Goal: Task Accomplishment & Management: Manage account settings

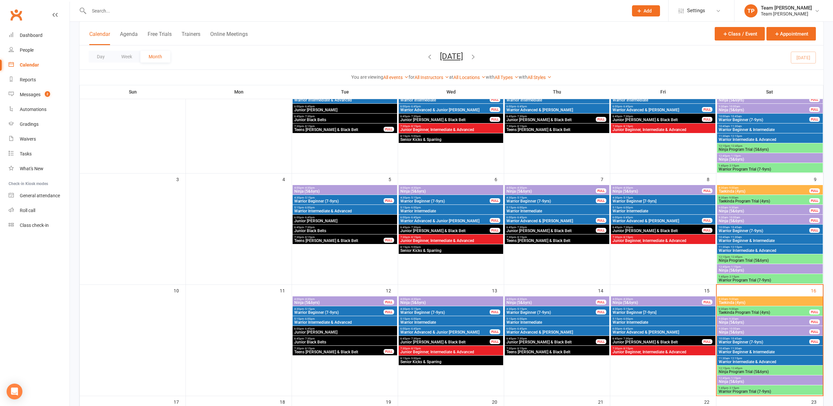
scroll to position [78, 0]
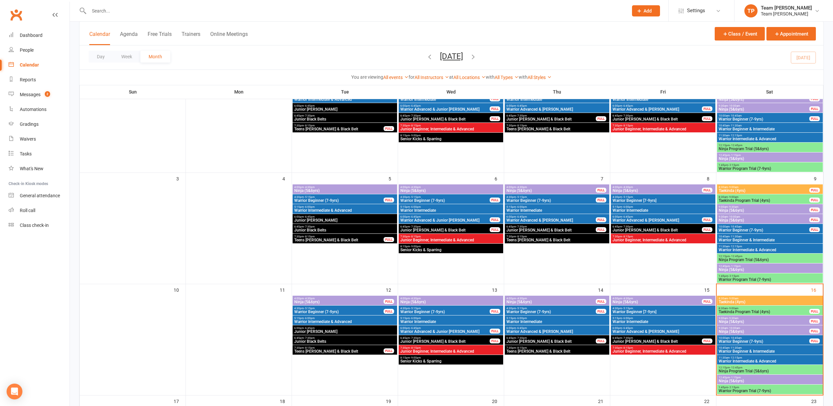
click at [723, 304] on span "Taekinda (4yrs)" at bounding box center [770, 302] width 103 height 4
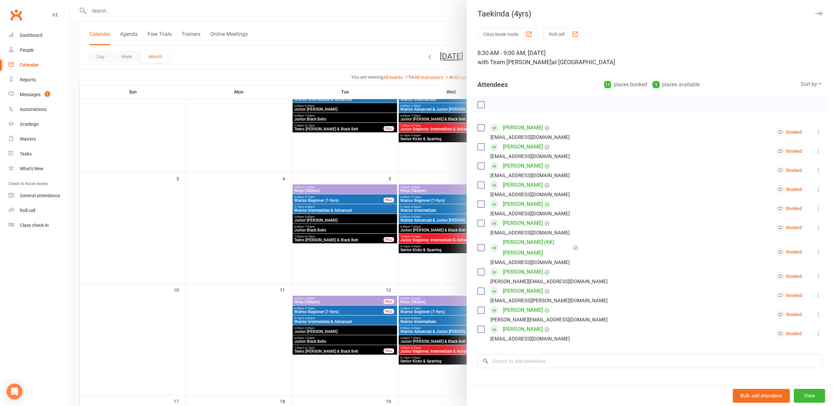
click at [563, 35] on button "Roll call" at bounding box center [564, 34] width 41 height 12
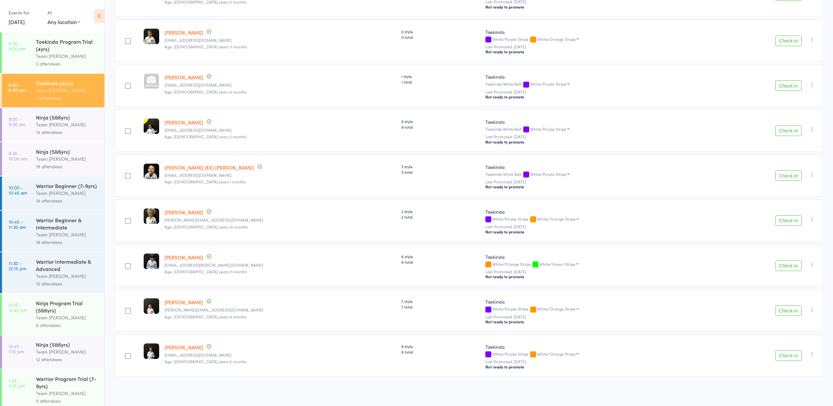
scroll to position [226, 0]
click at [81, 56] on div "Team [PERSON_NAME]" at bounding box center [67, 56] width 63 height 8
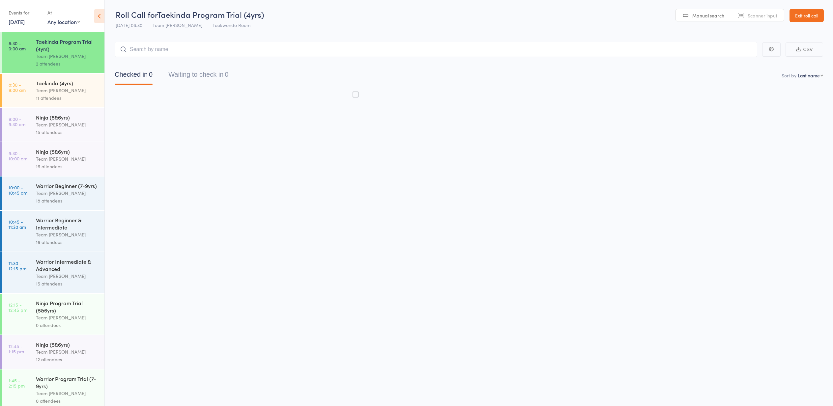
scroll to position [0, 0]
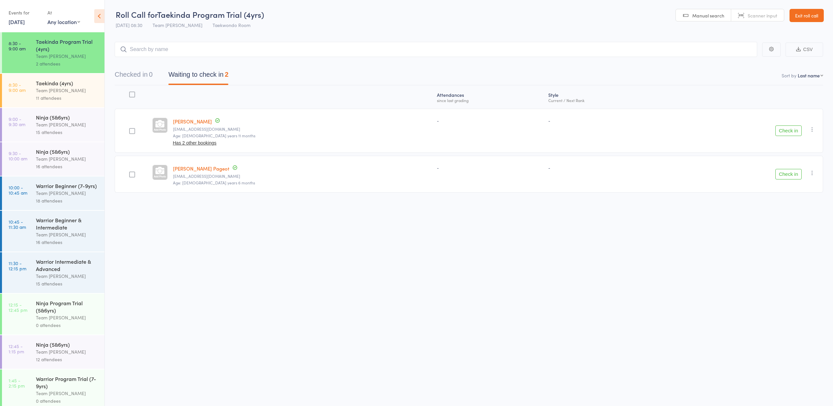
click at [799, 17] on link "Exit roll call" at bounding box center [807, 15] width 34 height 13
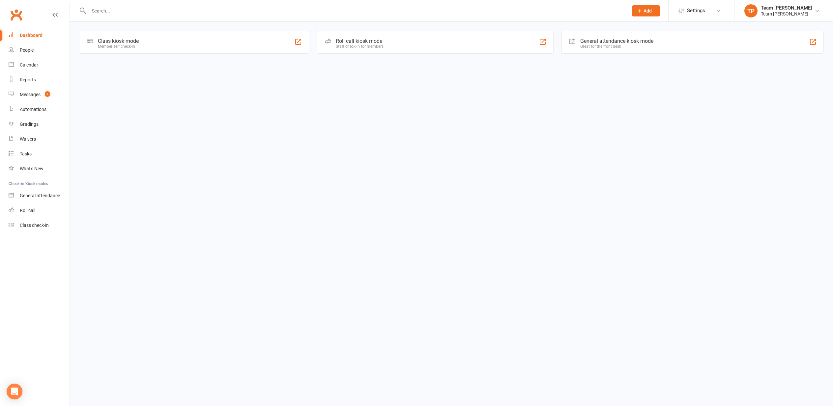
click at [31, 96] on div "Messages" at bounding box center [30, 94] width 21 height 5
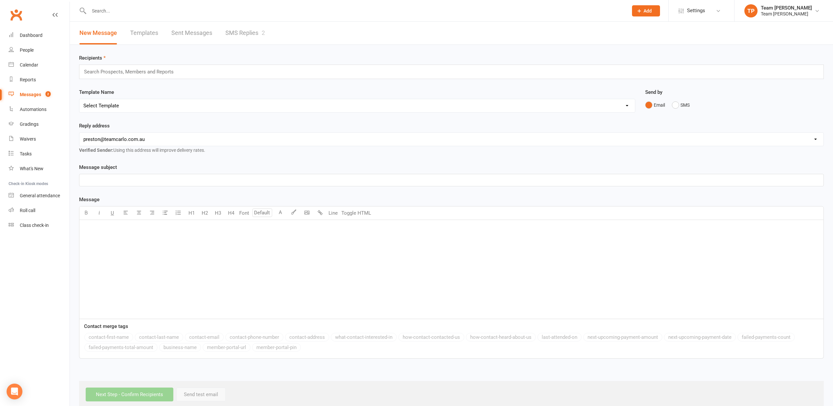
click at [237, 32] on link "SMS Replies 2" at bounding box center [245, 33] width 40 height 23
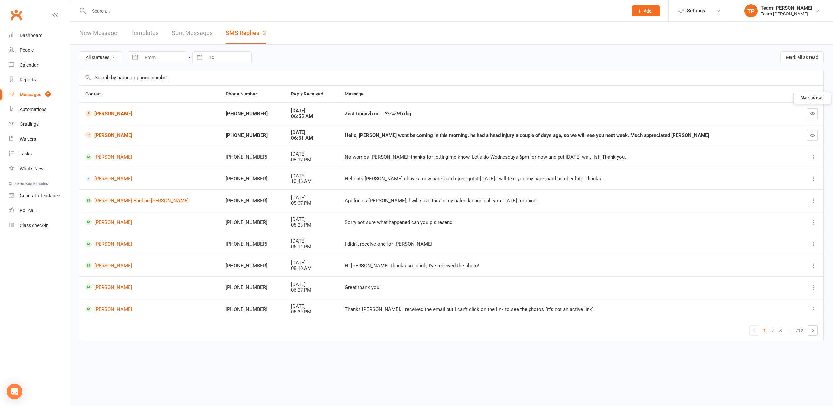
click at [813, 113] on icon "button" at bounding box center [812, 113] width 5 height 5
click at [811, 134] on icon "button" at bounding box center [812, 135] width 5 height 5
click at [28, 138] on div "Waivers" at bounding box center [28, 138] width 16 height 5
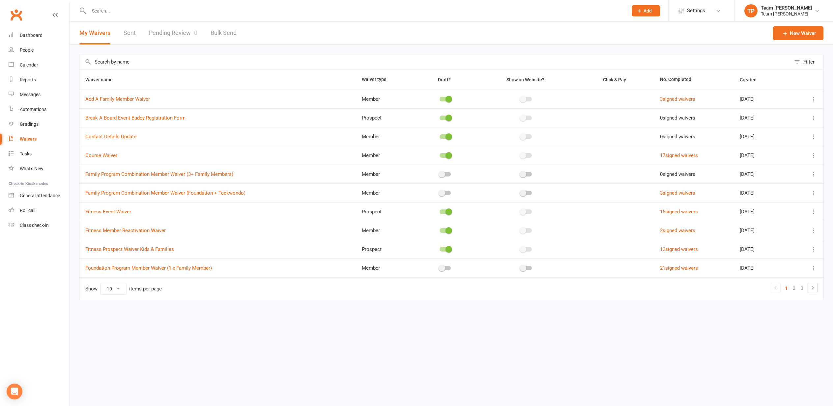
click at [173, 34] on link "Pending Review 0" at bounding box center [173, 33] width 48 height 23
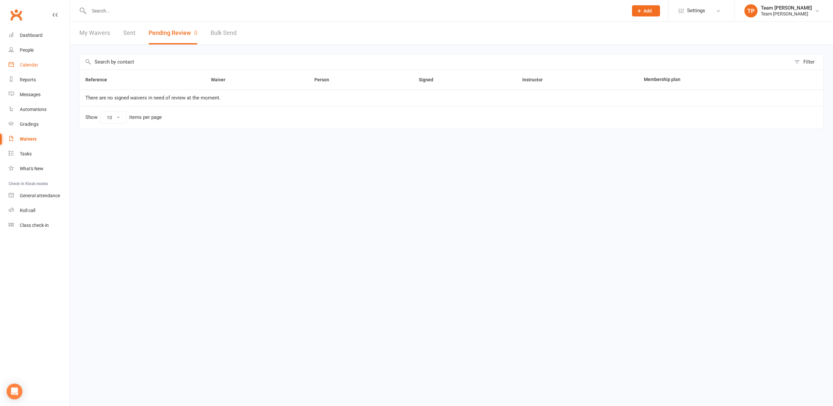
click at [26, 65] on div "Calendar" at bounding box center [29, 64] width 18 height 5
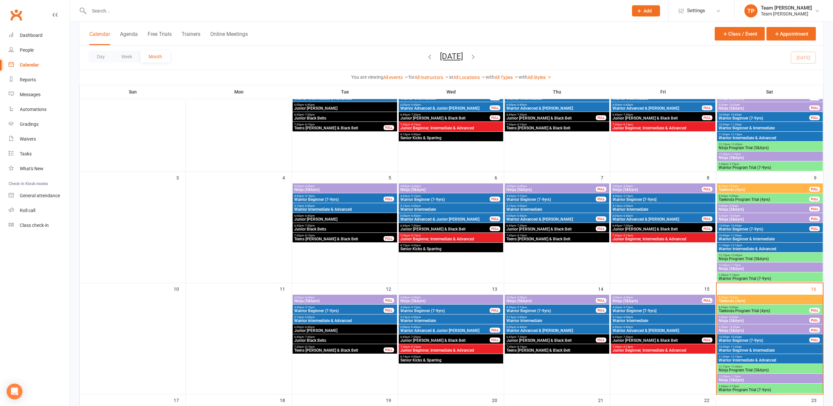
scroll to position [81, 0]
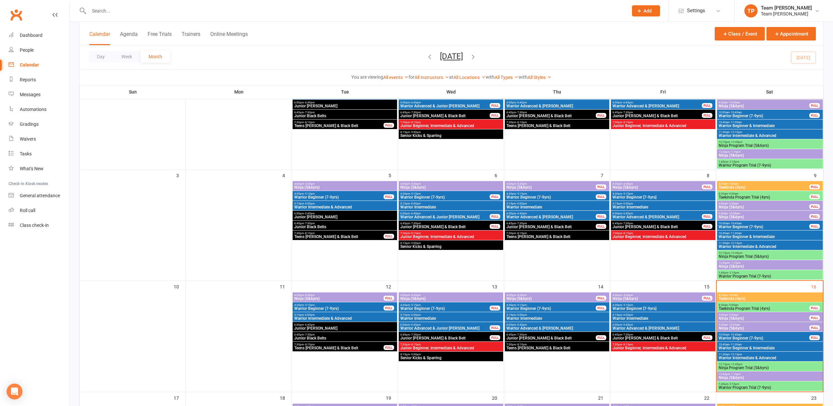
click at [740, 306] on span "8:30am - 9:00am" at bounding box center [764, 305] width 91 height 3
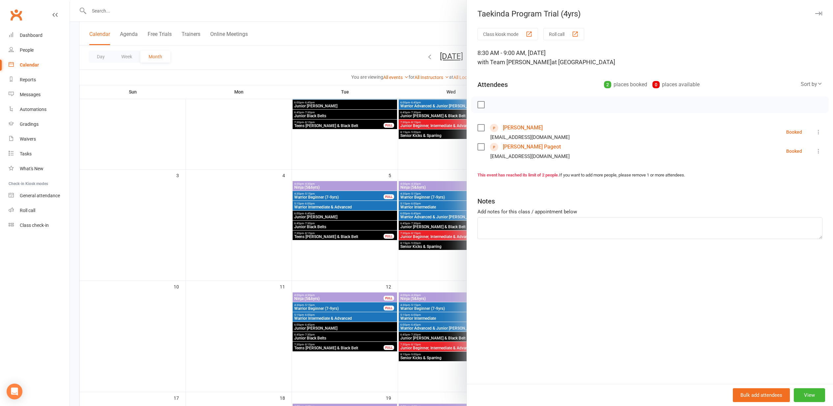
drag, startPoint x: 272, startPoint y: 237, endPoint x: 344, endPoint y: 250, distance: 73.4
click at [272, 237] on div at bounding box center [451, 203] width 763 height 406
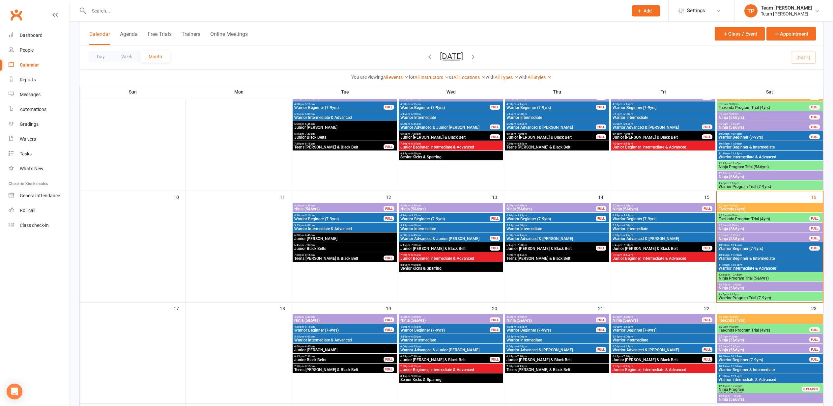
scroll to position [177, 0]
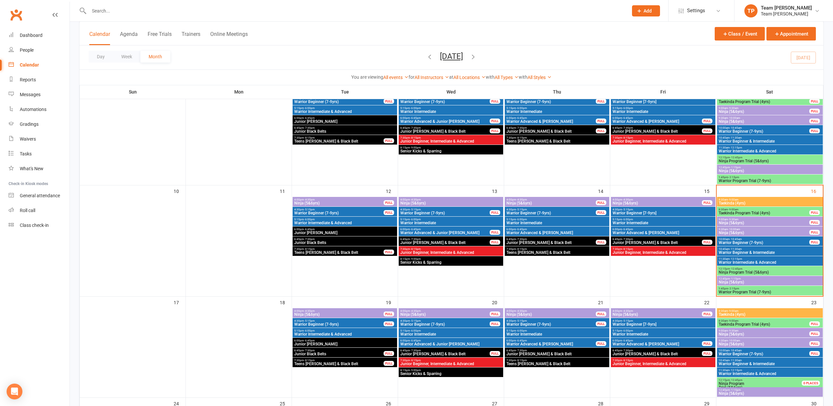
click at [745, 323] on span "Taekinda Program Trial (4yrs)" at bounding box center [764, 325] width 91 height 4
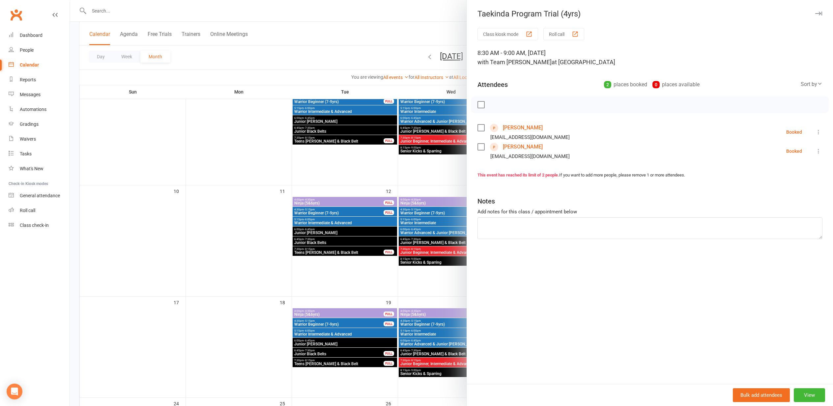
scroll to position [174, 0]
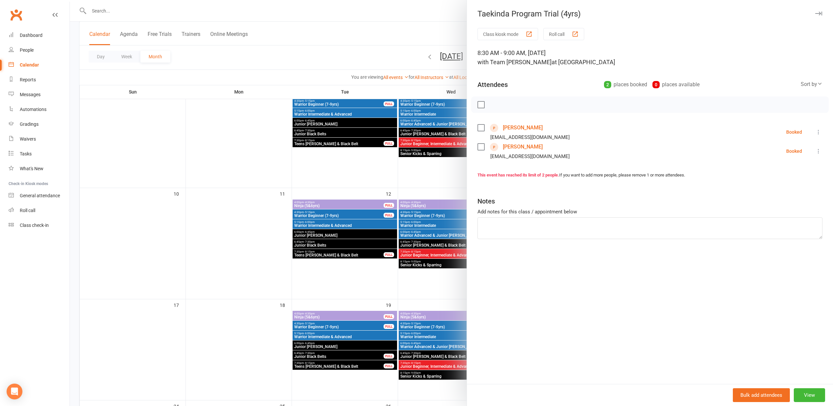
drag, startPoint x: 257, startPoint y: 235, endPoint x: 260, endPoint y: 235, distance: 3.4
click at [258, 235] on div at bounding box center [451, 203] width 763 height 406
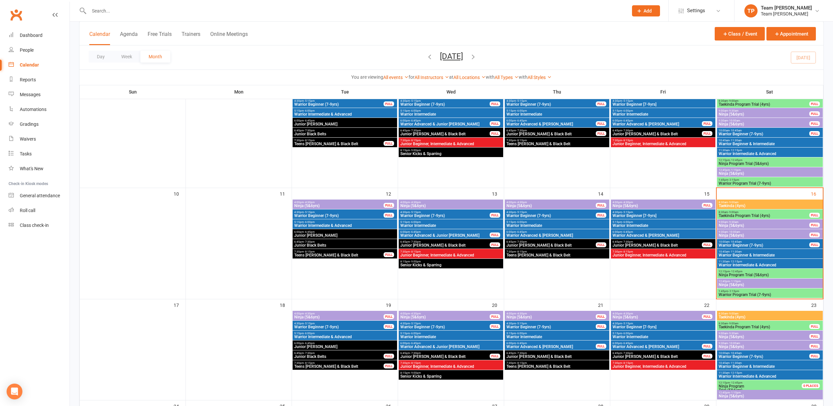
click at [750, 213] on span "8:30am - 9:00am" at bounding box center [764, 212] width 91 height 3
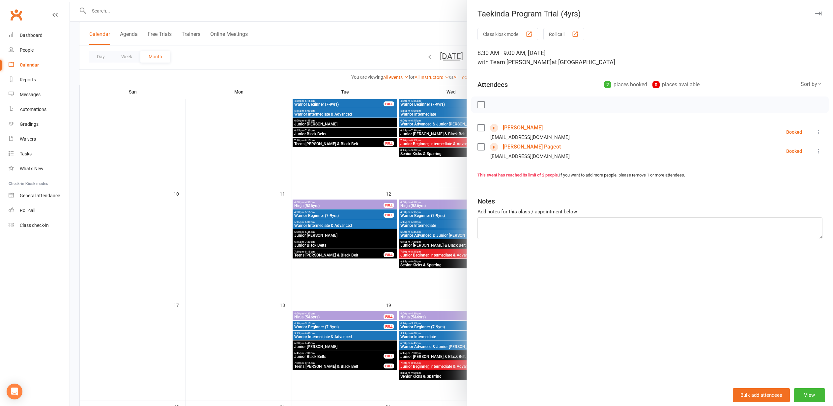
scroll to position [174, 0]
drag, startPoint x: 240, startPoint y: 232, endPoint x: 243, endPoint y: 232, distance: 3.6
click at [240, 232] on div at bounding box center [451, 203] width 763 height 406
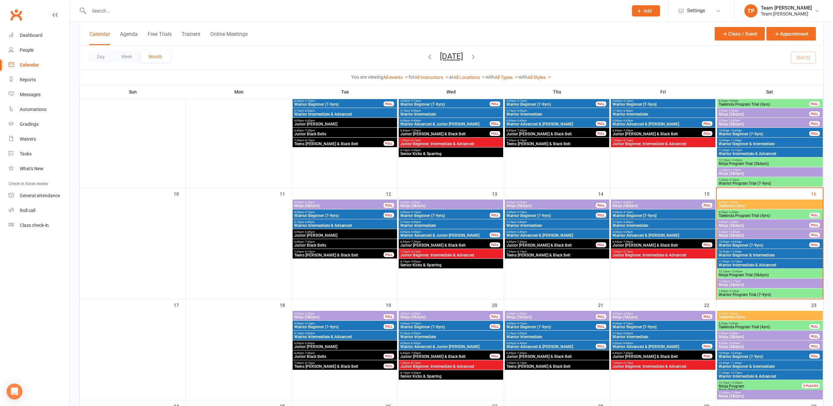
click at [653, 254] on span "Junior Beginner, Intermediate & Advanced" at bounding box center [663, 255] width 102 height 4
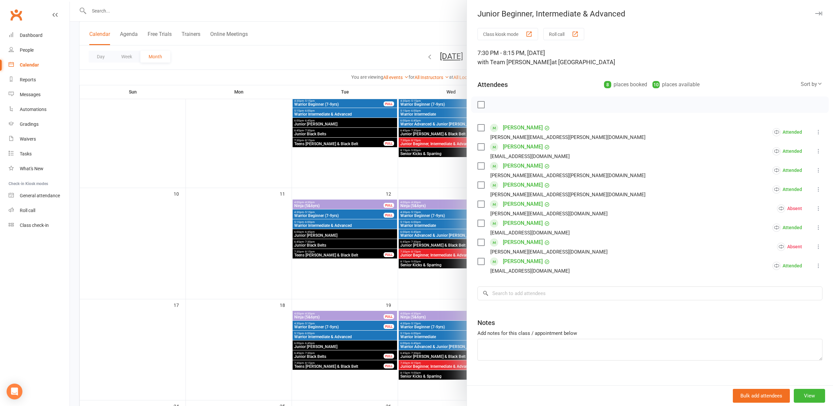
click at [576, 33] on div "button" at bounding box center [575, 34] width 7 height 7
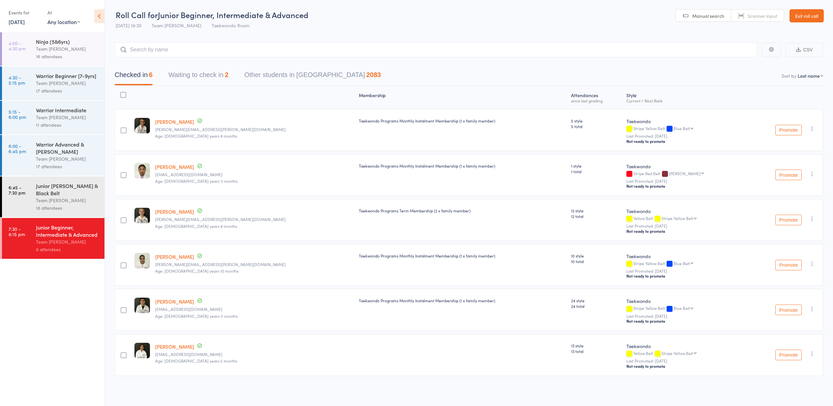
click at [202, 75] on button "Waiting to check in 2" at bounding box center [198, 76] width 60 height 17
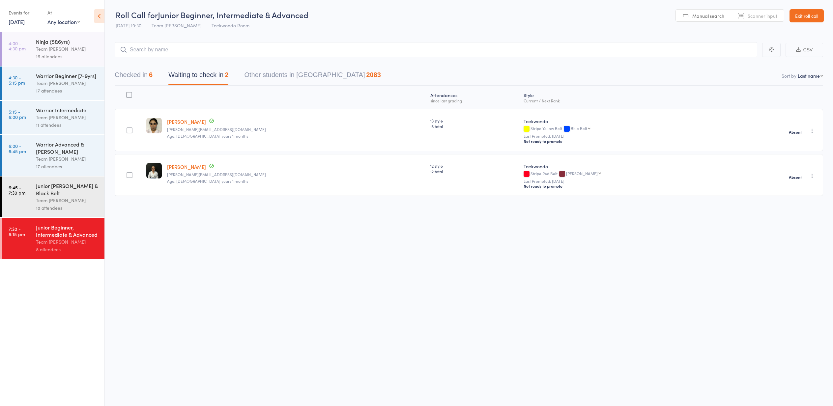
click at [16, 23] on link "15 Aug, 2025" at bounding box center [17, 21] width 16 height 7
click at [94, 73] on span "16" at bounding box center [95, 73] width 6 height 6
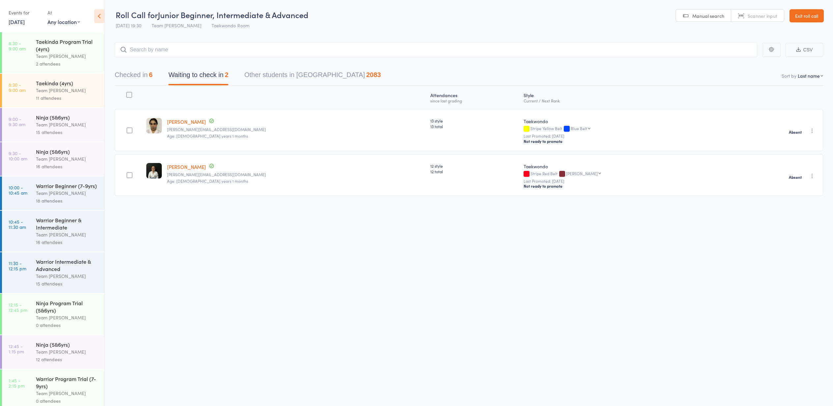
click at [57, 49] on div "Taekinda Program Trial (4yrs)" at bounding box center [67, 45] width 63 height 15
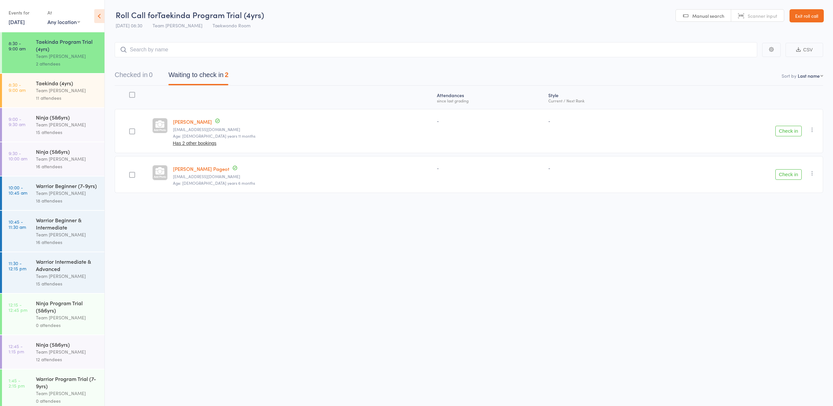
click at [194, 168] on link "Archer Pageot" at bounding box center [201, 168] width 56 height 7
click at [811, 130] on icon "button" at bounding box center [812, 130] width 7 height 7
drag, startPoint x: 799, startPoint y: 198, endPoint x: 800, endPoint y: 182, distance: 16.5
click at [799, 198] on li "Mark absent" at bounding box center [789, 196] width 54 height 9
click at [813, 173] on icon "button" at bounding box center [812, 173] width 7 height 7
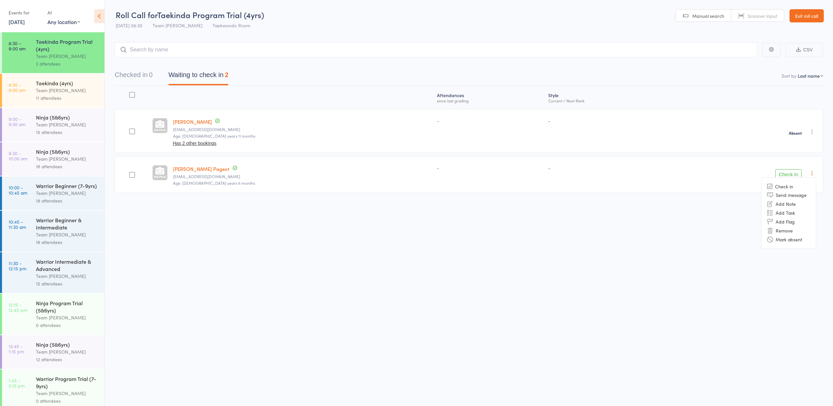
click at [799, 240] on li "Mark absent" at bounding box center [789, 239] width 54 height 9
click at [190, 122] on link "Ishaq Ismail" at bounding box center [194, 121] width 39 height 7
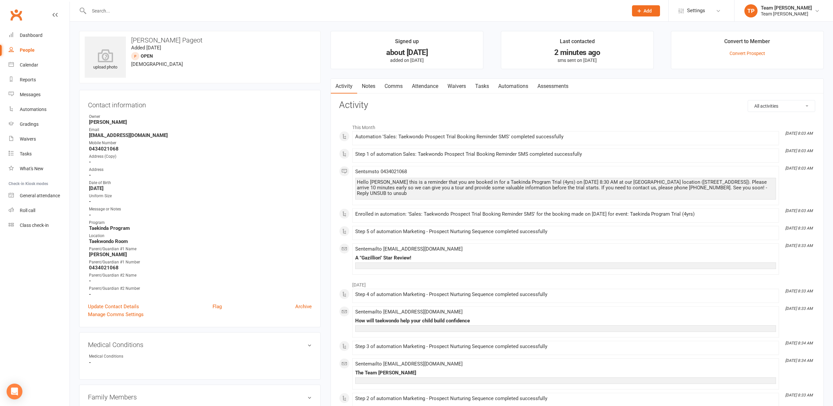
drag, startPoint x: 370, startPoint y: 85, endPoint x: 363, endPoint y: 87, distance: 7.1
click at [370, 85] on link "Notes" at bounding box center [368, 86] width 23 height 15
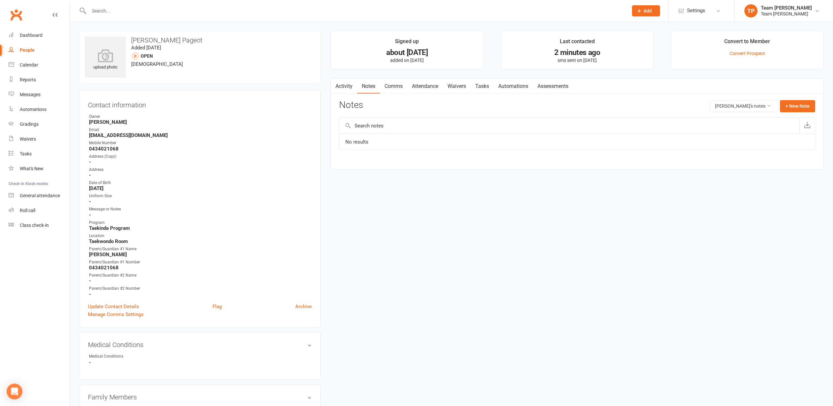
click at [412, 125] on input "text" at bounding box center [569, 126] width 460 height 16
type input "Into Info"
click at [398, 136] on td "No results" at bounding box center [577, 142] width 476 height 16
click at [392, 138] on td "No results" at bounding box center [577, 142] width 476 height 16
click at [794, 107] on button "+ New Note" at bounding box center [797, 106] width 35 height 12
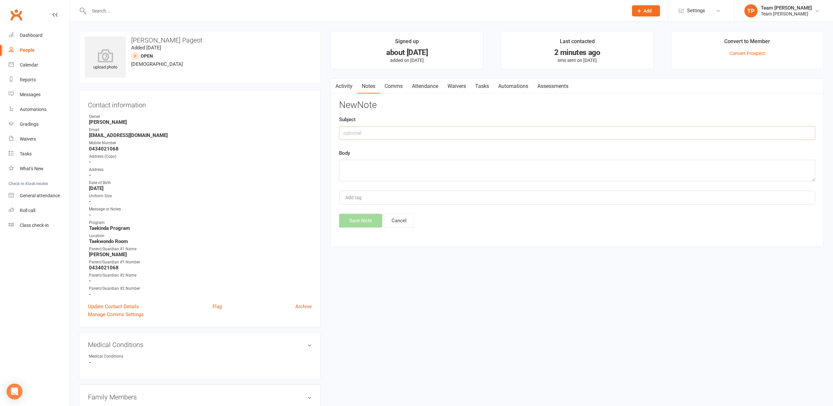
click at [388, 134] on input "text" at bounding box center [577, 133] width 476 height 14
type input "Intro Info"
click at [360, 165] on textarea at bounding box center [577, 171] width 476 height 22
click at [396, 167] on textarea "Mum called to cancel" at bounding box center [577, 171] width 476 height 22
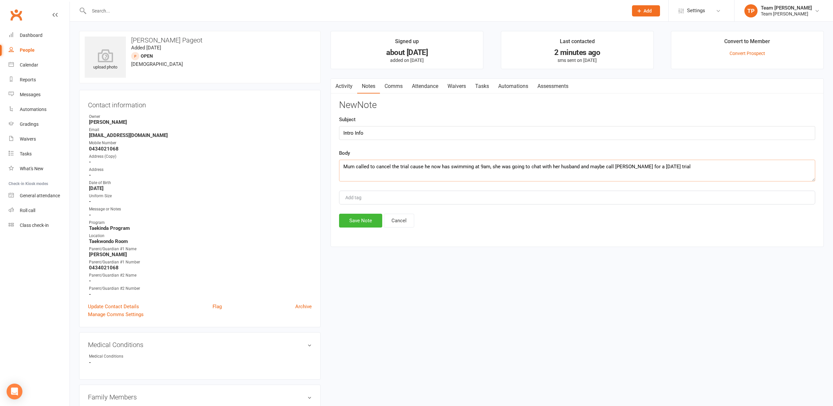
click at [589, 166] on textarea "Mum called to cancel the trial cause he now has swimming at 9am, she was going …" at bounding box center [577, 171] width 476 height 22
click at [700, 166] on textarea "Mum called to cancel the trial cause he now has swimming at 9am, she was going …" at bounding box center [577, 171] width 476 height 22
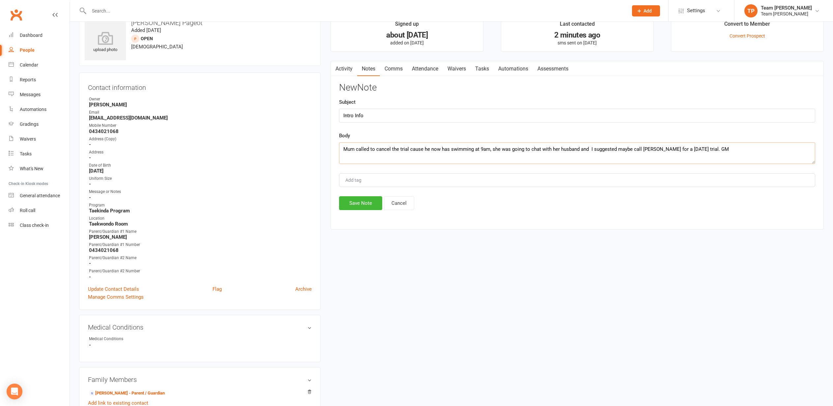
scroll to position [18, 0]
type textarea "Mum called to cancel the trial cause he now has swimming at 9am, she was going …"
click at [351, 200] on button "Save Note" at bounding box center [360, 202] width 43 height 14
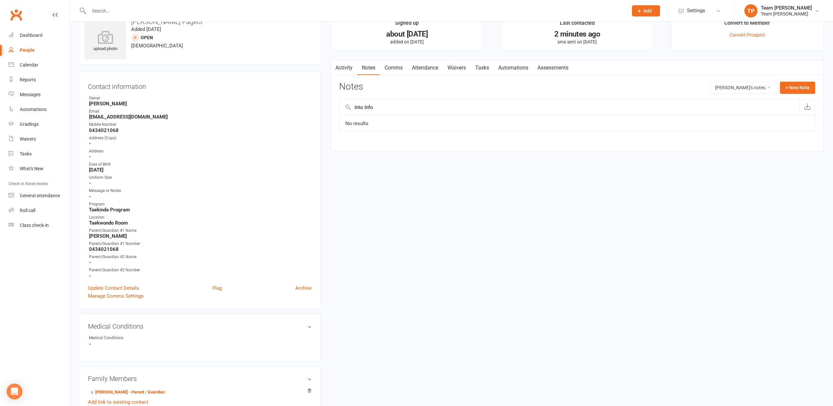
click at [370, 68] on link "Notes" at bounding box center [368, 67] width 23 height 15
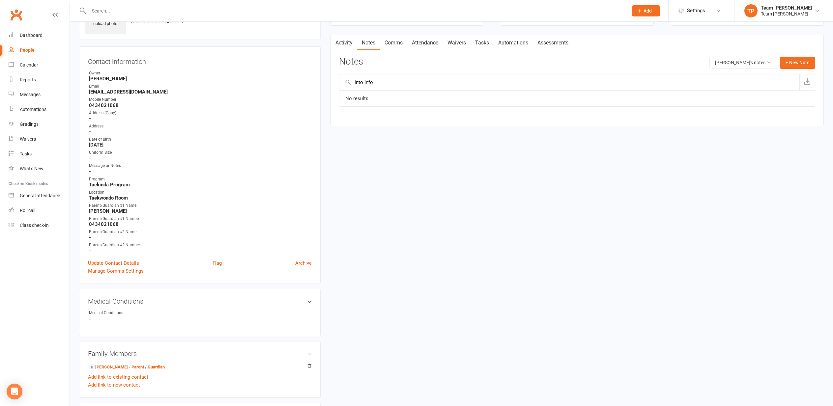
scroll to position [44, 0]
drag, startPoint x: 346, startPoint y: 39, endPoint x: 339, endPoint y: 41, distance: 6.6
click at [345, 40] on link "Activity" at bounding box center [344, 42] width 26 height 15
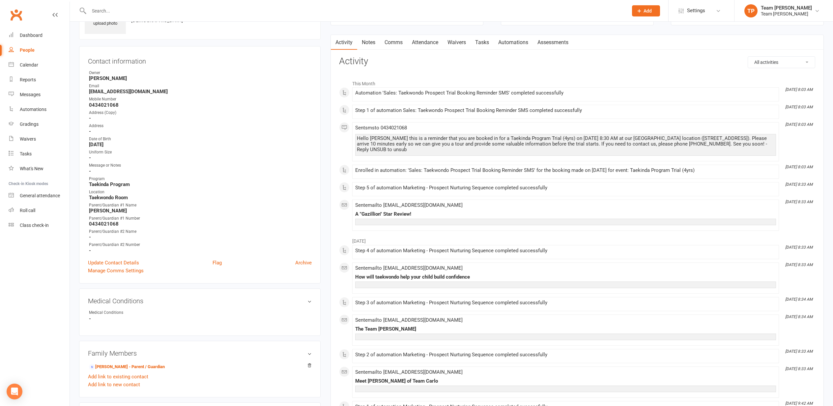
click at [367, 42] on link "Notes" at bounding box center [368, 42] width 23 height 15
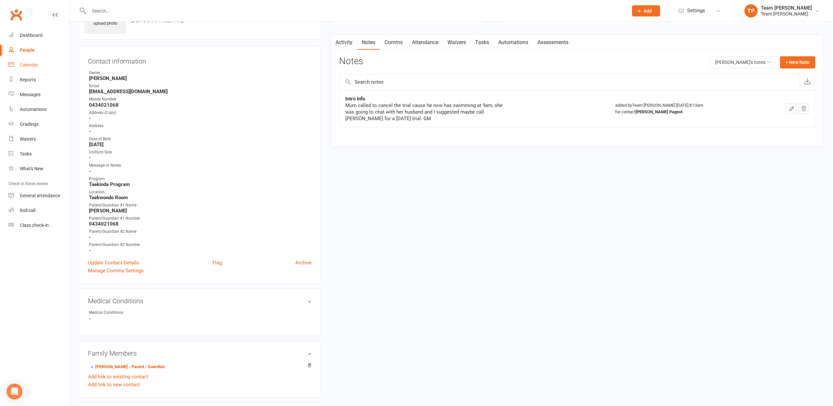
click at [23, 63] on link "Calendar" at bounding box center [39, 65] width 61 height 15
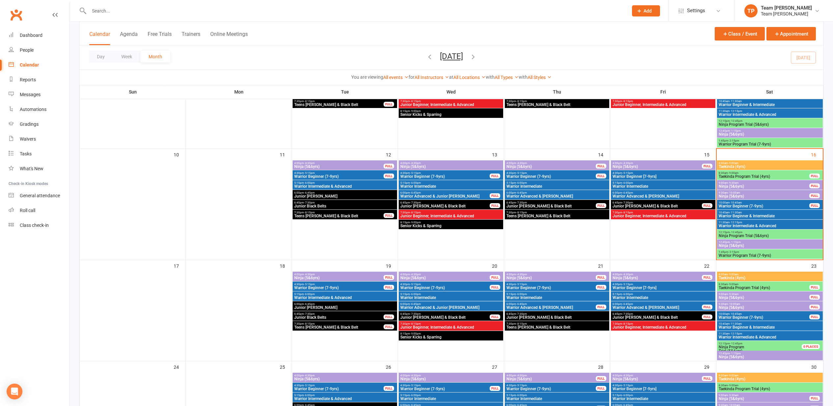
scroll to position [213, 0]
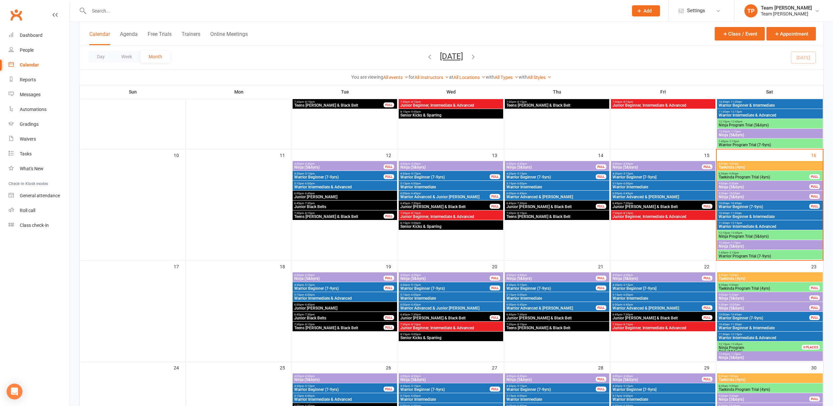
click at [729, 166] on span "Taekinda (4yrs)" at bounding box center [770, 167] width 103 height 4
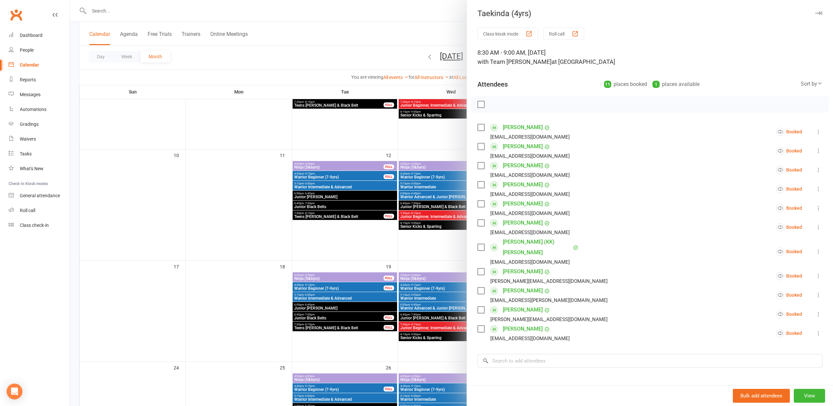
scroll to position [0, 0]
click at [577, 33] on div "button" at bounding box center [575, 34] width 7 height 7
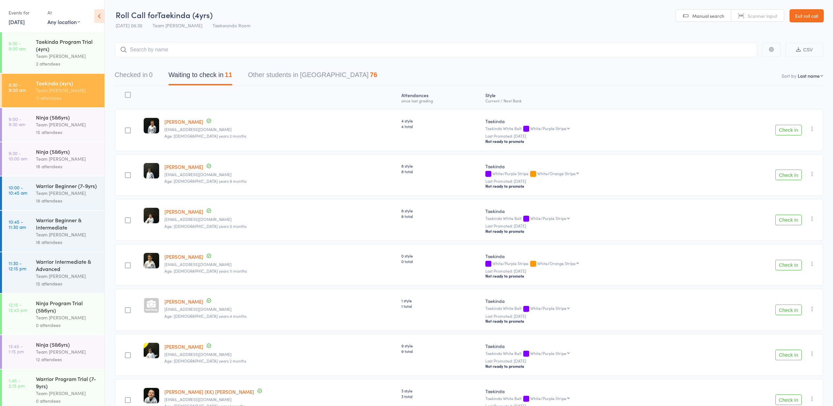
select select "10"
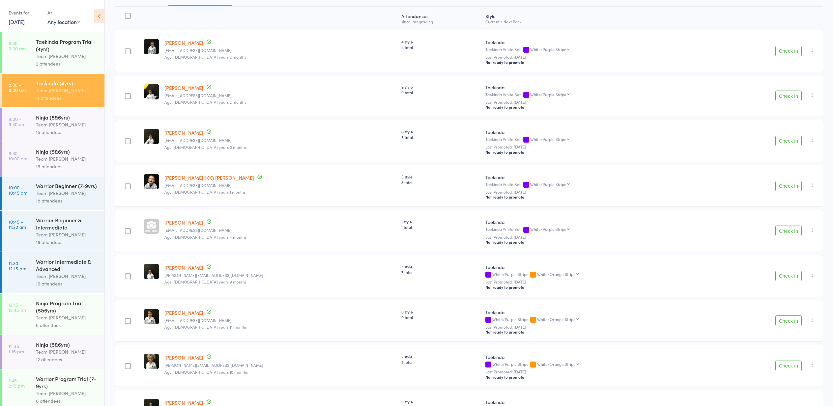
scroll to position [79, 0]
click at [787, 141] on button "Check in" at bounding box center [789, 140] width 26 height 11
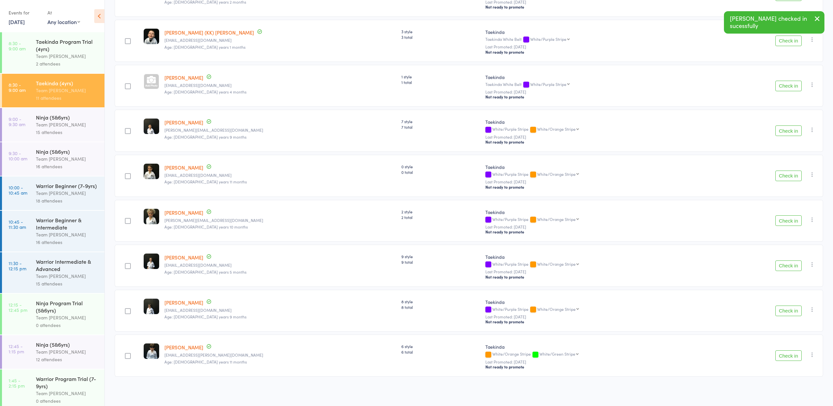
scroll to position [181, 0]
click at [790, 175] on button "Check in" at bounding box center [789, 176] width 26 height 11
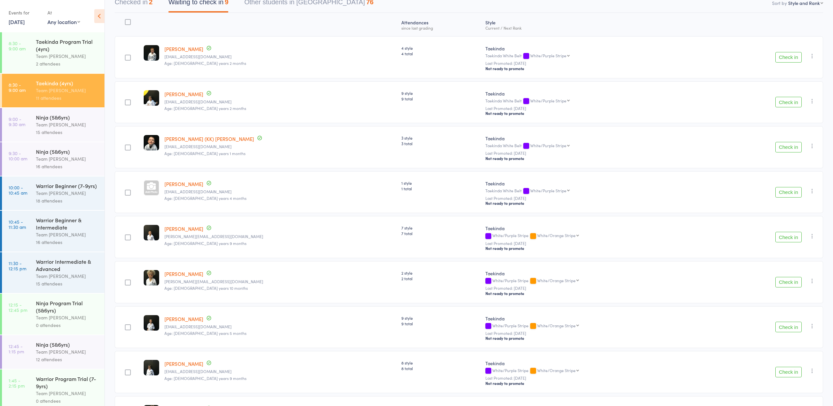
scroll to position [71, 0]
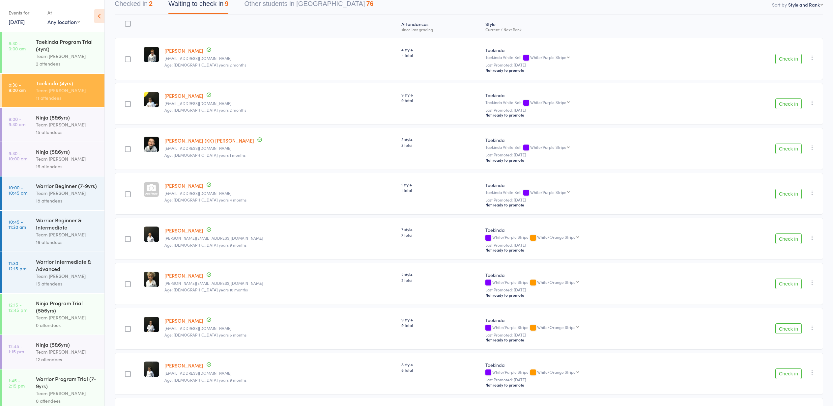
click at [789, 60] on button "Check in" at bounding box center [789, 59] width 26 height 11
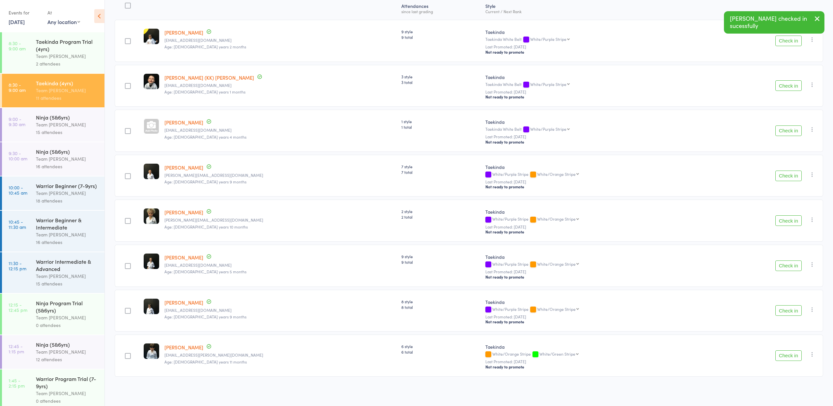
scroll to position [91, 0]
click at [786, 355] on button "Check in" at bounding box center [789, 356] width 26 height 11
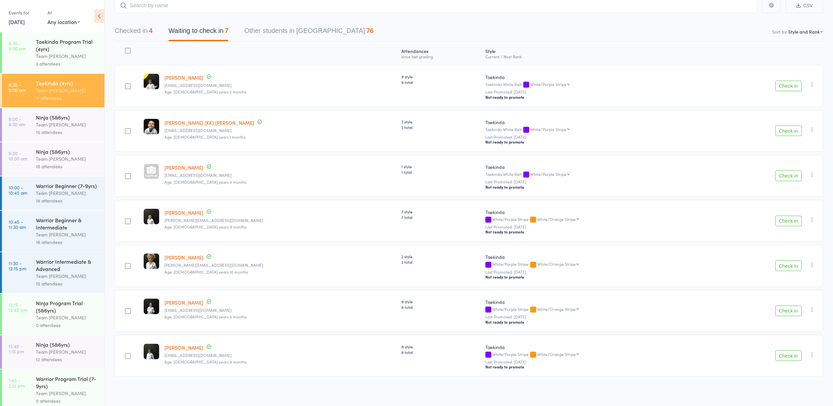
click at [787, 221] on button "Check in" at bounding box center [789, 221] width 26 height 11
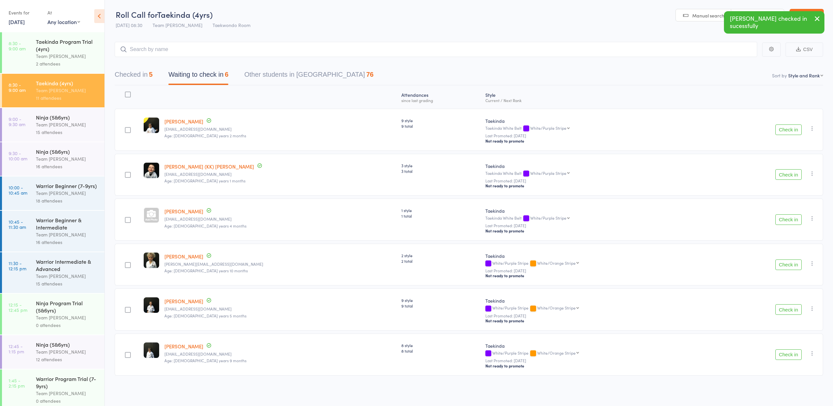
scroll to position [0, 0]
click at [787, 175] on button "Check in" at bounding box center [789, 174] width 26 height 11
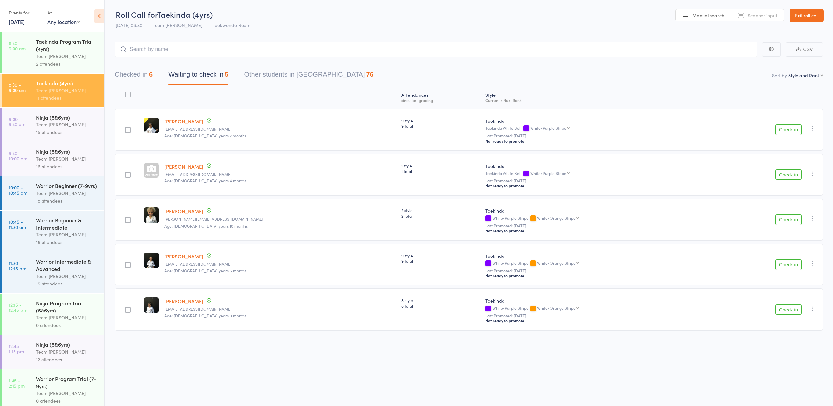
click at [785, 266] on button "Check in" at bounding box center [789, 265] width 26 height 11
click at [789, 130] on button "Check in" at bounding box center [789, 130] width 26 height 11
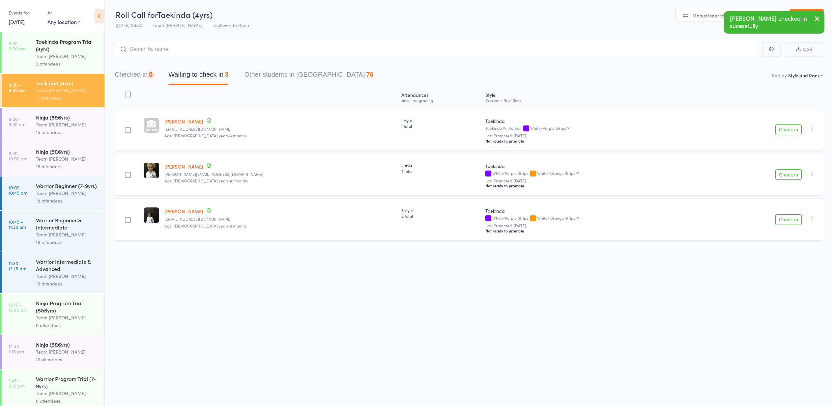
click at [789, 130] on button "Check in" at bounding box center [789, 130] width 26 height 11
click at [787, 129] on button "Check in" at bounding box center [789, 130] width 26 height 11
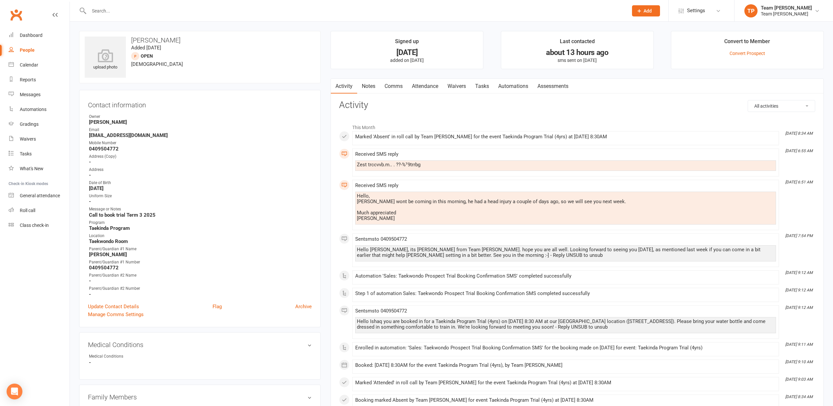
drag, startPoint x: 393, startPoint y: 85, endPoint x: 389, endPoint y: 87, distance: 4.2
click at [393, 86] on link "Comms" at bounding box center [393, 86] width 27 height 15
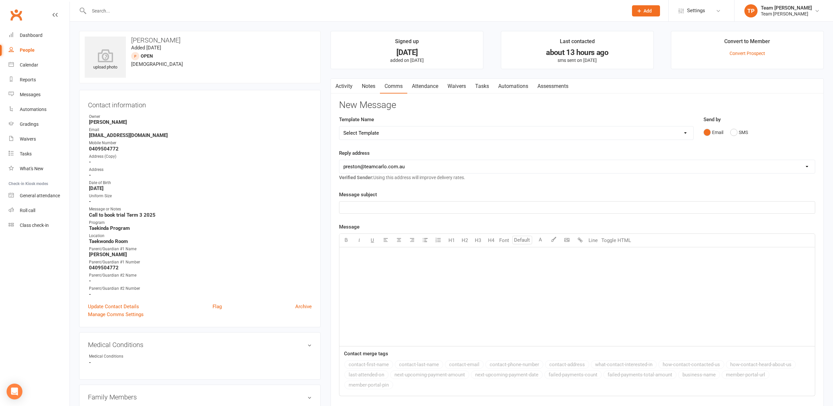
click at [369, 85] on link "Notes" at bounding box center [368, 86] width 23 height 15
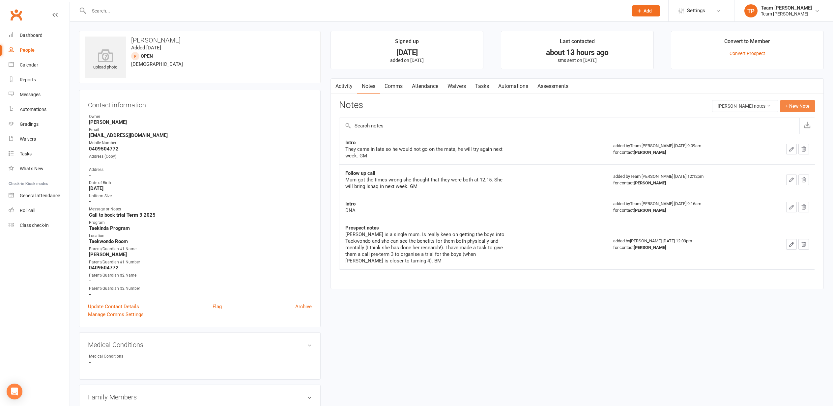
click at [800, 104] on button "+ New Note" at bounding box center [797, 106] width 35 height 12
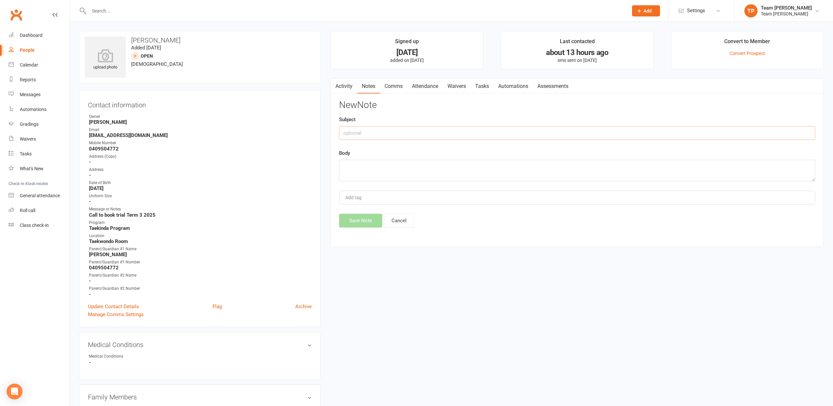
click at [395, 131] on input "text" at bounding box center [577, 133] width 476 height 14
drag, startPoint x: 341, startPoint y: 131, endPoint x: 353, endPoint y: 133, distance: 12.0
click at [342, 131] on input "Intro" at bounding box center [577, 133] width 476 height 14
type input "2nd Intro"
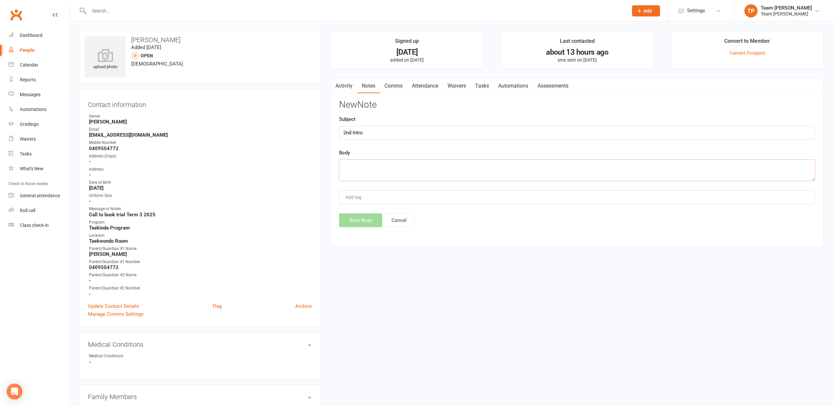
scroll to position [1, 0]
drag, startPoint x: 352, startPoint y: 166, endPoint x: 394, endPoint y: 160, distance: 42.6
click at [363, 165] on textarea at bounding box center [577, 170] width 476 height 22
type textarea "DNA He fell at day care and hit his head. Mum will reschedule. GM"
click at [357, 219] on button "Save Note" at bounding box center [360, 220] width 43 height 14
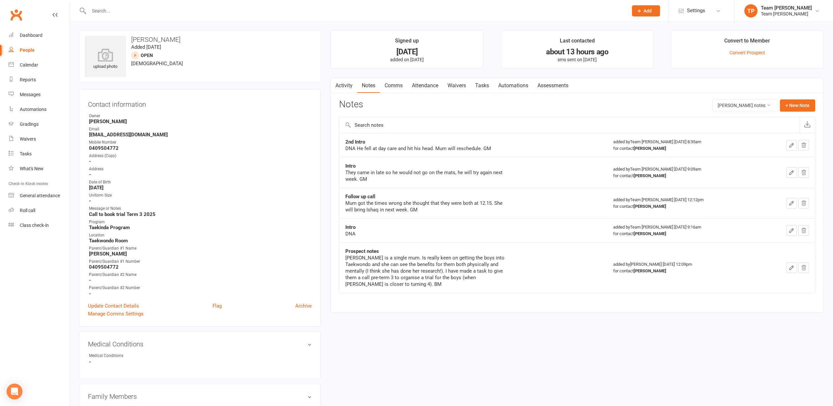
click at [29, 65] on div "Calendar" at bounding box center [29, 64] width 18 height 5
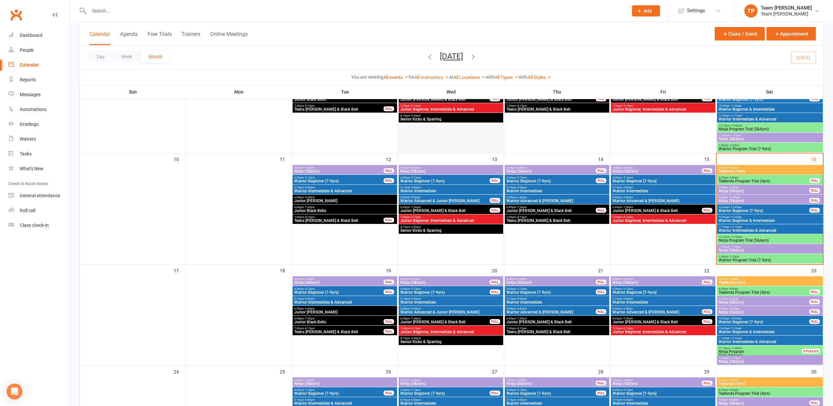
scroll to position [211, 0]
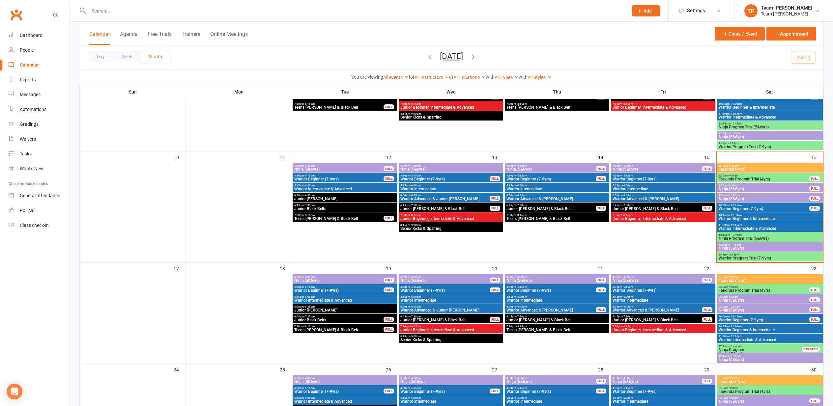
click at [729, 166] on span "- 9:00am" at bounding box center [733, 165] width 11 height 3
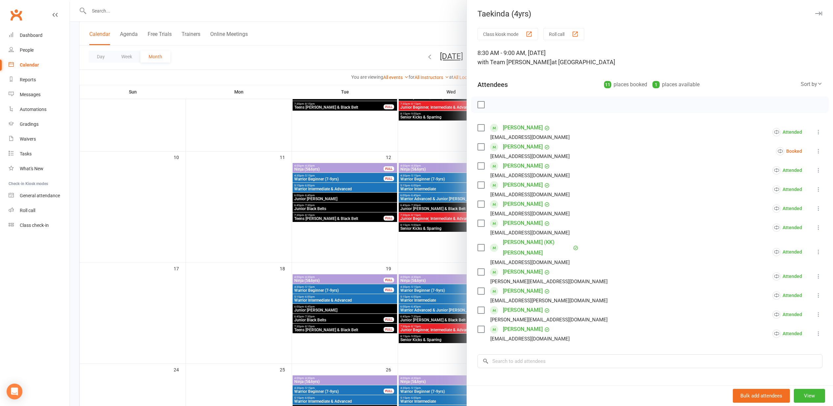
click at [577, 34] on div "button" at bounding box center [575, 34] width 7 height 7
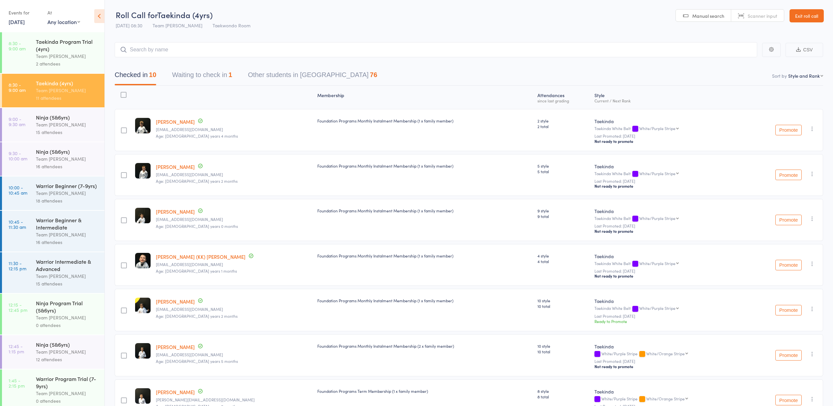
click at [200, 75] on button "Waiting to check in 1" at bounding box center [202, 76] width 60 height 17
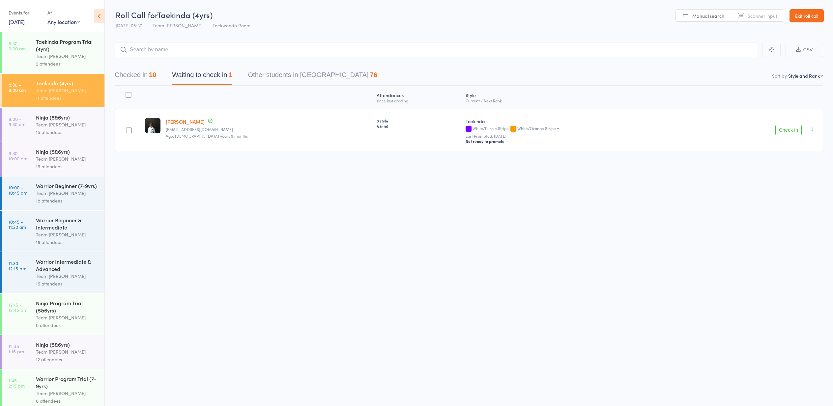
click at [811, 128] on icon "button" at bounding box center [812, 129] width 7 height 7
click at [795, 207] on li "Mark absent" at bounding box center [789, 203] width 54 height 9
click at [54, 124] on div "Team [PERSON_NAME]" at bounding box center [67, 125] width 63 height 8
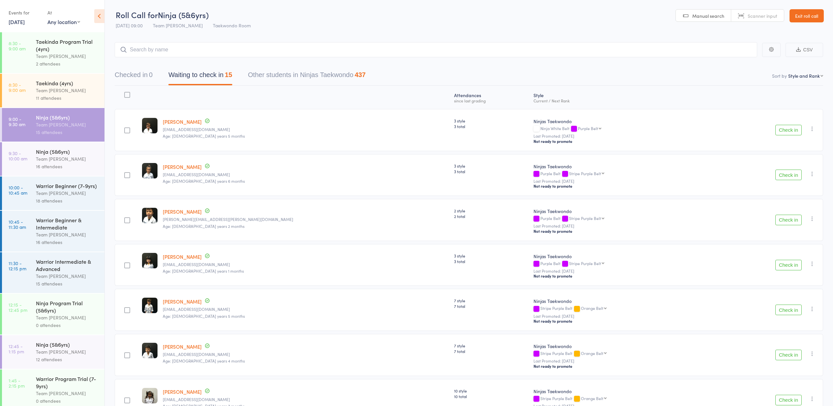
click at [788, 176] on button "Check in" at bounding box center [789, 175] width 26 height 11
click at [786, 130] on button "Check in" at bounding box center [789, 130] width 26 height 11
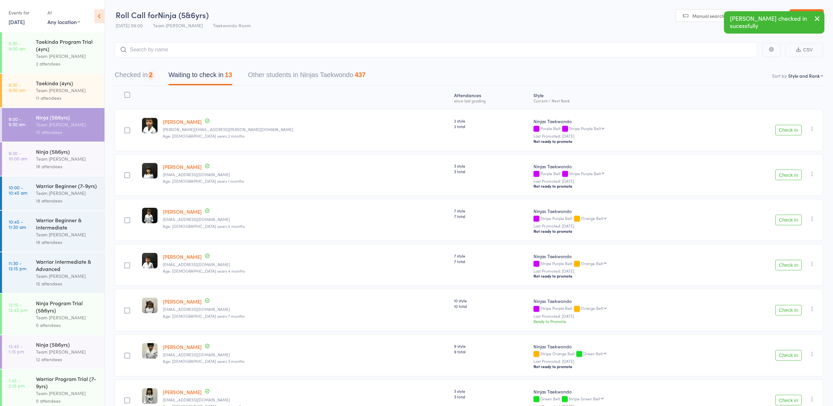
click at [786, 130] on button "Check in" at bounding box center [789, 130] width 26 height 11
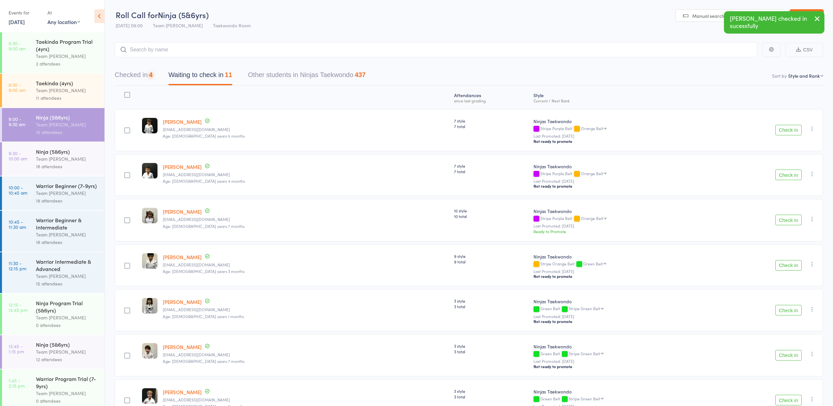
click at [786, 130] on button "Check in" at bounding box center [789, 130] width 26 height 11
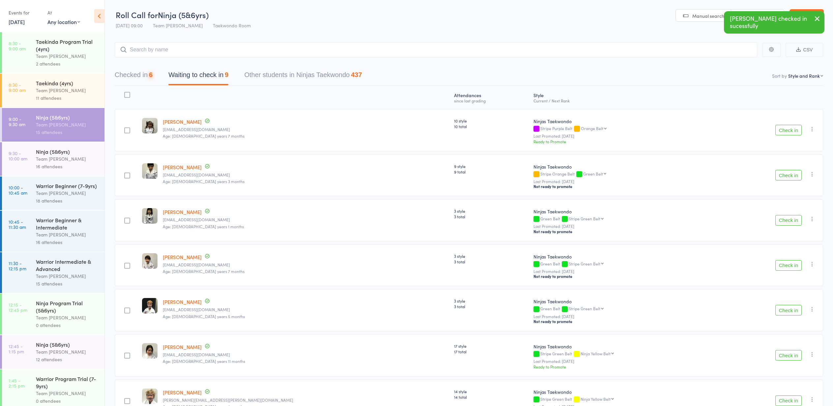
click at [786, 130] on button "Check in" at bounding box center [789, 130] width 26 height 11
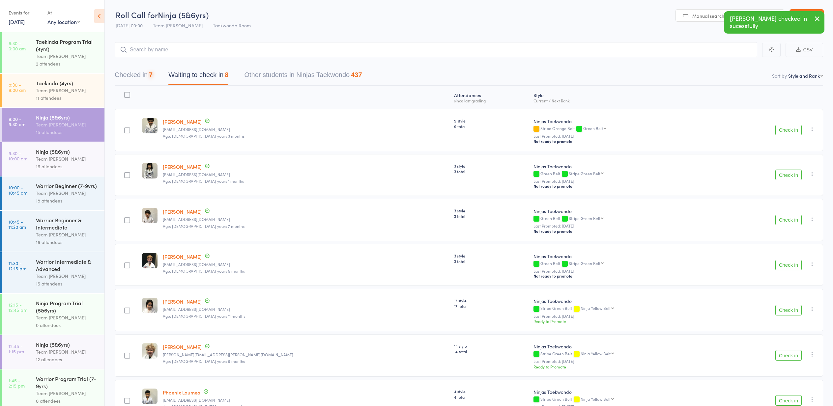
click at [786, 130] on button "Check in" at bounding box center [789, 130] width 26 height 11
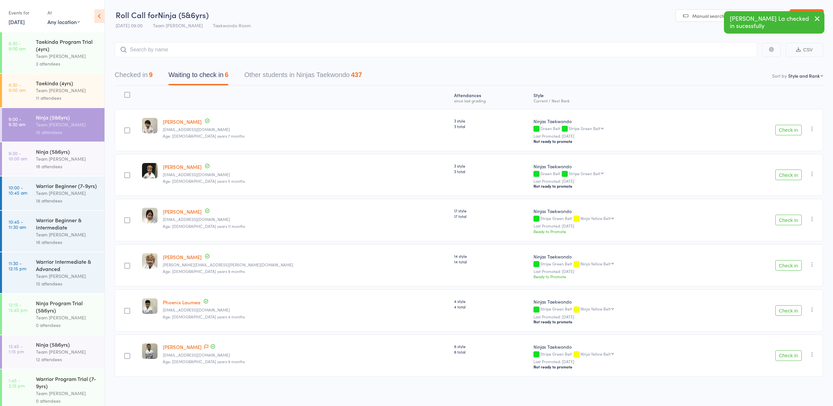
click at [789, 175] on button "Check in" at bounding box center [789, 175] width 26 height 11
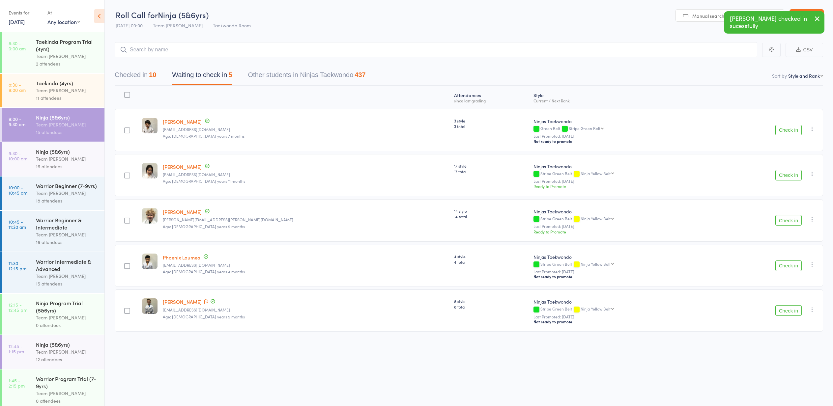
click at [788, 176] on button "Check in" at bounding box center [789, 175] width 26 height 11
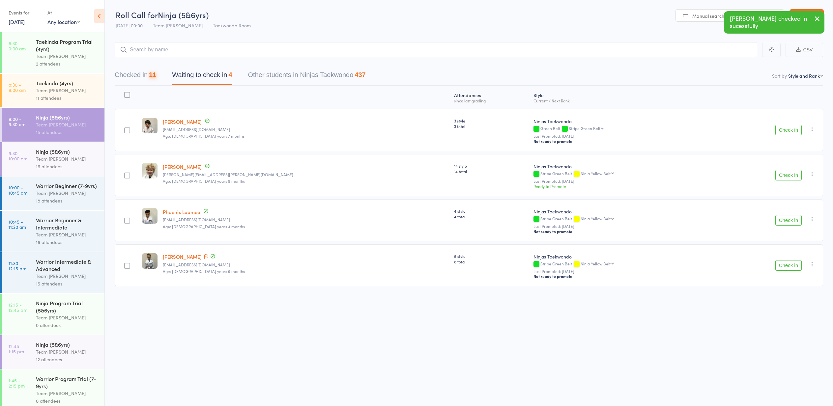
click at [788, 176] on button "Check in" at bounding box center [789, 175] width 26 height 11
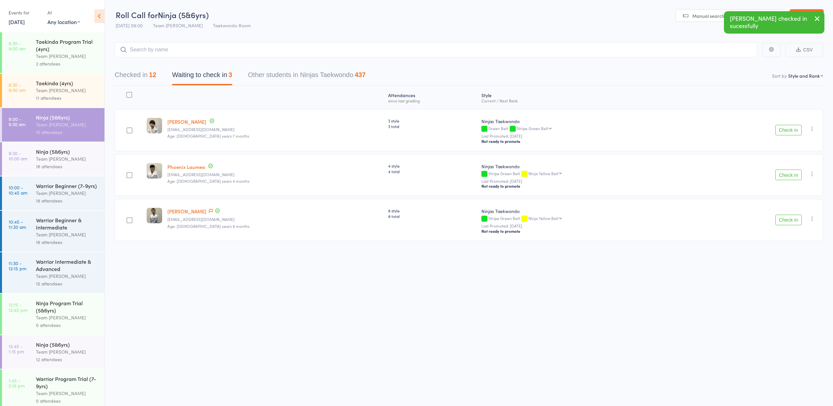
click at [788, 176] on button "Check in" at bounding box center [789, 175] width 26 height 11
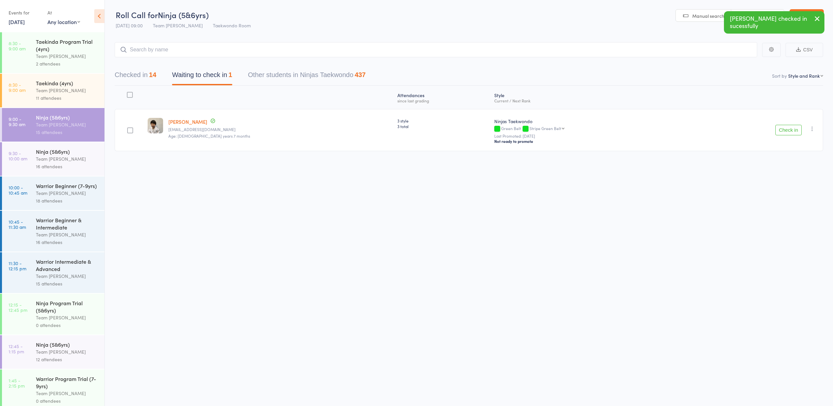
click at [787, 132] on button "Check in" at bounding box center [789, 130] width 26 height 11
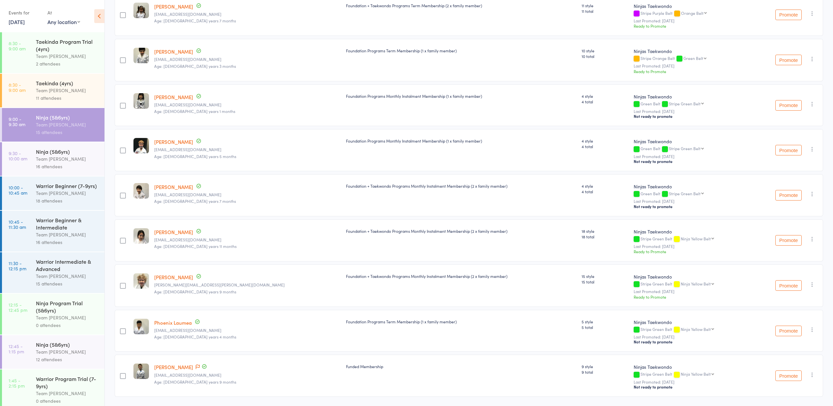
scroll to position [388, 0]
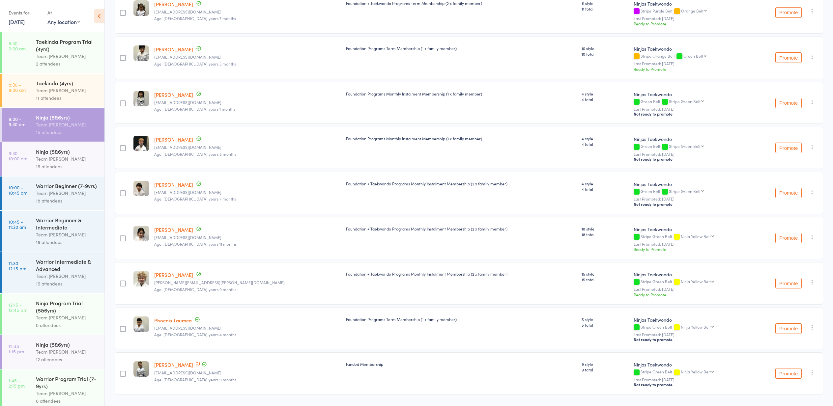
click at [63, 83] on div "Taekinda (4yrs) Team [PERSON_NAME] 11 attendees" at bounding box center [70, 91] width 69 height 34
click at [63, 87] on div "Team [PERSON_NAME]" at bounding box center [67, 91] width 63 height 8
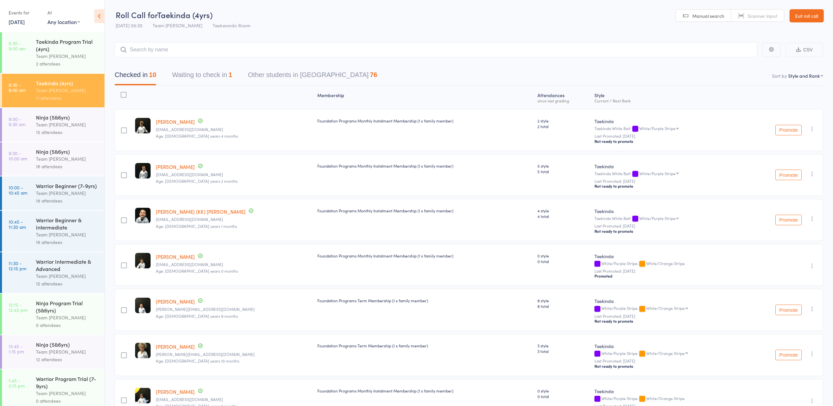
click at [46, 125] on div "Team [PERSON_NAME]" at bounding box center [67, 125] width 63 height 8
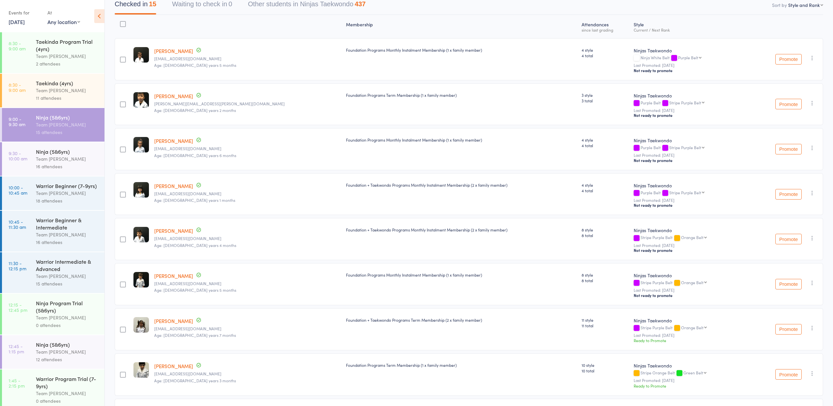
scroll to position [72, 0]
click at [174, 321] on link "[PERSON_NAME]" at bounding box center [173, 319] width 39 height 7
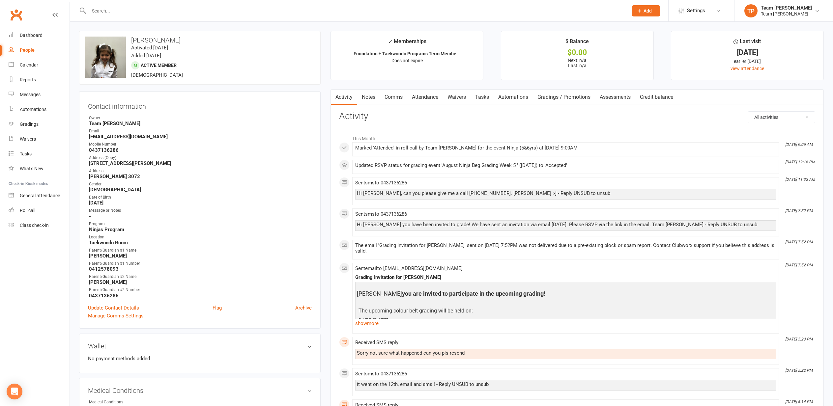
click at [422, 98] on link "Attendance" at bounding box center [425, 97] width 36 height 15
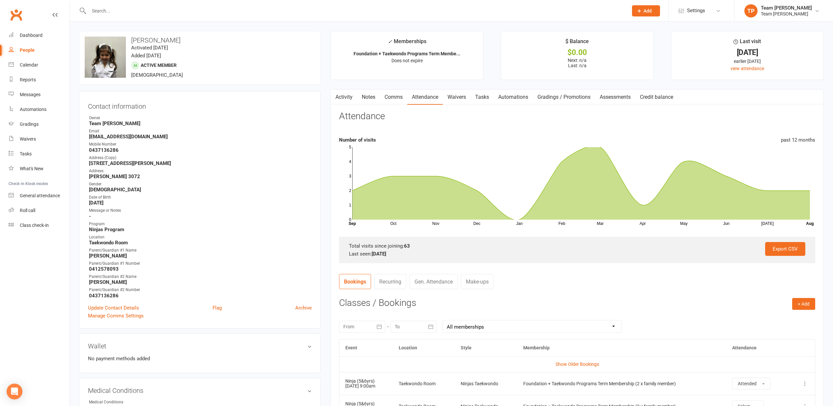
click at [578, 97] on link "Gradings / Promotions" at bounding box center [564, 97] width 62 height 15
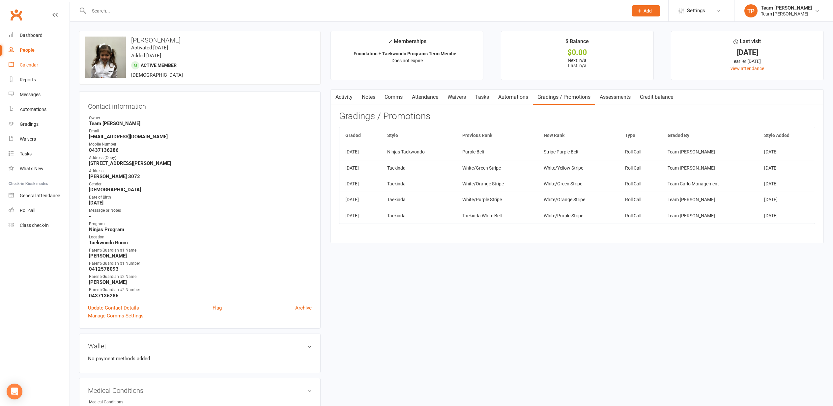
click at [29, 65] on div "Calendar" at bounding box center [29, 64] width 18 height 5
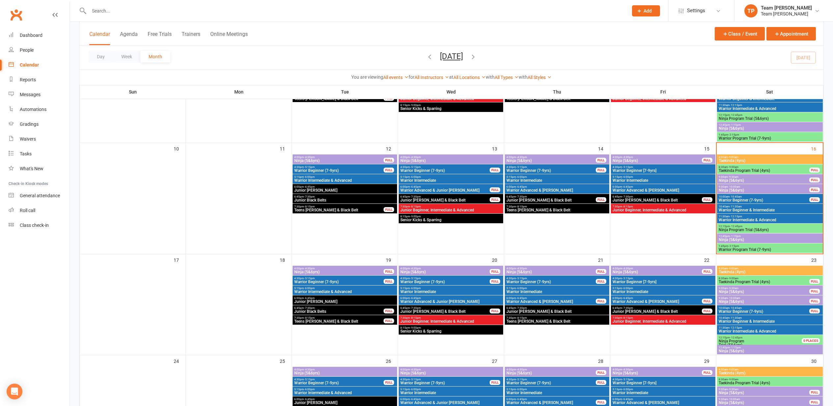
scroll to position [221, 0]
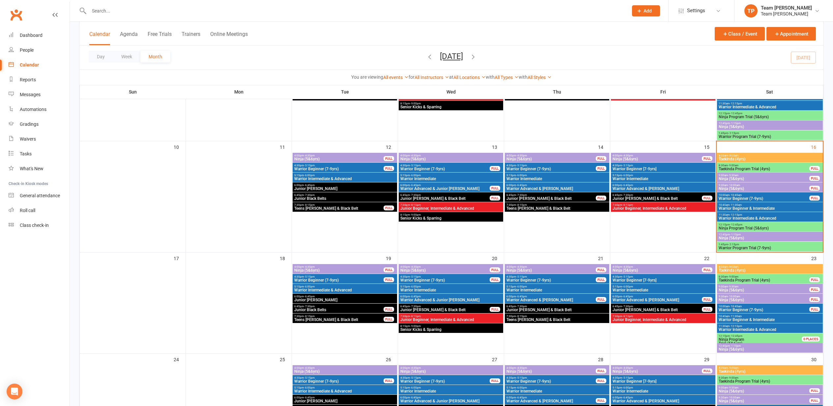
click at [750, 187] on div "9:30am - 10:00am Ninja (5&6yrs) FULL" at bounding box center [770, 188] width 106 height 10
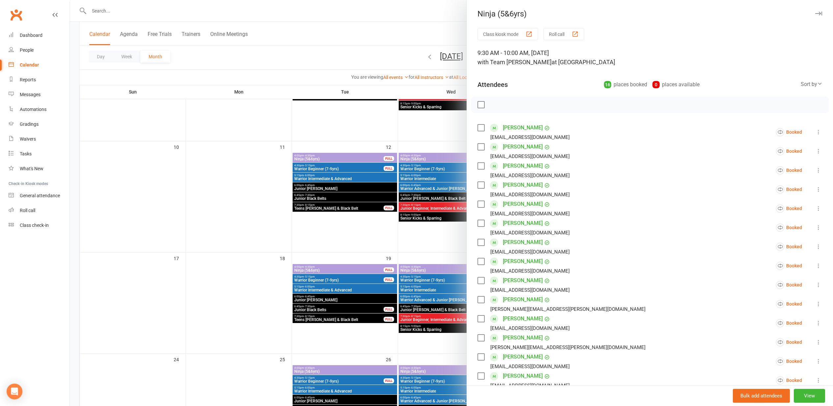
click at [576, 34] on div "button" at bounding box center [575, 34] width 7 height 7
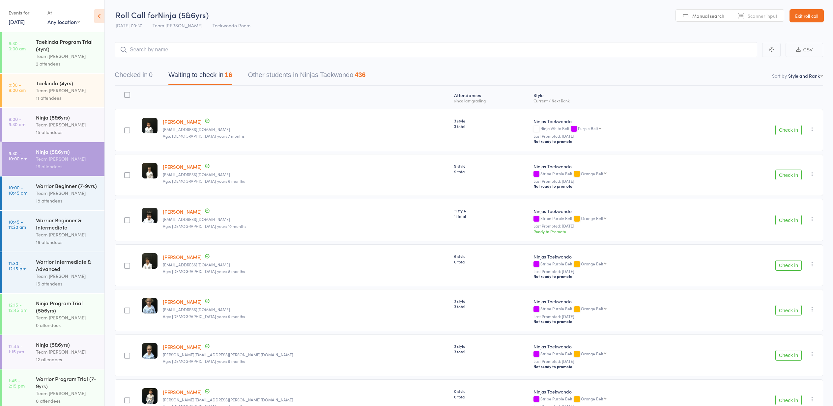
click at [786, 176] on button "Check in" at bounding box center [789, 175] width 26 height 11
drag, startPoint x: 55, startPoint y: 123, endPoint x: 51, endPoint y: 123, distance: 3.6
click at [51, 123] on div "Team [PERSON_NAME]" at bounding box center [67, 125] width 63 height 8
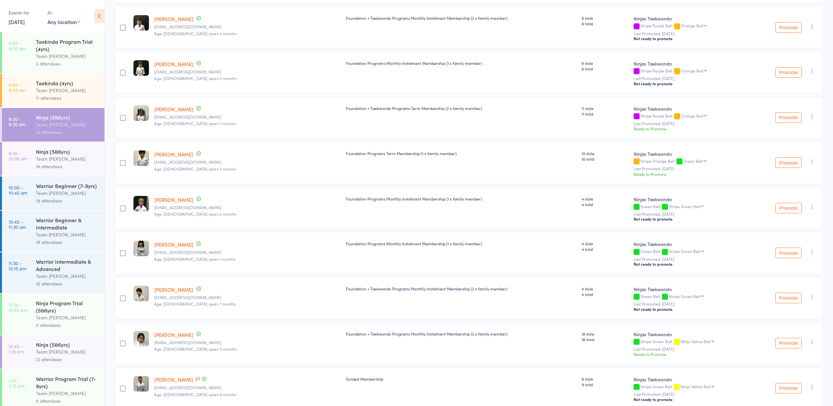
scroll to position [282, 2]
click at [169, 203] on link "[PERSON_NAME]" at bounding box center [173, 200] width 39 height 7
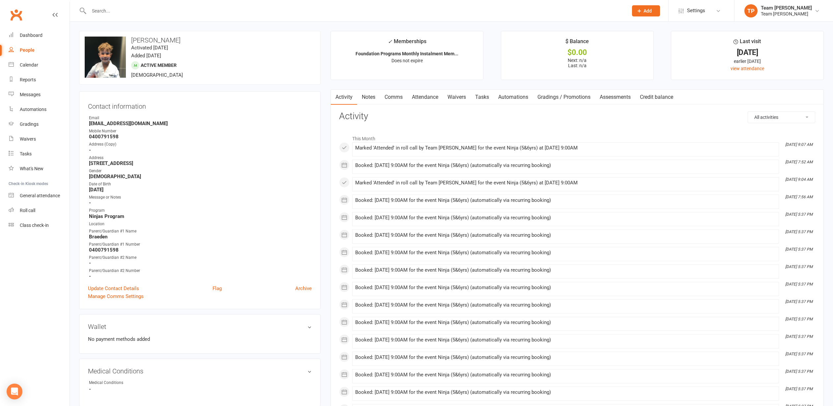
click at [577, 98] on link "Gradings / Promotions" at bounding box center [564, 97] width 62 height 15
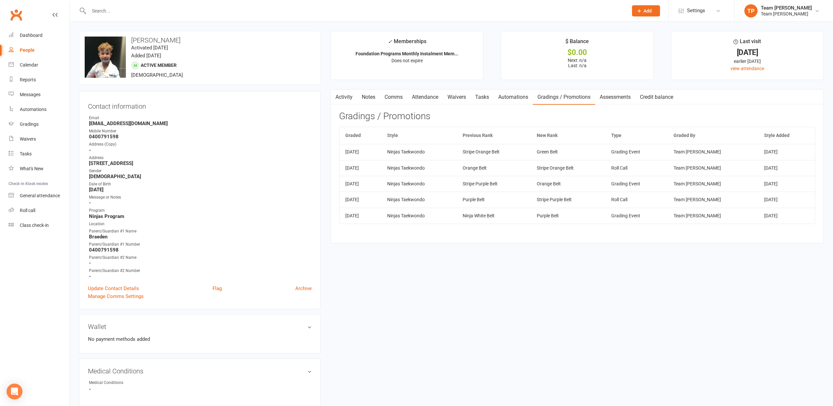
click at [421, 98] on link "Attendance" at bounding box center [425, 97] width 36 height 15
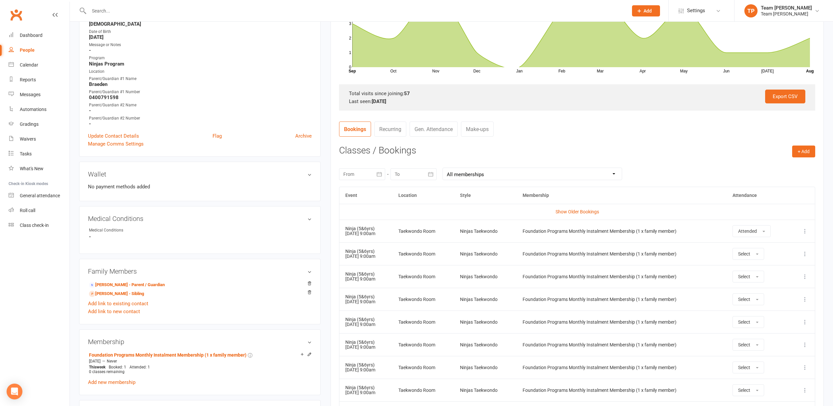
scroll to position [158, 0]
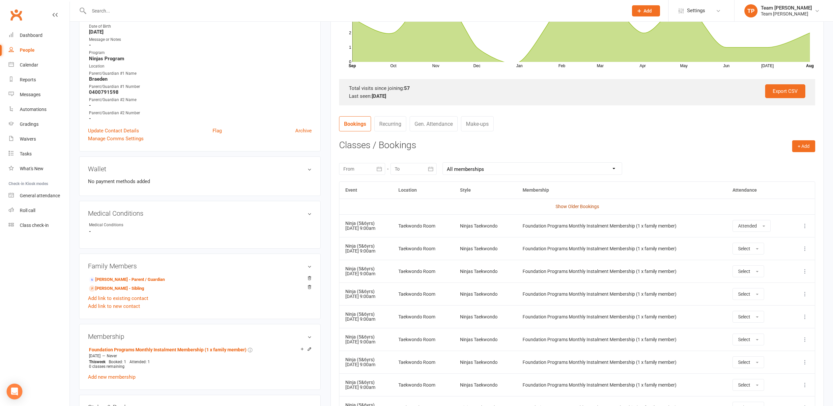
click at [572, 204] on link "Show Older Bookings" at bounding box center [578, 206] width 44 height 5
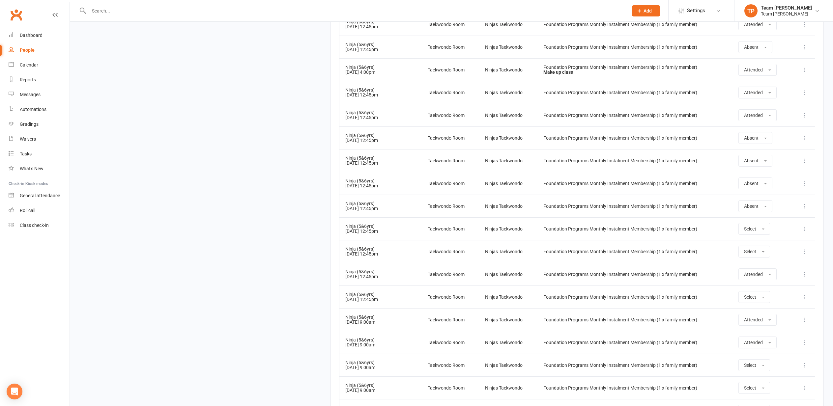
scroll to position [2248, 0]
click at [763, 294] on button "Select" at bounding box center [755, 296] width 32 height 12
click at [761, 310] on span "Attended" at bounding box center [754, 311] width 20 height 6
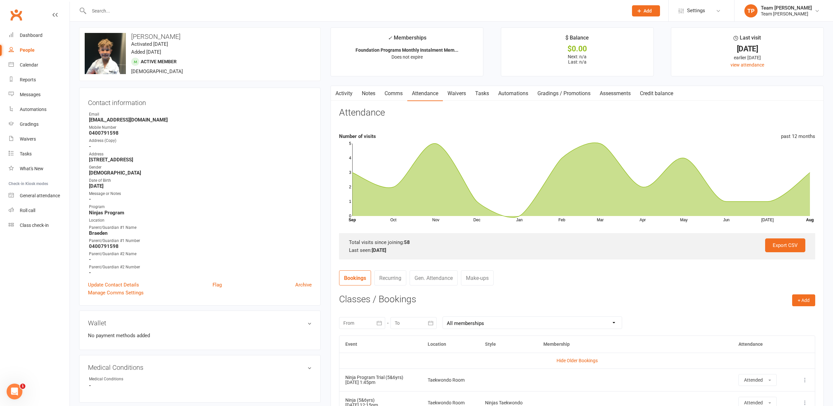
scroll to position [4, 0]
click at [30, 65] on div "Calendar" at bounding box center [29, 64] width 18 height 5
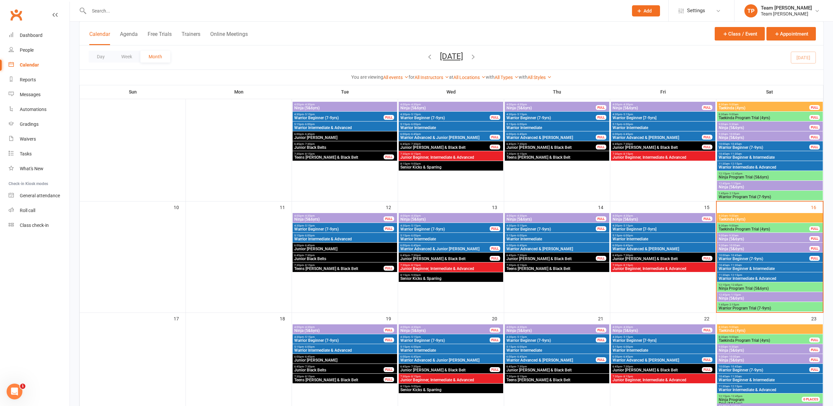
scroll to position [162, 0]
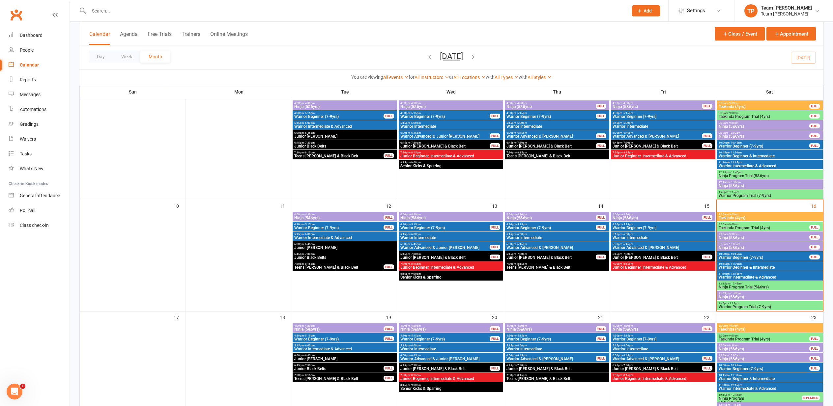
click at [736, 236] on span "Ninja (5&6yrs)" at bounding box center [764, 238] width 91 height 4
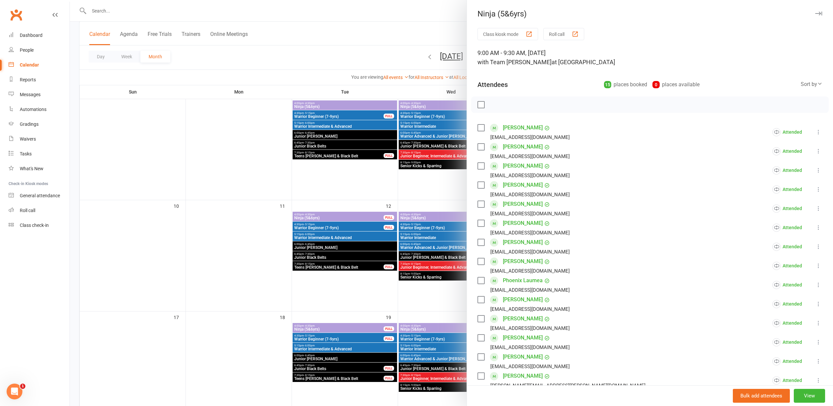
click at [577, 33] on div "button" at bounding box center [575, 34] width 7 height 7
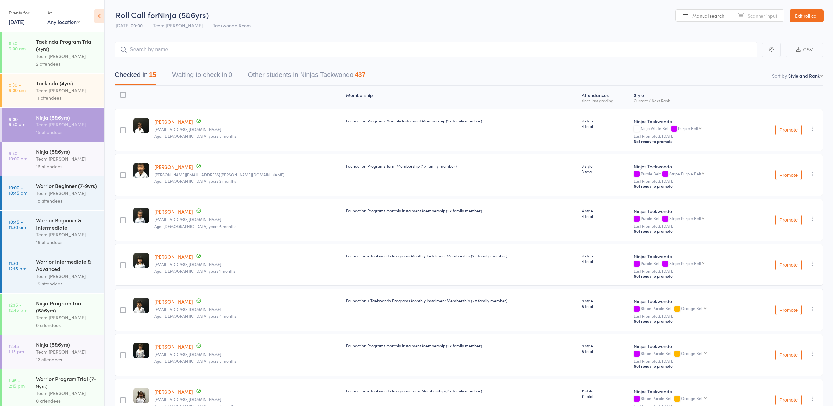
click at [47, 159] on div "Team [PERSON_NAME]" at bounding box center [67, 159] width 63 height 8
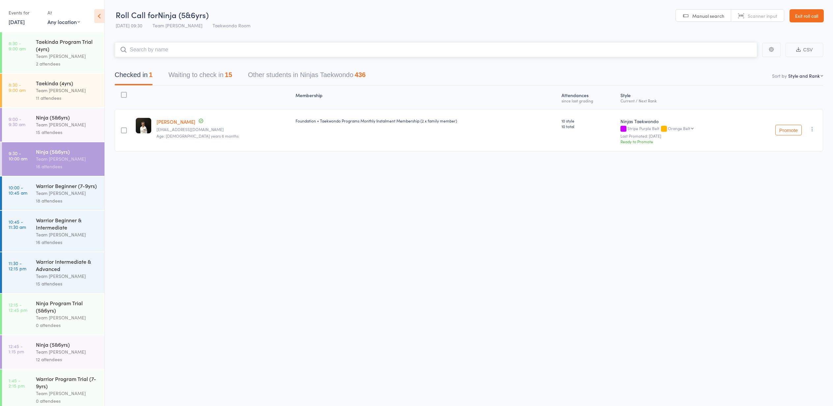
click at [181, 77] on button "Waiting to check in 15" at bounding box center [200, 76] width 64 height 17
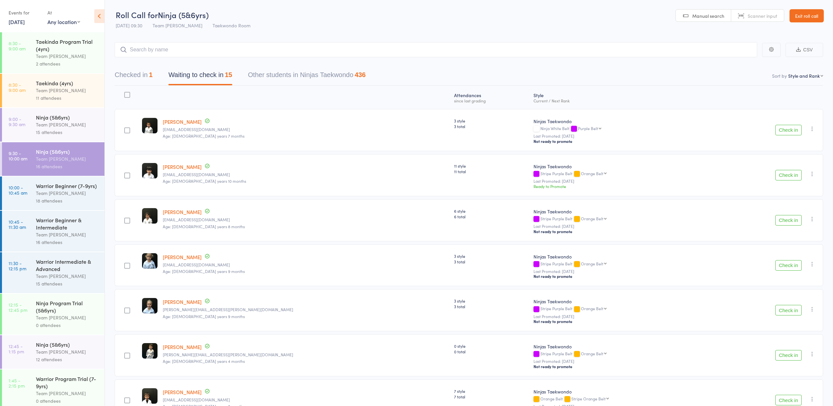
click at [783, 131] on button "Check in" at bounding box center [789, 130] width 26 height 11
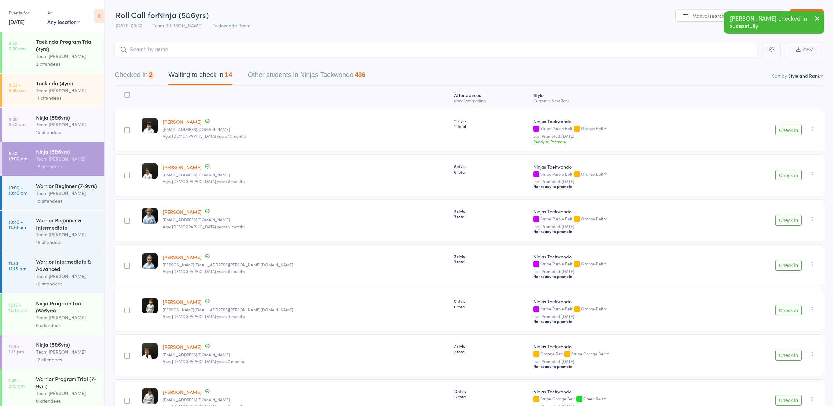
click at [784, 130] on button "Check in" at bounding box center [789, 130] width 26 height 11
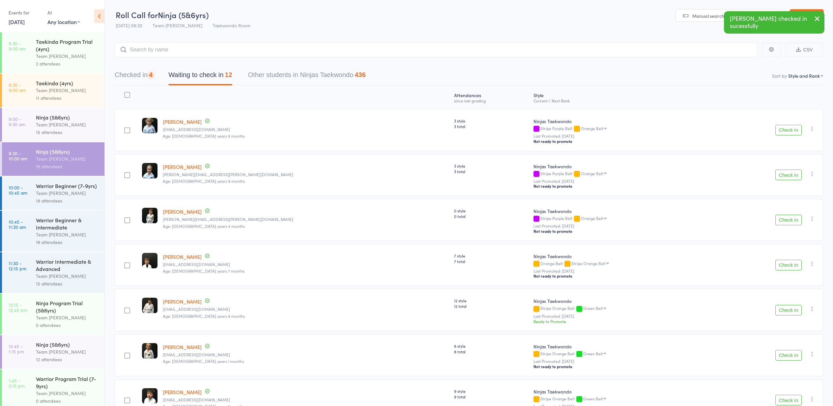
click at [784, 130] on button "Check in" at bounding box center [789, 130] width 26 height 11
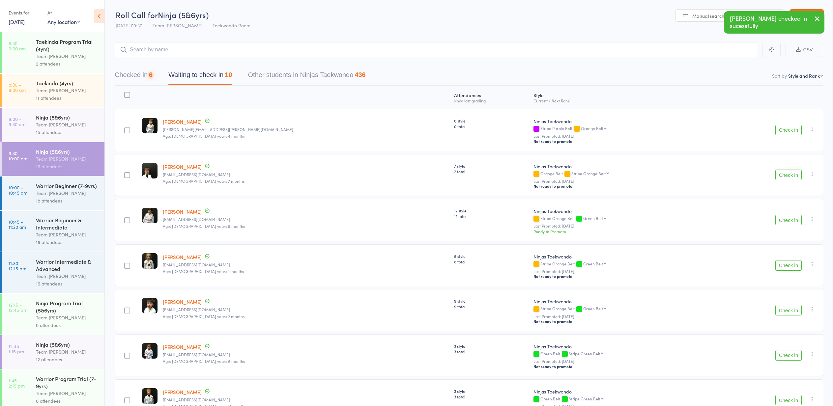
click at [784, 130] on button "Check in" at bounding box center [789, 130] width 26 height 11
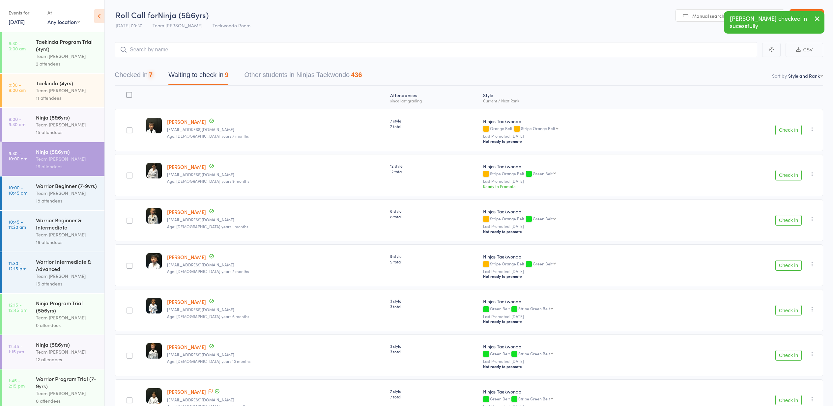
click at [784, 130] on button "Check in" at bounding box center [789, 130] width 26 height 11
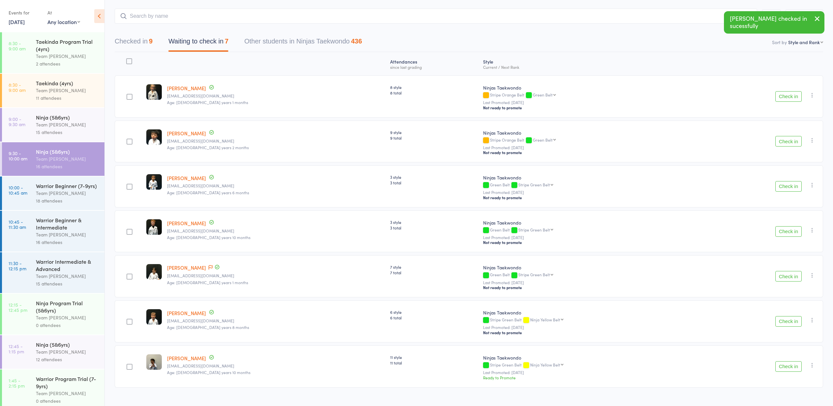
scroll to position [34, 0]
click at [786, 187] on button "Check in" at bounding box center [789, 186] width 26 height 11
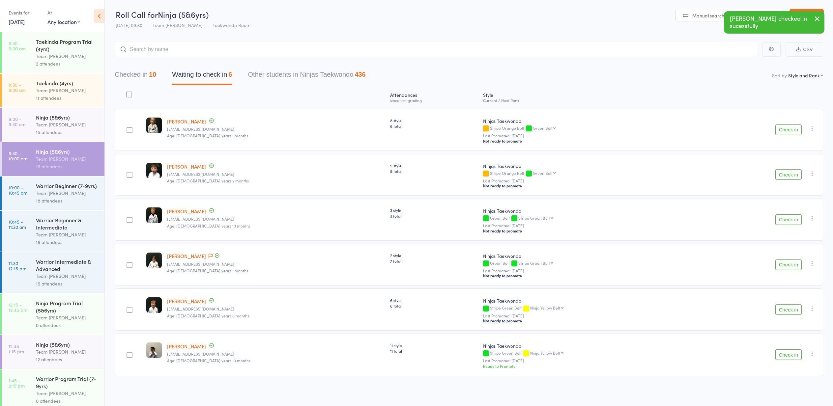
click at [788, 220] on button "Check in" at bounding box center [789, 220] width 26 height 11
click at [787, 220] on button "Check in" at bounding box center [789, 220] width 26 height 11
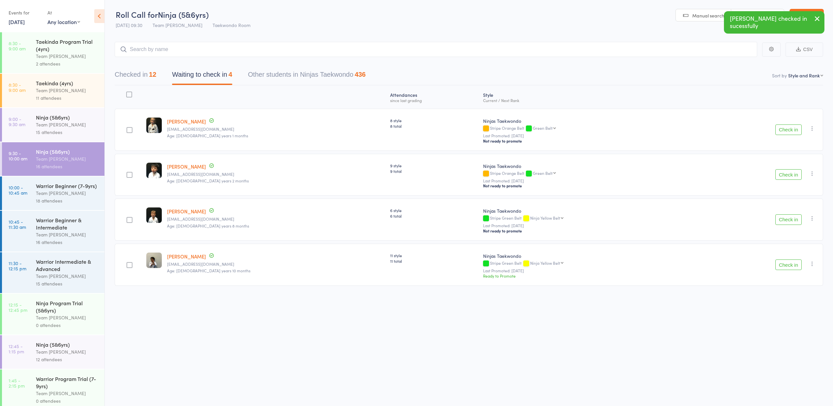
scroll to position [0, 1]
click at [787, 220] on button "Check in" at bounding box center [789, 220] width 26 height 11
click at [786, 221] on button "Check in" at bounding box center [789, 220] width 26 height 11
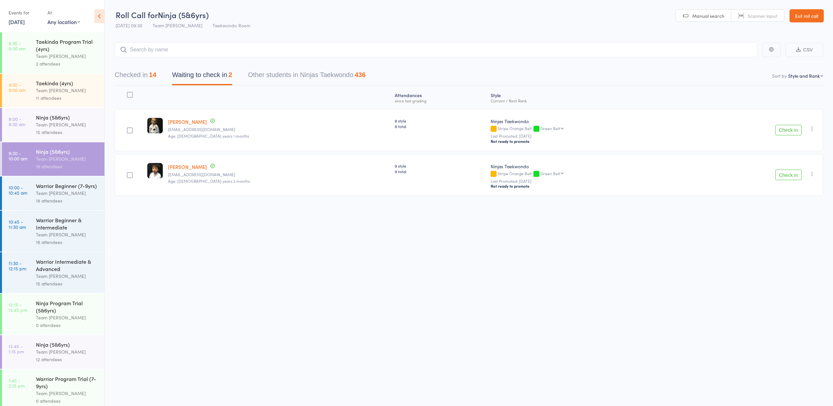
click at [62, 205] on div "Warrior Beginner (7-9yrs) Team [PERSON_NAME] 18 attendees" at bounding box center [70, 194] width 69 height 34
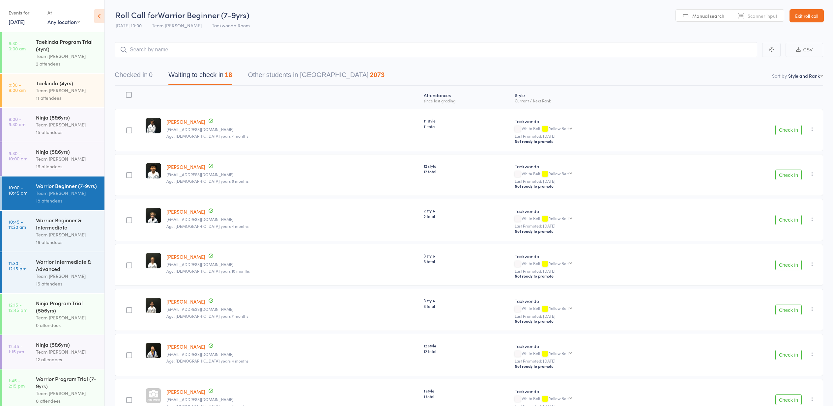
click at [785, 130] on button "Check in" at bounding box center [789, 130] width 26 height 11
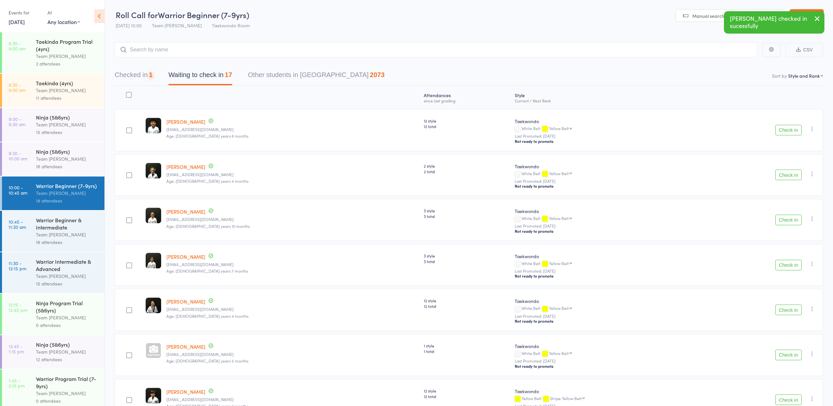
click at [785, 130] on button "Check in" at bounding box center [789, 130] width 26 height 11
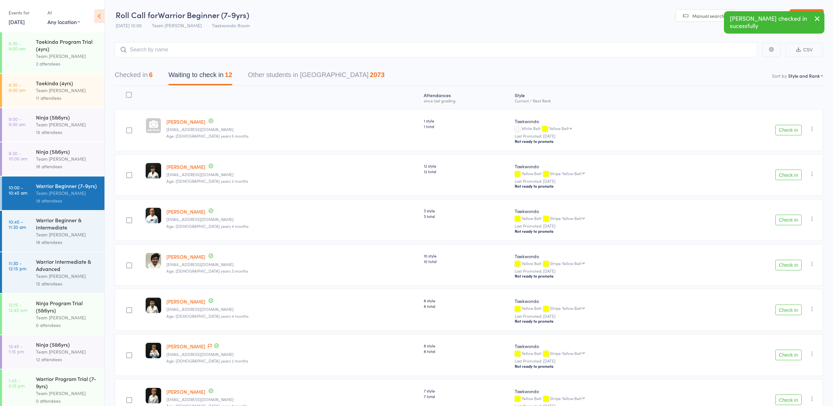
click at [785, 130] on button "Check in" at bounding box center [789, 130] width 26 height 11
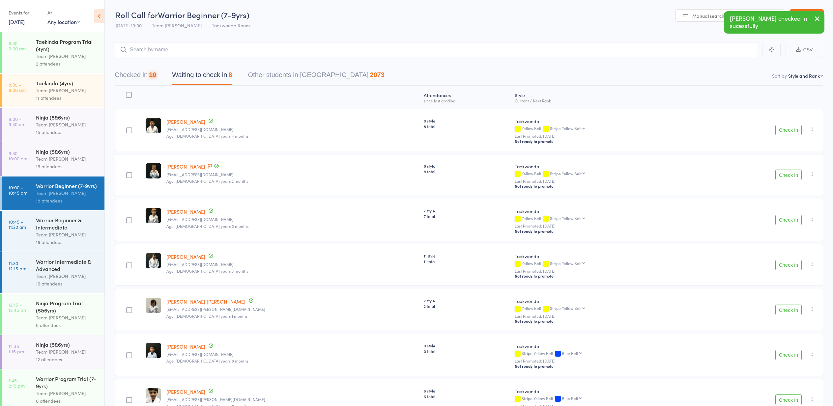
click at [785, 130] on button "Check in" at bounding box center [789, 130] width 26 height 11
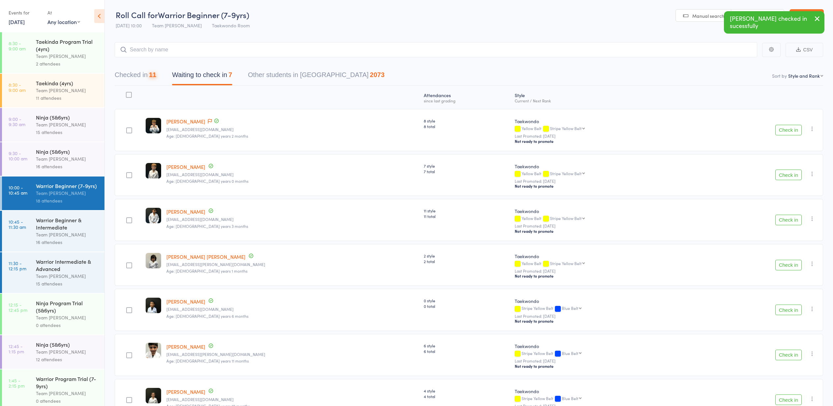
click at [785, 130] on button "Check in" at bounding box center [789, 130] width 26 height 11
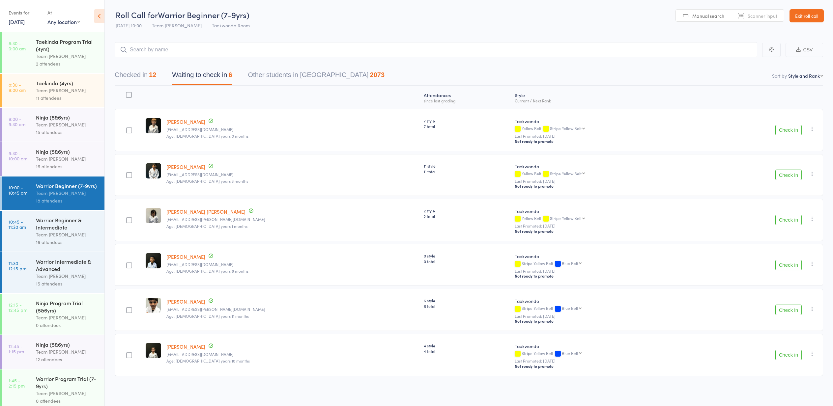
click at [785, 130] on button "Check in" at bounding box center [789, 130] width 26 height 11
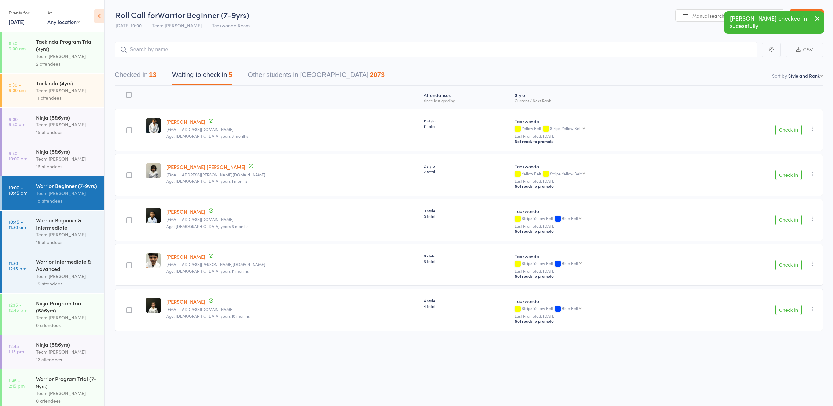
click at [784, 130] on button "Check in" at bounding box center [789, 130] width 26 height 11
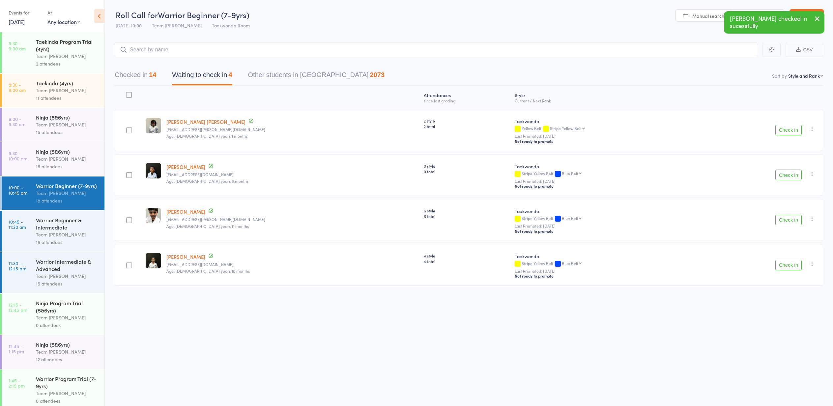
click at [785, 130] on button "Check in" at bounding box center [789, 130] width 26 height 11
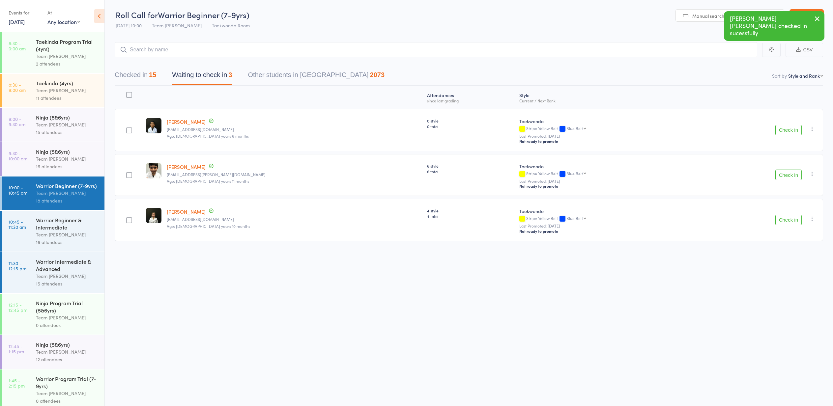
drag, startPoint x: 787, startPoint y: 221, endPoint x: 784, endPoint y: 221, distance: 3.3
click at [784, 221] on button "Check in" at bounding box center [789, 220] width 26 height 11
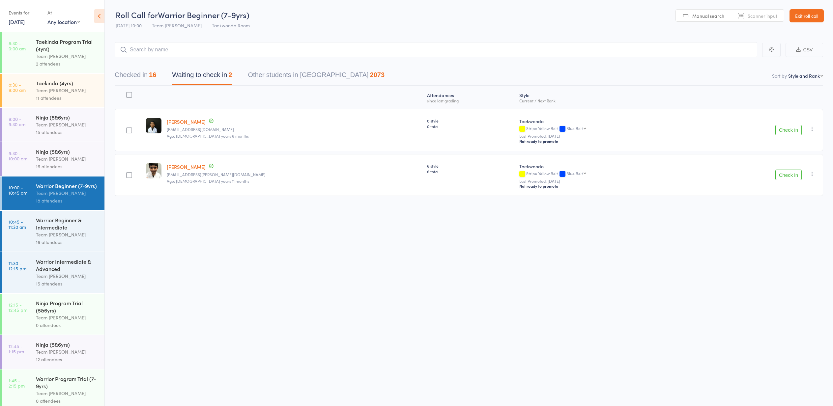
scroll to position [0, 0]
click at [812, 127] on icon "button" at bounding box center [812, 128] width 7 height 7
click at [794, 203] on li "Mark absent" at bounding box center [789, 203] width 54 height 9
click at [813, 174] on icon "button" at bounding box center [812, 173] width 7 height 7
click at [784, 203] on li "Mark absent" at bounding box center [789, 203] width 54 height 9
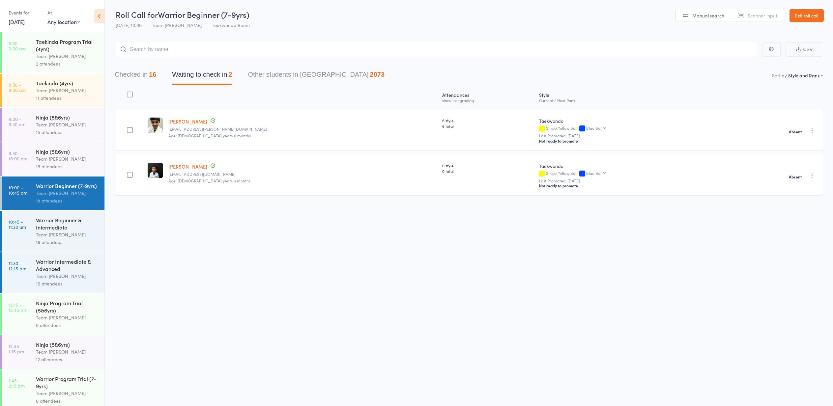
click at [57, 225] on div "Warrior Beginner & Intermediate" at bounding box center [67, 224] width 63 height 15
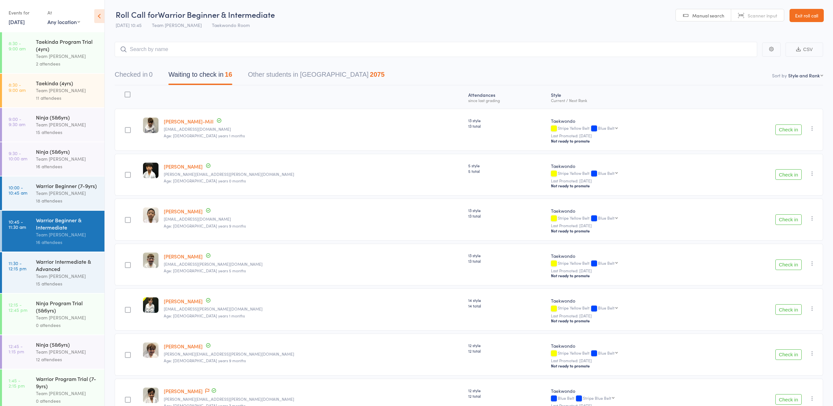
scroll to position [5, 0]
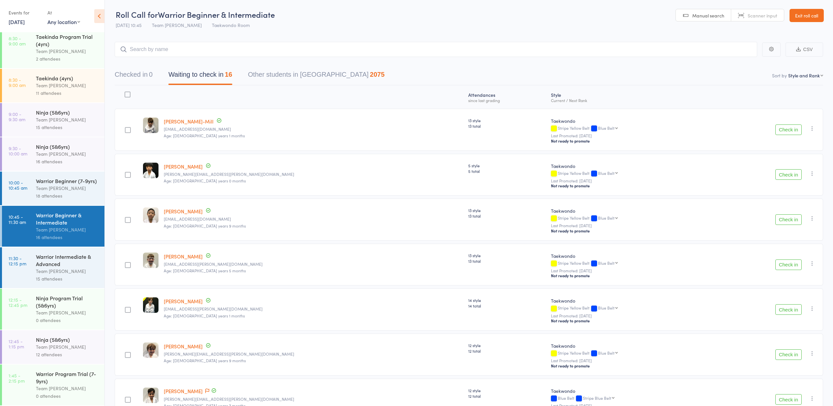
click at [785, 265] on button "Check in" at bounding box center [789, 265] width 26 height 11
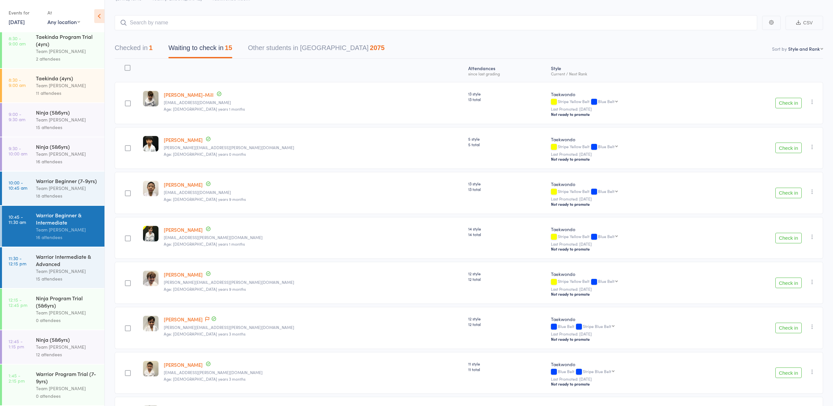
scroll to position [28, 0]
drag, startPoint x: 74, startPoint y: 183, endPoint x: 76, endPoint y: 176, distance: 6.9
click at [76, 176] on div "Warrior Beginner (7-9yrs) Team Carlo Preston 18 attendees" at bounding box center [70, 189] width 69 height 34
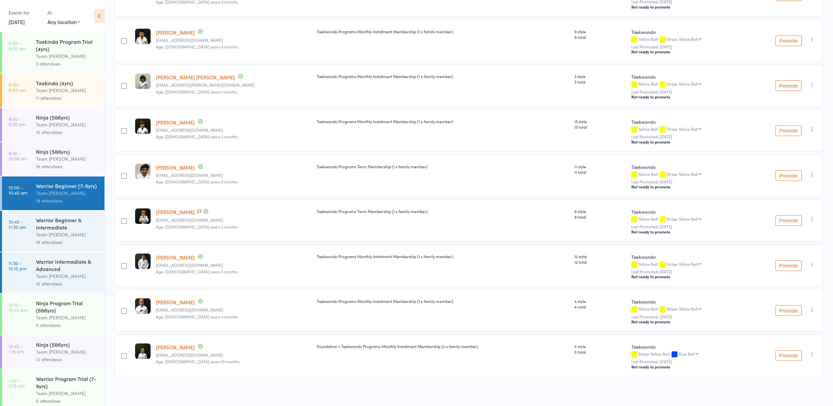
scroll to position [453, 0]
drag, startPoint x: 559, startPoint y: 123, endPoint x: 565, endPoint y: 121, distance: 5.8
click at [575, 121] on div "13 style 13 total" at bounding box center [601, 124] width 52 height 11
drag, startPoint x: 559, startPoint y: 122, endPoint x: 566, endPoint y: 123, distance: 7.0
click at [575, 123] on span "13 style" at bounding box center [601, 122] width 52 height 6
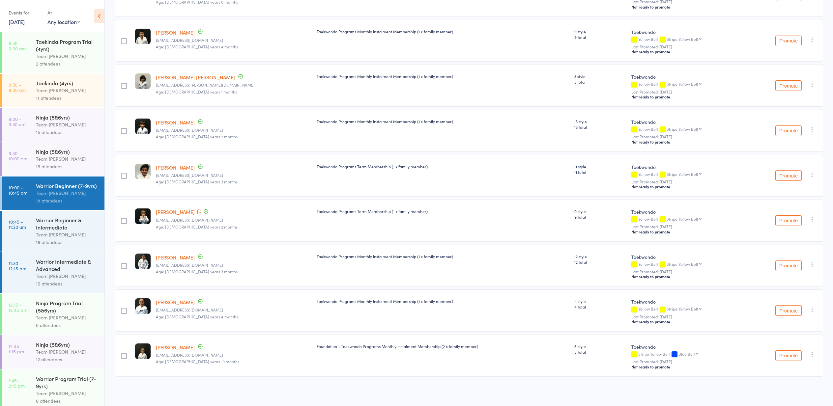
click at [572, 129] on div "13 style 13 total" at bounding box center [600, 131] width 57 height 42
click at [176, 122] on link "Ciel Jasper Sunglao" at bounding box center [175, 122] width 39 height 7
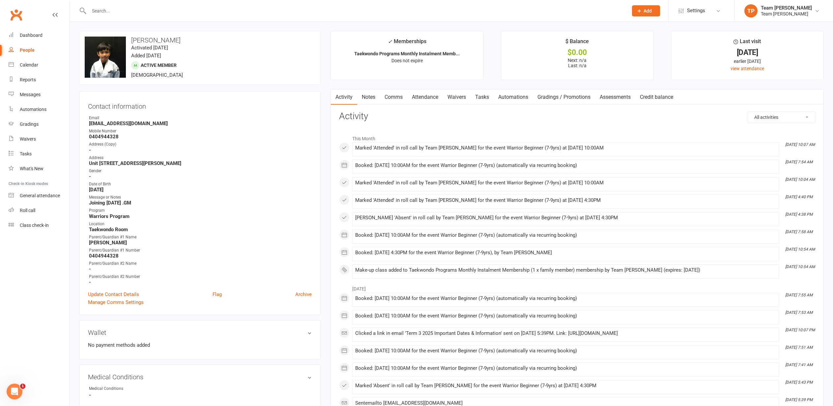
click at [426, 96] on link "Attendance" at bounding box center [425, 97] width 36 height 15
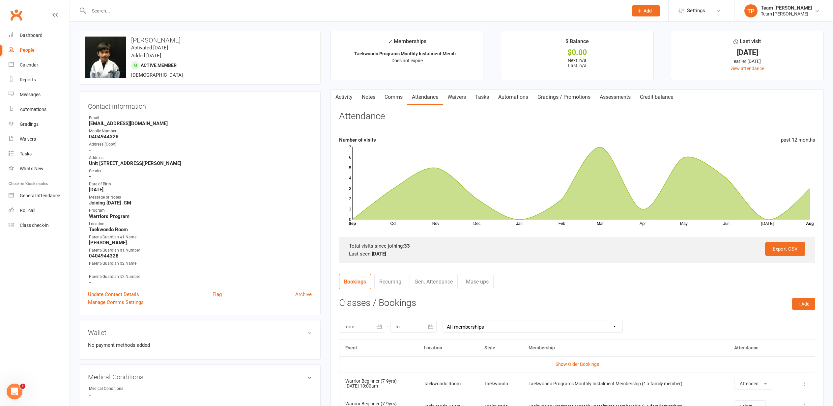
click at [579, 96] on link "Gradings / Promotions" at bounding box center [564, 97] width 62 height 15
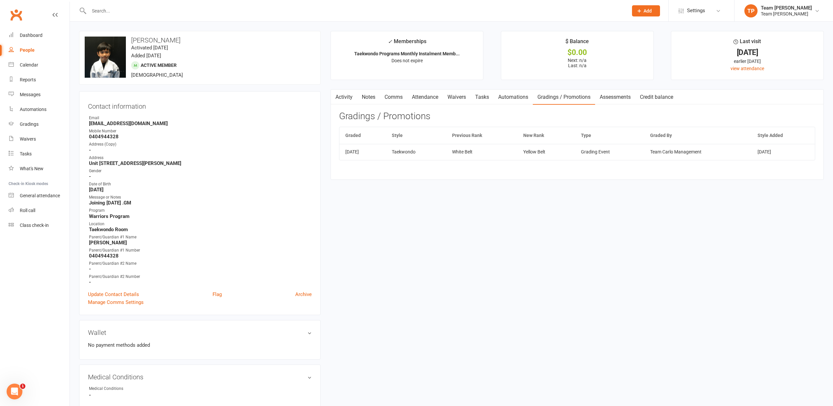
click at [432, 97] on link "Attendance" at bounding box center [425, 97] width 36 height 15
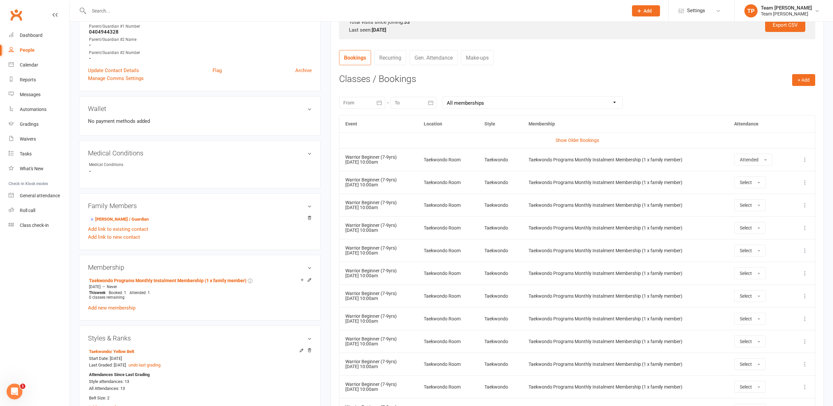
scroll to position [230, 0]
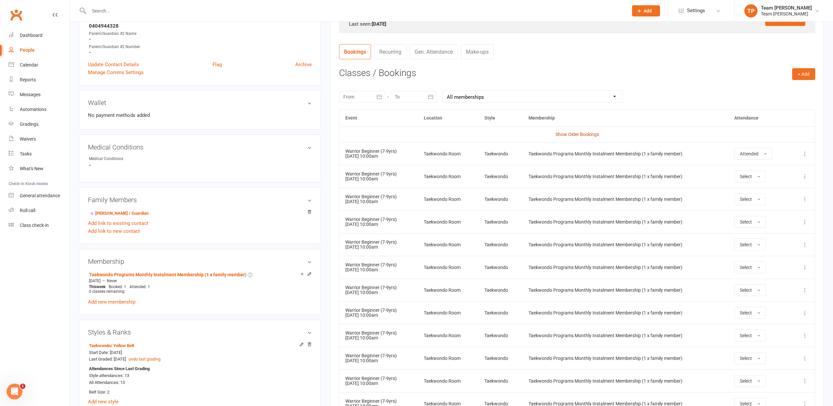
click at [568, 132] on link "Show Older Bookings" at bounding box center [578, 134] width 44 height 5
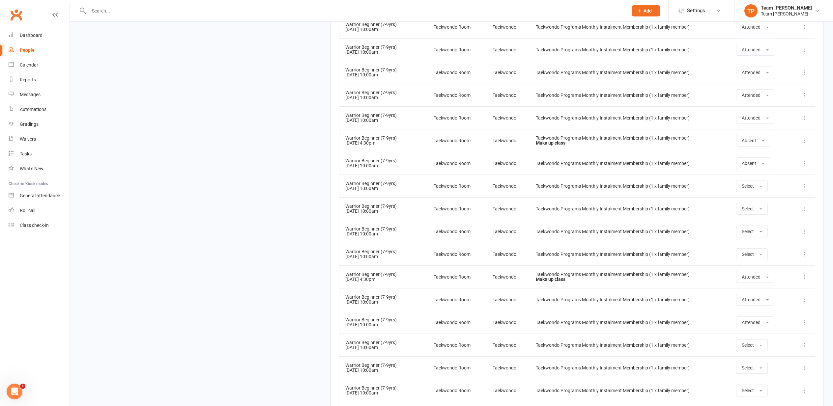
scroll to position [1174, 0]
click at [805, 252] on icon at bounding box center [805, 255] width 7 height 7
click at [722, 264] on td "Taekwondo Programs Monthly Instalment Membership (1 x family member)" at bounding box center [630, 255] width 201 height 23
click at [763, 253] on button "Select" at bounding box center [752, 256] width 32 height 12
click at [758, 269] on span "Attended" at bounding box center [752, 271] width 20 height 6
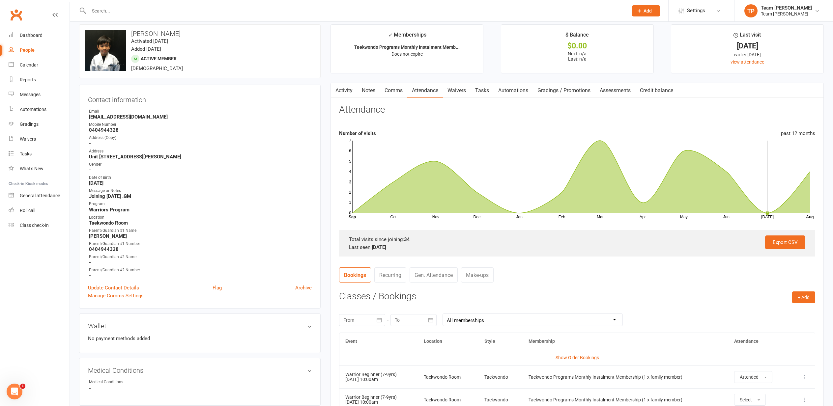
scroll to position [7, 0]
drag, startPoint x: 29, startPoint y: 66, endPoint x: 26, endPoint y: 66, distance: 3.4
click at [28, 66] on div "Calendar" at bounding box center [29, 64] width 18 height 5
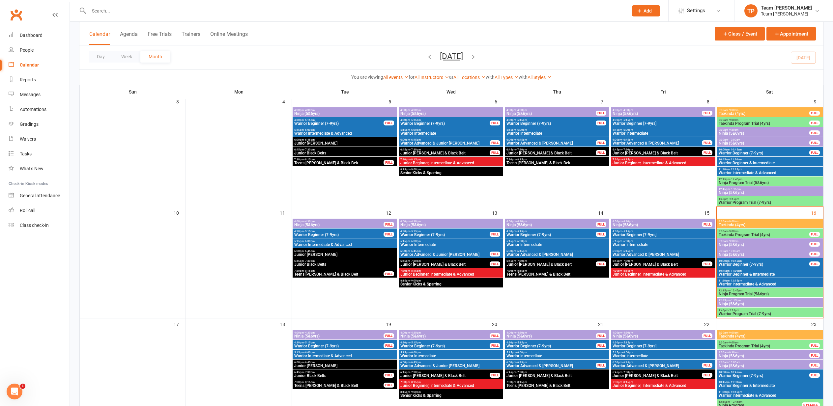
scroll to position [155, 0]
click at [738, 272] on span "- 11:30am" at bounding box center [736, 271] width 12 height 3
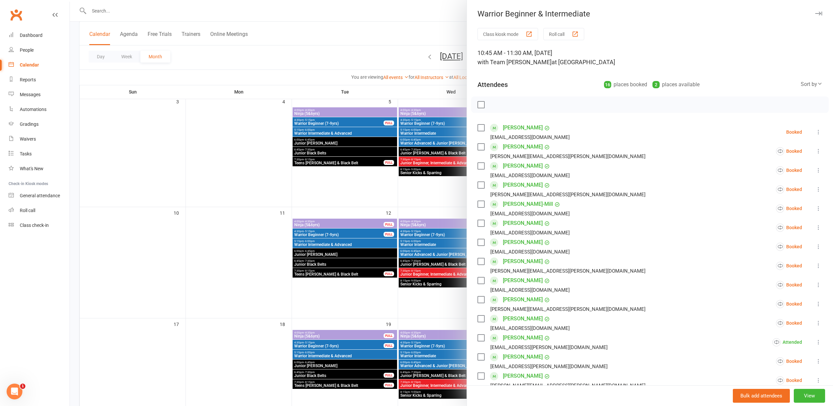
click at [819, 131] on icon at bounding box center [818, 132] width 7 height 7
click at [781, 158] on link "Remove" at bounding box center [783, 158] width 77 height 13
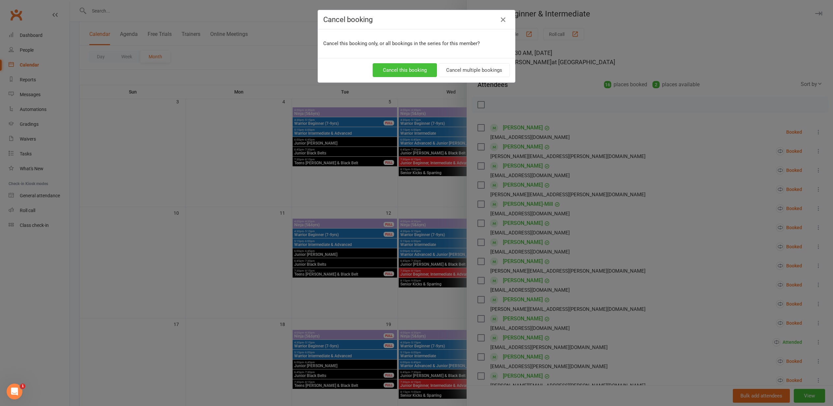
click at [404, 70] on button "Cancel this booking" at bounding box center [405, 70] width 64 height 14
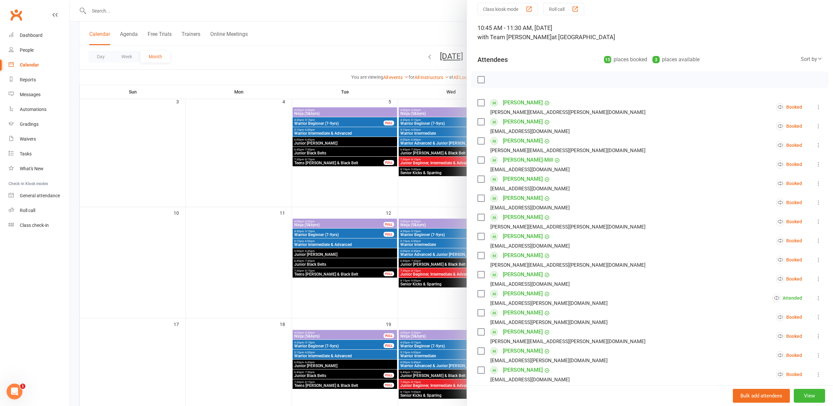
scroll to position [29, 0]
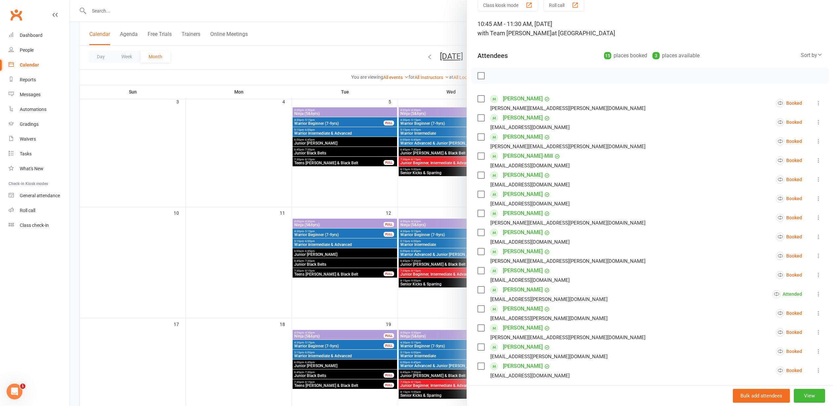
click at [181, 238] on div at bounding box center [451, 203] width 763 height 406
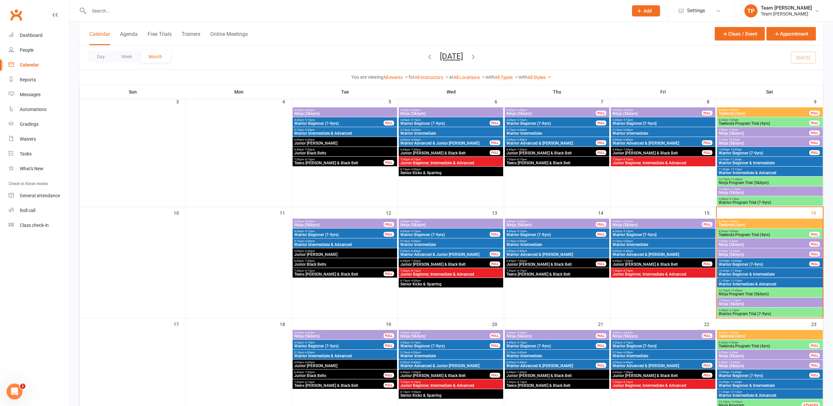
click at [735, 263] on span "Warrior Beginner (7-9yrs)" at bounding box center [764, 265] width 91 height 4
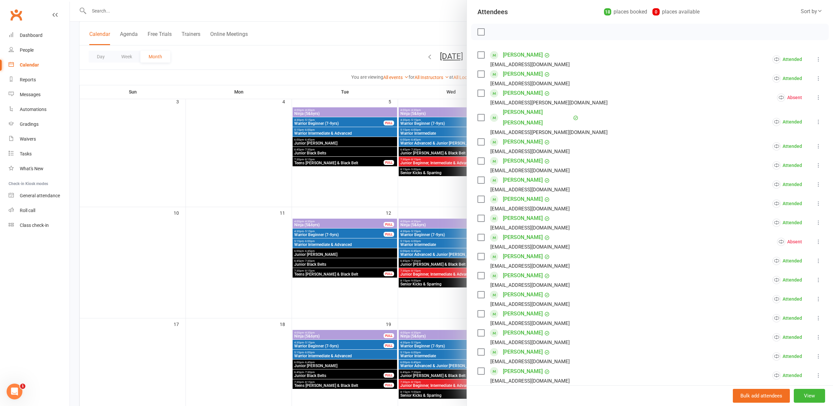
scroll to position [94, 0]
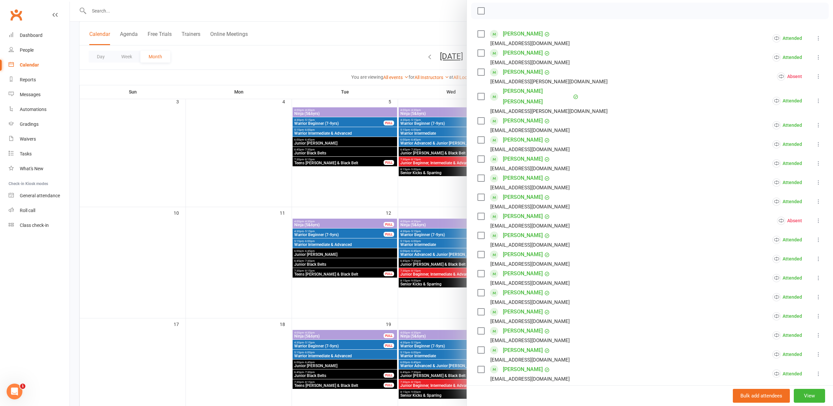
click at [514, 345] on link "Henry Williams" at bounding box center [523, 350] width 40 height 11
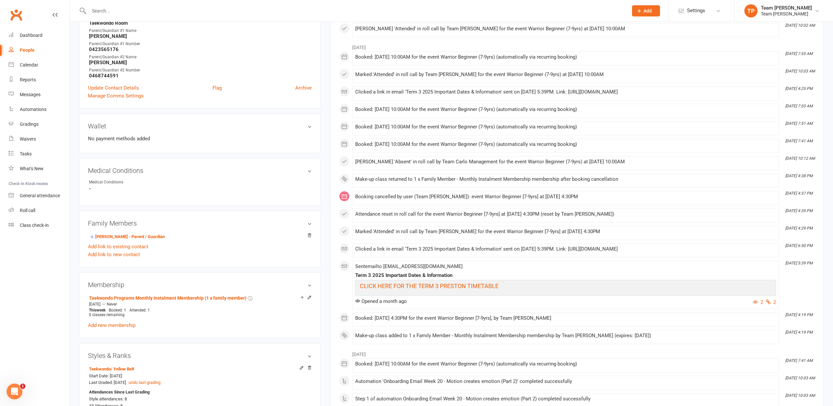
scroll to position [207, 0]
click at [121, 235] on link "Peggy Williams - Parent / Guardian" at bounding box center [127, 236] width 76 height 7
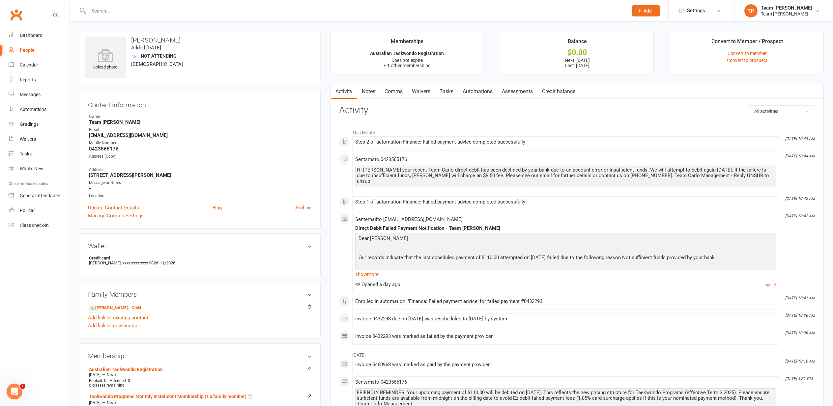
click at [422, 91] on link "Waivers" at bounding box center [421, 91] width 28 height 15
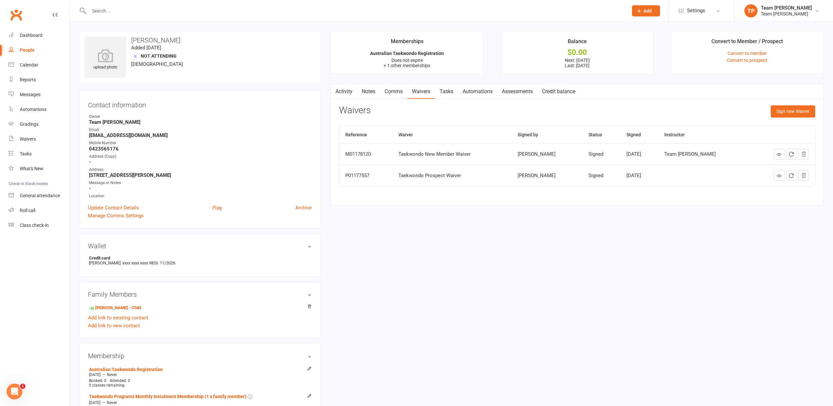
click at [787, 112] on button "Sign new Waiver" at bounding box center [793, 111] width 44 height 12
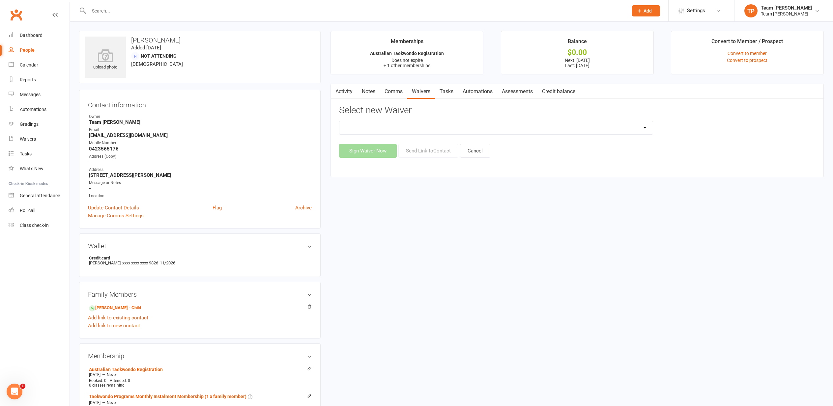
select select "2655"
click at [424, 149] on button "Send Link to Contact" at bounding box center [428, 151] width 60 height 14
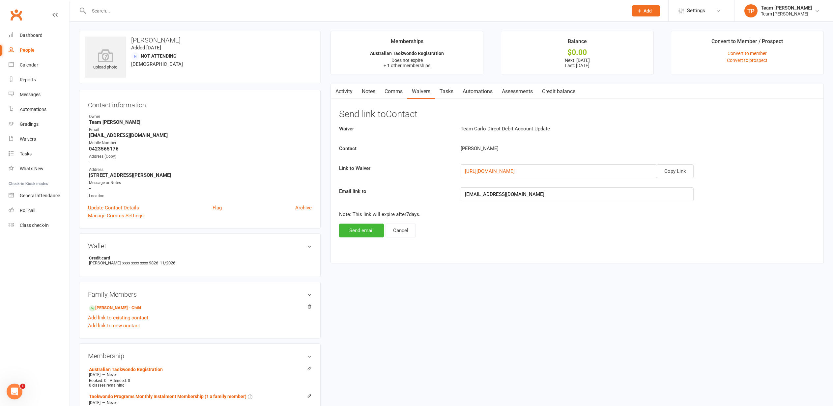
click at [358, 232] on button "Send email" at bounding box center [361, 231] width 45 height 14
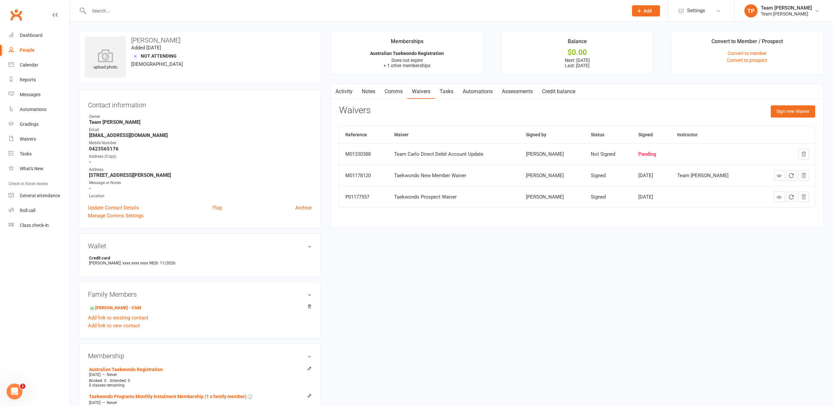
click at [31, 64] on div "Calendar" at bounding box center [29, 64] width 18 height 5
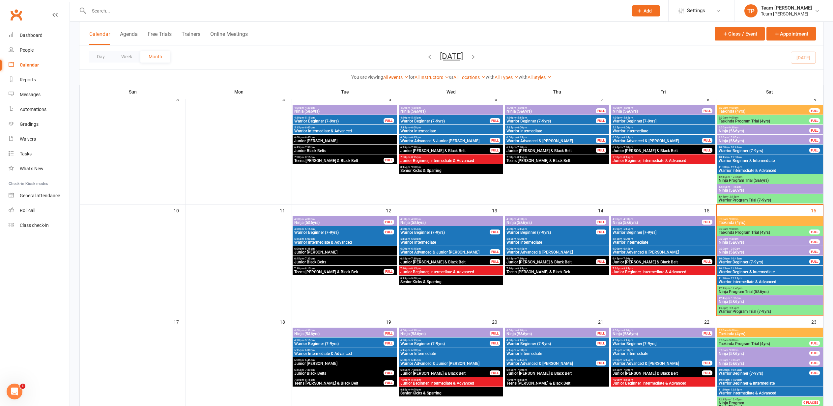
scroll to position [159, 0]
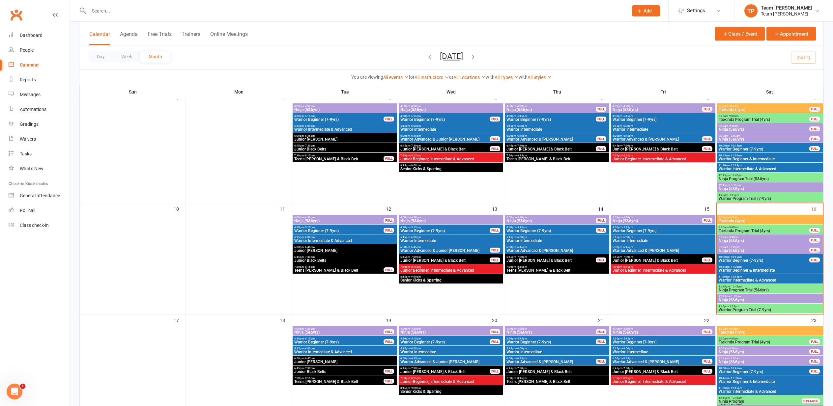
click at [744, 268] on span "10:45am - 11:30am" at bounding box center [770, 267] width 103 height 3
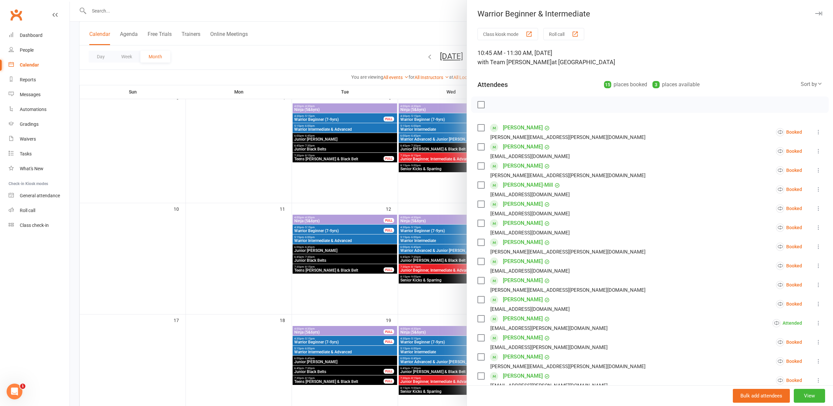
click at [576, 33] on div "button" at bounding box center [575, 34] width 7 height 7
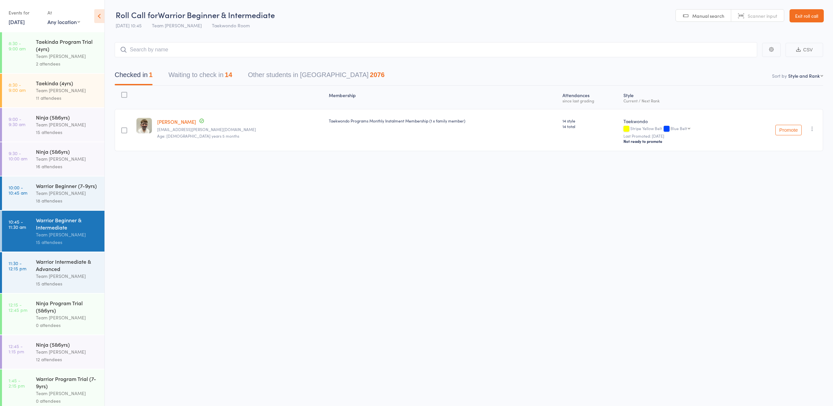
click at [191, 74] on button "Waiting to check in 14" at bounding box center [200, 76] width 64 height 17
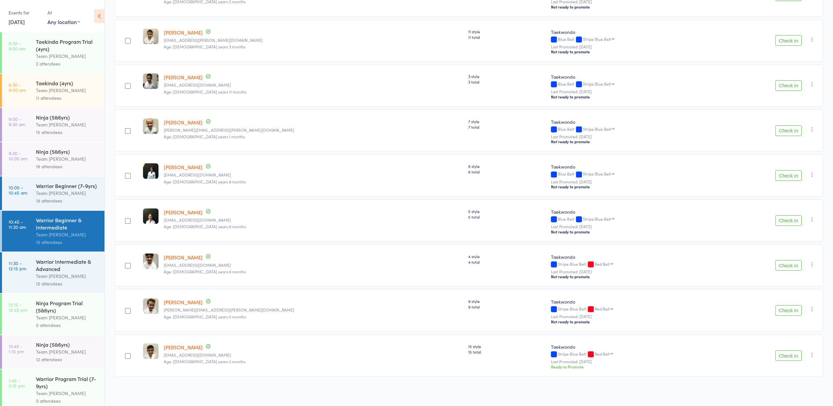
scroll to position [362, 0]
click at [787, 266] on button "Check in" at bounding box center [789, 265] width 26 height 11
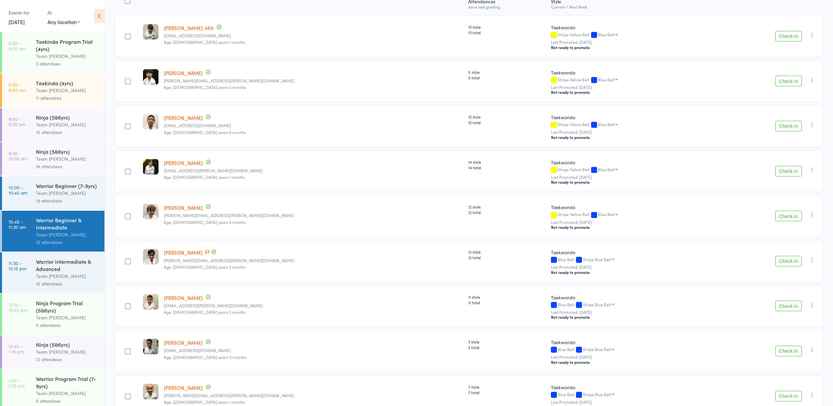
scroll to position [94, 0]
click at [789, 128] on button "Check in" at bounding box center [789, 126] width 26 height 11
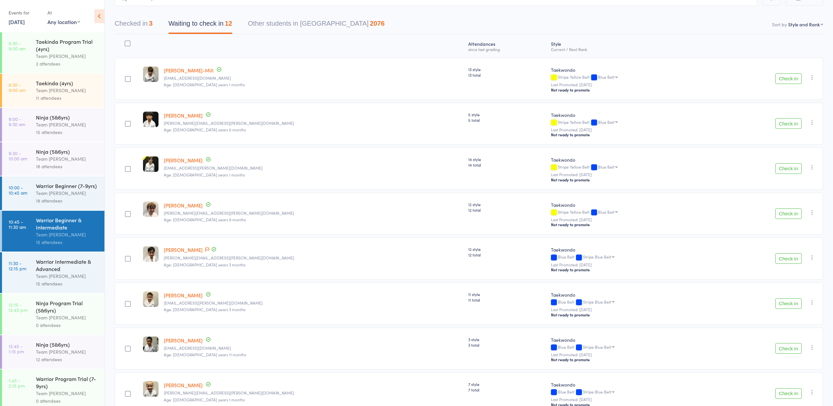
scroll to position [51, 0]
click at [789, 217] on button "Check in" at bounding box center [789, 214] width 26 height 11
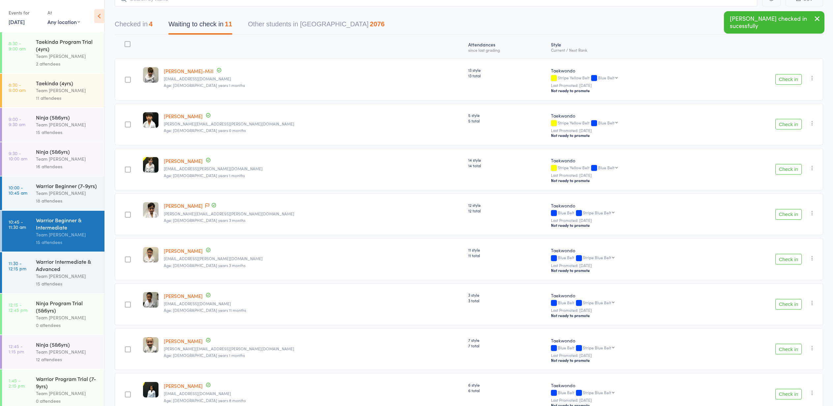
click at [788, 172] on button "Check in" at bounding box center [789, 169] width 26 height 11
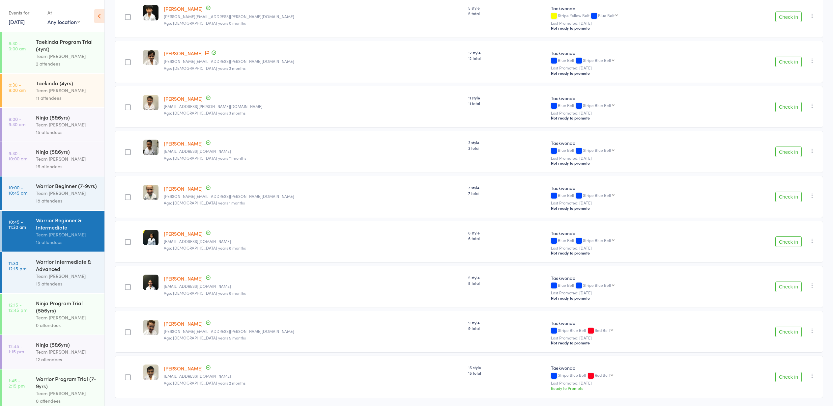
scroll to position [153, 0]
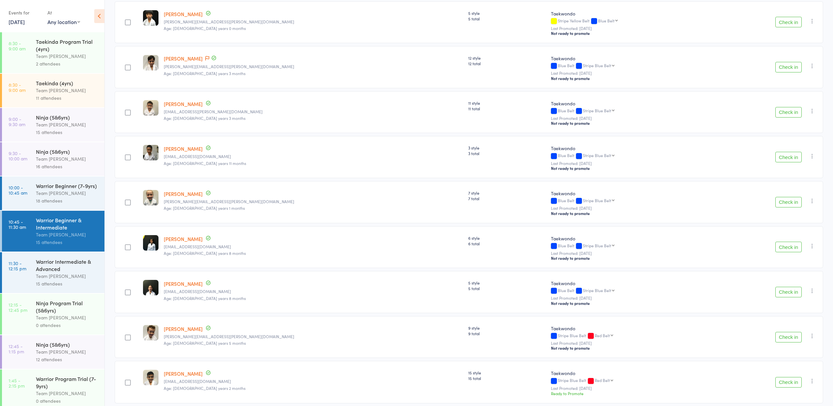
click at [785, 203] on button "Check in" at bounding box center [789, 202] width 26 height 11
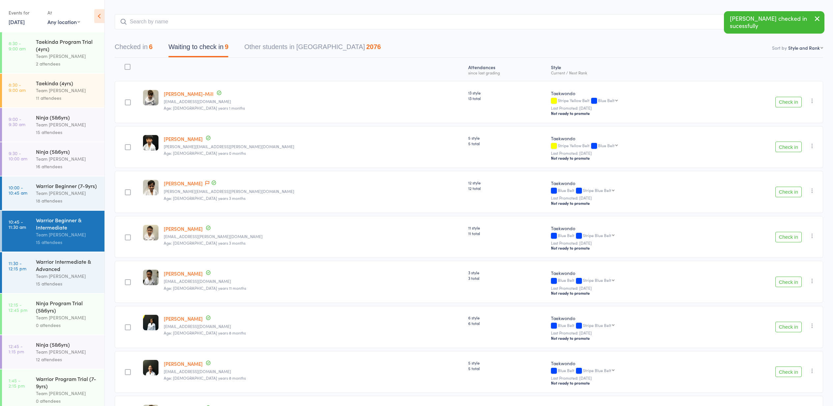
scroll to position [26, 0]
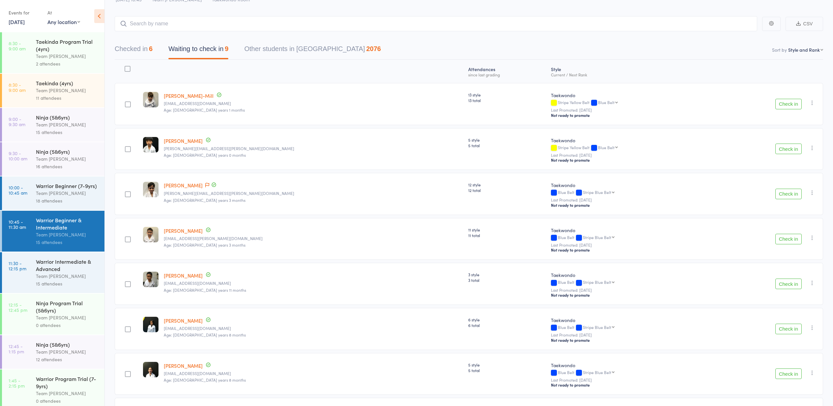
click at [788, 149] on button "Check in" at bounding box center [789, 149] width 26 height 11
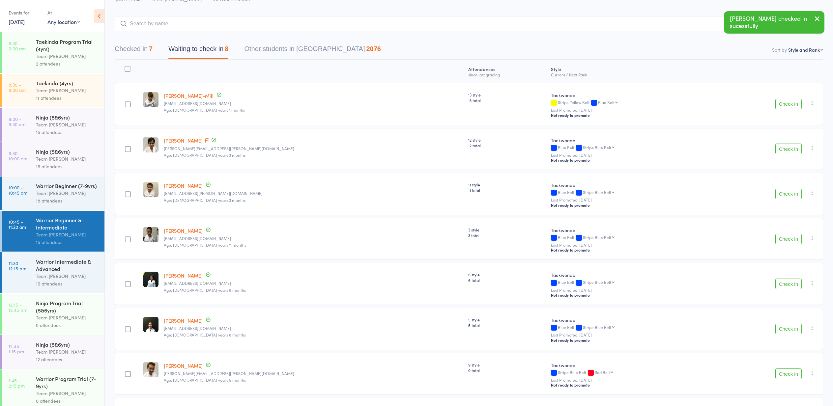
click at [789, 106] on button "Check in" at bounding box center [789, 104] width 26 height 11
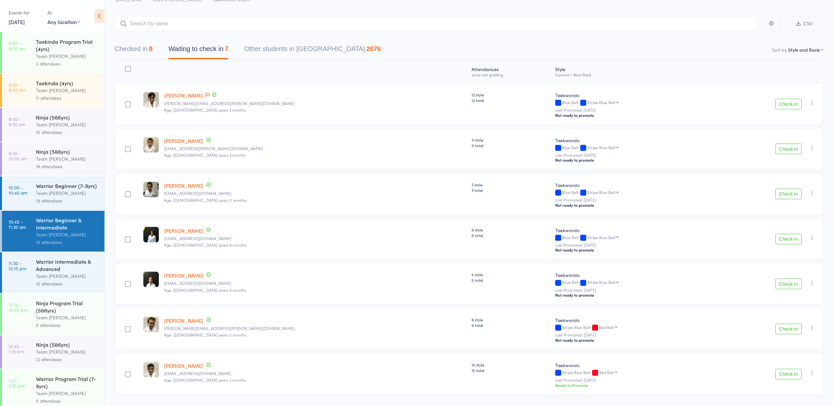
click at [789, 103] on button "Check in" at bounding box center [789, 104] width 26 height 11
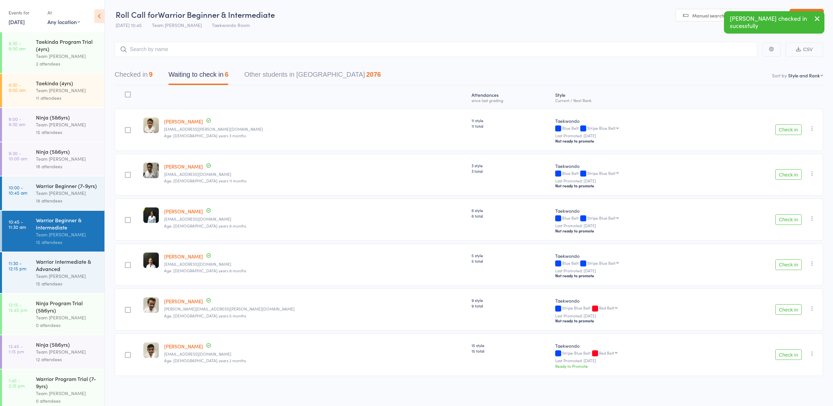
scroll to position [0, 0]
click at [787, 130] on button "Check in" at bounding box center [789, 130] width 26 height 11
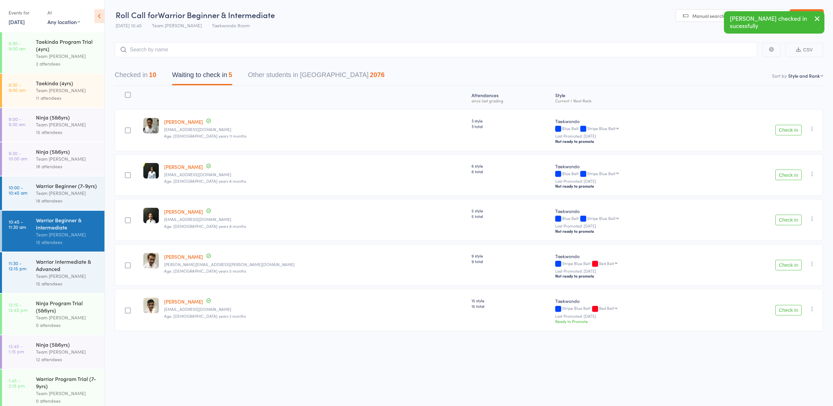
click at [788, 130] on button "Check in" at bounding box center [789, 130] width 26 height 11
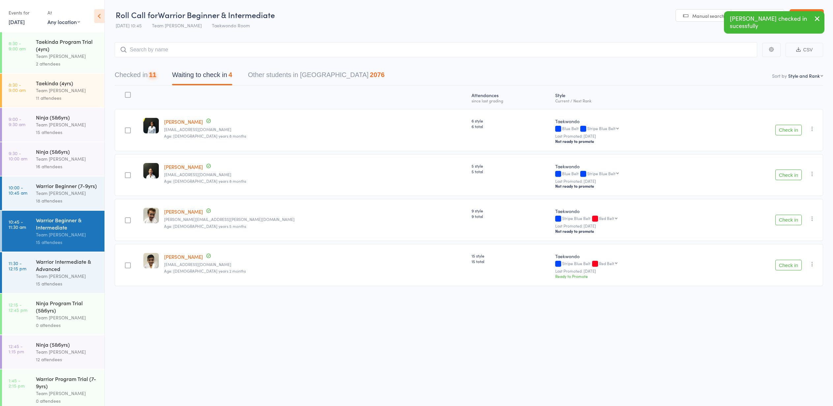
click at [789, 130] on button "Check in" at bounding box center [789, 130] width 26 height 11
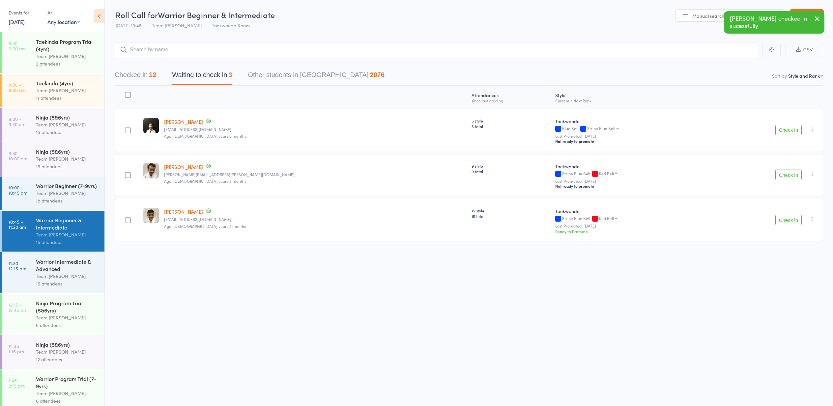
click at [788, 177] on button "Check in" at bounding box center [789, 175] width 26 height 11
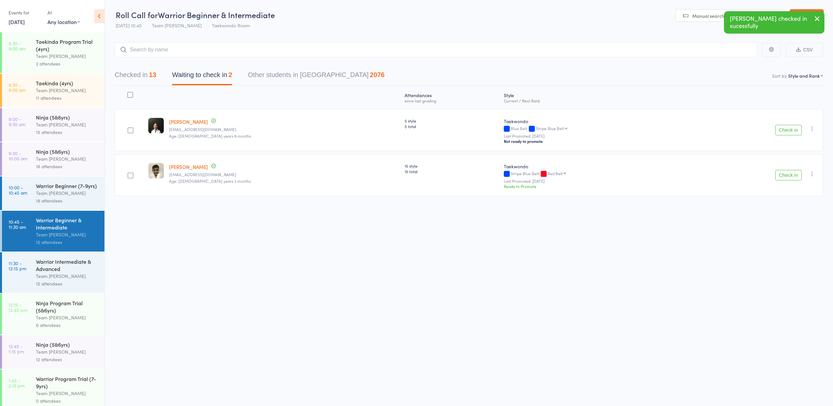
click at [788, 175] on button "Check in" at bounding box center [789, 175] width 26 height 11
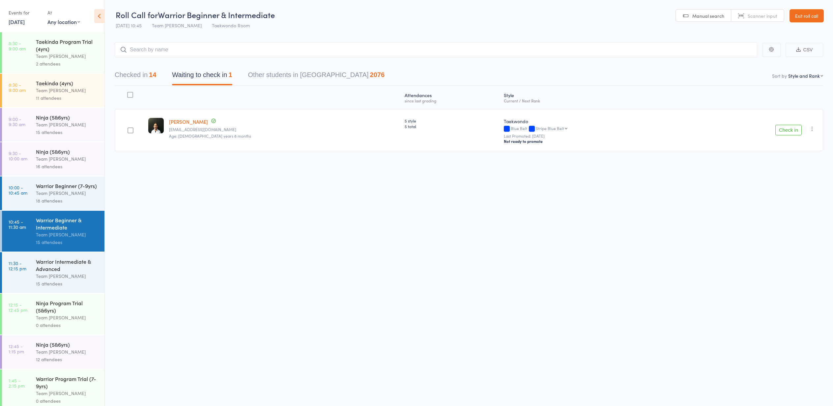
click at [130, 73] on button "Checked in 14" at bounding box center [136, 76] width 42 height 17
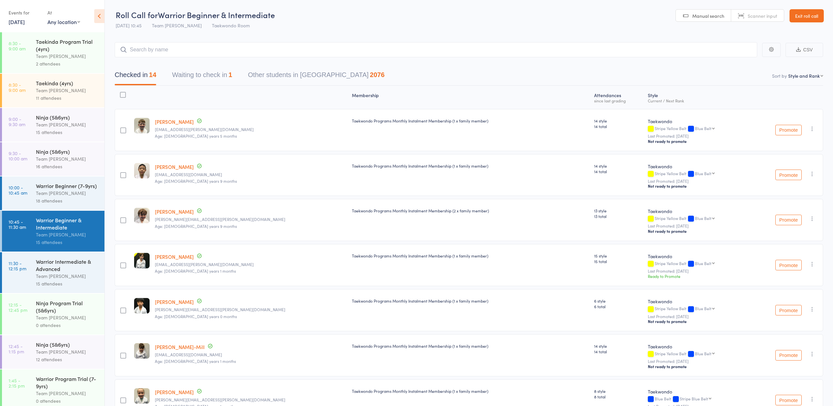
click at [163, 167] on link "[PERSON_NAME]" at bounding box center [174, 166] width 39 height 7
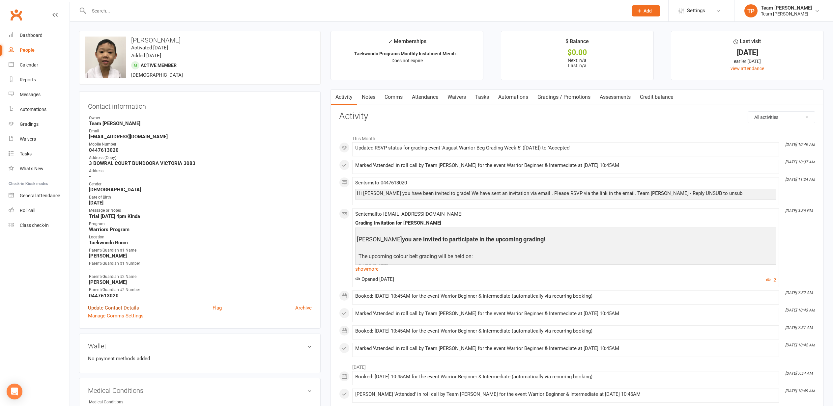
click at [111, 308] on link "Update Contact Details" at bounding box center [113, 308] width 51 height 8
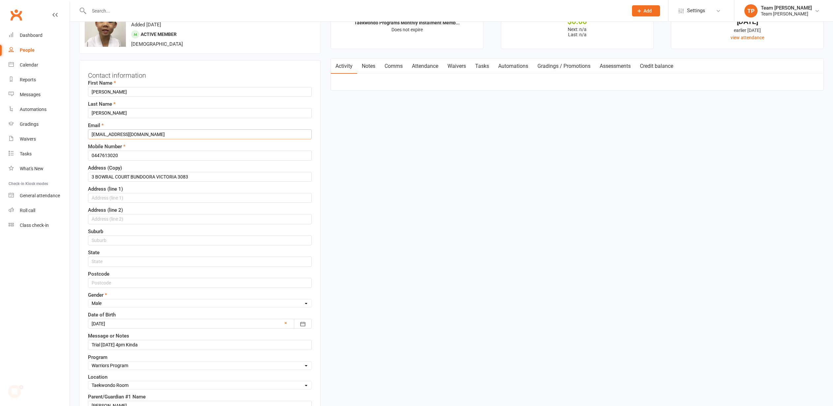
drag, startPoint x: 119, startPoint y: 133, endPoint x: 95, endPoint y: 133, distance: 23.4
click at [92, 133] on input "siuying12366@gmail.com" at bounding box center [200, 135] width 224 height 10
type input "achnguyen@gmail.com"
click at [135, 156] on input "0447613020" at bounding box center [200, 156] width 224 height 10
click at [134, 155] on input "0447613020" at bounding box center [200, 156] width 224 height 10
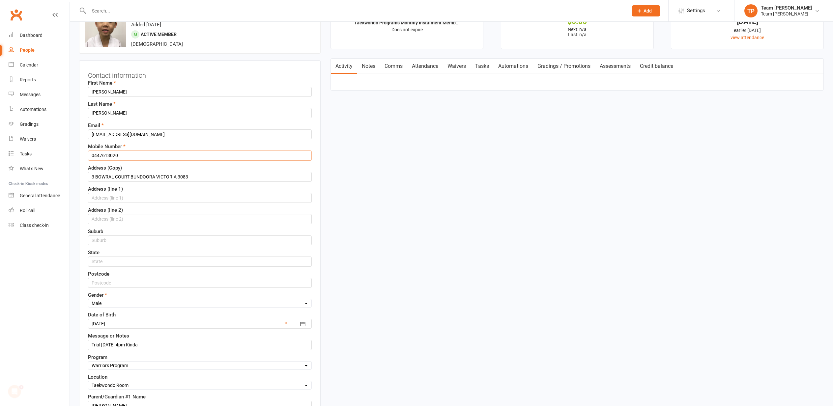
drag, startPoint x: 134, startPoint y: 155, endPoint x: 91, endPoint y: 155, distance: 43.5
click at [87, 155] on div "Contact information First Name Zachary Last Name Nguyen Email achnguyen@gmail.c…" at bounding box center [200, 282] width 242 height 445
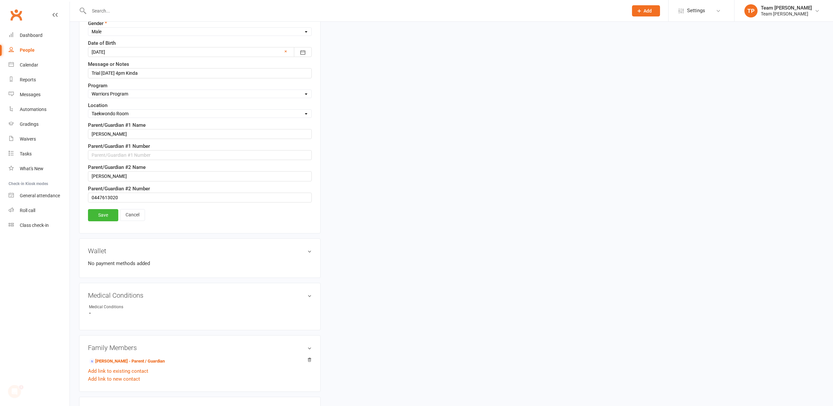
scroll to position [308, 0]
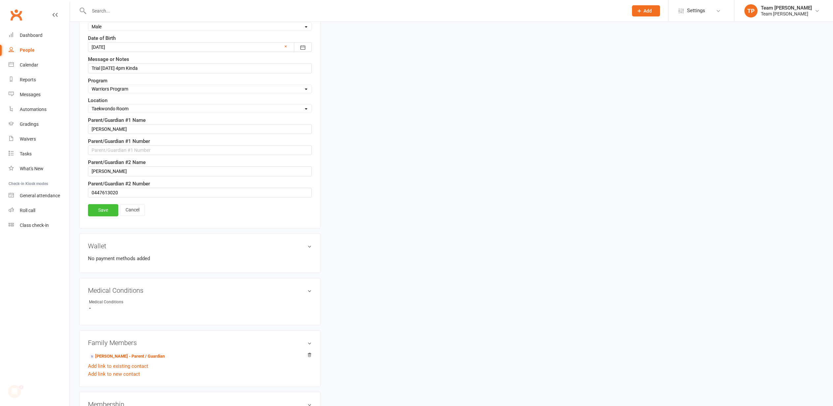
type input "0466597267"
click at [99, 206] on link "Save" at bounding box center [103, 210] width 30 height 12
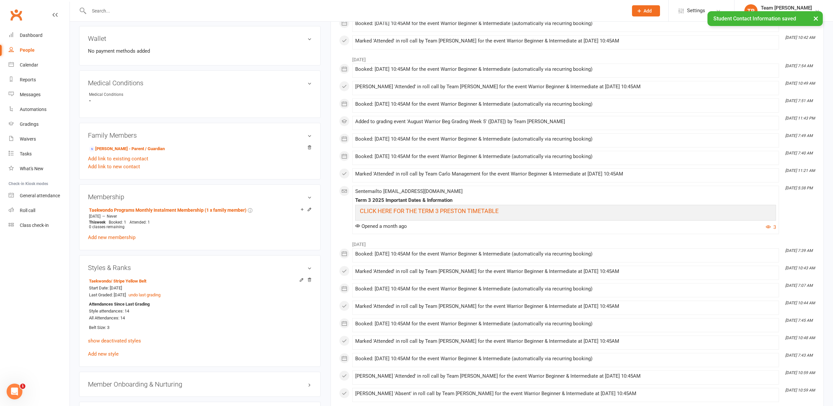
drag, startPoint x: 112, startPoint y: 148, endPoint x: 108, endPoint y: 149, distance: 4.0
click at [111, 149] on link "Zoey Cheng - Parent / Guardian" at bounding box center [127, 149] width 76 height 7
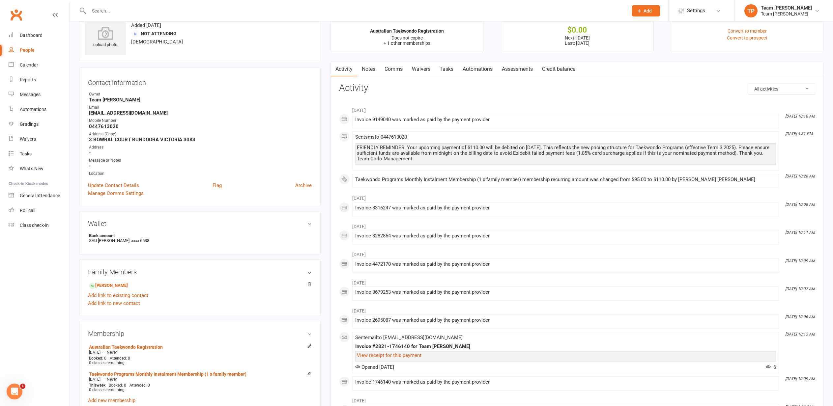
scroll to position [20, 0]
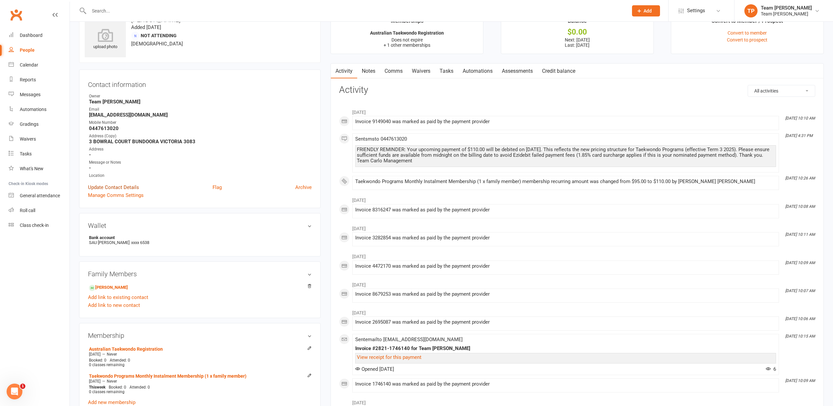
click at [109, 186] on link "Update Contact Details" at bounding box center [113, 188] width 51 height 8
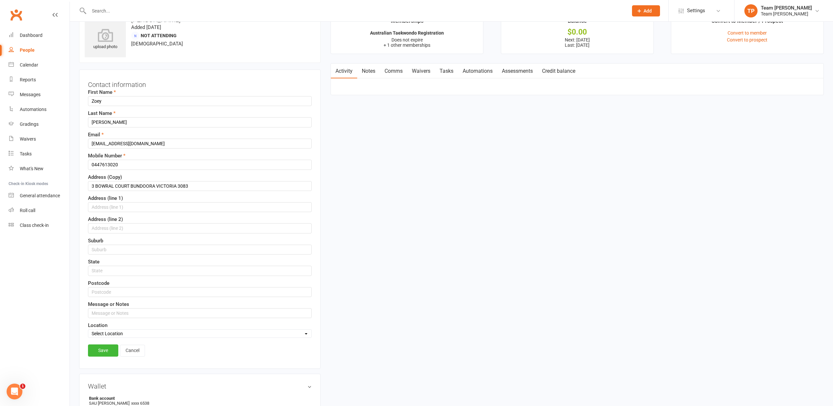
scroll to position [31, 0]
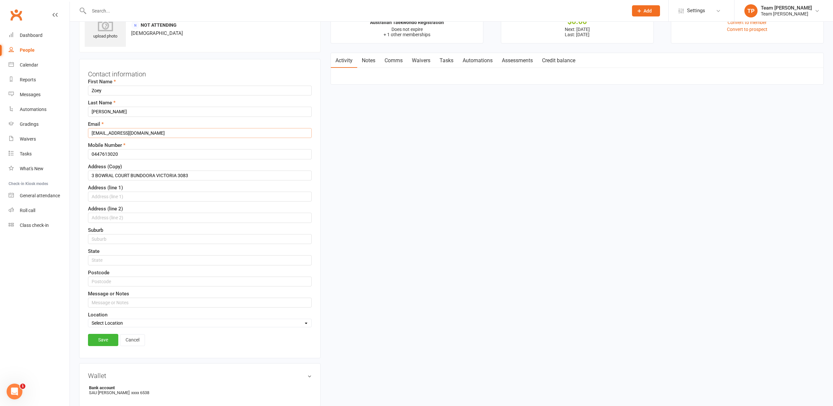
drag, startPoint x: 119, startPoint y: 132, endPoint x: 90, endPoint y: 132, distance: 29.7
click at [90, 132] on input "siuying12366@gmail.com" at bounding box center [200, 133] width 224 height 10
type input "achnguyen@gmail.com"
drag, startPoint x: 120, startPoint y: 155, endPoint x: 91, endPoint y: 153, distance: 28.7
click at [91, 153] on input "0447613020" at bounding box center [200, 154] width 224 height 10
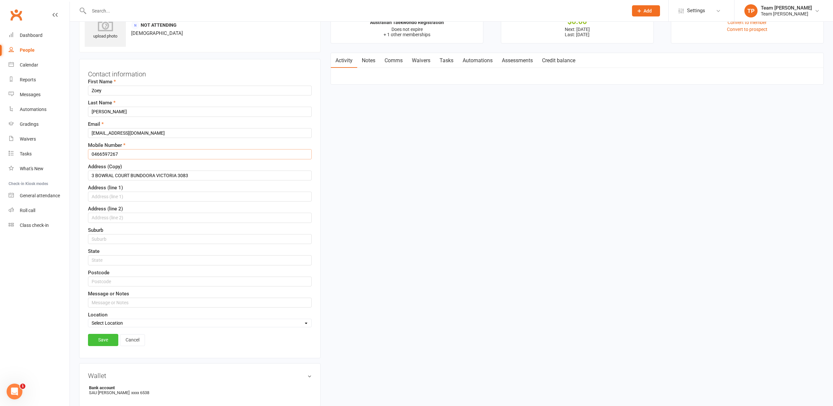
type input "0466597267"
click at [103, 338] on link "Save" at bounding box center [103, 340] width 30 height 12
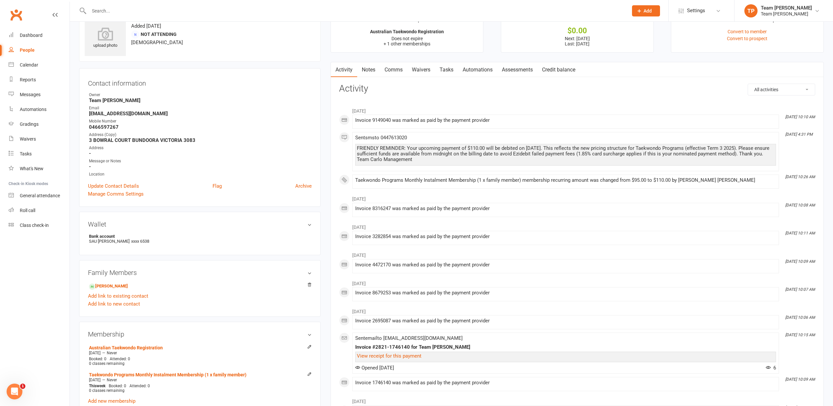
scroll to position [0, 0]
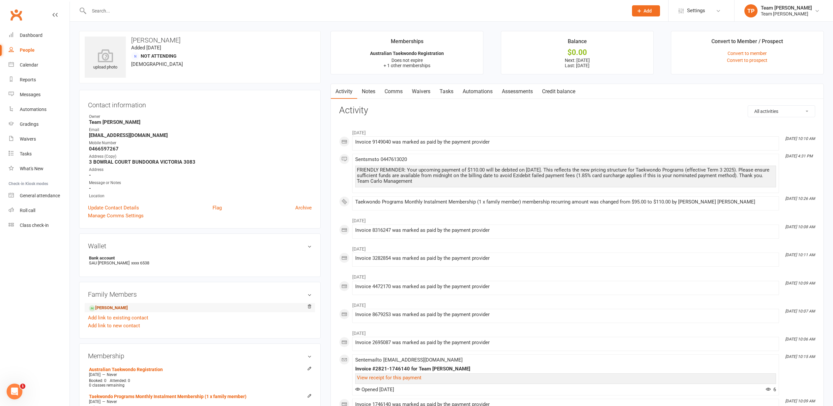
click at [113, 309] on link "Zachary Nguyen - Child" at bounding box center [108, 308] width 39 height 7
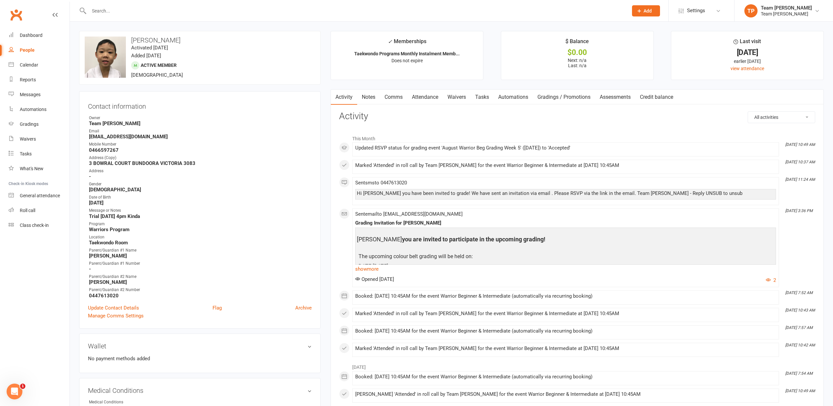
click at [27, 63] on div "Calendar" at bounding box center [29, 64] width 18 height 5
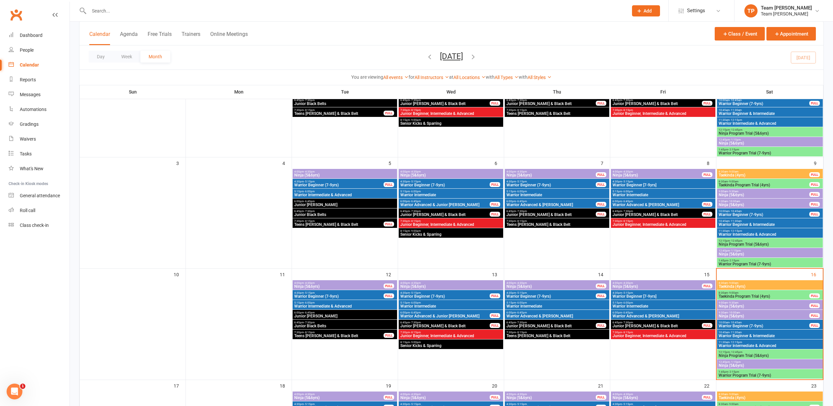
scroll to position [95, 0]
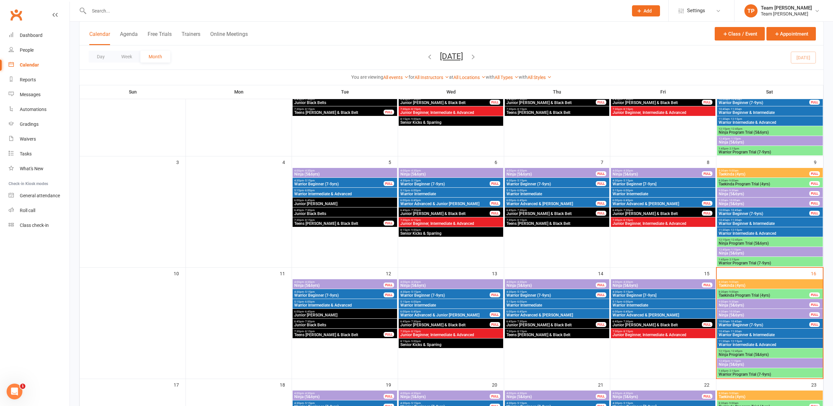
click at [733, 334] on span "Warrior Beginner & Intermediate" at bounding box center [770, 335] width 103 height 4
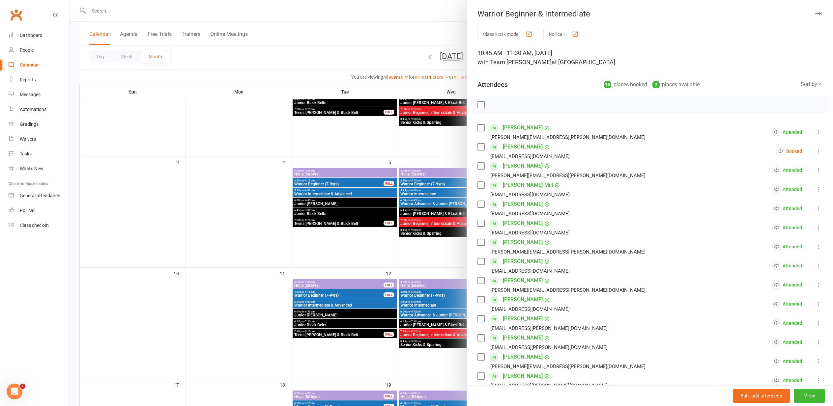
scroll to position [0, 0]
click at [205, 285] on div at bounding box center [451, 203] width 763 height 406
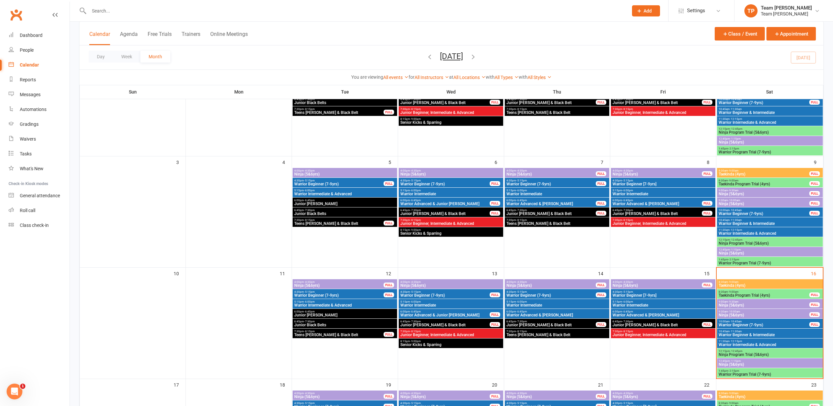
click at [626, 204] on span "Warrior Advanced & [PERSON_NAME]" at bounding box center [657, 204] width 90 height 4
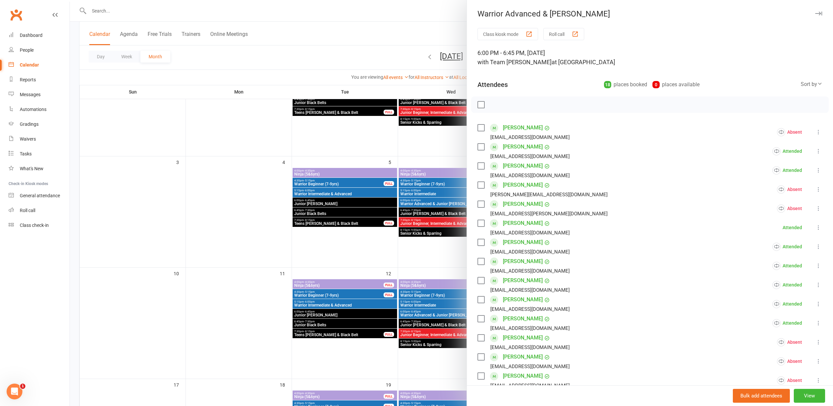
drag, startPoint x: 161, startPoint y: 219, endPoint x: 308, endPoint y: 248, distance: 149.5
click at [162, 219] on div at bounding box center [451, 203] width 763 height 406
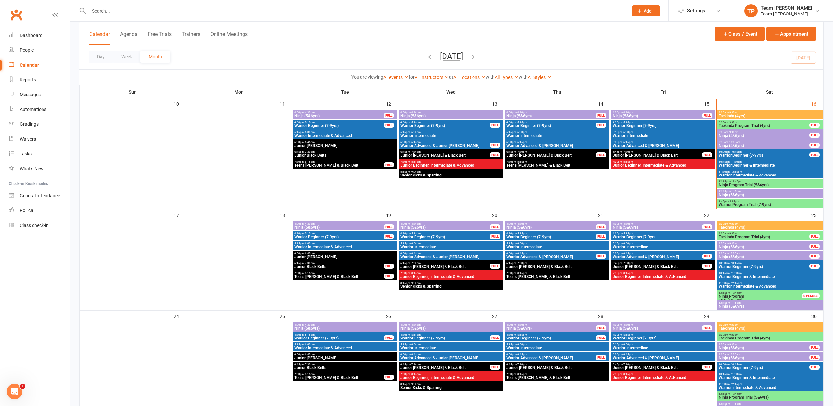
scroll to position [269, 0]
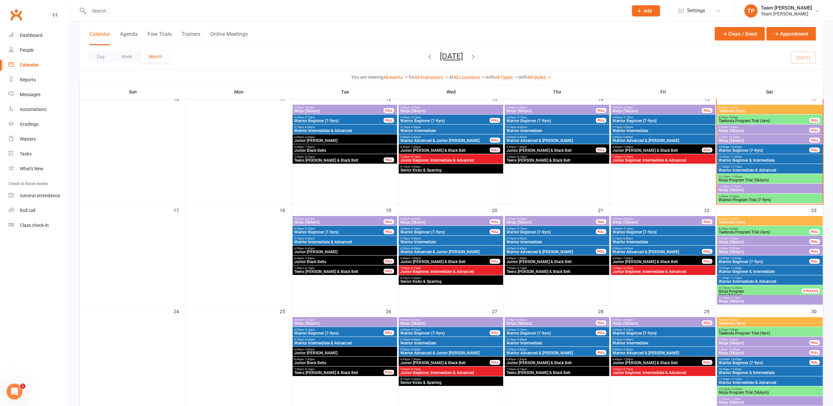
click at [624, 251] on span "Warrior Advanced & [PERSON_NAME]" at bounding box center [657, 252] width 90 height 4
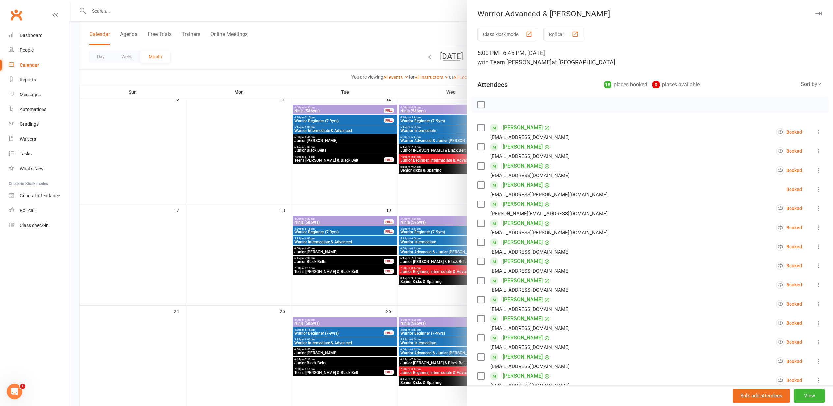
click at [513, 165] on link "Yazaan Aziz" at bounding box center [523, 166] width 40 height 11
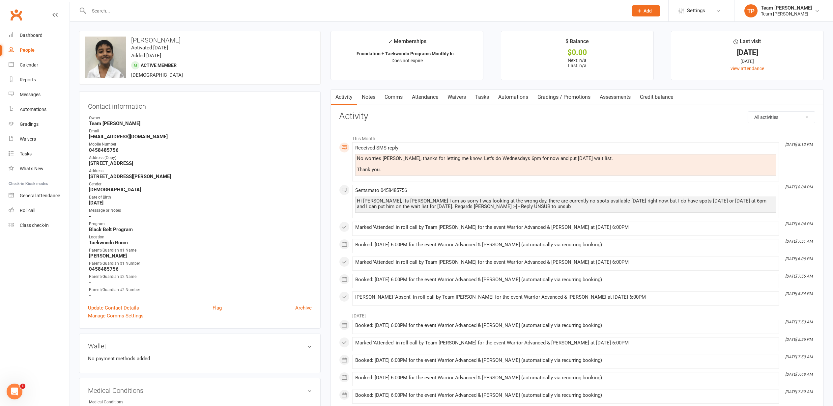
click at [423, 96] on link "Attendance" at bounding box center [425, 97] width 36 height 15
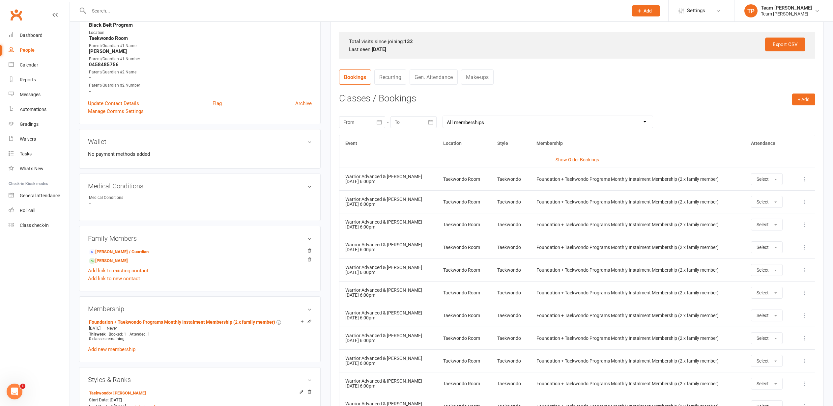
scroll to position [205, 0]
click at [805, 176] on icon at bounding box center [805, 178] width 7 height 7
click at [771, 217] on link "Remove booking" at bounding box center [776, 217] width 65 height 13
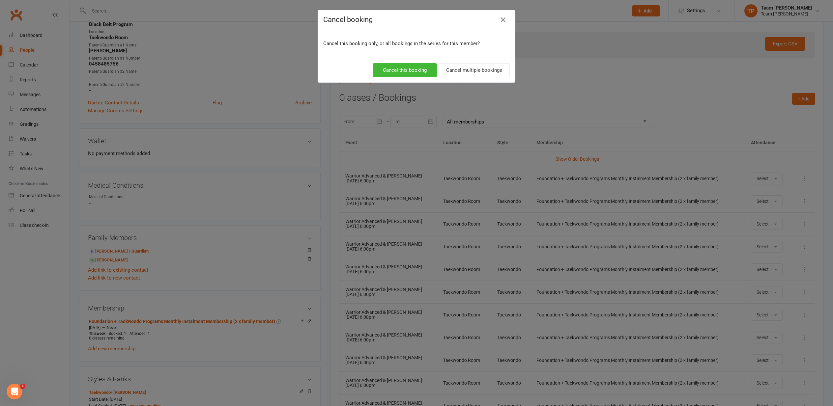
click at [475, 70] on button "Cancel multiple bookings" at bounding box center [474, 70] width 71 height 14
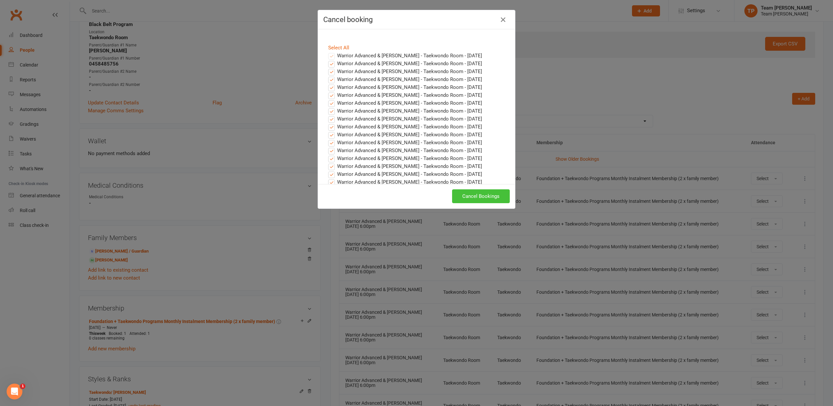
click at [469, 194] on button "Cancel Bookings" at bounding box center [481, 197] width 58 height 14
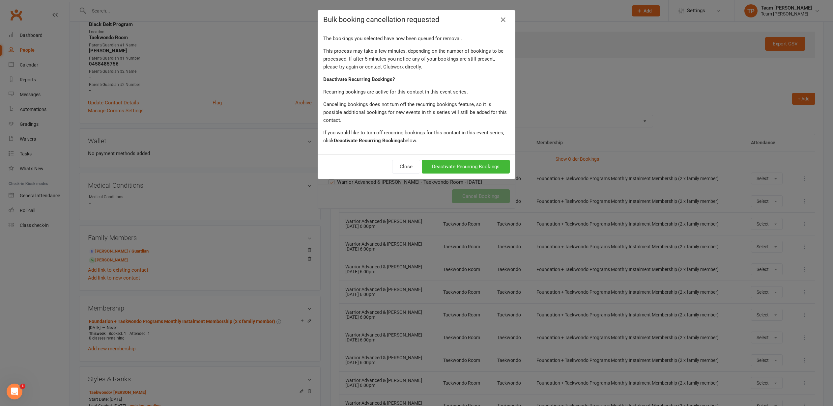
click at [470, 160] on button "Deactivate Recurring Bookings" at bounding box center [466, 167] width 88 height 14
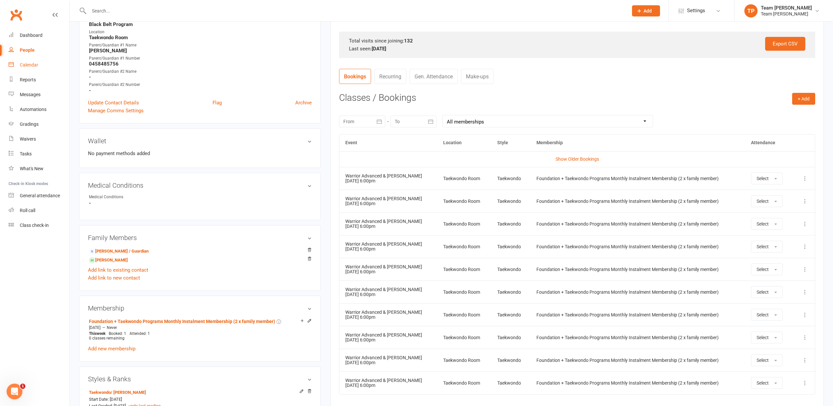
click at [30, 66] on div "Calendar" at bounding box center [29, 64] width 18 height 5
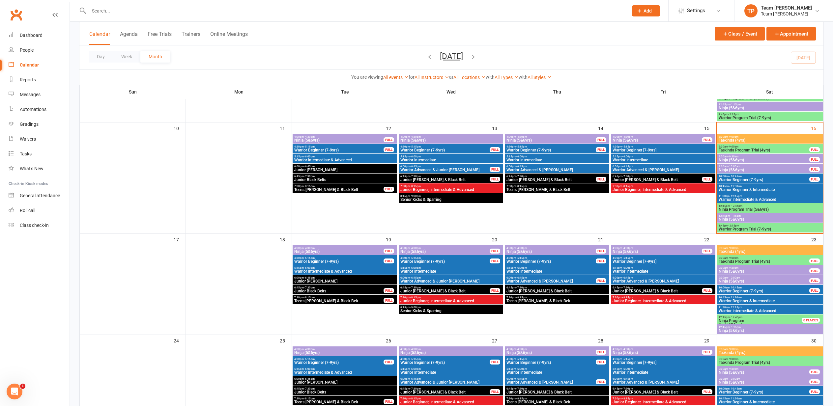
scroll to position [246, 0]
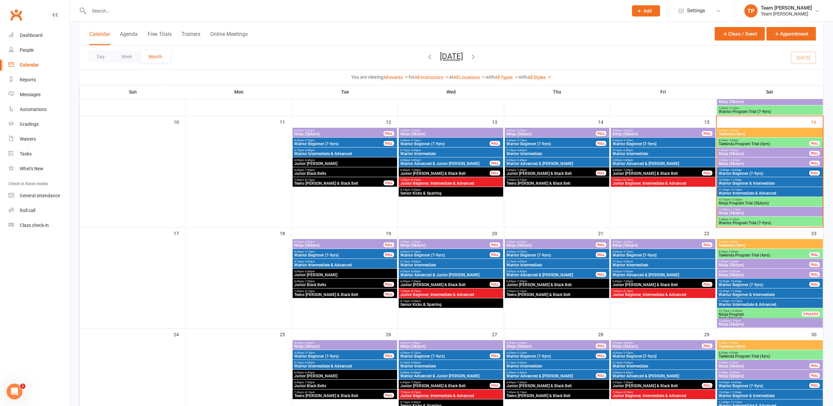
click at [448, 273] on span "Warrior Advanced & Junior Cho Dan Bo" at bounding box center [451, 275] width 102 height 4
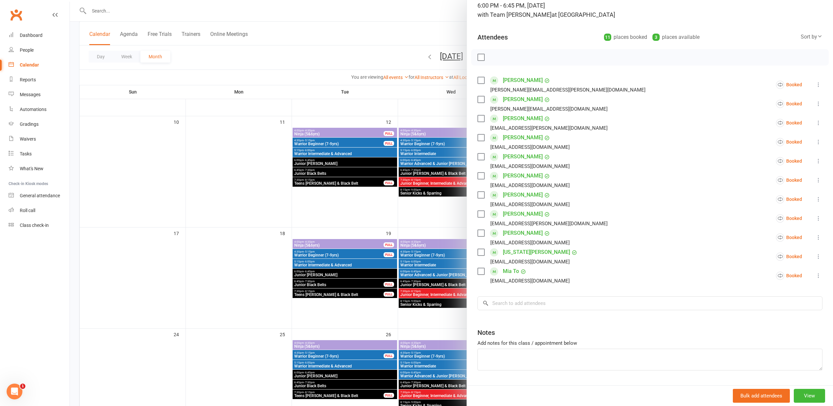
scroll to position [66, 0]
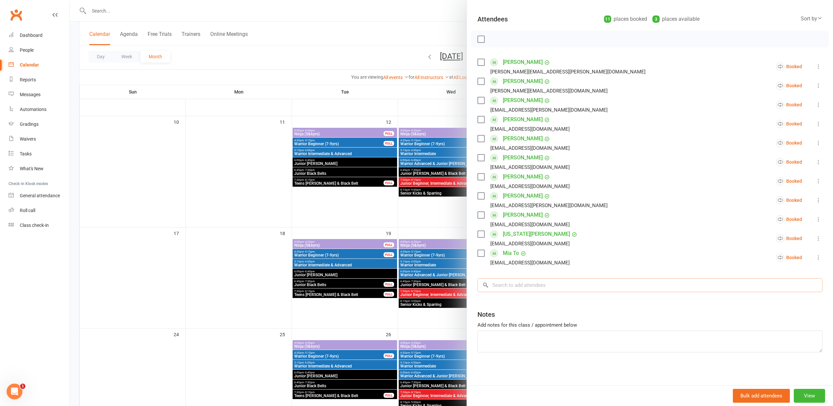
click at [497, 282] on input "search" at bounding box center [650, 286] width 345 height 14
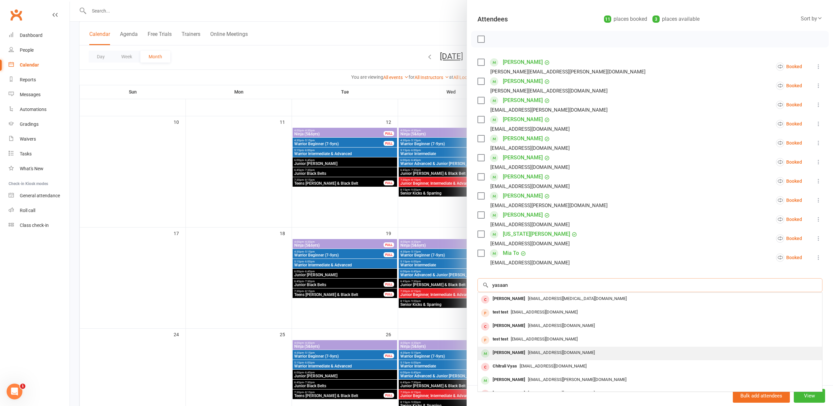
type input "yasaan"
click at [501, 353] on div "Yazaan Aziz" at bounding box center [509, 353] width 38 height 10
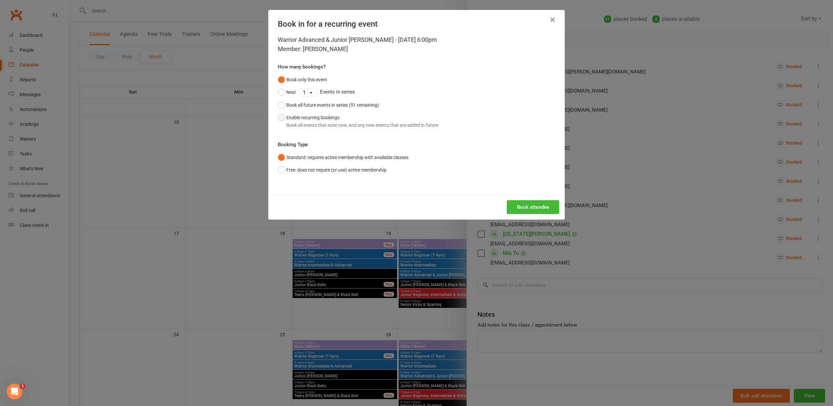
click at [280, 116] on button "Enable recurring bookings Book all events that exist now, and any new events th…" at bounding box center [358, 121] width 161 height 20
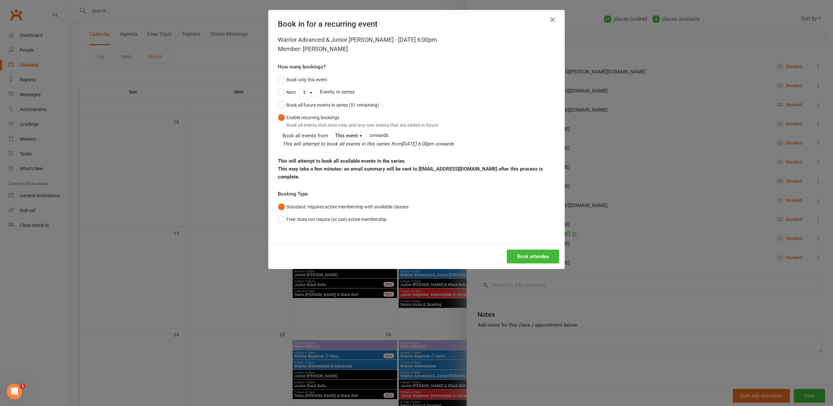
drag, startPoint x: 533, startPoint y: 248, endPoint x: 525, endPoint y: 248, distance: 7.9
click at [530, 250] on button "Book attendee" at bounding box center [533, 257] width 52 height 14
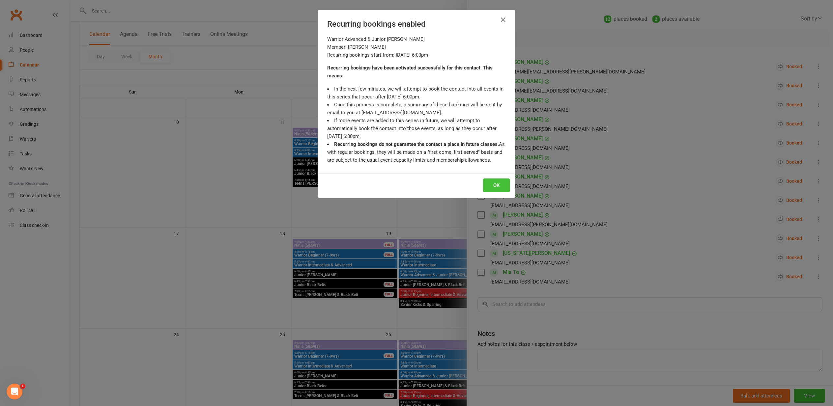
click at [496, 183] on button "OK" at bounding box center [496, 186] width 27 height 14
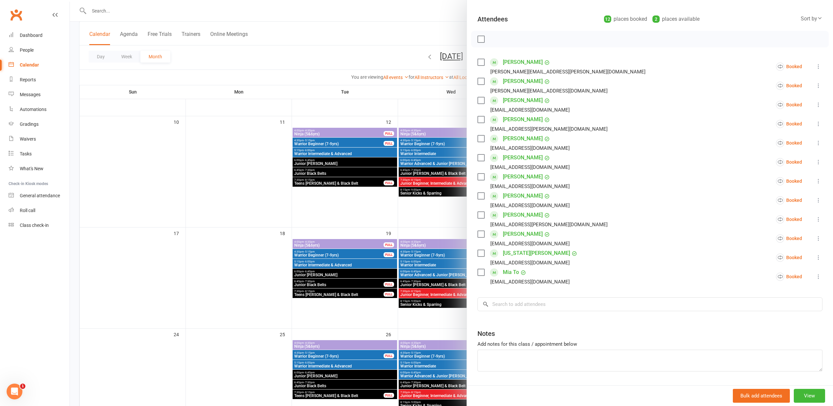
click at [514, 100] on link "Yazaan Aziz" at bounding box center [523, 100] width 40 height 11
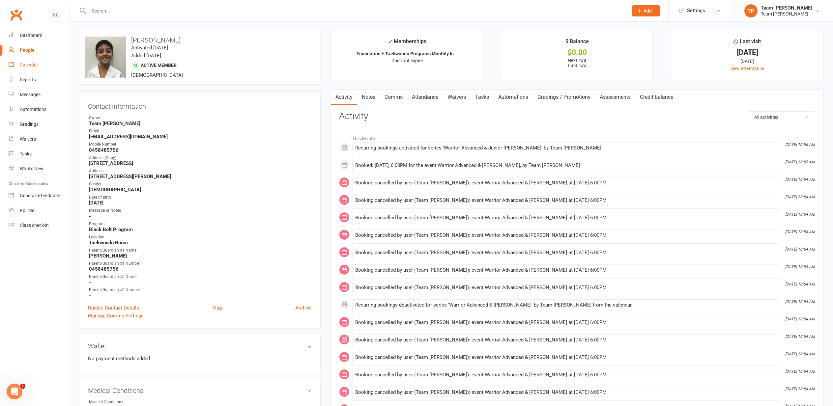
click at [26, 65] on div "Calendar" at bounding box center [29, 64] width 18 height 5
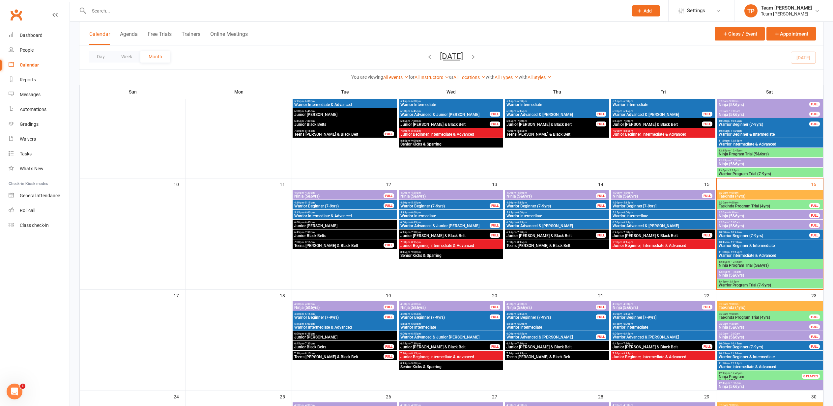
scroll to position [184, 0]
click at [627, 305] on span "- 4:30pm" at bounding box center [627, 304] width 11 height 3
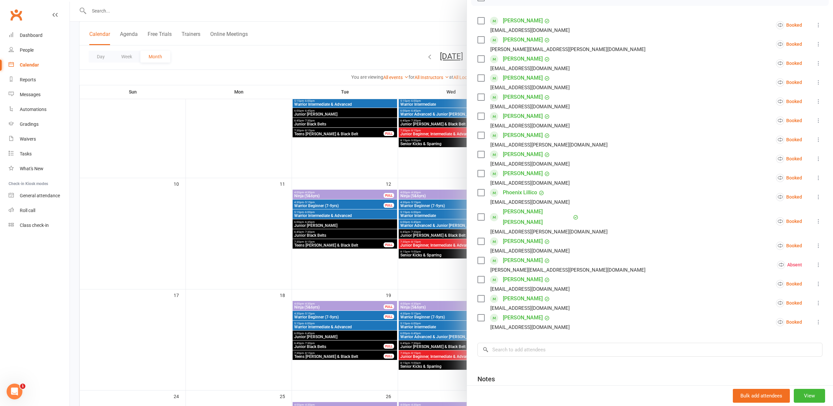
scroll to position [184, 1]
click at [508, 341] on input "search" at bounding box center [650, 348] width 345 height 14
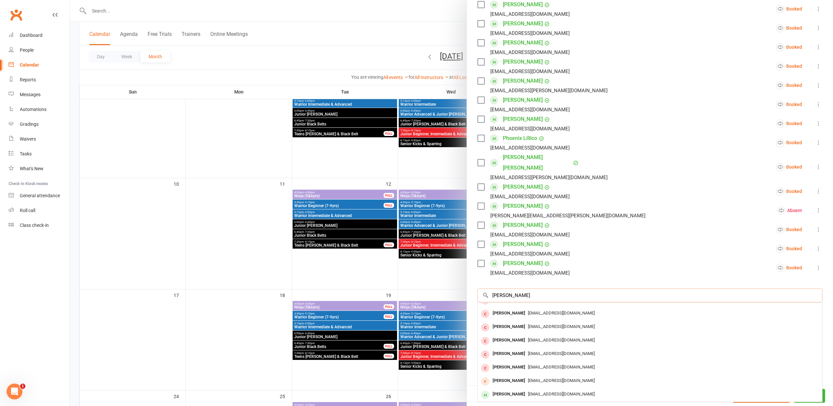
scroll to position [162, 0]
type input "Gabriel"
click at [528, 390] on div "Gabriel Munoz-Roloff" at bounding box center [509, 395] width 38 height 10
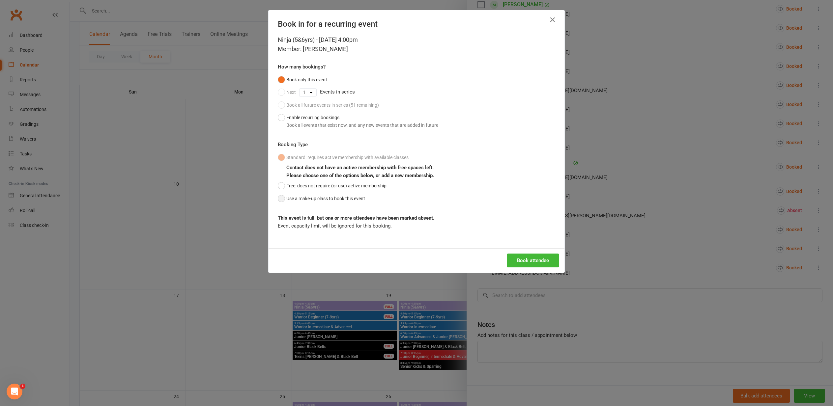
drag, startPoint x: 279, startPoint y: 195, endPoint x: 294, endPoint y: 201, distance: 15.9
click at [280, 195] on button "Use a make-up class to book this event" at bounding box center [321, 198] width 87 height 13
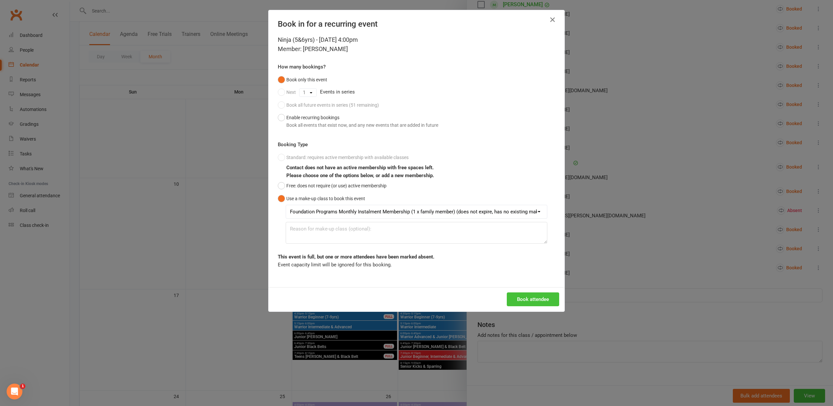
click at [521, 297] on button "Book attendee" at bounding box center [533, 300] width 52 height 14
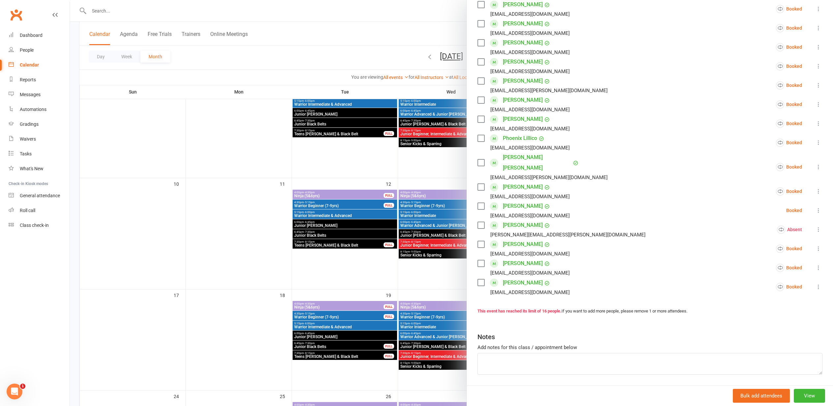
drag, startPoint x: 217, startPoint y: 266, endPoint x: 257, endPoint y: 264, distance: 39.9
click at [220, 266] on div at bounding box center [451, 203] width 763 height 406
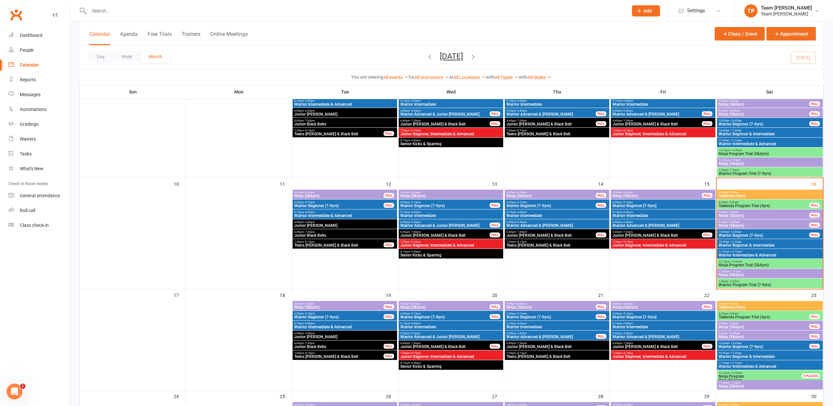
click at [649, 316] on span "Warrior Beginner [7-9yrs]" at bounding box center [663, 317] width 102 height 4
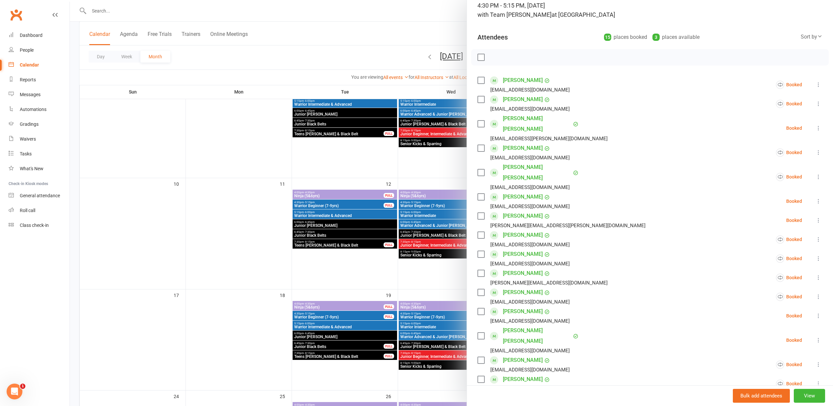
scroll to position [49, 0]
click at [525, 403] on input "search" at bounding box center [650, 410] width 345 height 14
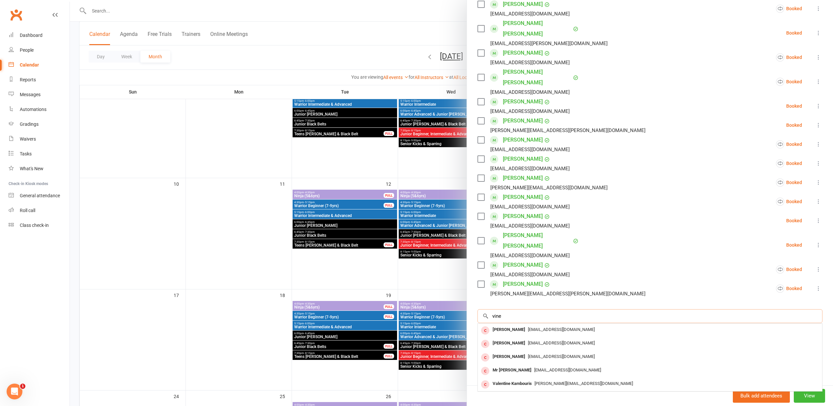
scroll to position [142, 0]
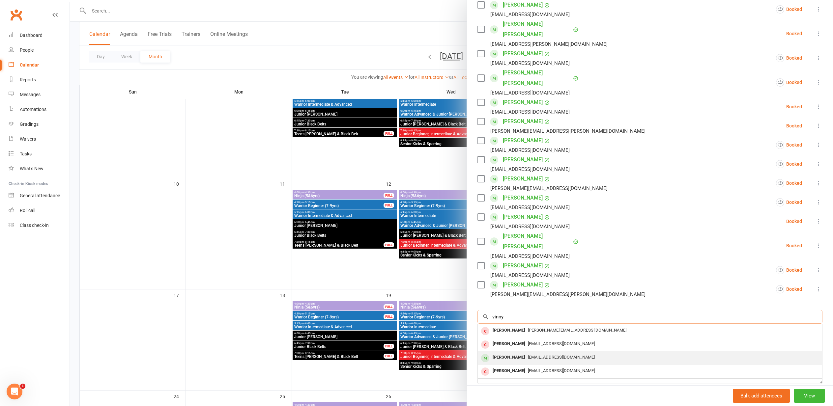
type input "vinny"
click at [528, 355] on span "steve_hay68@hotmail.com" at bounding box center [561, 357] width 67 height 5
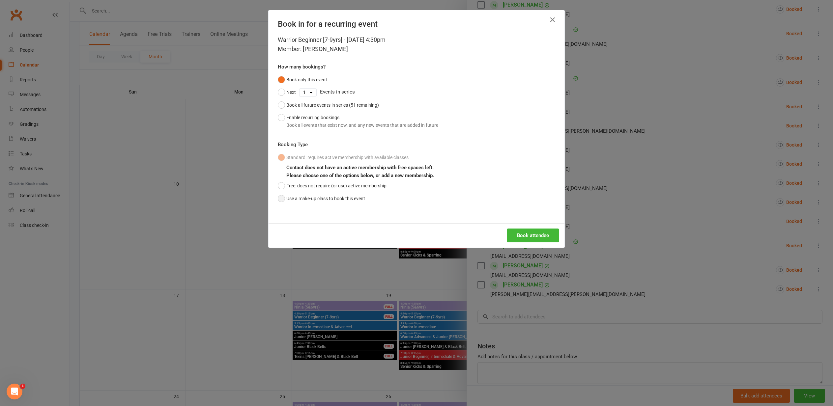
drag, startPoint x: 281, startPoint y: 197, endPoint x: 306, endPoint y: 203, distance: 25.5
click at [281, 197] on button "Use a make-up class to book this event" at bounding box center [321, 198] width 87 height 13
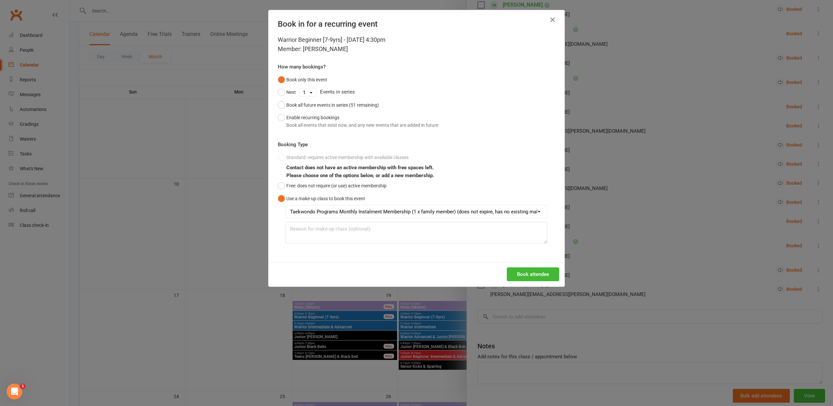
drag, startPoint x: 529, startPoint y: 275, endPoint x: 524, endPoint y: 273, distance: 5.4
click at [528, 274] on button "Book attendee" at bounding box center [533, 275] width 52 height 14
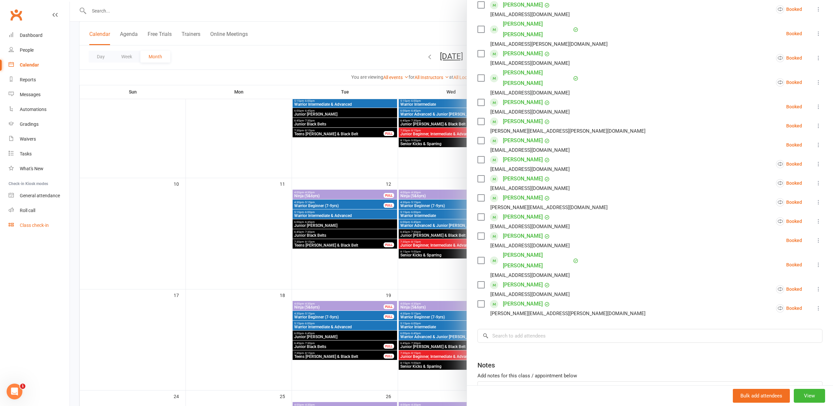
scroll to position [191, 0]
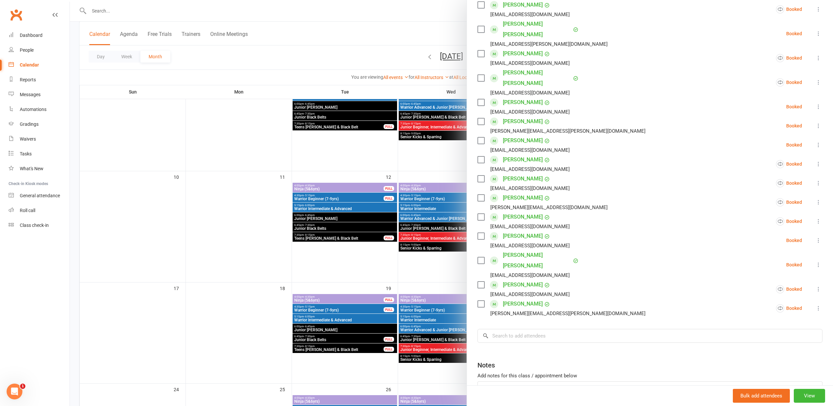
click at [142, 241] on div at bounding box center [451, 203] width 763 height 406
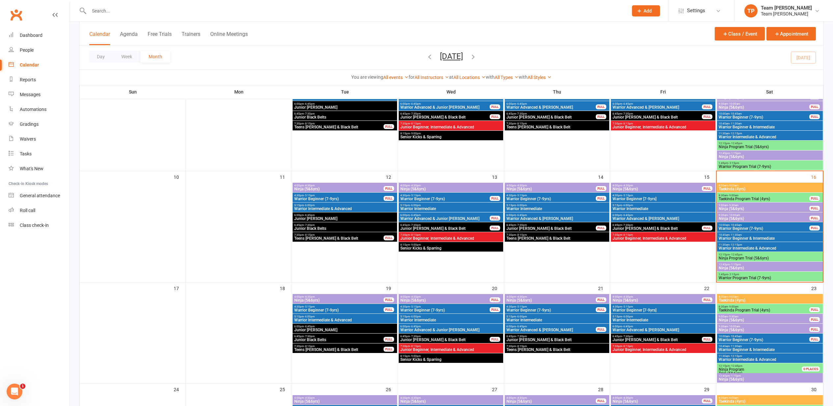
click at [344, 300] on span "Ninja (5&6yrs)" at bounding box center [339, 301] width 90 height 4
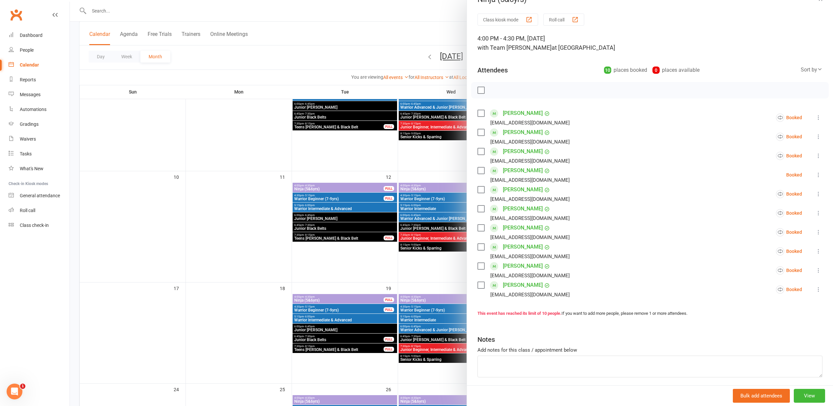
scroll to position [21, 0]
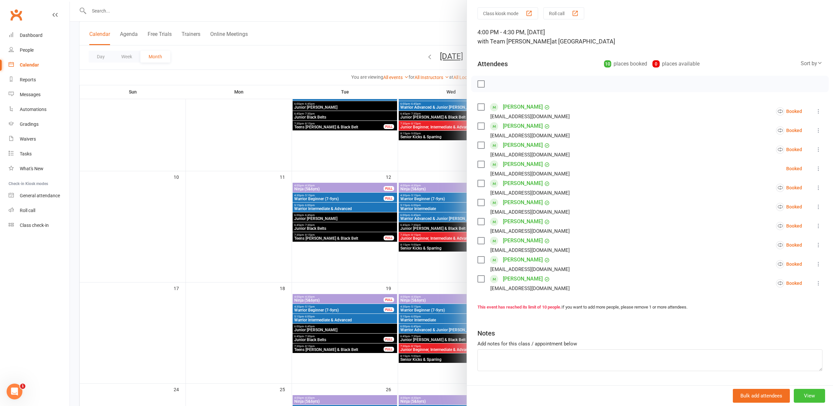
drag, startPoint x: 806, startPoint y: 395, endPoint x: 802, endPoint y: 394, distance: 4.3
click at [806, 395] on button "View" at bounding box center [809, 396] width 31 height 14
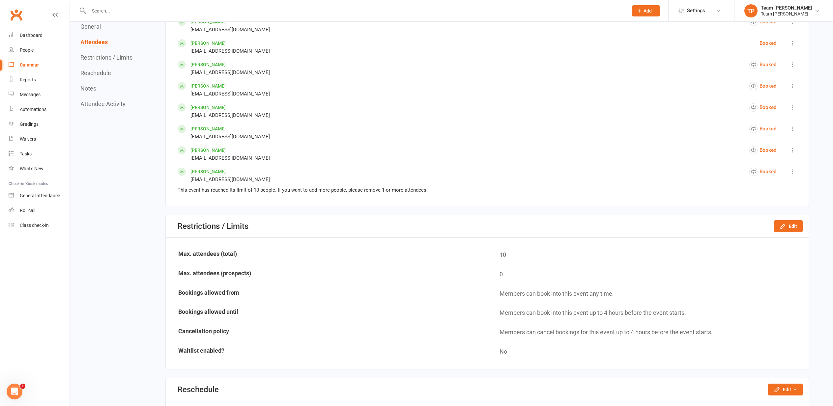
scroll to position [404, 0]
click at [796, 223] on button "Edit" at bounding box center [788, 226] width 29 height 12
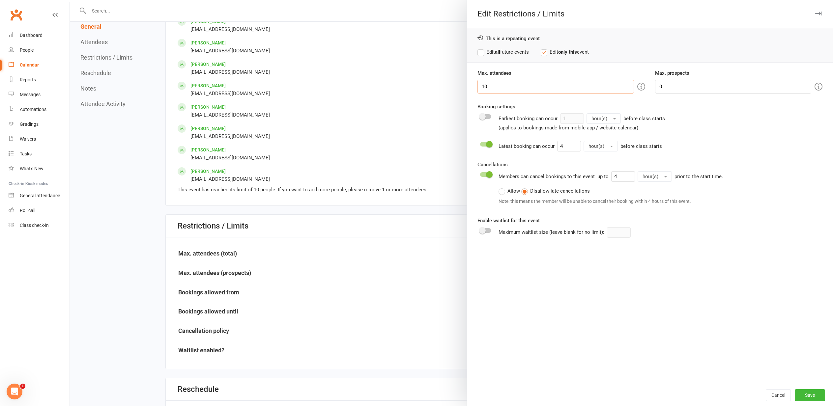
click at [486, 86] on input "10" at bounding box center [556, 87] width 156 height 14
type input "11"
click at [807, 393] on button "Save" at bounding box center [810, 396] width 30 height 12
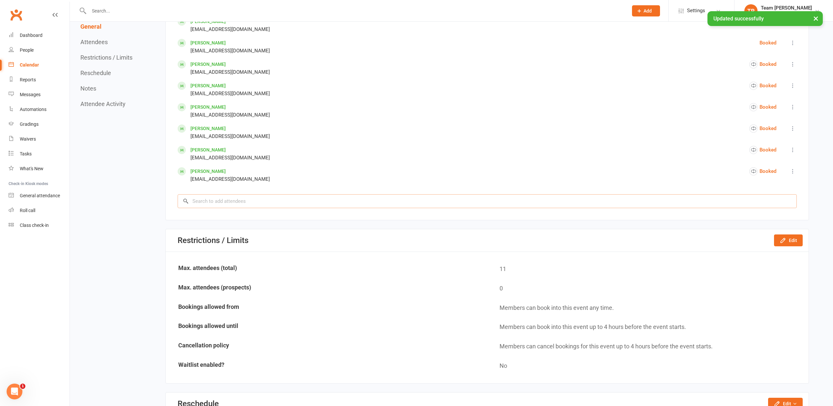
click at [230, 195] on input "search" at bounding box center [487, 201] width 619 height 14
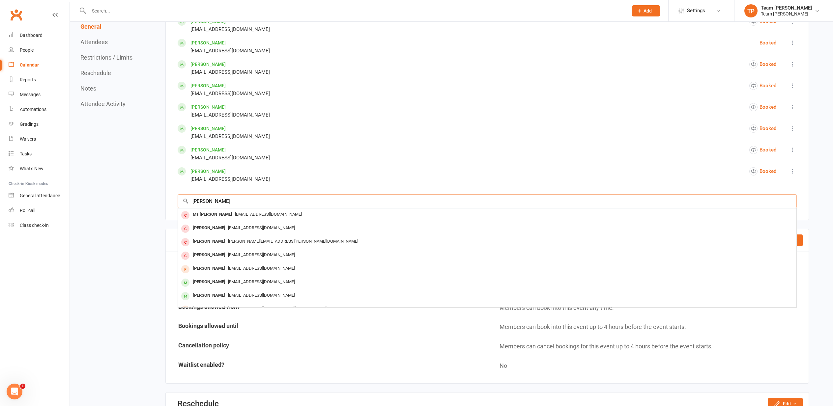
type input "Evan"
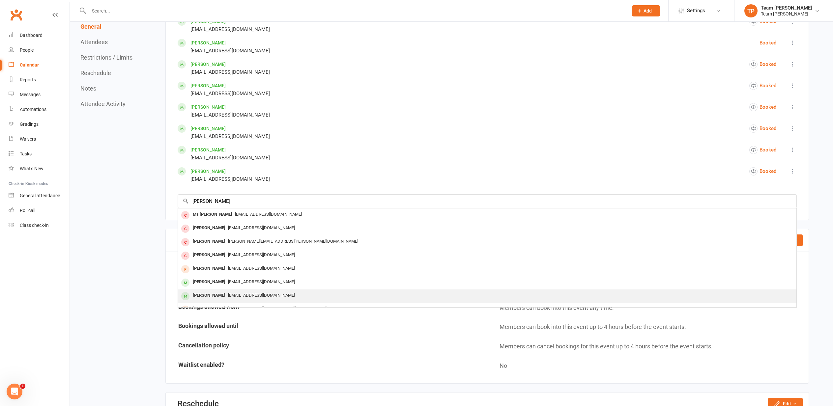
drag, startPoint x: 230, startPoint y: 195, endPoint x: 217, endPoint y: 293, distance: 98.5
click at [228, 293] on span "[EMAIL_ADDRESS][DOMAIN_NAME]" at bounding box center [261, 295] width 67 height 5
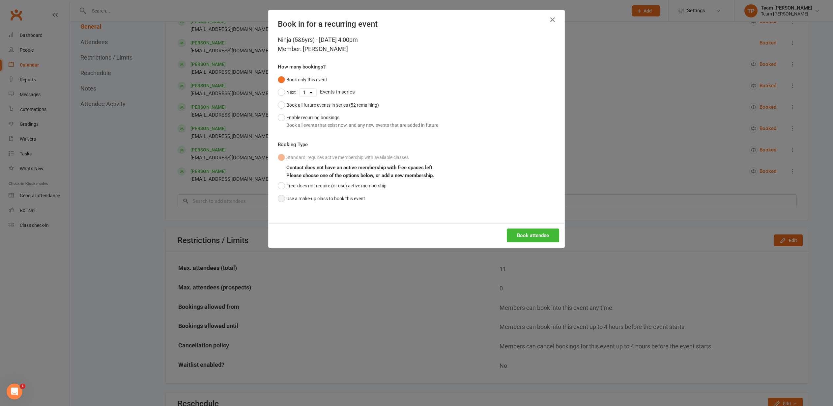
click at [283, 198] on button "Use a make-up class to book this event" at bounding box center [321, 198] width 87 height 13
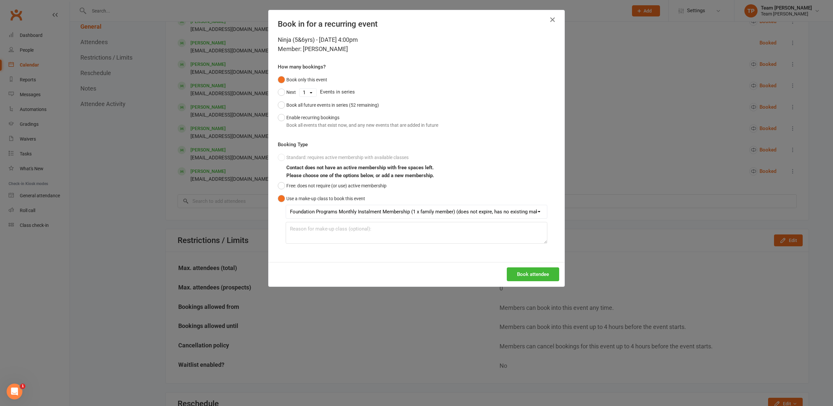
click at [526, 275] on button "Book attendee" at bounding box center [533, 275] width 52 height 14
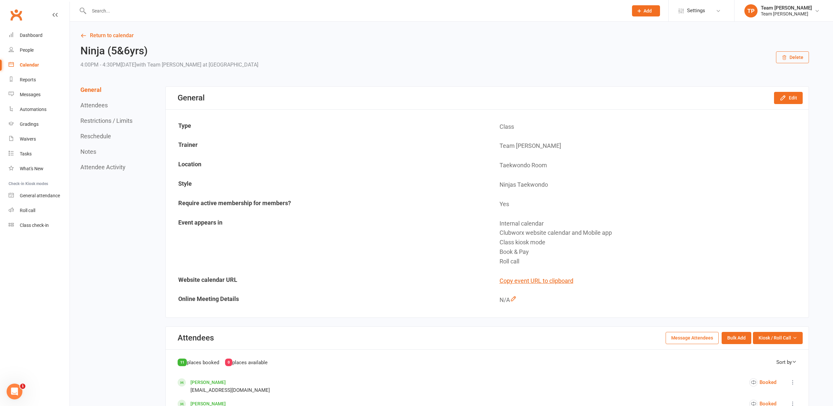
scroll to position [0, 0]
click at [95, 36] on link "Return to calendar" at bounding box center [444, 35] width 729 height 9
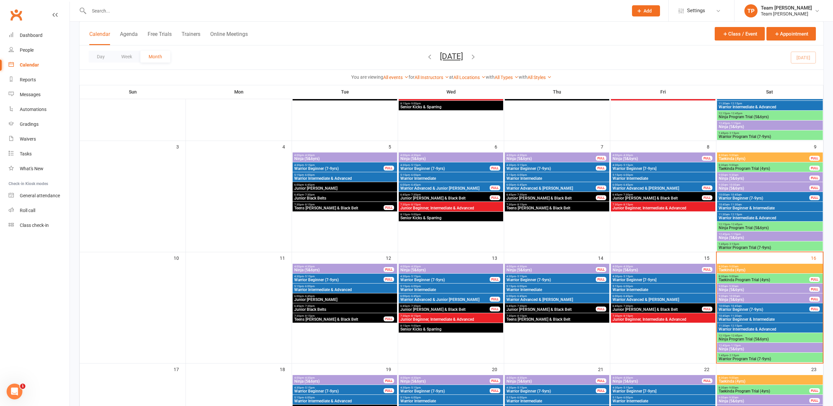
scroll to position [118, 0]
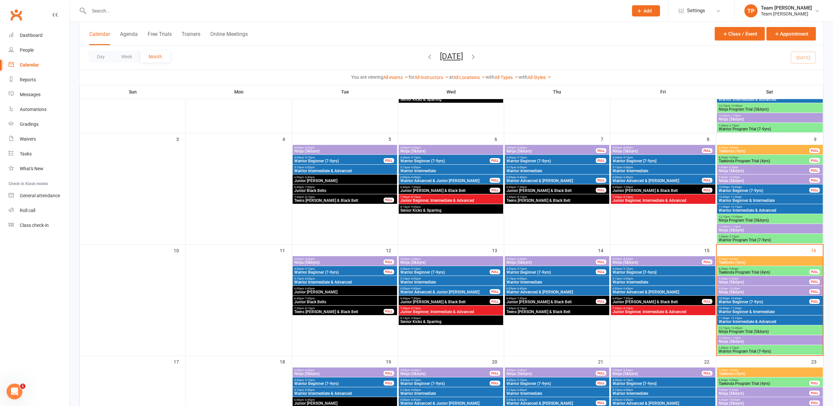
click at [725, 311] on span "Warrior Beginner & Intermediate" at bounding box center [770, 312] width 103 height 4
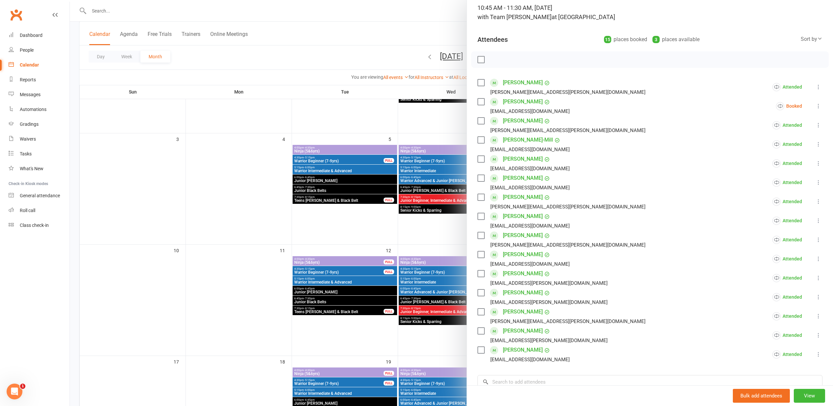
scroll to position [42, 0]
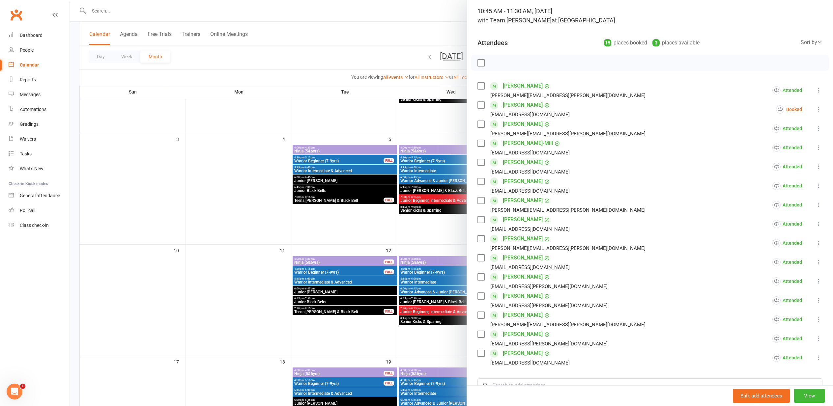
click at [515, 220] on link "[PERSON_NAME]" at bounding box center [523, 220] width 40 height 11
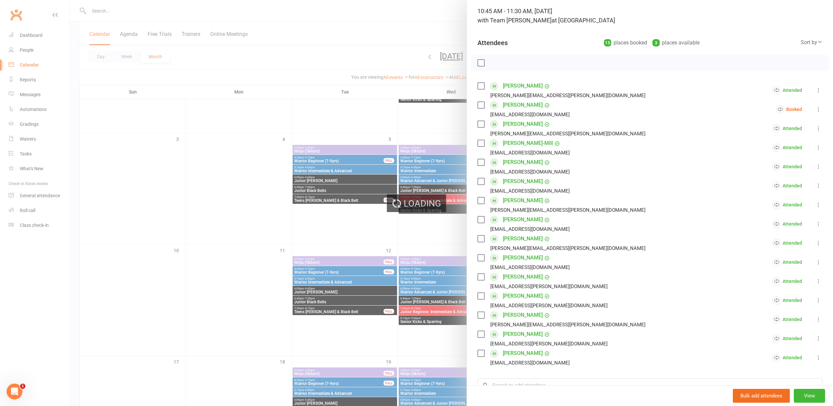
scroll to position [41, 0]
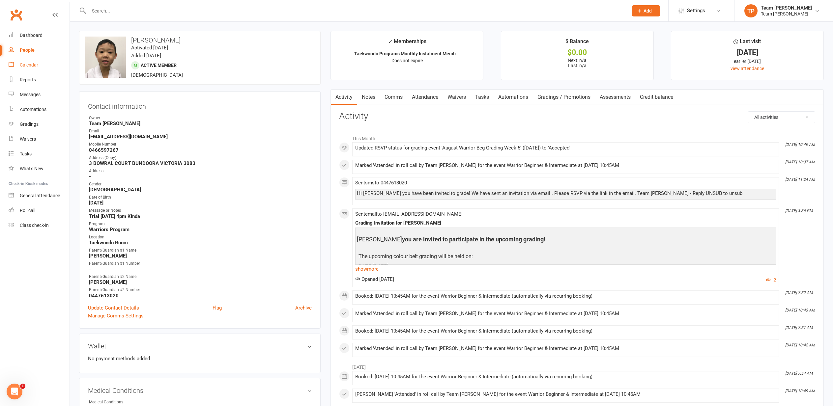
click at [29, 64] on div "Calendar" at bounding box center [29, 64] width 18 height 5
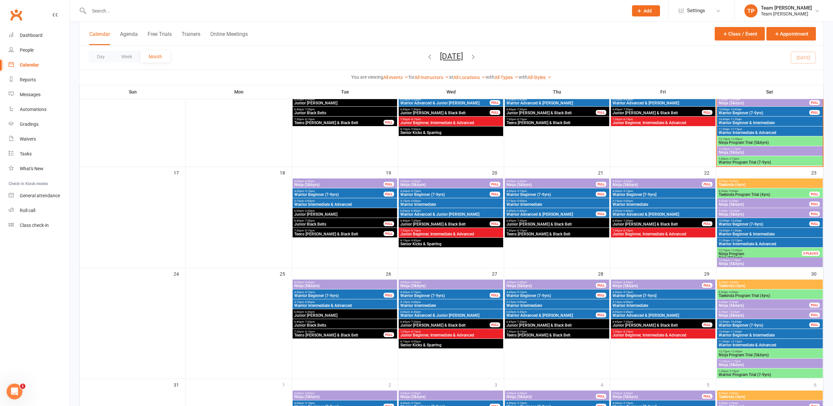
scroll to position [306, 0]
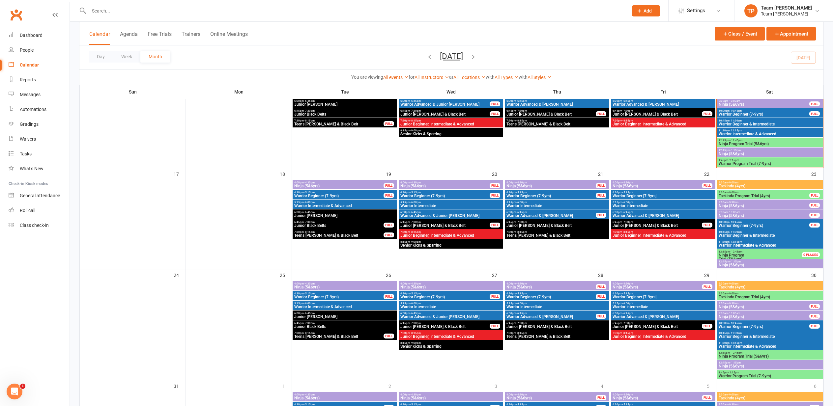
click at [567, 201] on span "5:15pm - 6:00pm" at bounding box center [557, 202] width 102 height 3
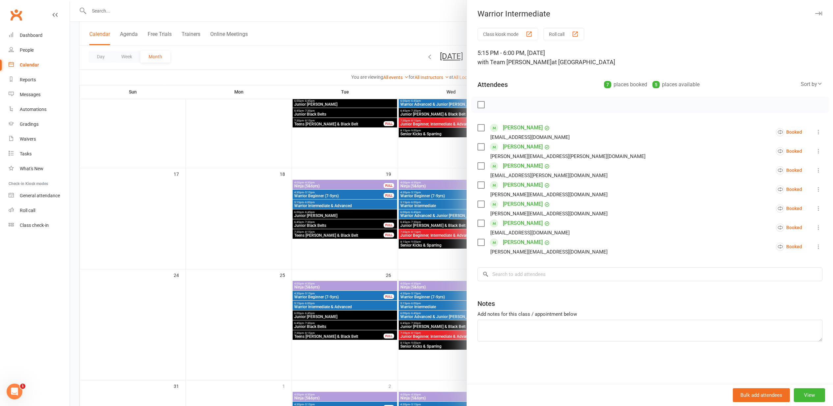
click at [577, 34] on div "button" at bounding box center [575, 34] width 7 height 7
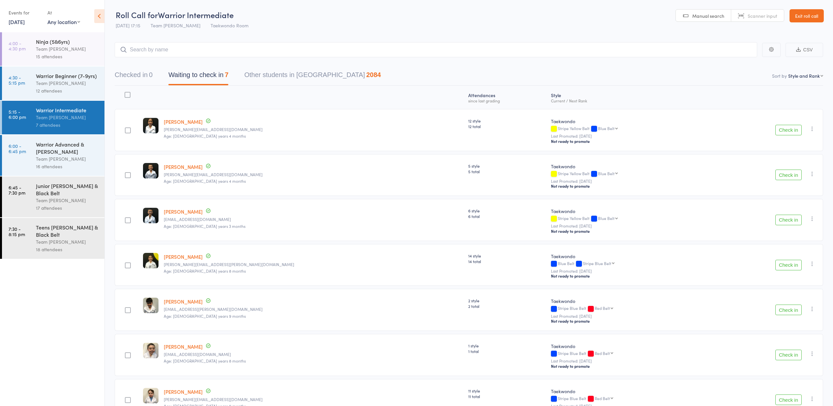
click at [807, 17] on link "Exit roll call" at bounding box center [807, 15] width 34 height 13
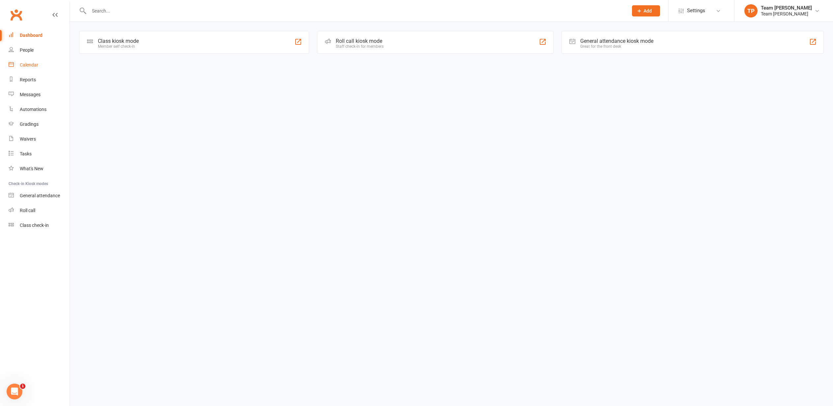
click at [32, 65] on div "Calendar" at bounding box center [29, 64] width 18 height 5
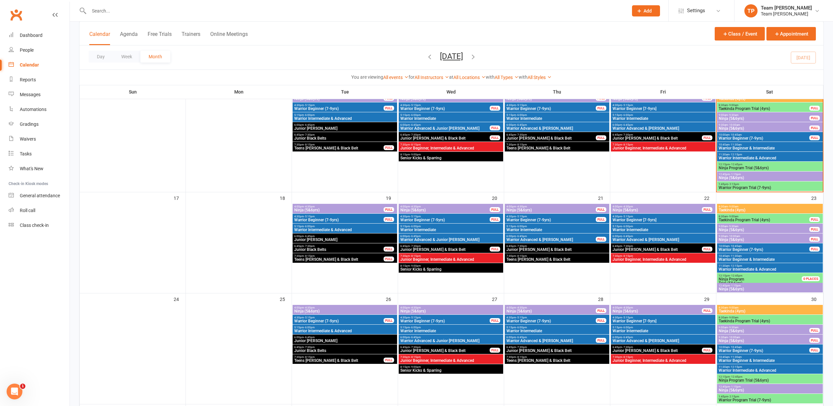
scroll to position [285, 0]
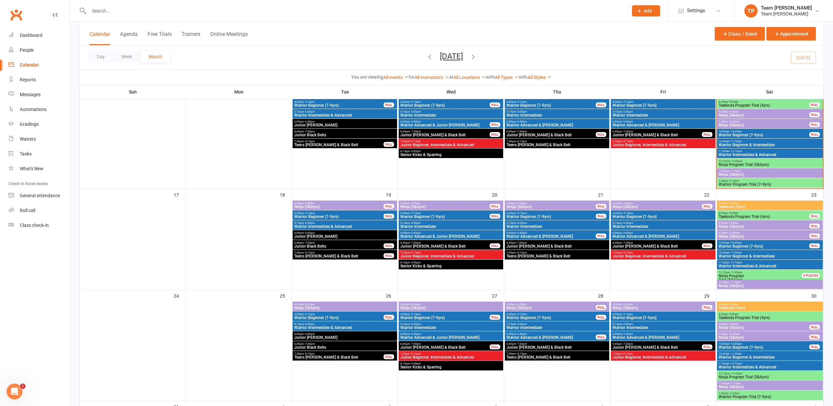
click at [640, 225] on span "Warrior Intermediate" at bounding box center [663, 227] width 102 height 4
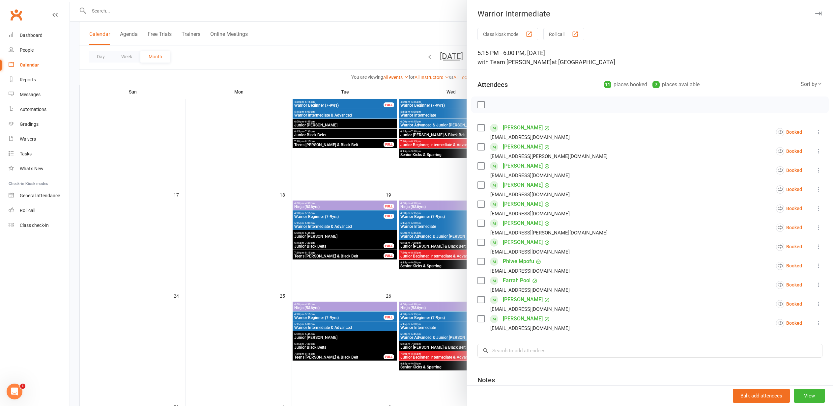
click at [578, 34] on div "button" at bounding box center [575, 34] width 7 height 7
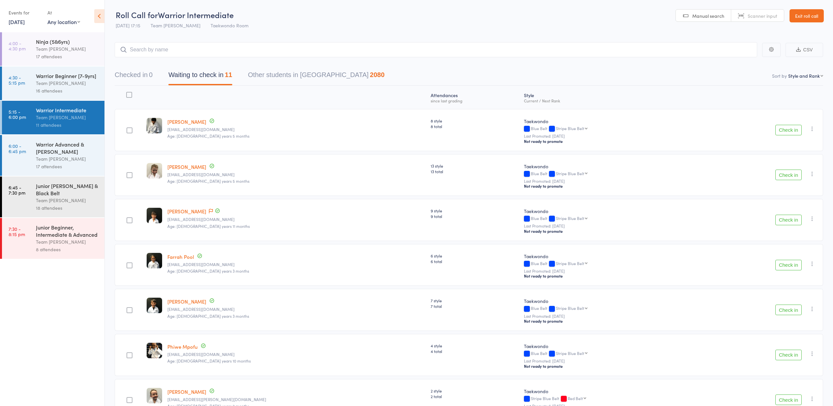
click at [809, 15] on link "Exit roll call" at bounding box center [807, 15] width 34 height 13
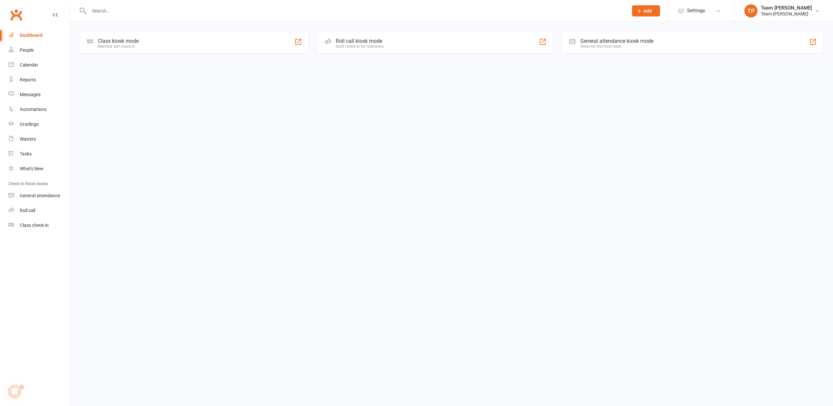
drag, startPoint x: 370, startPoint y: 140, endPoint x: 395, endPoint y: 143, distance: 24.2
click at [370, 73] on html "Prospect Member Non-attending contact Class / event Appointment Grading event T…" at bounding box center [416, 36] width 833 height 73
click at [24, 64] on div "Calendar" at bounding box center [29, 64] width 18 height 5
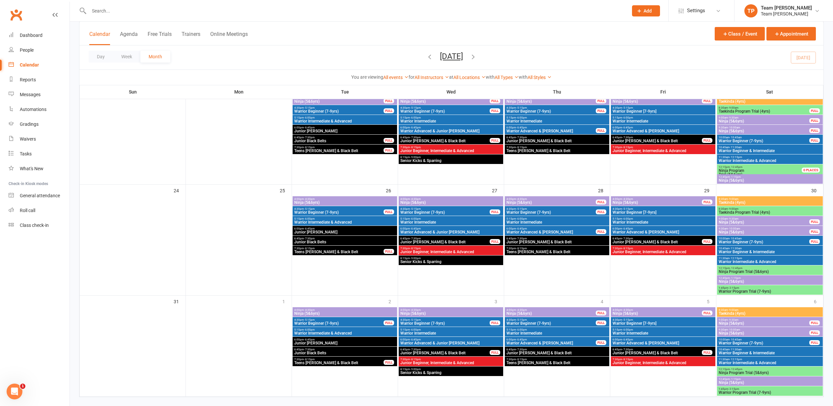
scroll to position [391, 0]
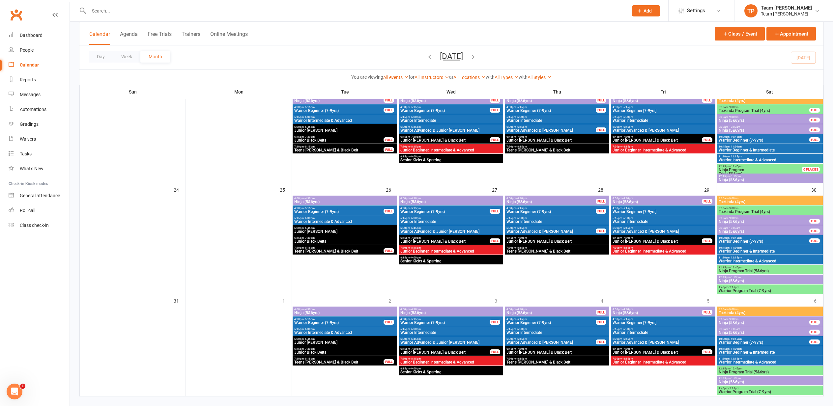
click at [748, 250] on span "Warrior Beginner & Intermediate" at bounding box center [770, 252] width 103 height 4
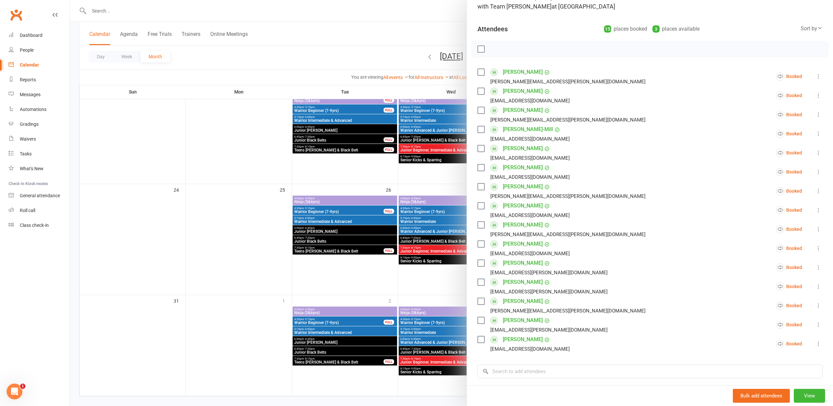
scroll to position [56, 0]
click at [820, 343] on icon at bounding box center [818, 343] width 7 height 7
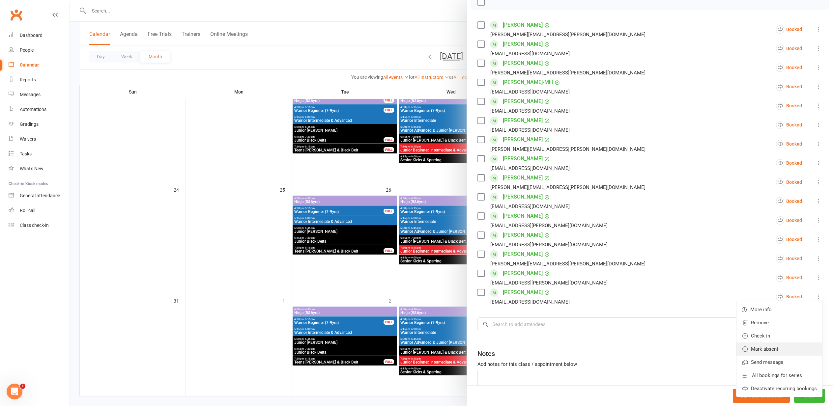
scroll to position [103, 0]
click at [775, 351] on link "Mark absent" at bounding box center [780, 348] width 86 height 13
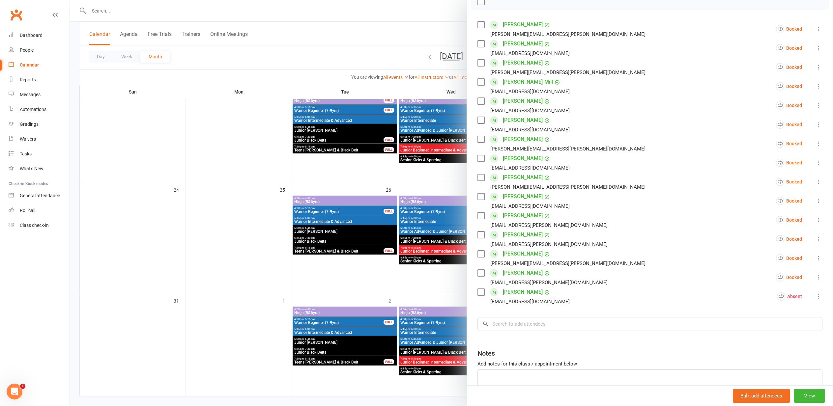
click at [514, 292] on link "[PERSON_NAME]" at bounding box center [523, 292] width 40 height 11
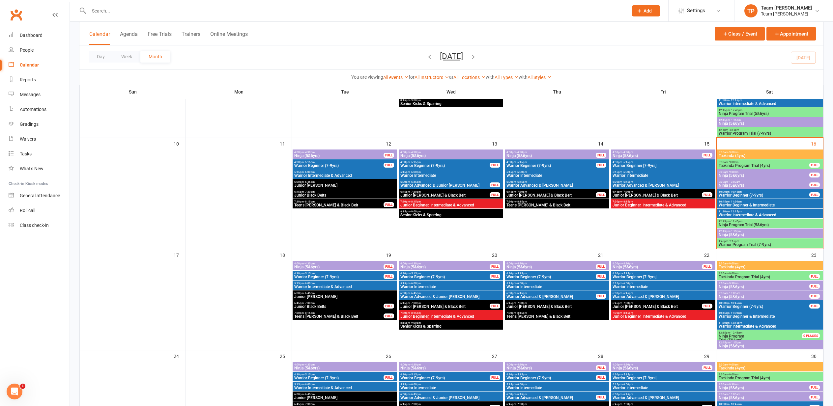
scroll to position [230, 0]
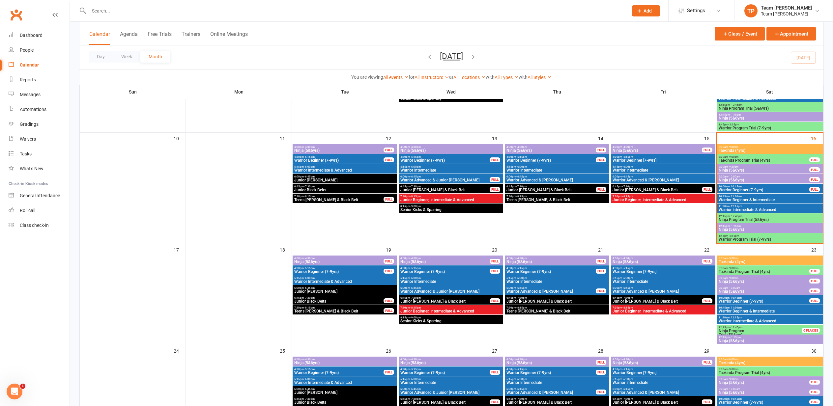
click at [634, 281] on span "Warrior Intermediate" at bounding box center [663, 282] width 102 height 4
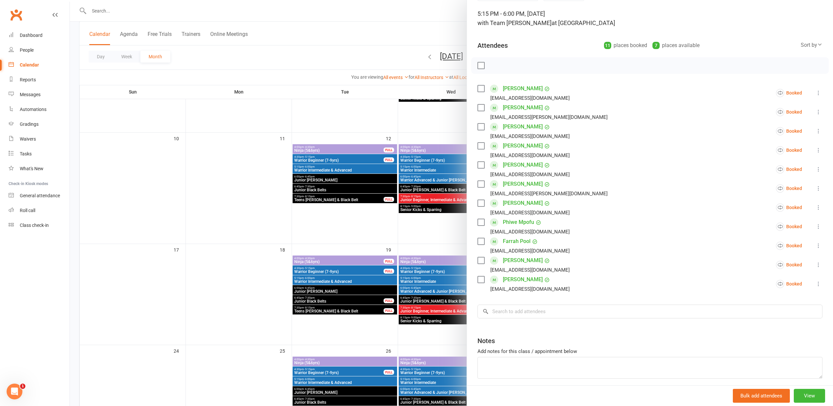
scroll to position [47, 0]
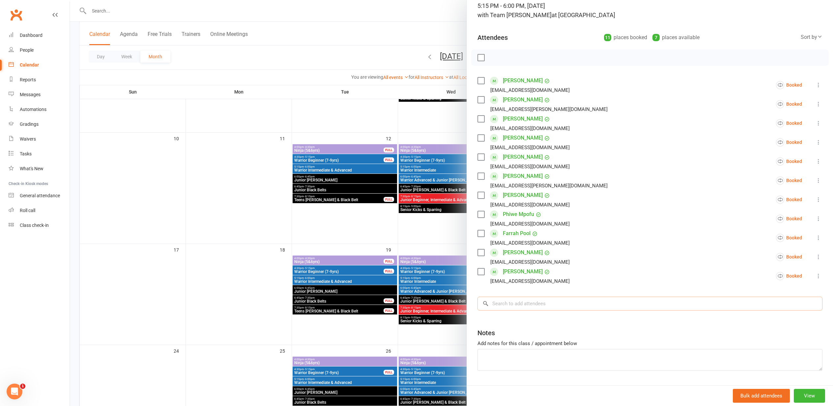
click at [499, 303] on input "search" at bounding box center [650, 304] width 345 height 14
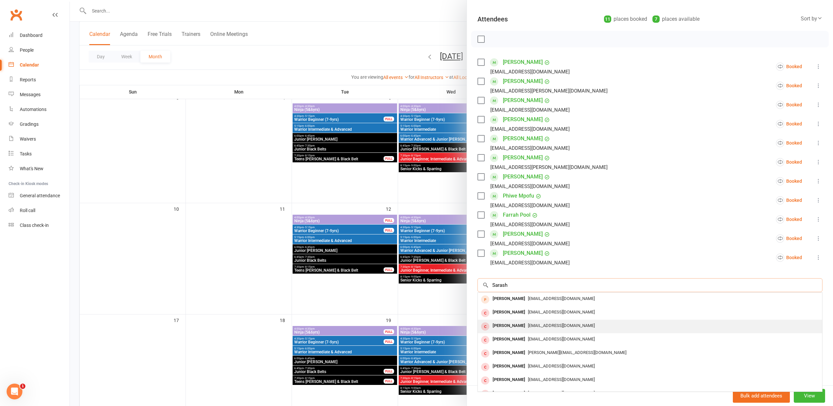
scroll to position [65, 0]
type input "S"
type input "[PERSON_NAME]"
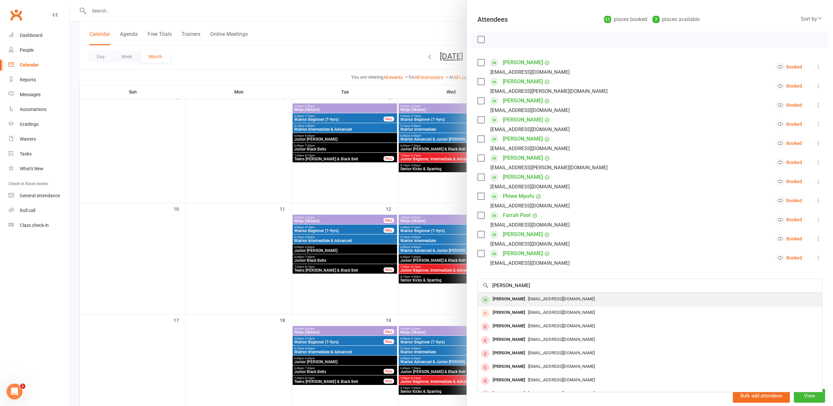
drag, startPoint x: 610, startPoint y: 321, endPoint x: 526, endPoint y: 299, distance: 86.7
click at [528, 299] on span "[EMAIL_ADDRESS][DOMAIN_NAME]" at bounding box center [561, 299] width 67 height 5
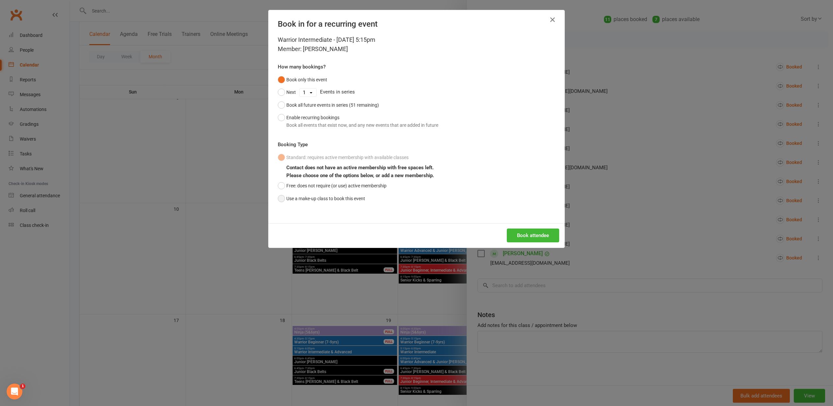
drag, startPoint x: 281, startPoint y: 196, endPoint x: 288, endPoint y: 201, distance: 9.1
click at [282, 197] on button "Use a make-up class to book this event" at bounding box center [321, 198] width 87 height 13
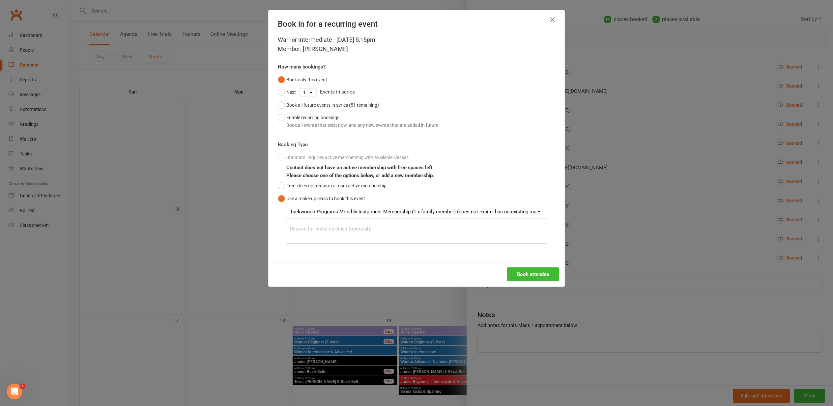
click at [526, 273] on button "Book attendee" at bounding box center [533, 275] width 52 height 14
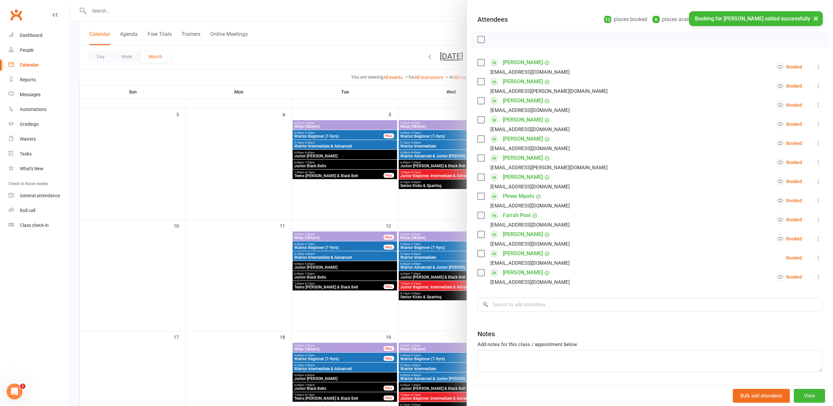
scroll to position [142, 0]
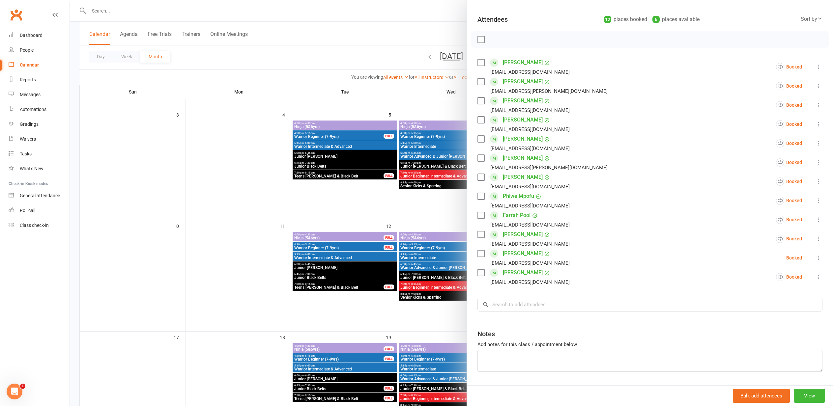
drag, startPoint x: 165, startPoint y: 248, endPoint x: 162, endPoint y: 250, distance: 4.0
click at [162, 250] on div at bounding box center [451, 203] width 763 height 406
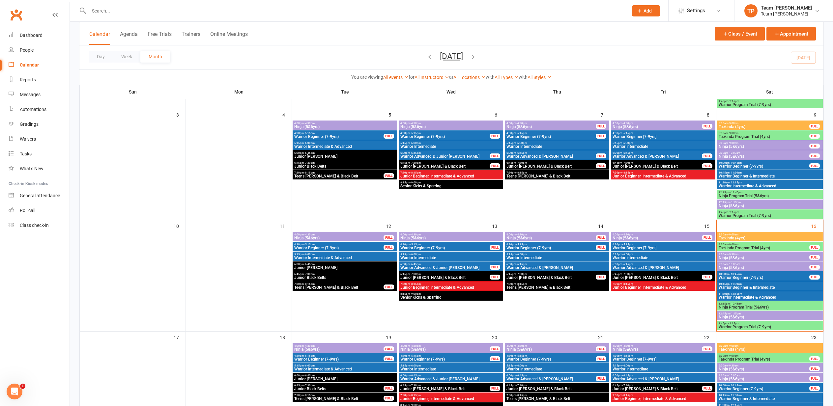
click at [527, 247] on span "Warrior Beginner (7-9yrs)" at bounding box center [551, 248] width 90 height 4
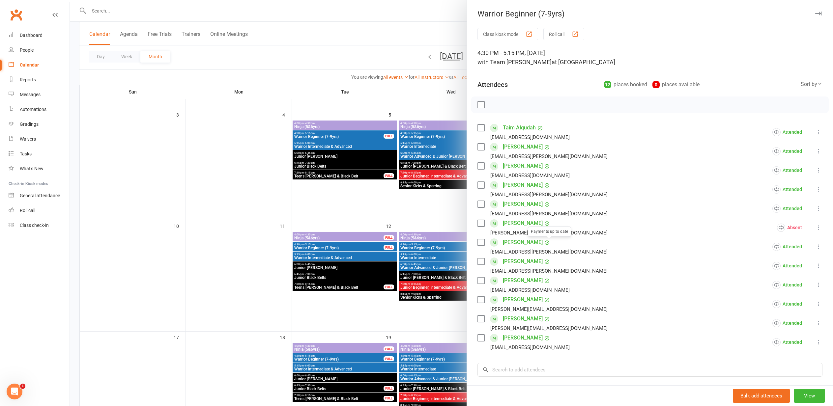
click at [247, 247] on div at bounding box center [451, 203] width 763 height 406
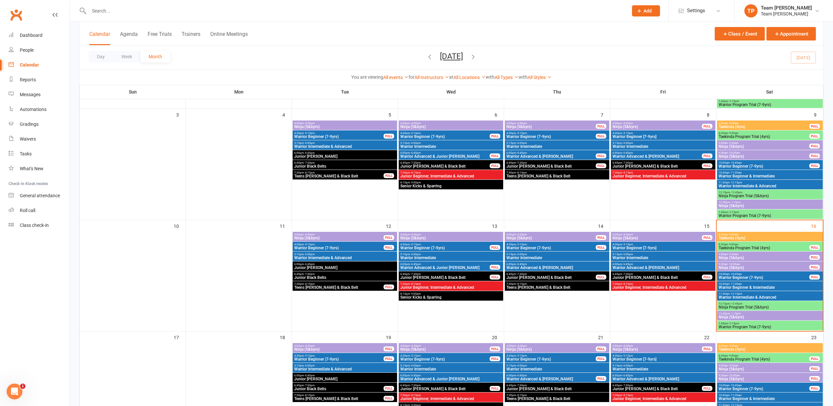
click at [426, 247] on span "Warrior Beginner (7-9yrs)" at bounding box center [445, 248] width 90 height 4
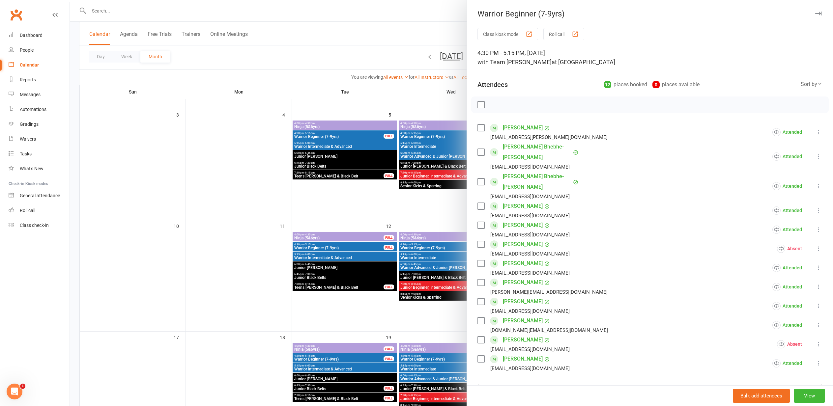
click at [256, 283] on div at bounding box center [451, 203] width 763 height 406
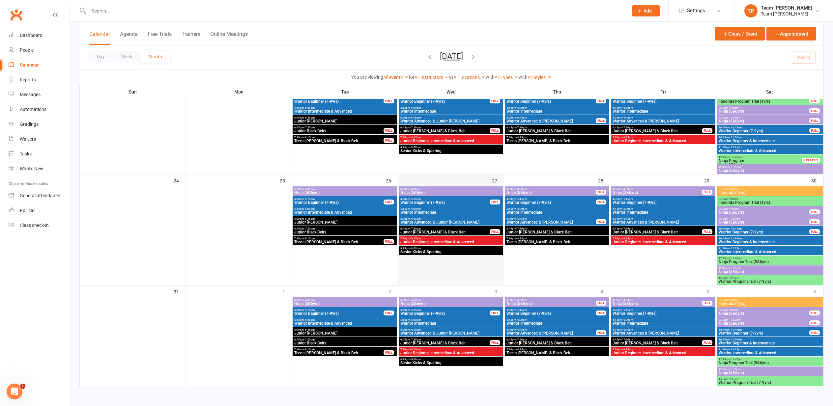
scroll to position [400, 0]
click at [425, 201] on span "Warrior Beginner (7-9yrs)" at bounding box center [445, 203] width 90 height 4
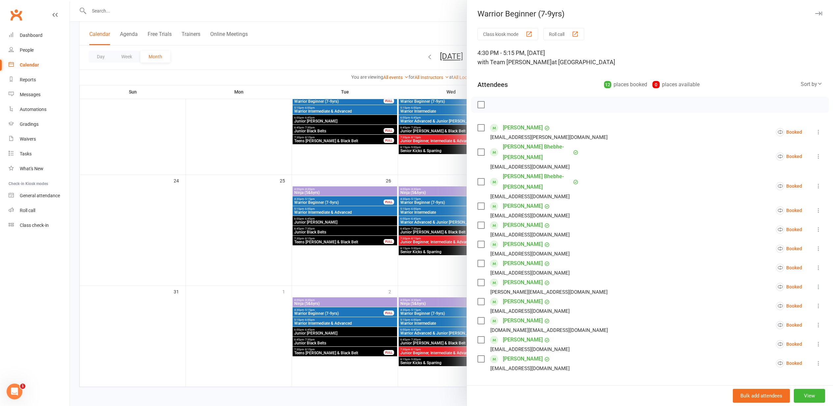
click at [513, 220] on link "Ariana Dimitropoulos" at bounding box center [523, 225] width 40 height 11
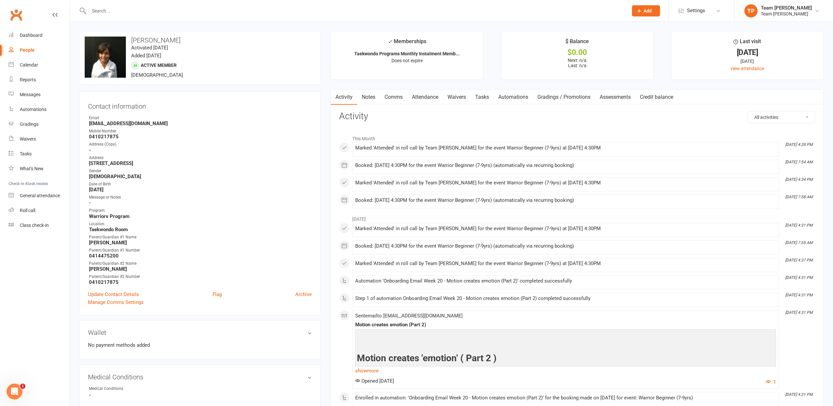
click at [32, 65] on div "Calendar" at bounding box center [29, 64] width 18 height 5
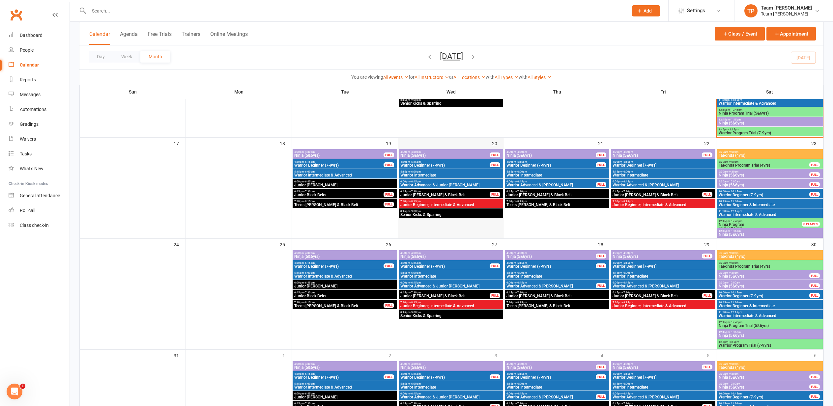
scroll to position [337, 0]
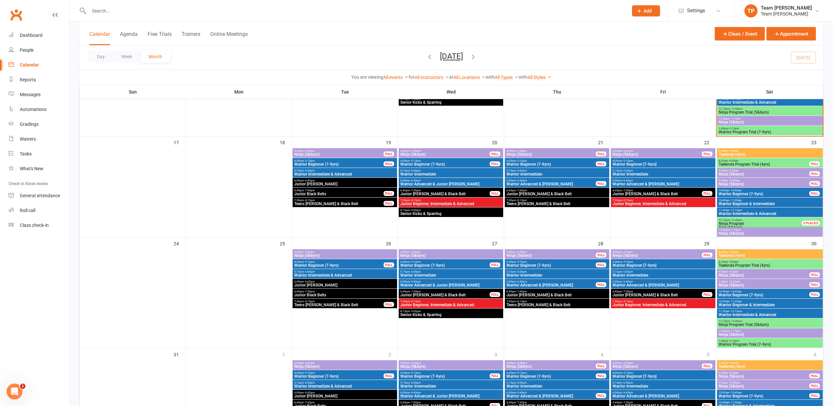
click at [334, 265] on span "Warrior Beginner (7-9yrs)" at bounding box center [339, 266] width 90 height 4
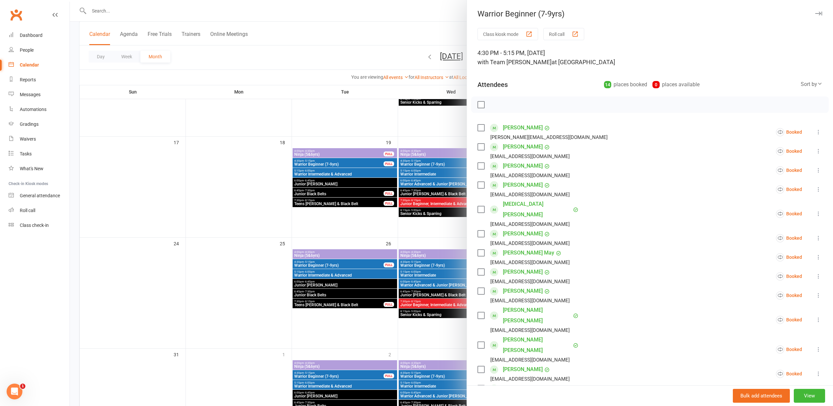
click at [249, 268] on div at bounding box center [451, 203] width 763 height 406
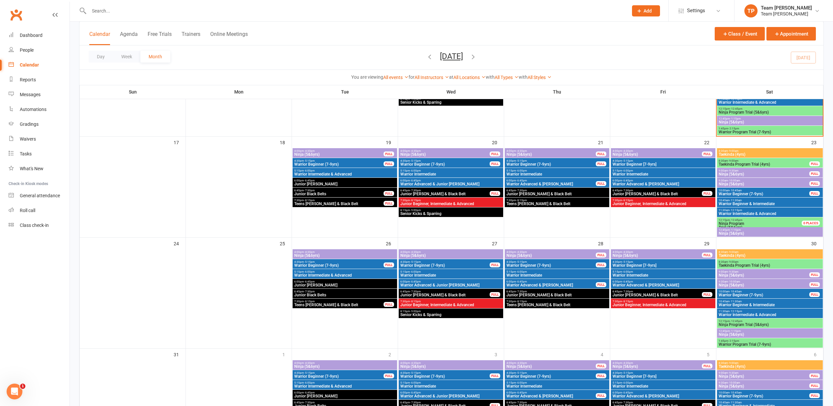
click at [450, 264] on span "Warrior Beginner (7-9yrs)" at bounding box center [445, 266] width 90 height 4
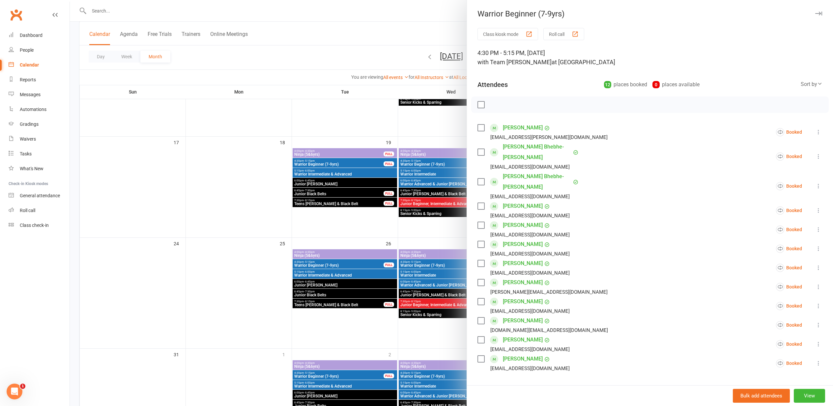
click at [534, 220] on link "Ariana Dimitropoulos" at bounding box center [523, 225] width 40 height 11
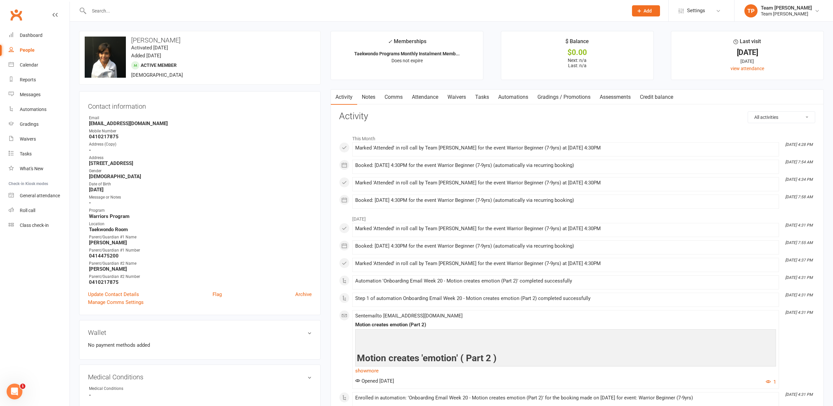
click at [427, 94] on link "Attendance" at bounding box center [425, 97] width 36 height 15
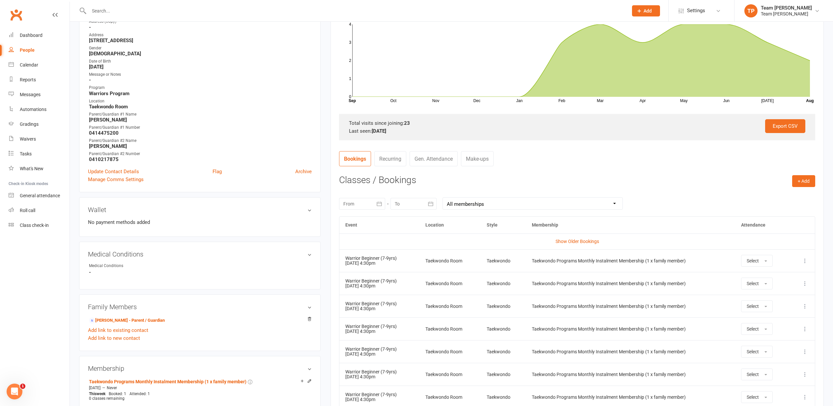
scroll to position [123, 0]
click at [806, 281] on icon at bounding box center [805, 283] width 7 height 7
click at [774, 321] on link "Remove booking" at bounding box center [776, 322] width 65 height 13
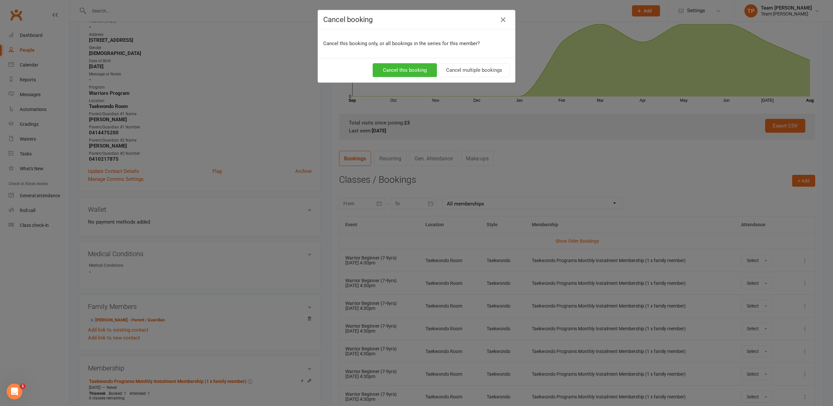
click at [468, 74] on button "Cancel multiple bookings" at bounding box center [474, 70] width 71 height 14
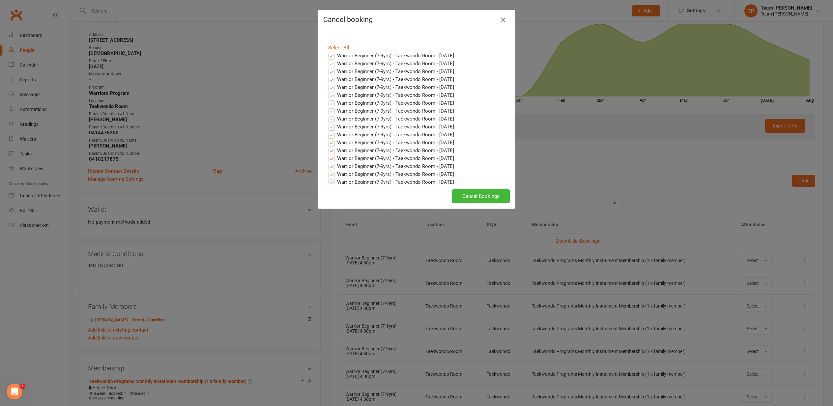
drag, startPoint x: 333, startPoint y: 55, endPoint x: 335, endPoint y: 66, distance: 11.0
click at [333, 55] on label "Warrior Beginner (7-9yrs) - Taekwondo Room - Aug 20, 2025" at bounding box center [391, 56] width 126 height 8
click at [328, 52] on input "Warrior Beginner (7-9yrs) - Taekwondo Room - Aug 20, 2025" at bounding box center [325, 52] width 4 height 0
click at [479, 194] on button "Cancel Bookings" at bounding box center [481, 197] width 58 height 14
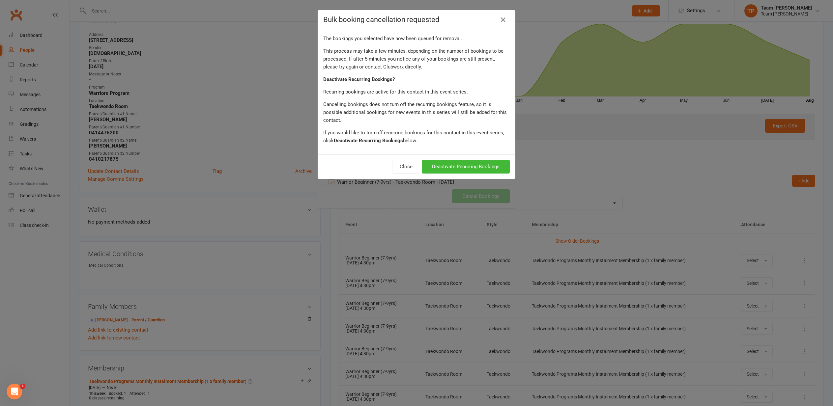
click at [470, 160] on button "Deactivate Recurring Bookings" at bounding box center [466, 167] width 88 height 14
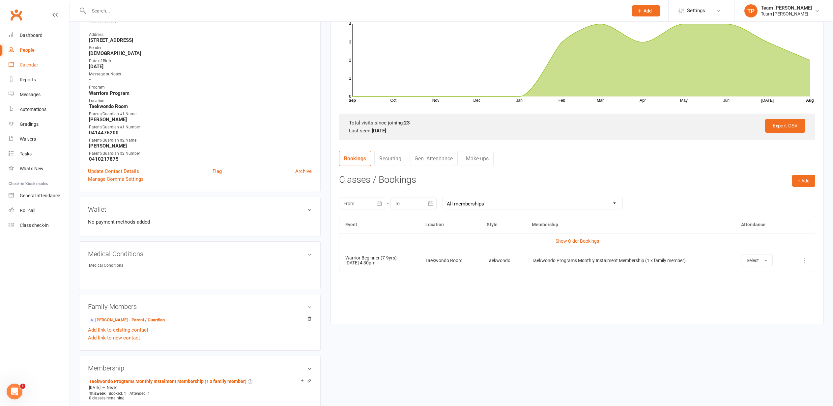
click at [28, 65] on div "Calendar" at bounding box center [29, 64] width 18 height 5
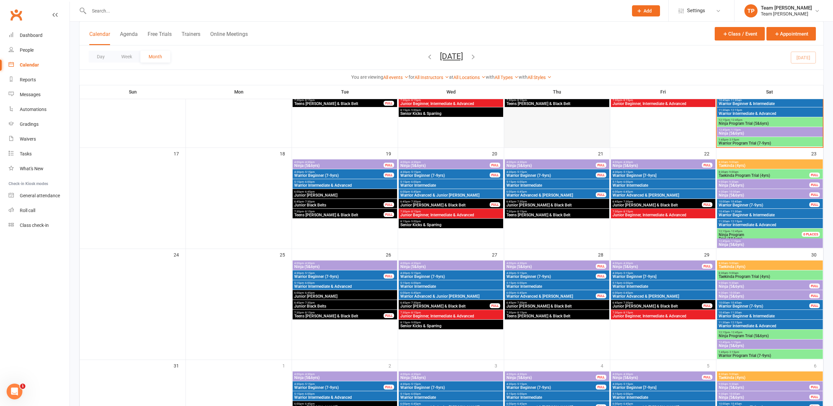
scroll to position [327, 0]
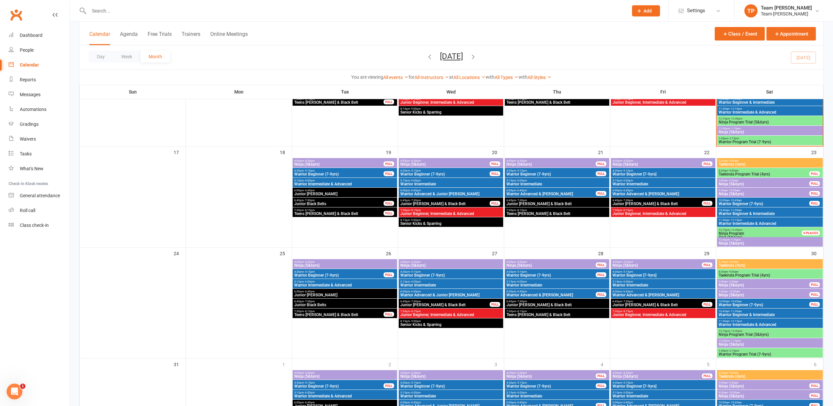
click at [336, 274] on span "Warrior Beginner (7-9yrs)" at bounding box center [339, 276] width 90 height 4
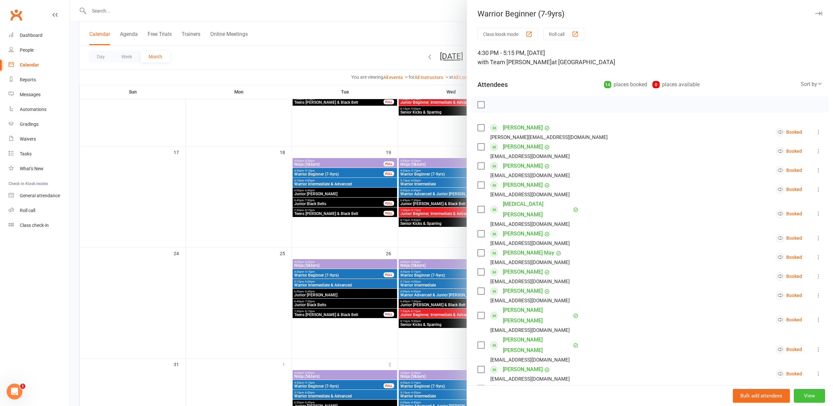
click at [809, 394] on button "View" at bounding box center [809, 396] width 31 height 14
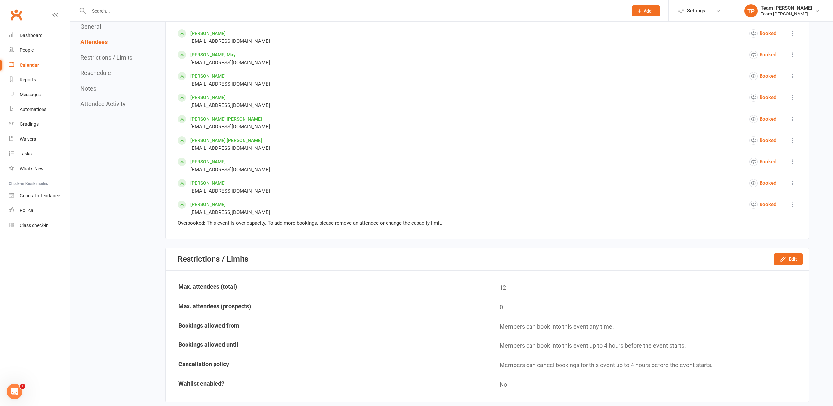
scroll to position [457, 0]
click at [792, 256] on button "Edit" at bounding box center [788, 259] width 29 height 12
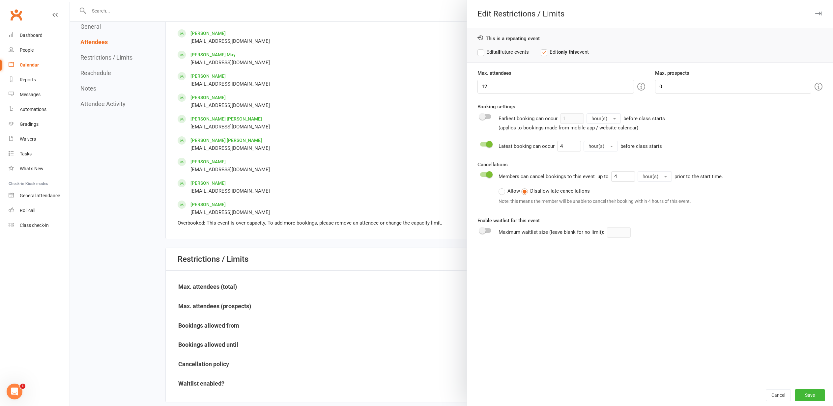
drag, startPoint x: 482, startPoint y: 53, endPoint x: 484, endPoint y: 58, distance: 5.1
click at [482, 53] on label "Edit all future events" at bounding box center [503, 52] width 51 height 8
click at [486, 87] on input "12" at bounding box center [556, 87] width 156 height 14
type input "15"
click at [808, 396] on button "Save" at bounding box center [810, 396] width 30 height 12
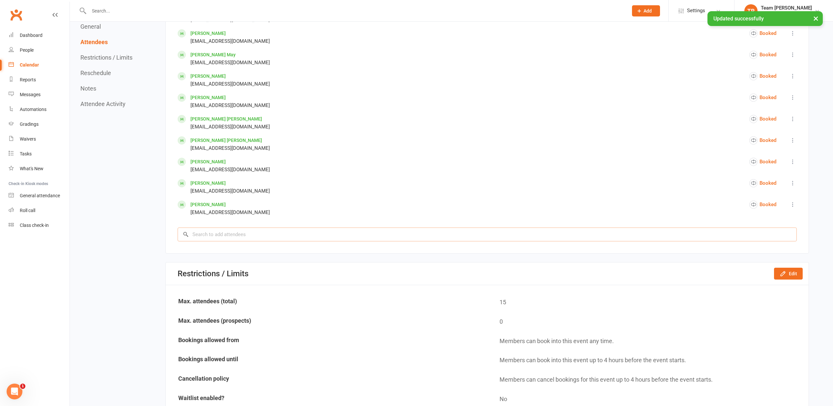
click at [206, 230] on input "search" at bounding box center [487, 235] width 619 height 14
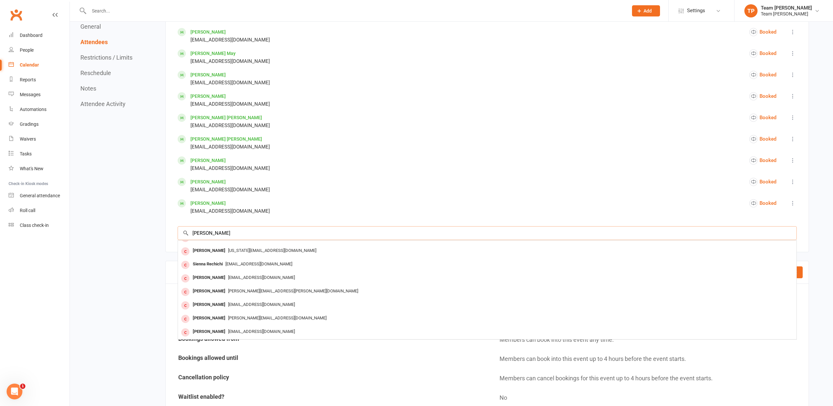
scroll to position [36, 0]
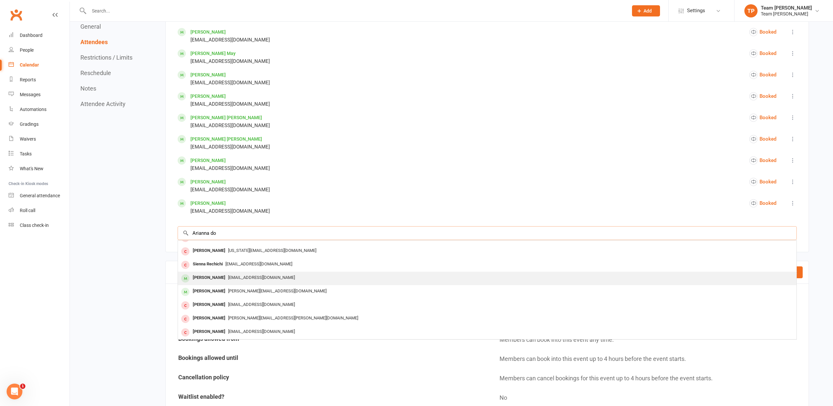
type input "Arianna do"
click at [221, 275] on div "Ariana Dimitropoulos" at bounding box center [209, 278] width 38 height 10
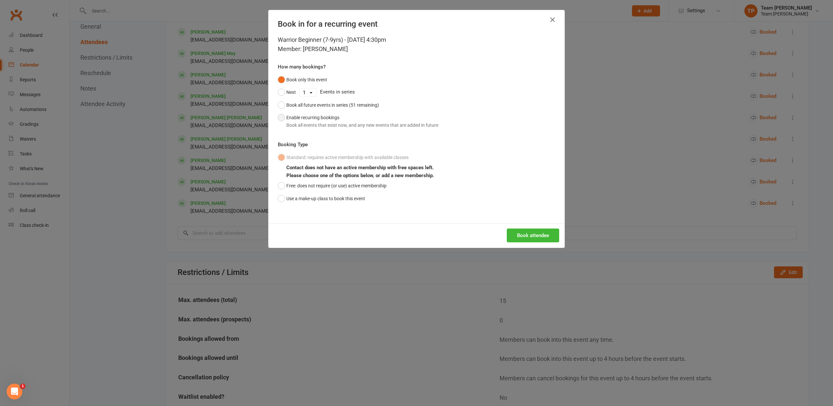
drag, startPoint x: 282, startPoint y: 118, endPoint x: 284, endPoint y: 125, distance: 7.8
click at [282, 118] on button "Enable recurring bookings Book all events that exist now, and any new events th…" at bounding box center [358, 121] width 161 height 20
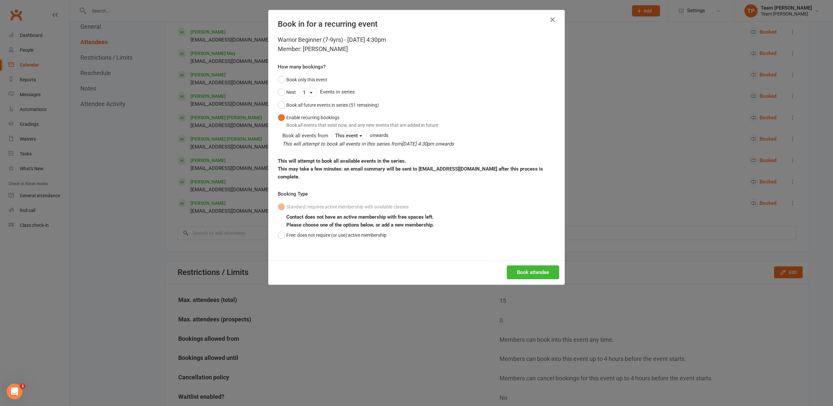
drag, startPoint x: 528, startPoint y: 267, endPoint x: 524, endPoint y: 268, distance: 4.3
click at [528, 267] on button "Book attendee" at bounding box center [533, 273] width 52 height 14
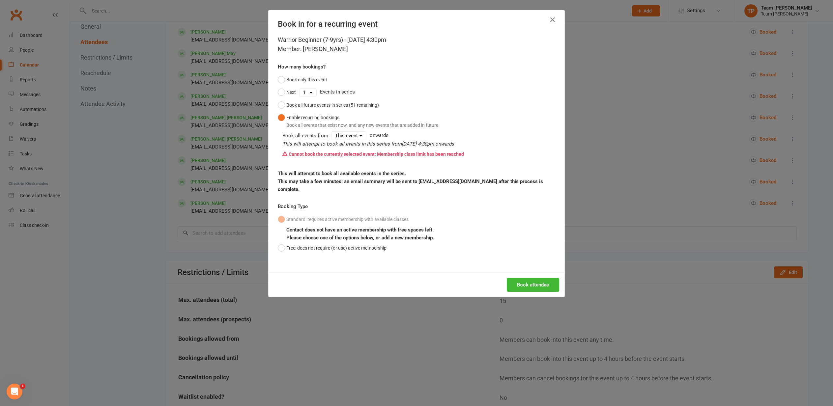
drag, startPoint x: 553, startPoint y: 18, endPoint x: 548, endPoint y: 19, distance: 5.4
click at [552, 18] on icon "button" at bounding box center [553, 20] width 8 height 8
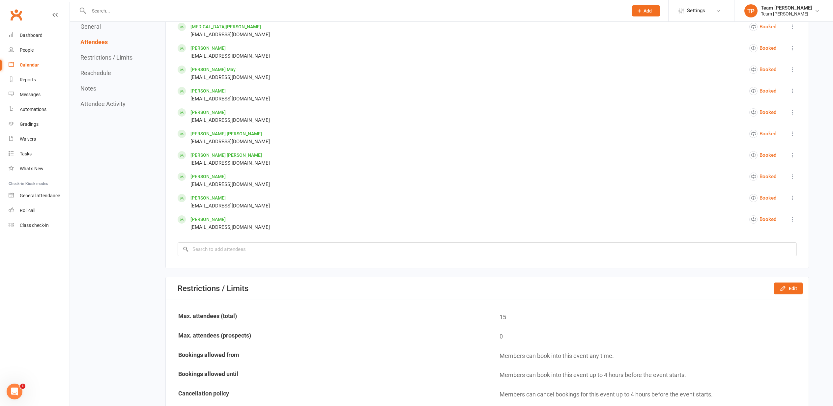
scroll to position [444, 0]
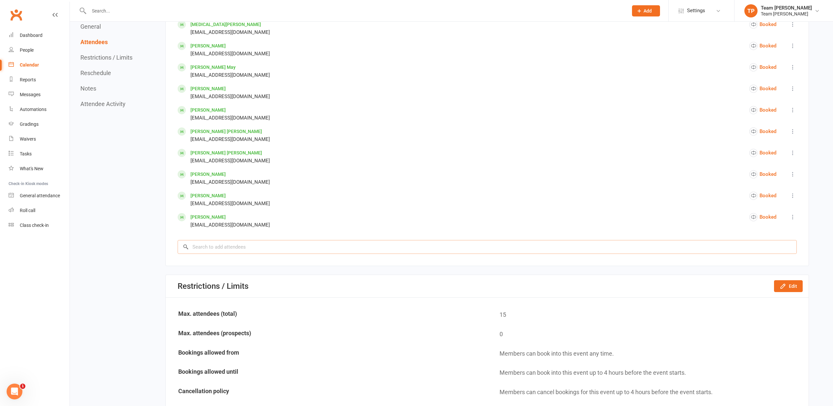
click at [206, 243] on input "search" at bounding box center [487, 247] width 619 height 14
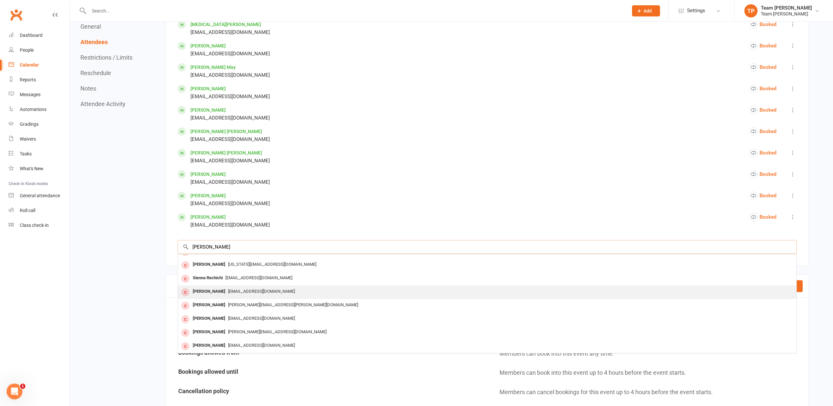
scroll to position [446, 0]
type input "Arianna d"
click at [220, 286] on div "Ariana Dimitropoulos" at bounding box center [209, 290] width 38 height 10
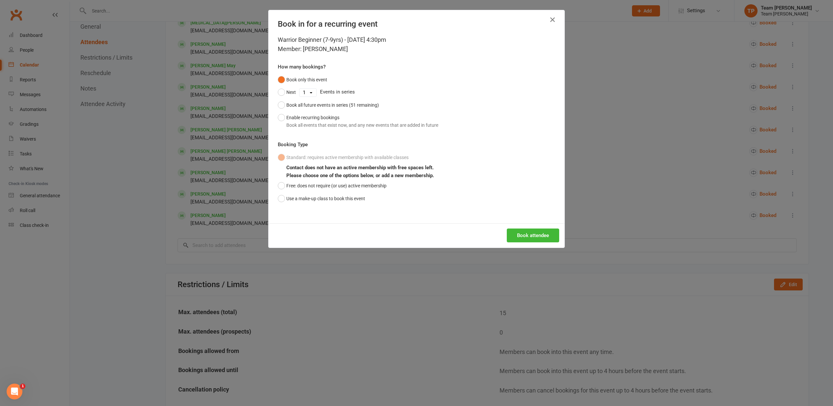
drag, startPoint x: 281, startPoint y: 198, endPoint x: 276, endPoint y: 197, distance: 5.0
click at [281, 198] on button "Use a make-up class to book this event" at bounding box center [321, 198] width 87 height 13
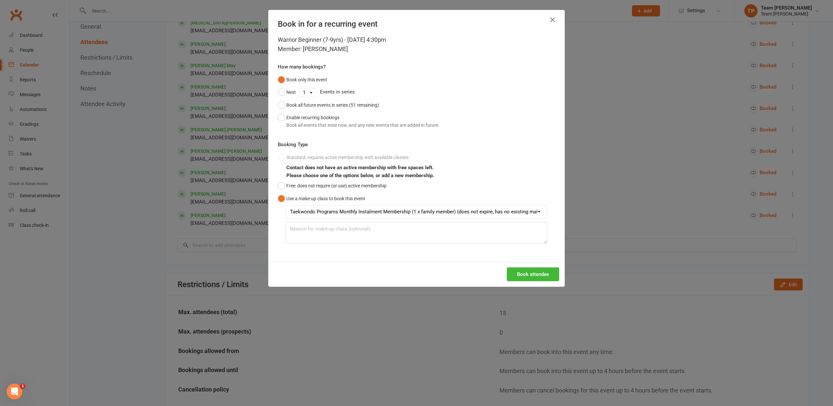
click at [530, 272] on button "Book attendee" at bounding box center [533, 275] width 52 height 14
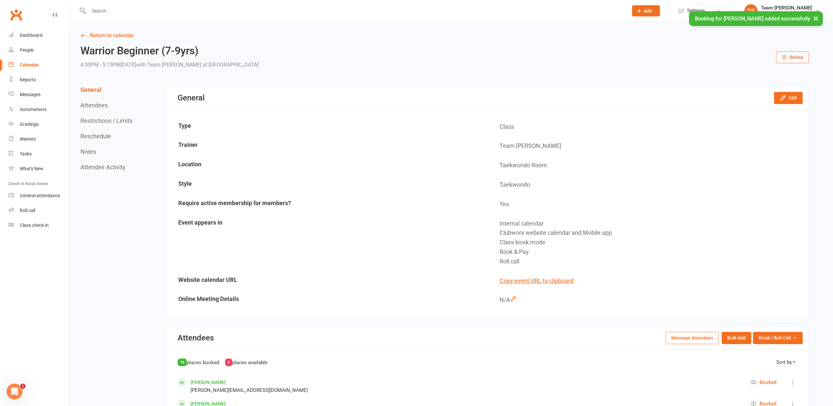
scroll to position [0, 0]
click at [98, 33] on link "Return to calendar" at bounding box center [444, 35] width 729 height 9
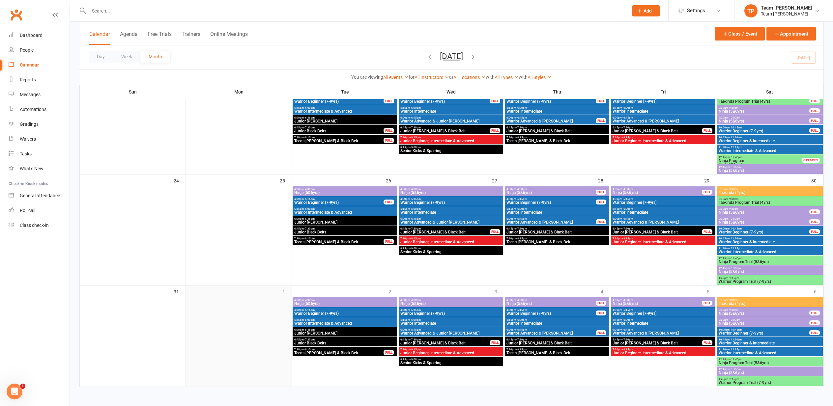
scroll to position [400, 0]
click at [337, 314] on span "Warrior Beginner (7-9yrs)" at bounding box center [345, 314] width 102 height 4
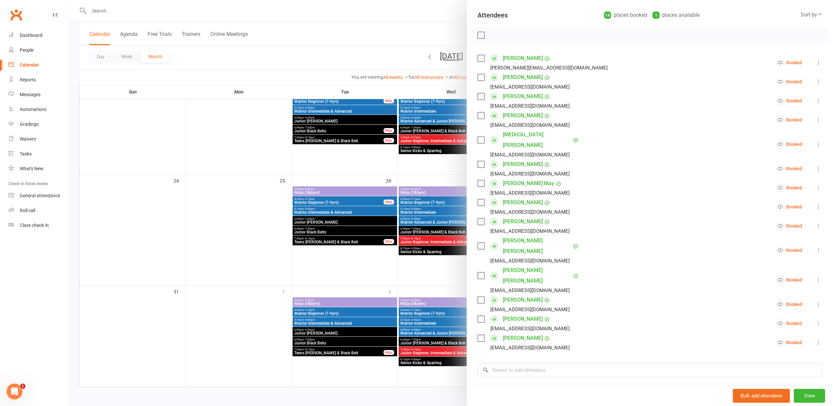
scroll to position [70, 0]
click at [510, 363] on input "search" at bounding box center [650, 370] width 345 height 14
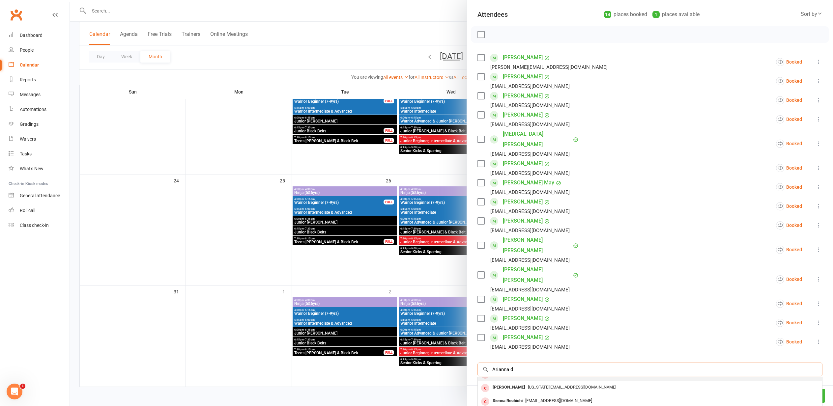
scroll to position [36, 0]
type input "Arianna d"
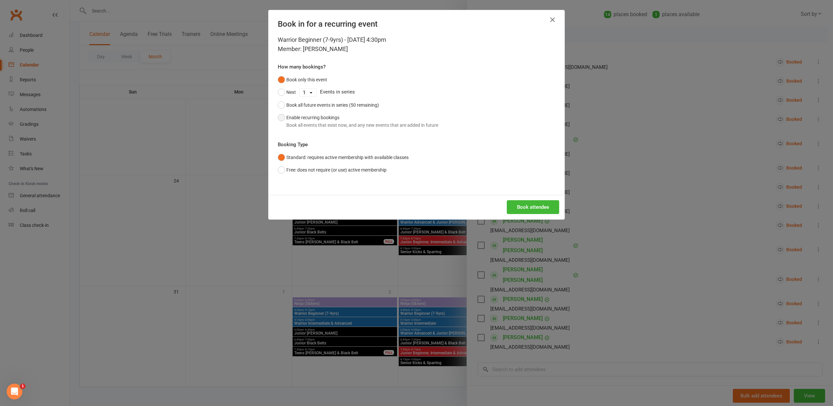
drag, startPoint x: 281, startPoint y: 118, endPoint x: 292, endPoint y: 129, distance: 15.6
click at [281, 118] on button "Enable recurring bookings Book all events that exist now, and any new events th…" at bounding box center [358, 121] width 161 height 20
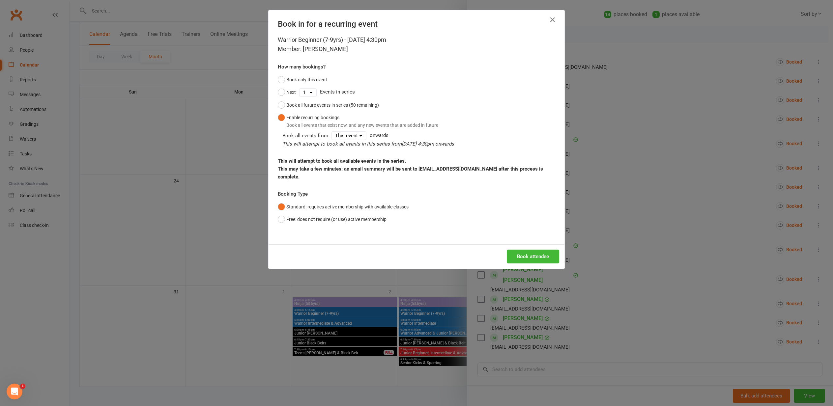
click at [531, 250] on button "Book attendee" at bounding box center [533, 257] width 52 height 14
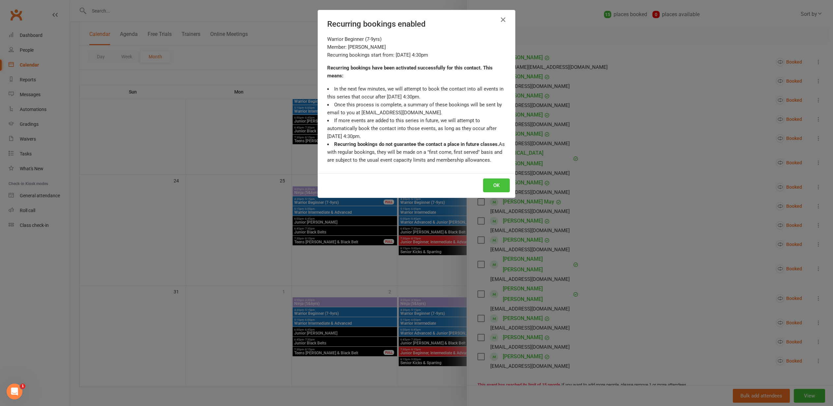
click at [494, 186] on button "OK" at bounding box center [496, 186] width 27 height 14
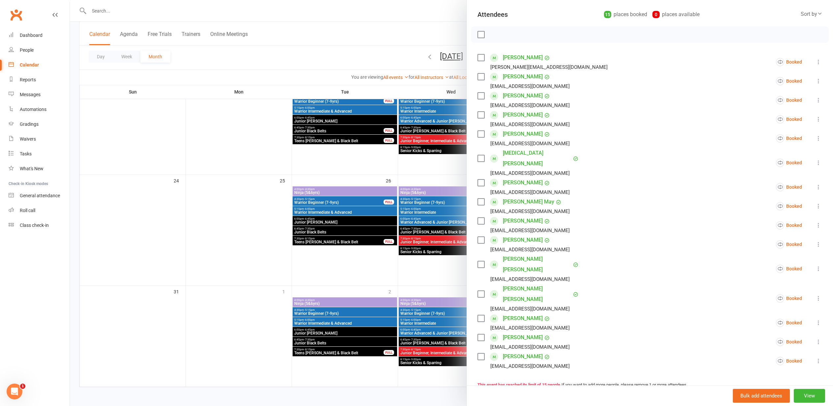
click at [236, 240] on div at bounding box center [451, 203] width 763 height 406
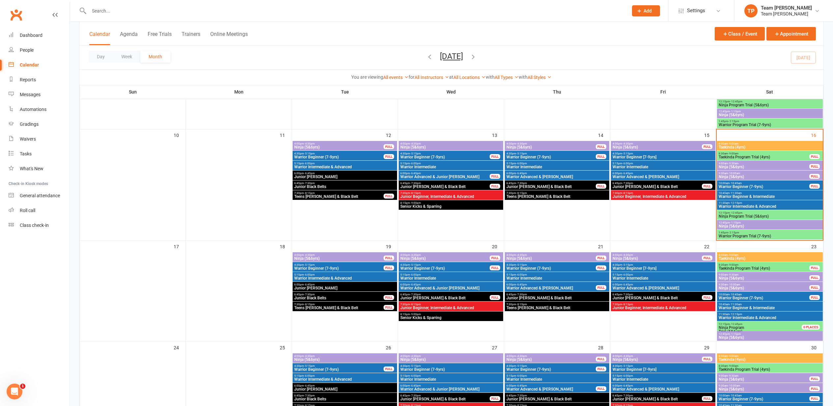
scroll to position [233, 0]
click at [434, 369] on span "Warrior Beginner (7-9yrs)" at bounding box center [451, 370] width 102 height 4
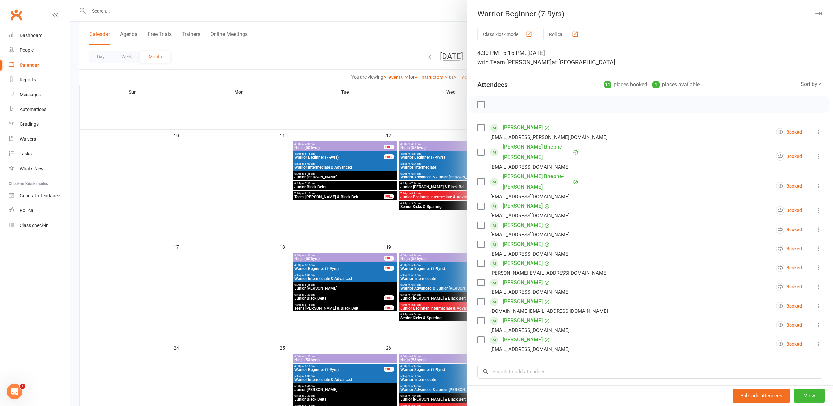
drag, startPoint x: 252, startPoint y: 313, endPoint x: 248, endPoint y: 313, distance: 4.3
click at [252, 313] on div at bounding box center [451, 203] width 763 height 406
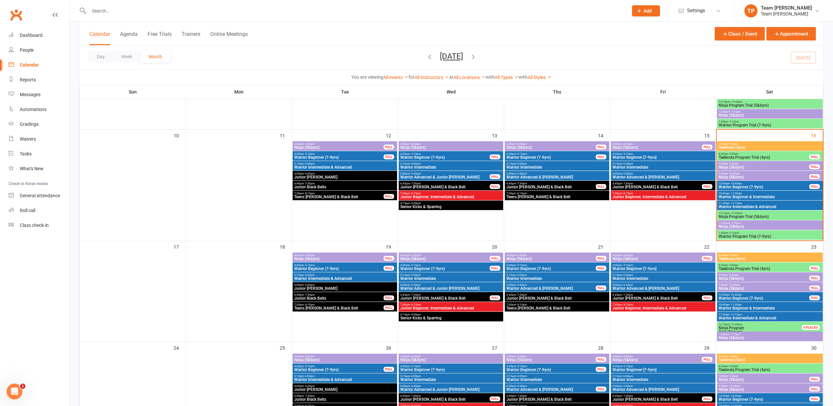
click at [553, 267] on div "4:30pm - 5:15pm Warrior Beginner (7-9yrs) FULL" at bounding box center [557, 268] width 104 height 10
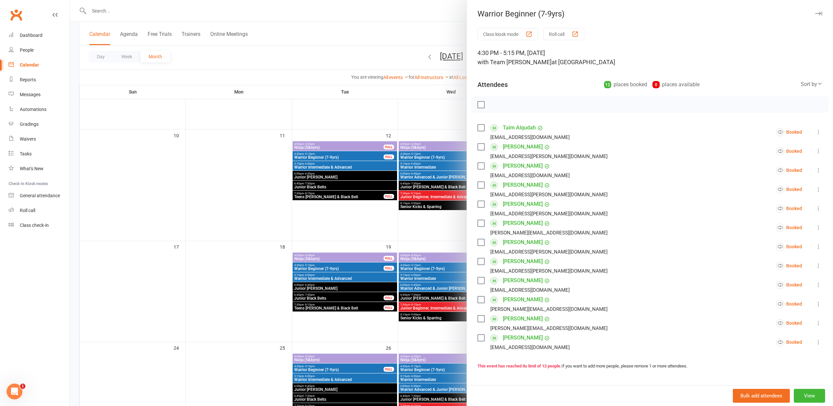
click at [229, 242] on div at bounding box center [451, 203] width 763 height 406
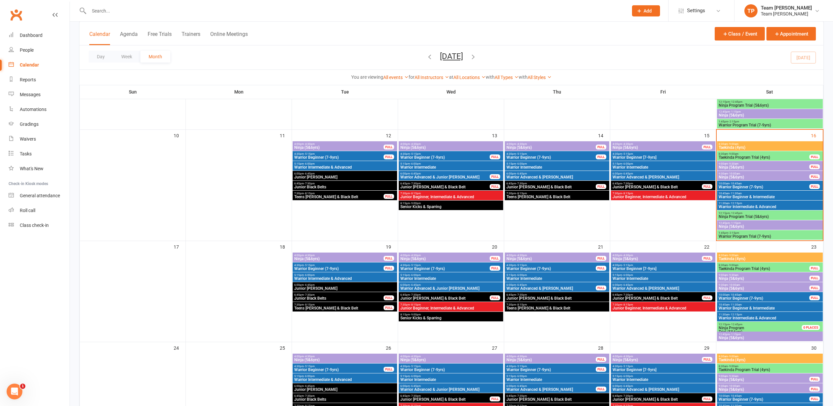
click at [669, 266] on span "4:30pm - 5:15pm" at bounding box center [663, 265] width 102 height 3
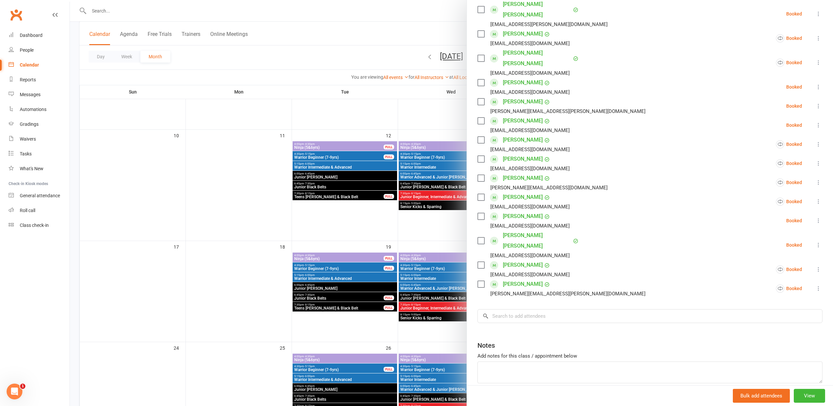
scroll to position [162, 0]
click at [246, 267] on div at bounding box center [451, 203] width 763 height 406
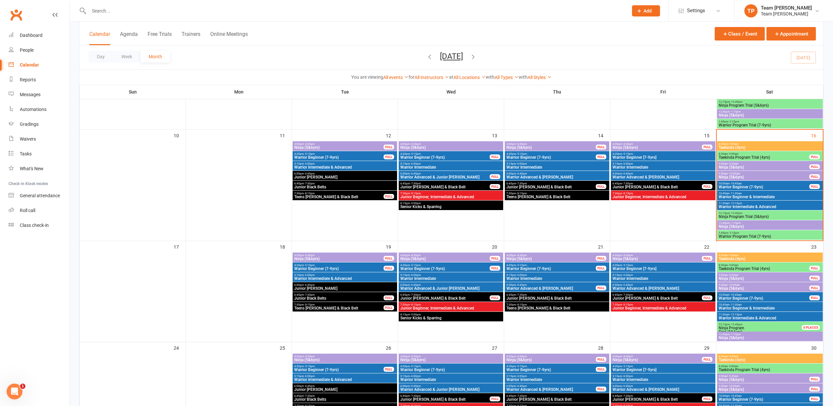
click at [752, 195] on span "Warrior Beginner & Intermediate" at bounding box center [770, 197] width 103 height 4
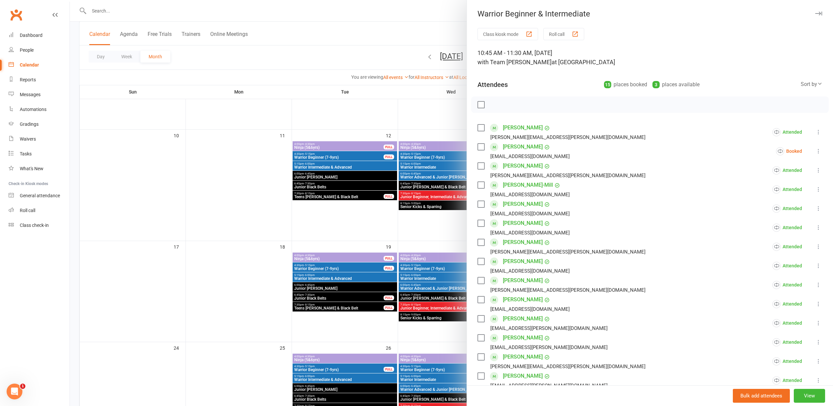
click at [819, 149] on icon at bounding box center [818, 151] width 7 height 7
click at [776, 188] on link "Check in" at bounding box center [780, 190] width 86 height 13
click at [243, 185] on div at bounding box center [451, 203] width 763 height 406
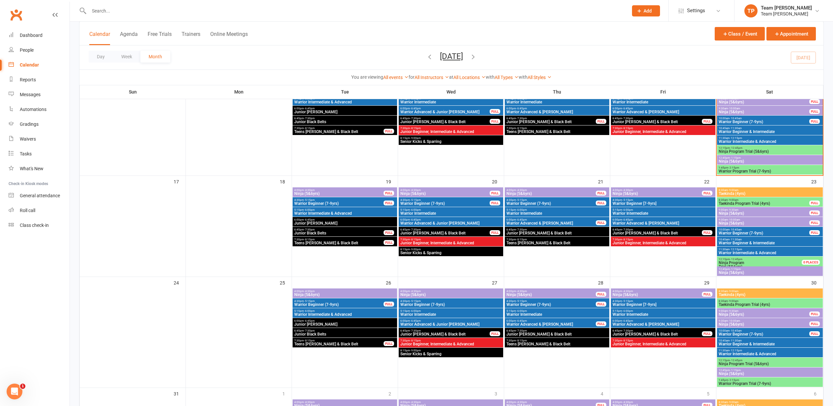
scroll to position [298, 0]
click at [521, 312] on span "Warrior Intermediate" at bounding box center [557, 314] width 102 height 4
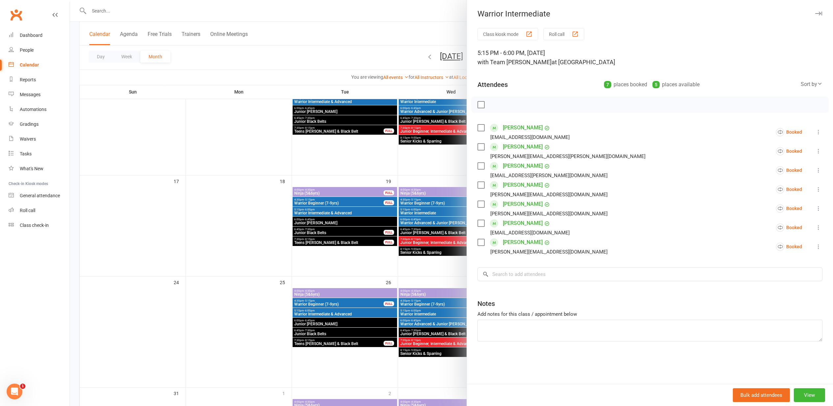
click at [208, 263] on div at bounding box center [451, 203] width 763 height 406
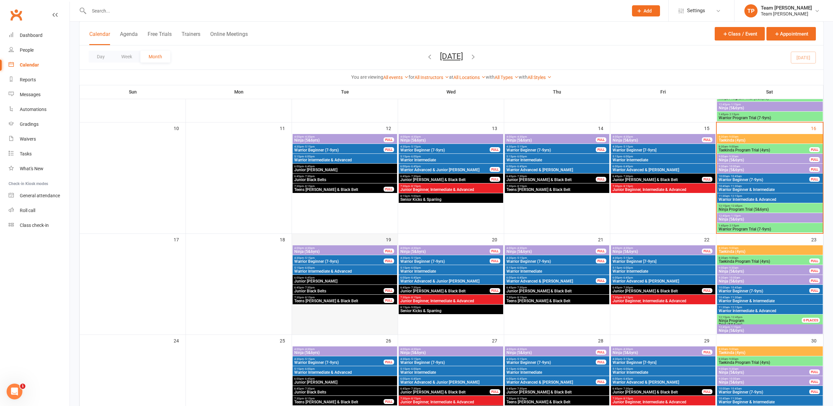
scroll to position [235, 0]
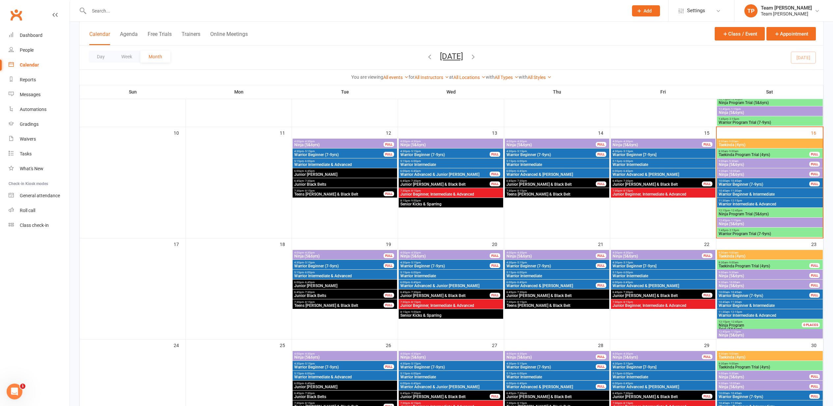
click at [738, 192] on span "Warrior Beginner & Intermediate" at bounding box center [770, 194] width 103 height 4
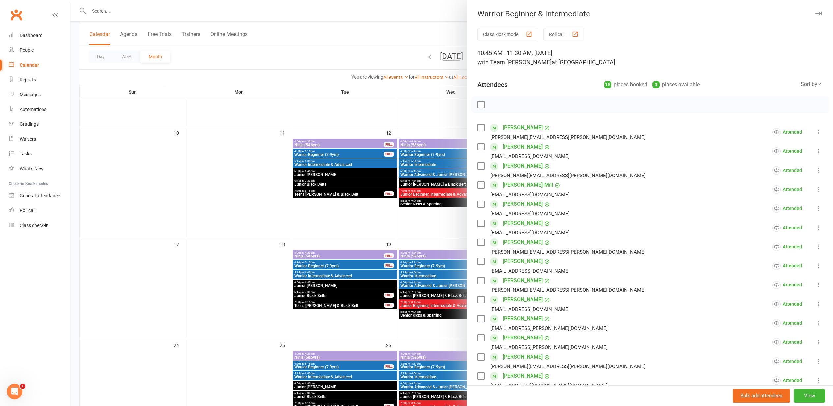
click at [245, 189] on div at bounding box center [451, 203] width 763 height 406
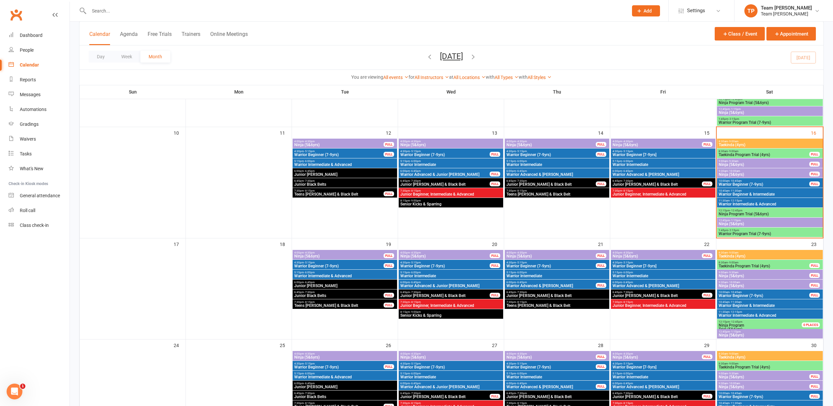
click at [334, 274] on div "5:15pm - 6:00pm Warrior Intermediate & Advanced" at bounding box center [345, 275] width 104 height 10
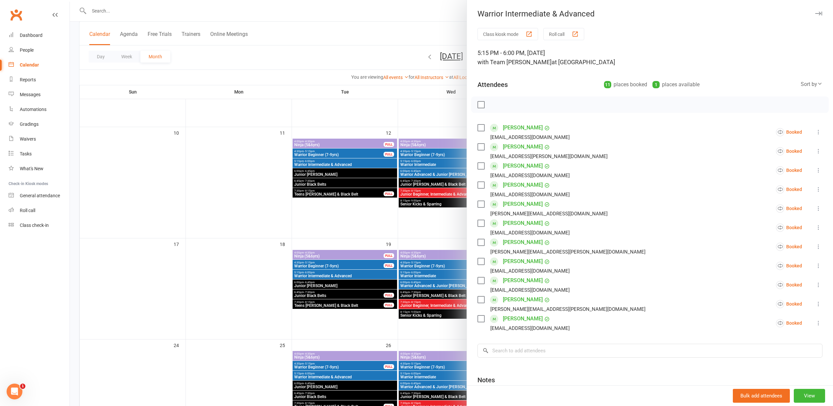
click at [341, 264] on div at bounding box center [451, 203] width 763 height 406
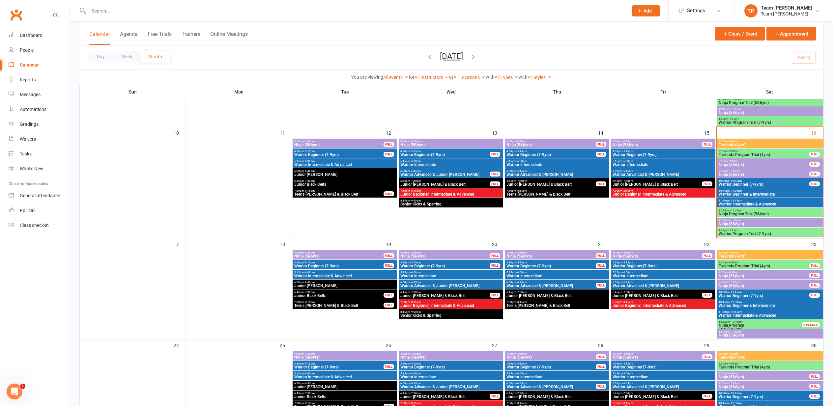
click at [341, 264] on span "4:30pm - 5:15pm" at bounding box center [339, 262] width 90 height 3
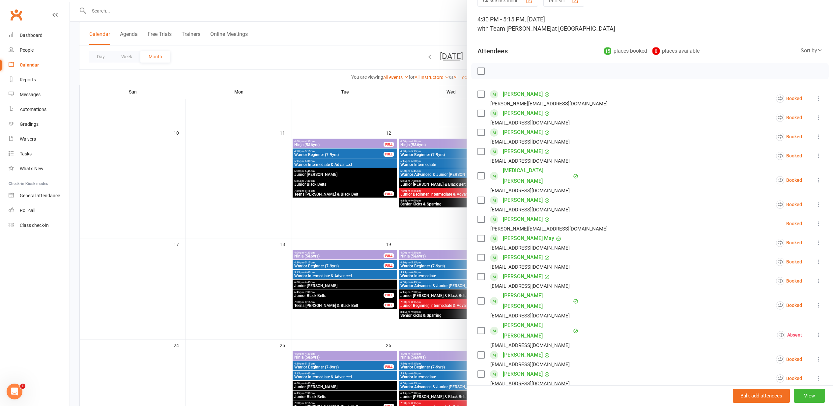
scroll to position [35, 0]
click at [238, 262] on div at bounding box center [451, 203] width 763 height 406
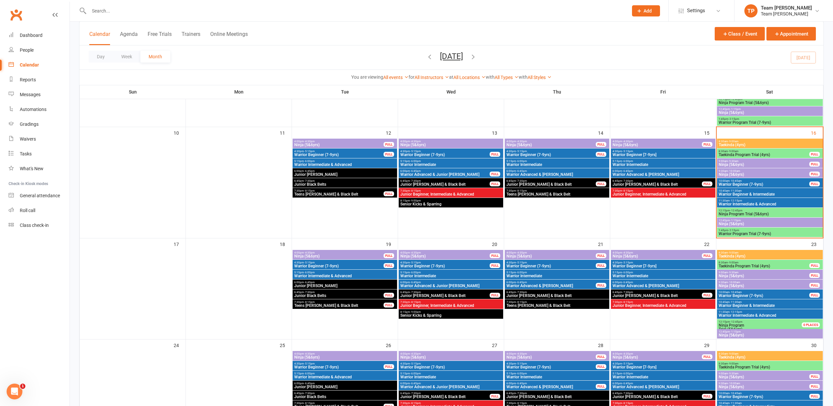
click at [437, 274] on span "Warrior Intermediate" at bounding box center [451, 276] width 102 height 4
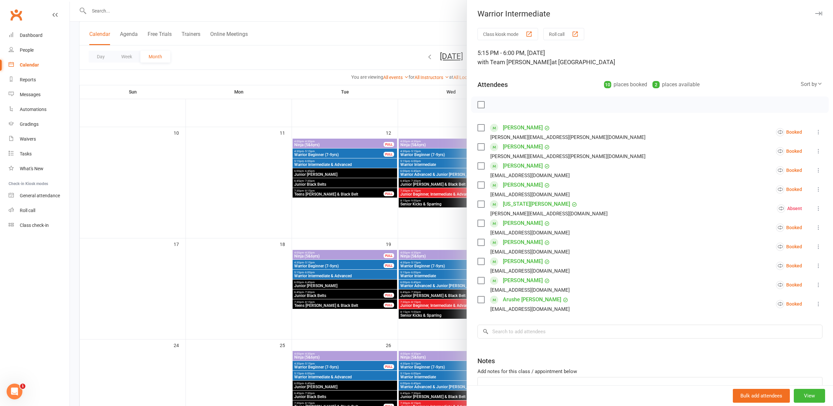
click at [262, 276] on div at bounding box center [451, 203] width 763 height 406
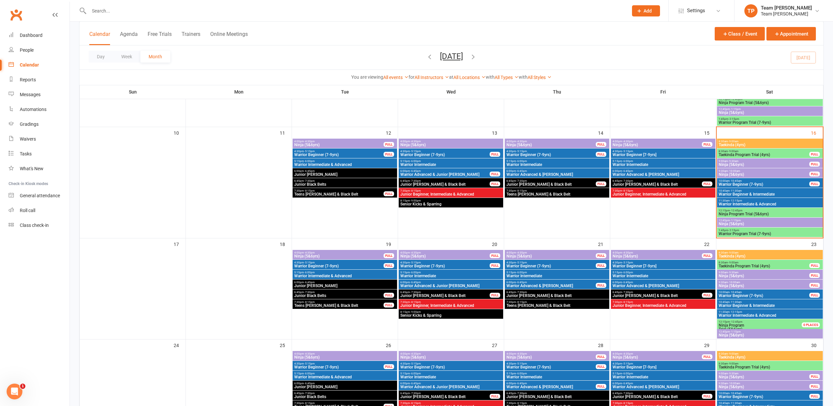
click at [531, 275] on span "Warrior Intermediate" at bounding box center [557, 276] width 102 height 4
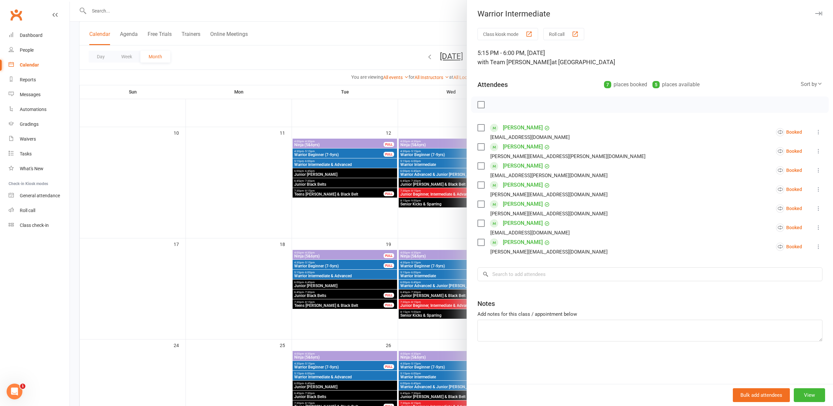
click at [237, 193] on div at bounding box center [451, 203] width 763 height 406
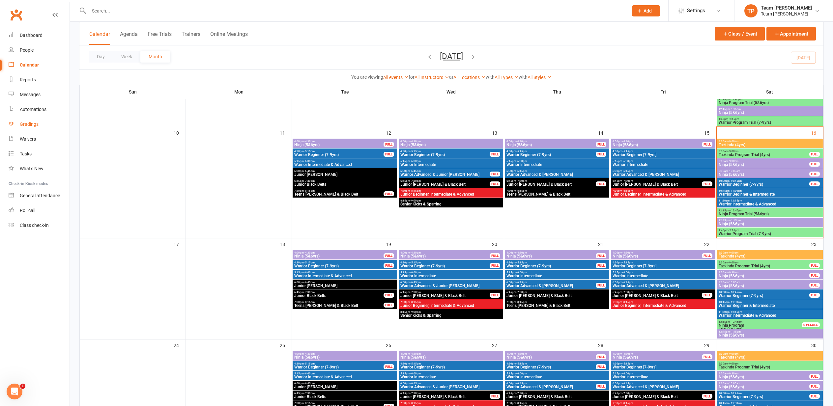
click at [27, 125] on div "Gradings" at bounding box center [29, 124] width 19 height 5
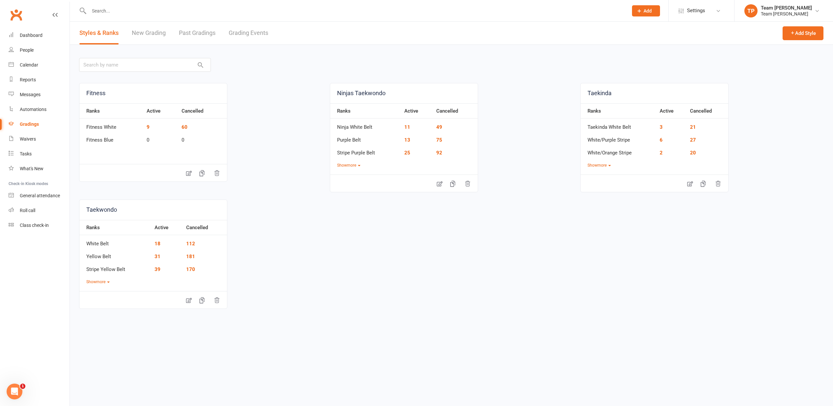
click at [248, 32] on link "Grading Events" at bounding box center [249, 33] width 40 height 23
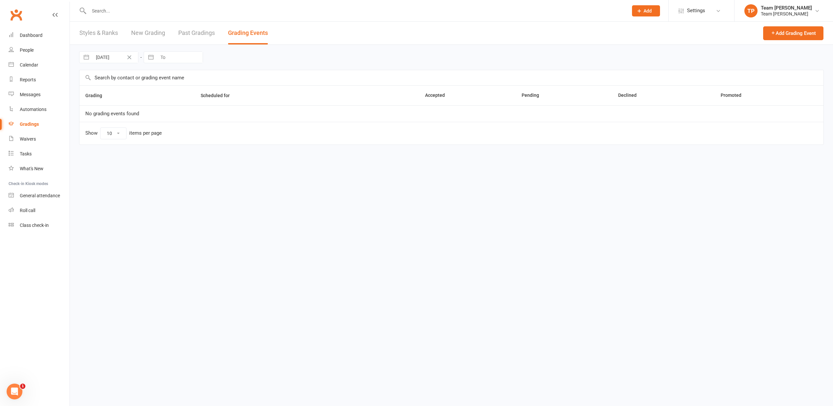
select select "50"
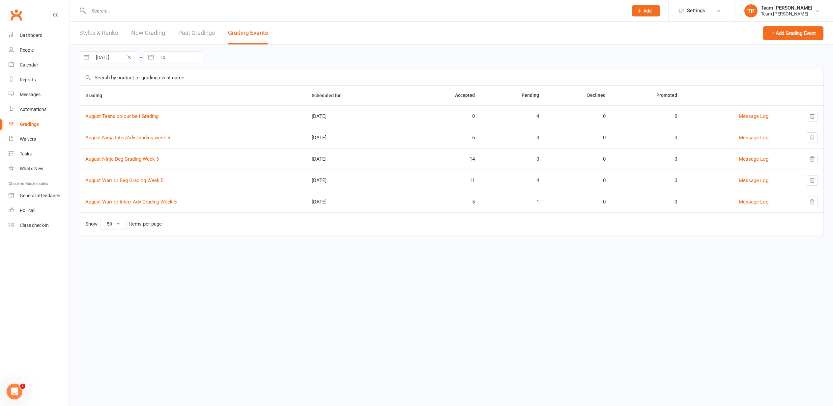
click at [143, 178] on link "August Warrior Beg Grading Week 5" at bounding box center [124, 181] width 78 height 6
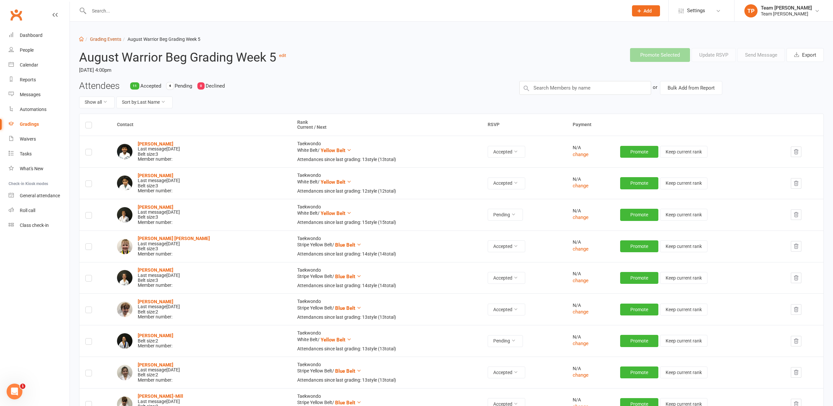
click at [105, 37] on link "Grading Events" at bounding box center [105, 39] width 31 height 5
select select "50"
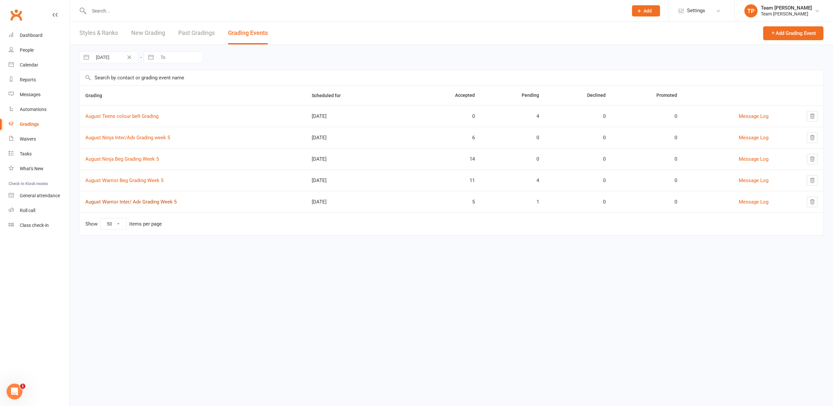
click at [141, 203] on link "August Warrior Inter/ Adv Grading Week 5" at bounding box center [130, 202] width 91 height 6
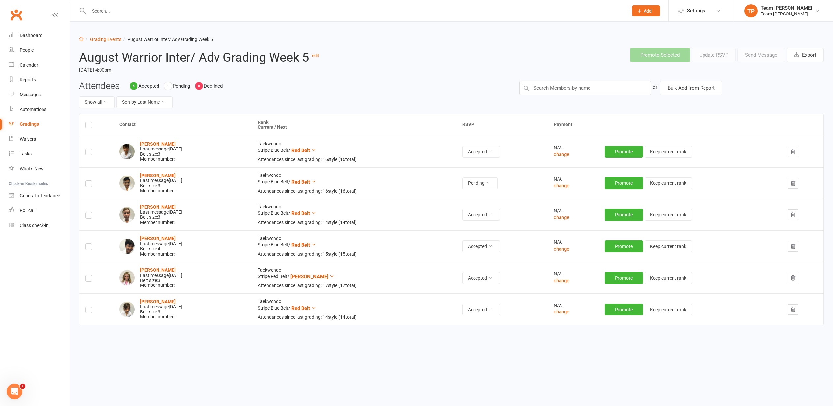
click at [147, 174] on strong "Rayzon Mishra" at bounding box center [158, 175] width 36 height 5
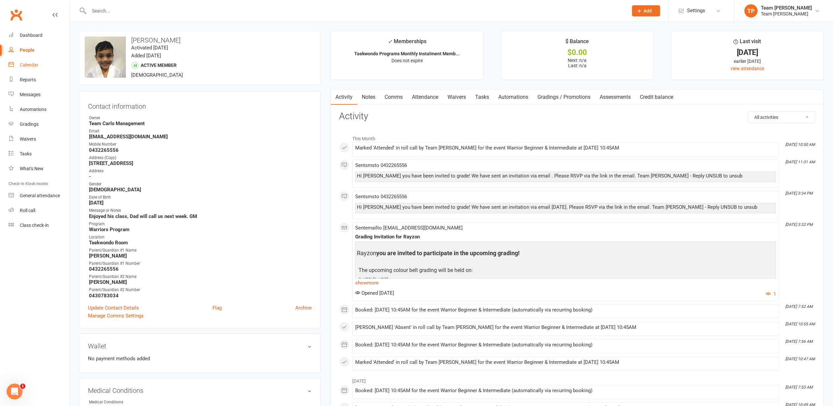
click at [30, 64] on div "Calendar" at bounding box center [29, 64] width 18 height 5
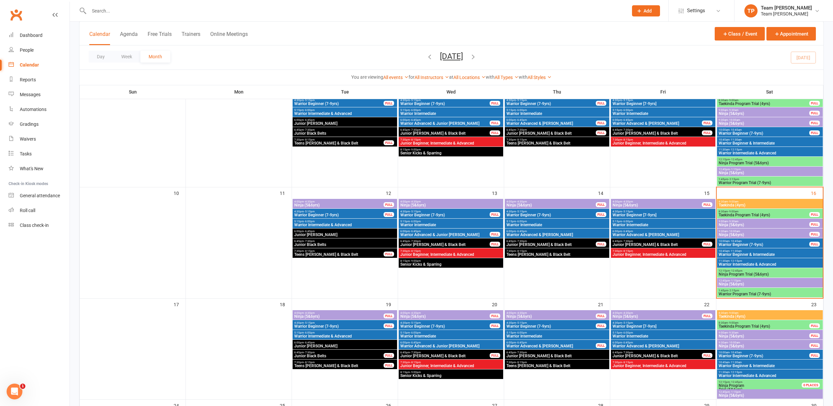
scroll to position [175, 0]
click at [29, 124] on div "Gradings" at bounding box center [29, 124] width 19 height 5
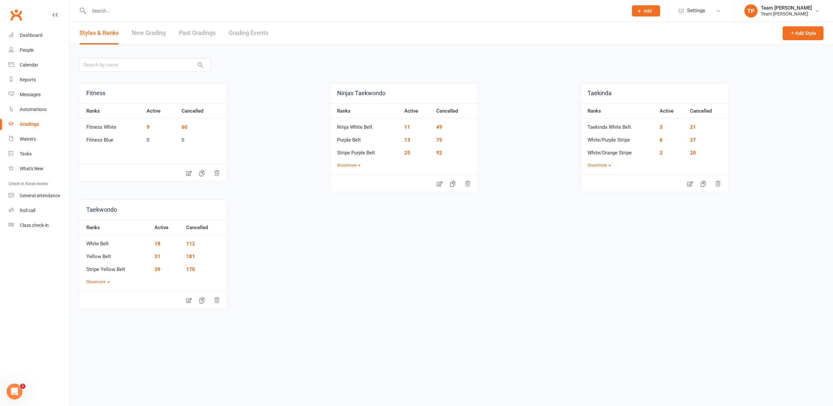
click at [245, 32] on link "Grading Events" at bounding box center [249, 33] width 40 height 23
select select "50"
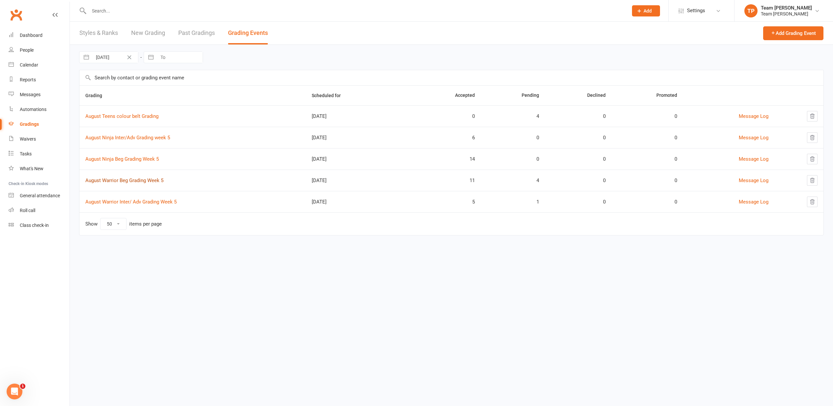
click at [122, 181] on link "August Warrior Beg Grading Week 5" at bounding box center [124, 181] width 78 height 6
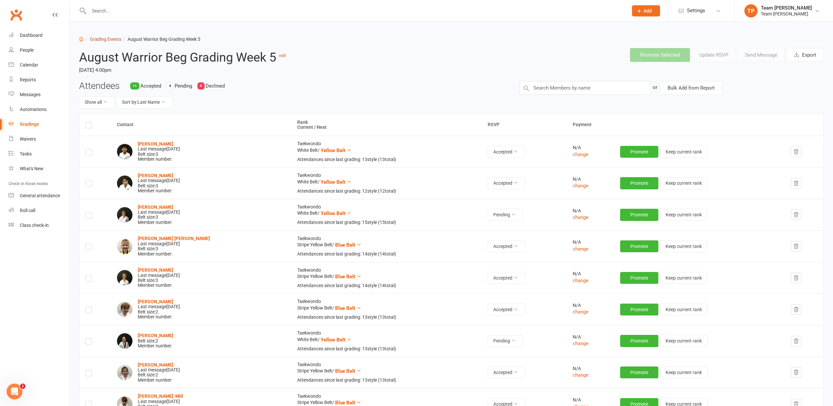
click at [105, 40] on link "Grading Events" at bounding box center [105, 39] width 31 height 5
select select "50"
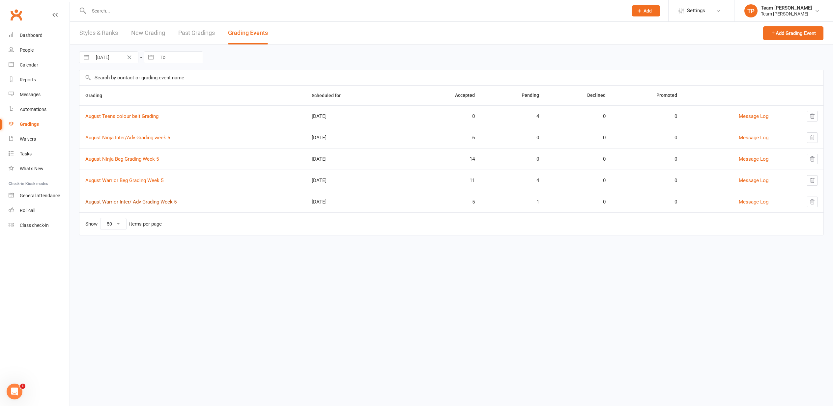
click at [138, 200] on link "August Warrior Inter/ Adv Grading Week 5" at bounding box center [130, 202] width 91 height 6
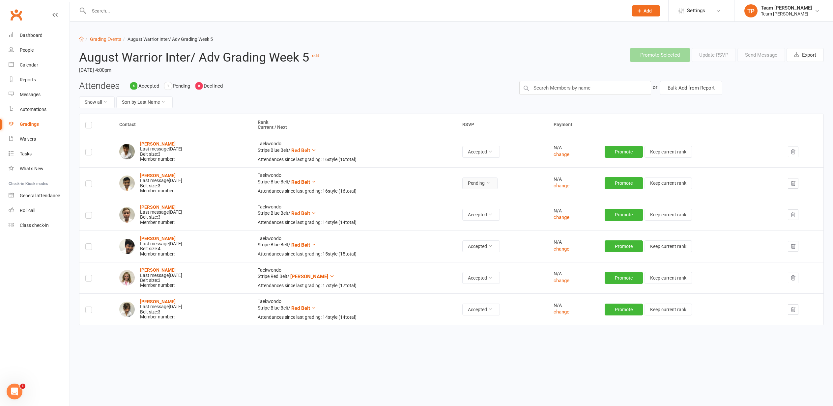
click at [497, 180] on button "Pending" at bounding box center [479, 184] width 35 height 12
click at [482, 198] on link "Accepted" at bounding box center [479, 197] width 65 height 13
click at [100, 39] on link "Grading Events" at bounding box center [105, 39] width 31 height 5
select select "50"
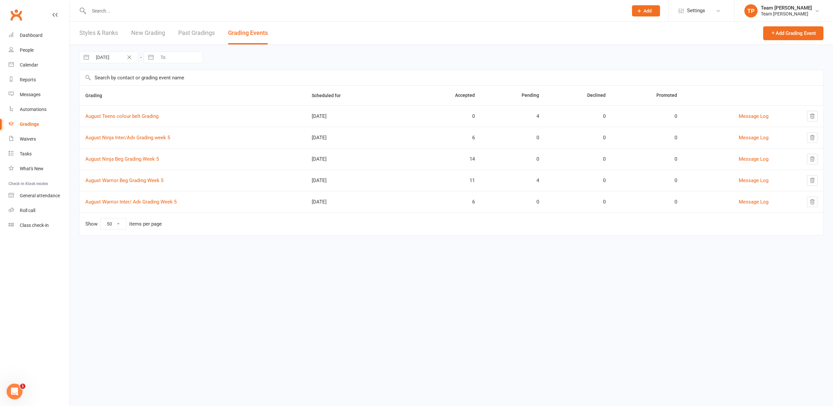
click at [127, 182] on link "August Warrior Beg Grading Week 5" at bounding box center [124, 181] width 78 height 6
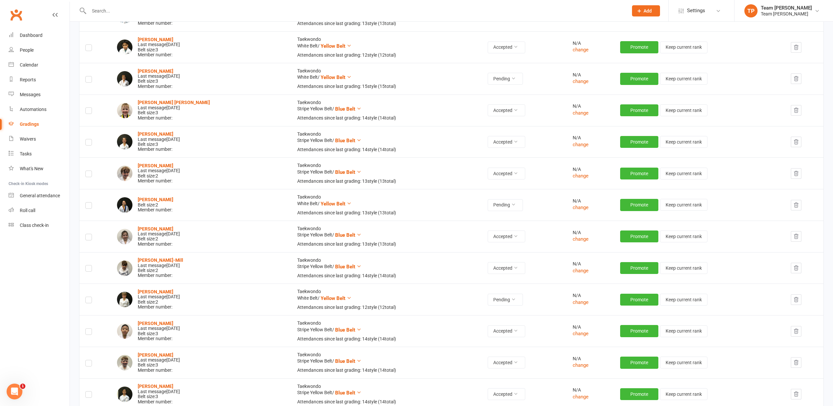
scroll to position [136, 0]
click at [497, 201] on button "Pending" at bounding box center [505, 205] width 35 height 12
drag, startPoint x: 487, startPoint y: 217, endPoint x: 480, endPoint y: 218, distance: 7.3
click at [486, 217] on link "Accepted" at bounding box center [479, 217] width 65 height 13
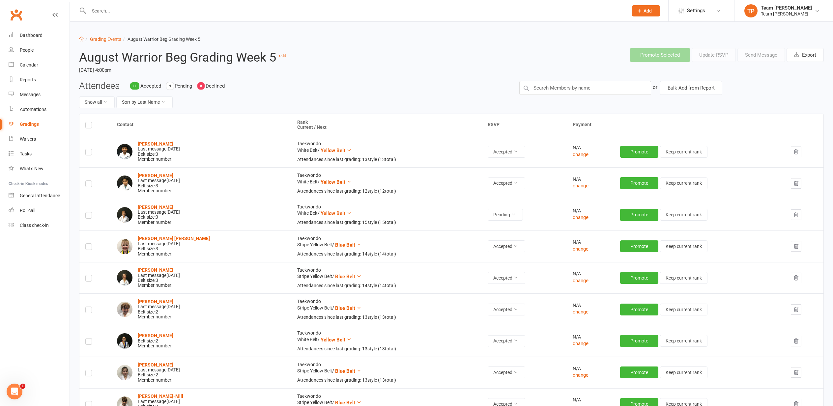
scroll to position [0, 0]
click at [32, 65] on div "Calendar" at bounding box center [29, 64] width 18 height 5
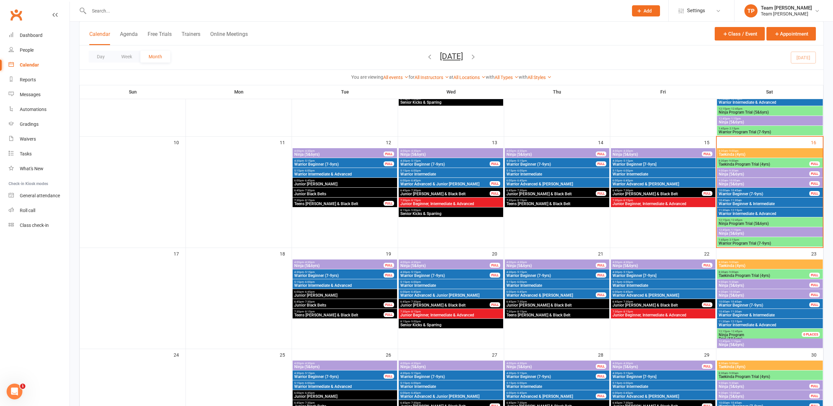
scroll to position [226, 0]
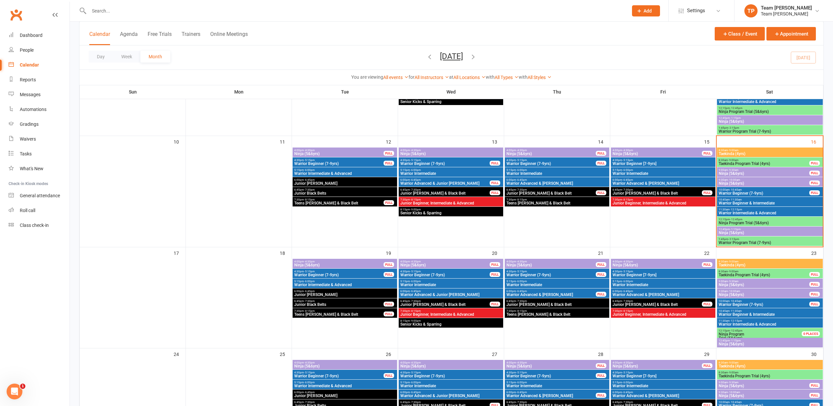
click at [733, 212] on span "Warrior Intermediate & Advanced" at bounding box center [770, 213] width 103 height 4
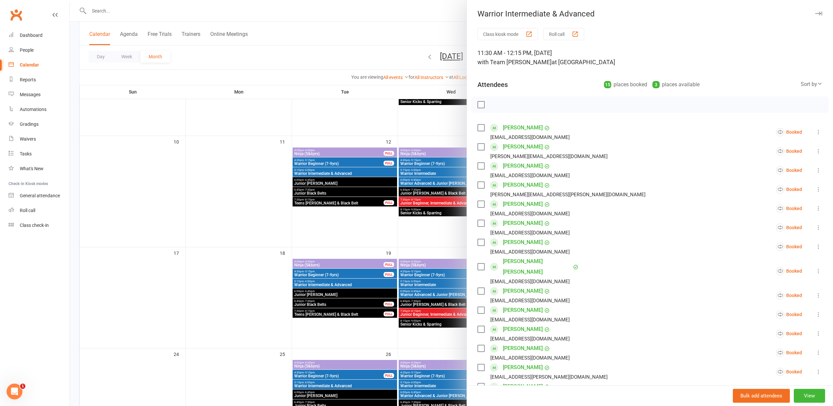
click at [576, 34] on div "button" at bounding box center [575, 34] width 7 height 7
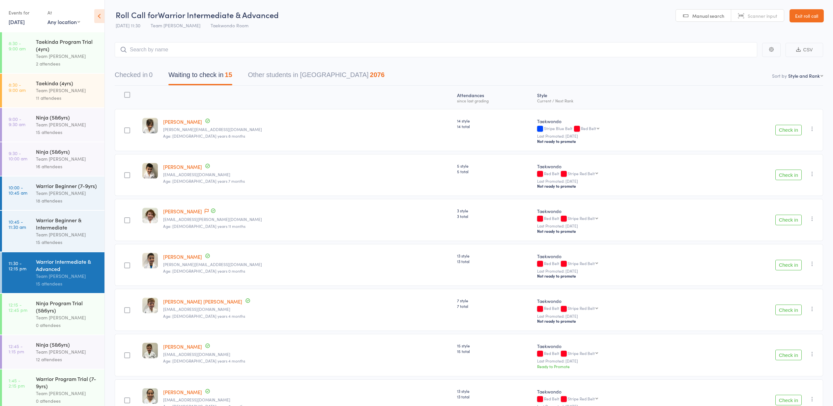
click at [790, 129] on button "Check in" at bounding box center [789, 130] width 26 height 11
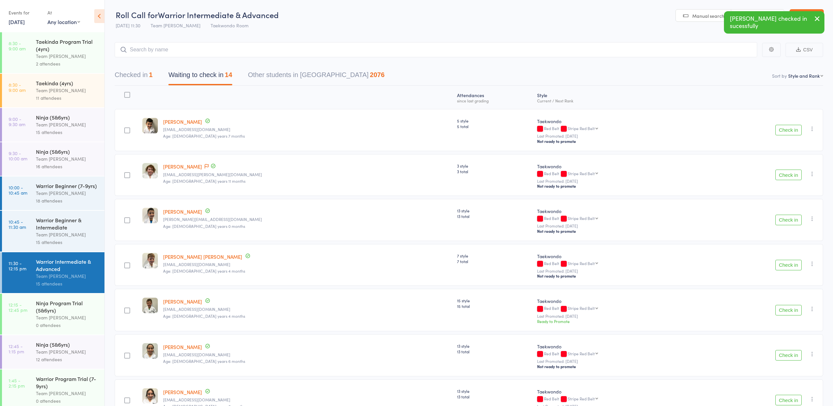
click at [789, 129] on button "Check in" at bounding box center [789, 130] width 26 height 11
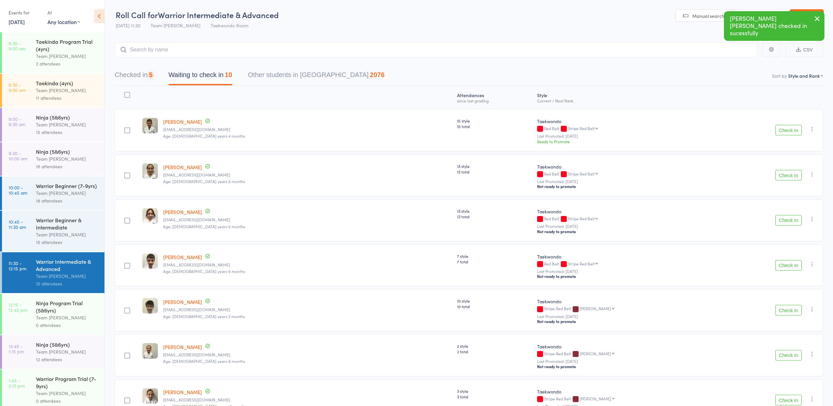
click at [789, 129] on button "Check in" at bounding box center [789, 130] width 26 height 11
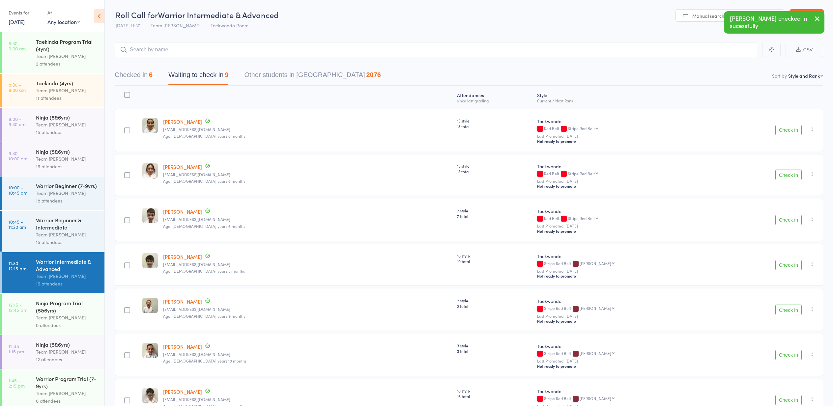
click at [789, 129] on button "Check in" at bounding box center [789, 130] width 26 height 11
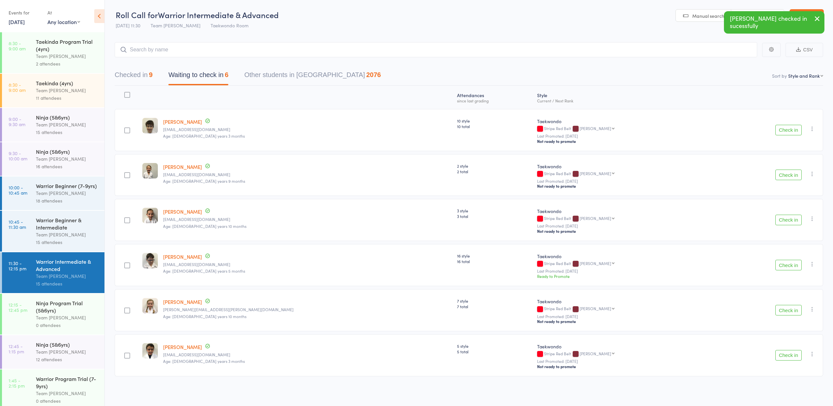
scroll to position [0, 0]
click at [786, 176] on button "Check in" at bounding box center [789, 175] width 26 height 11
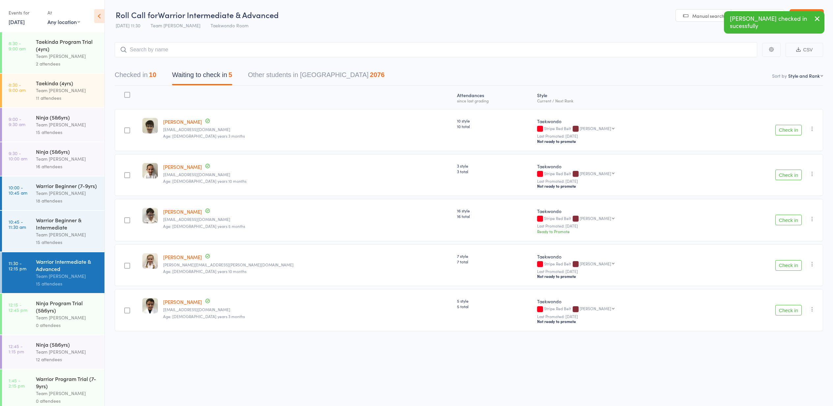
click at [788, 130] on button "Check in" at bounding box center [789, 130] width 26 height 11
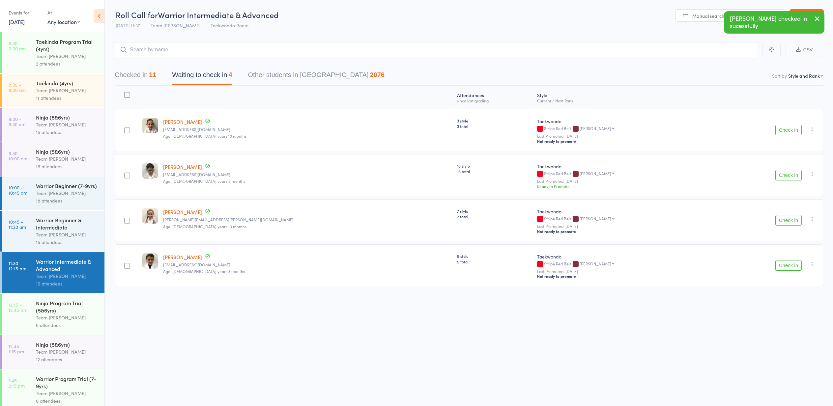
click at [785, 176] on button "Check in" at bounding box center [789, 175] width 26 height 11
drag, startPoint x: 783, startPoint y: 174, endPoint x: 791, endPoint y: 203, distance: 29.4
click at [783, 175] on button "Check in" at bounding box center [789, 175] width 26 height 11
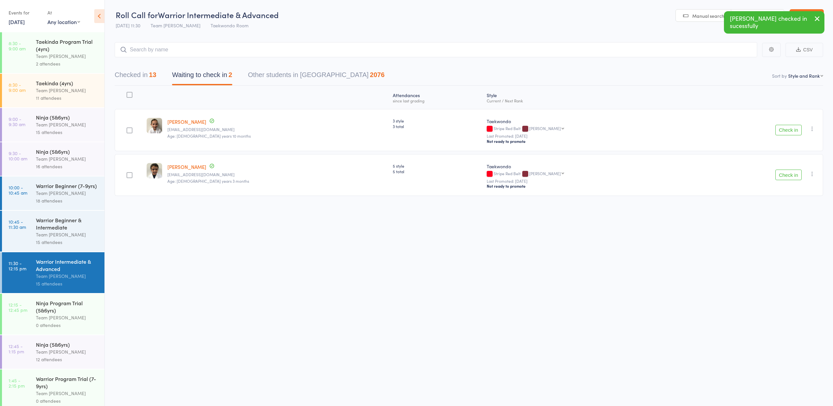
click at [785, 176] on button "Check in" at bounding box center [789, 175] width 26 height 11
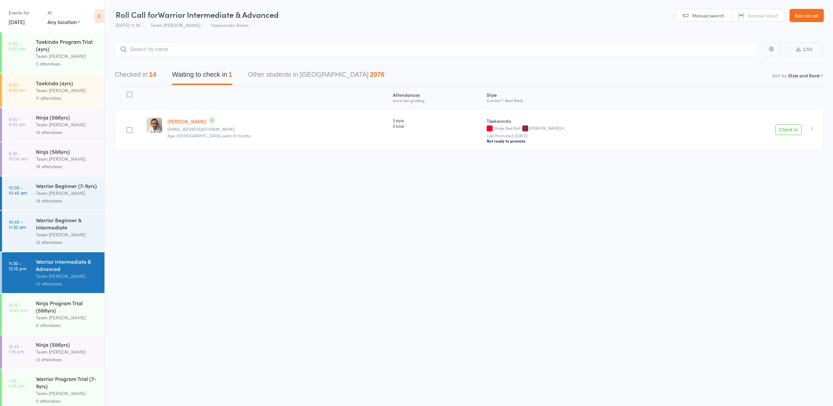
scroll to position [0, 0]
click at [815, 130] on icon "button" at bounding box center [812, 128] width 7 height 7
click at [794, 204] on li "Mark absent" at bounding box center [789, 203] width 54 height 9
click at [19, 21] on link "[DATE]" at bounding box center [17, 21] width 16 height 7
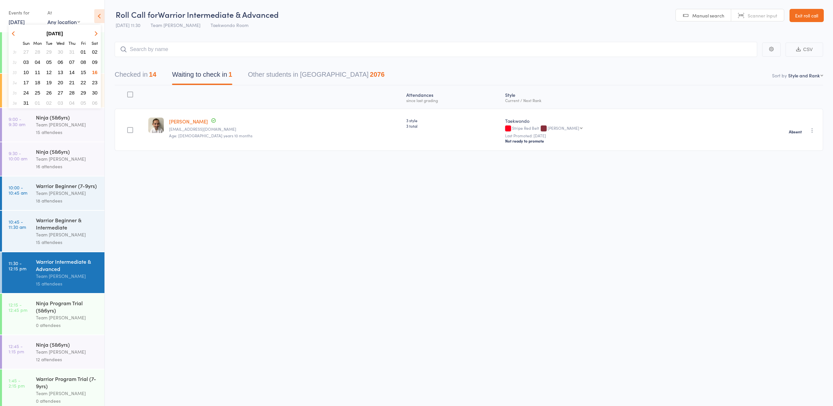
click at [47, 82] on span "19" at bounding box center [49, 83] width 6 height 6
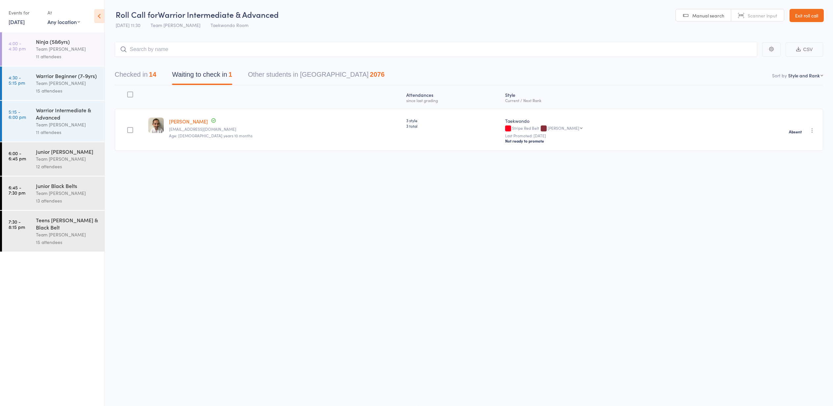
click at [53, 46] on div "Team [PERSON_NAME]" at bounding box center [67, 49] width 63 height 8
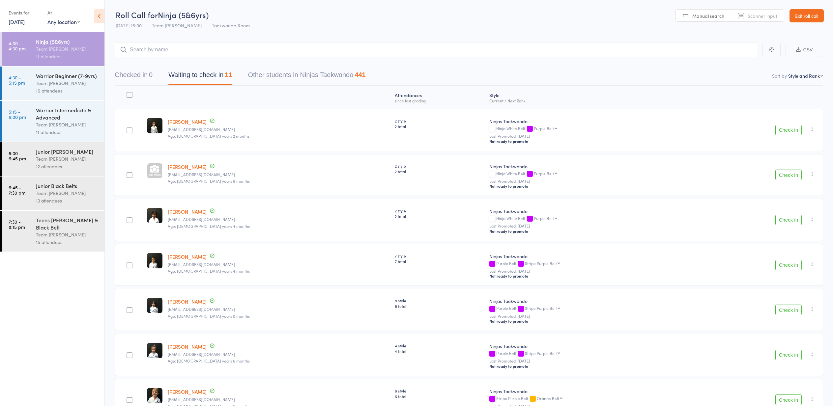
click at [47, 82] on div "Team [PERSON_NAME]" at bounding box center [67, 83] width 63 height 8
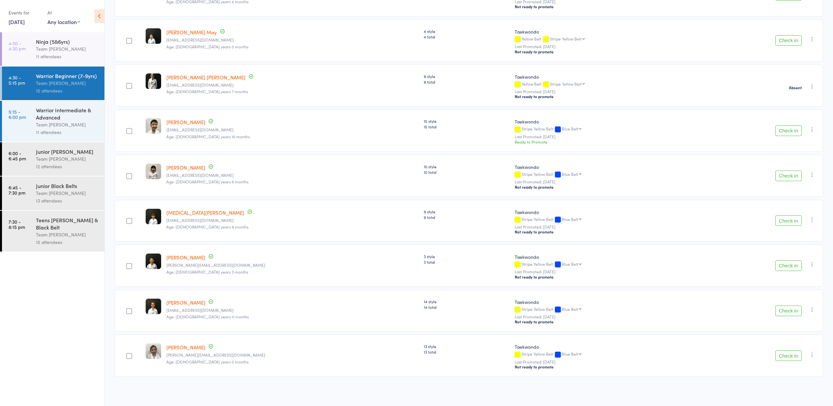
scroll to position [407, 0]
click at [42, 117] on div "Warrior Intermediate & Advanced" at bounding box center [67, 113] width 63 height 15
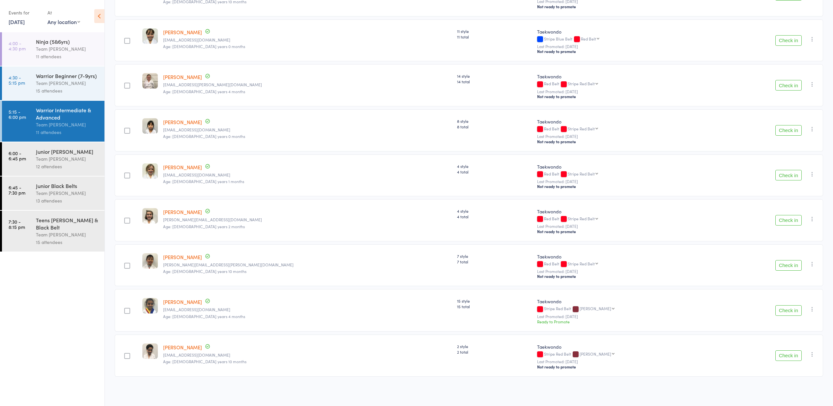
scroll to position [226, 0]
click at [48, 153] on div "Junior [PERSON_NAME]" at bounding box center [67, 151] width 63 height 7
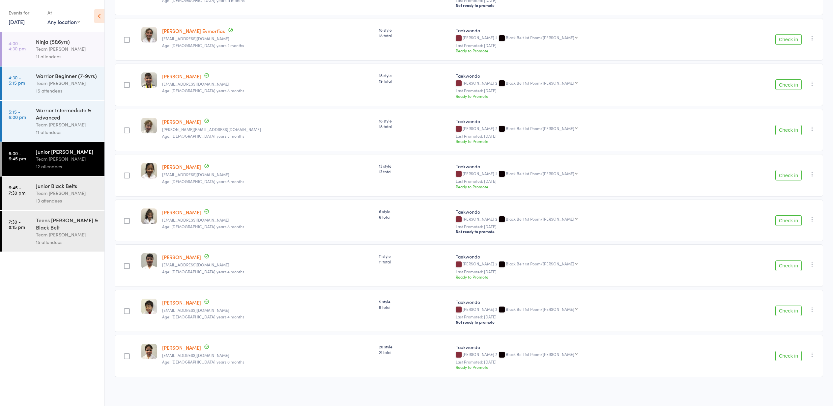
scroll to position [272, 0]
click at [811, 172] on icon "button" at bounding box center [812, 174] width 7 height 7
click at [798, 250] on li "Mark absent" at bounding box center [789, 249] width 54 height 9
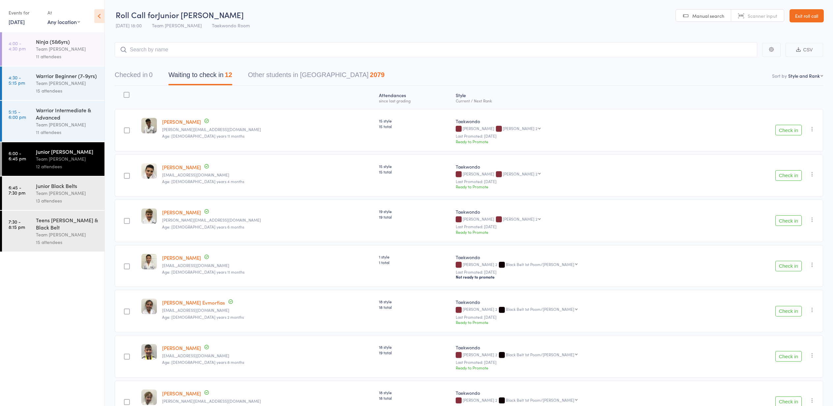
scroll to position [0, 0]
click at [61, 188] on div "Junior Black Belts" at bounding box center [67, 185] width 63 height 7
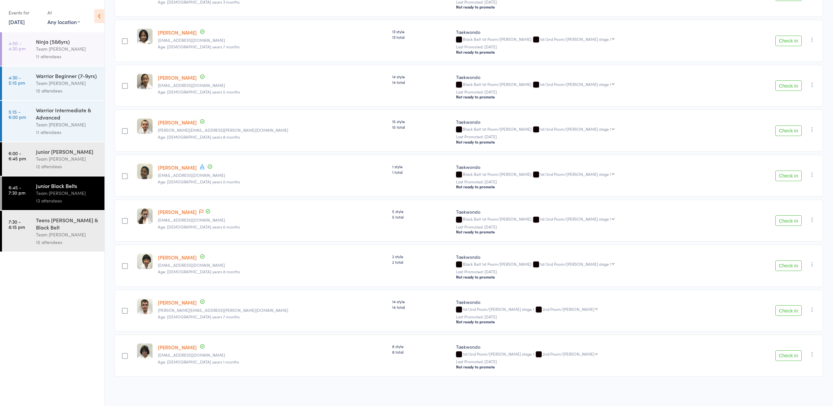
scroll to position [317, 0]
click at [44, 224] on div "Teens [PERSON_NAME] & Black Belt" at bounding box center [67, 224] width 63 height 15
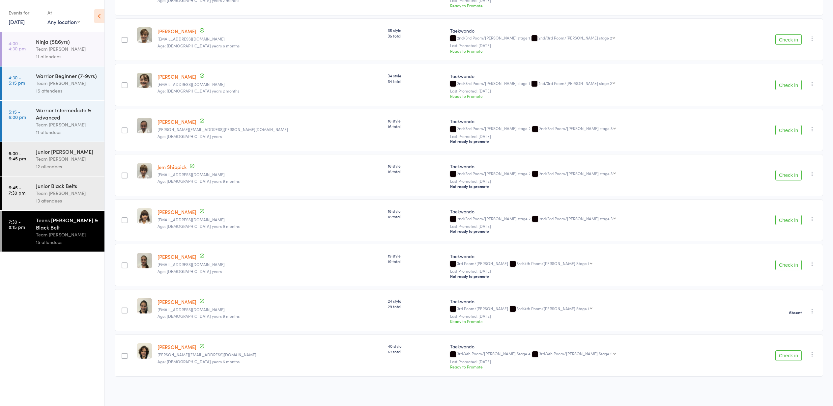
scroll to position [407, 0]
click at [15, 20] on link "[DATE]" at bounding box center [17, 21] width 16 height 7
click at [93, 71] on span "16" at bounding box center [95, 73] width 6 height 6
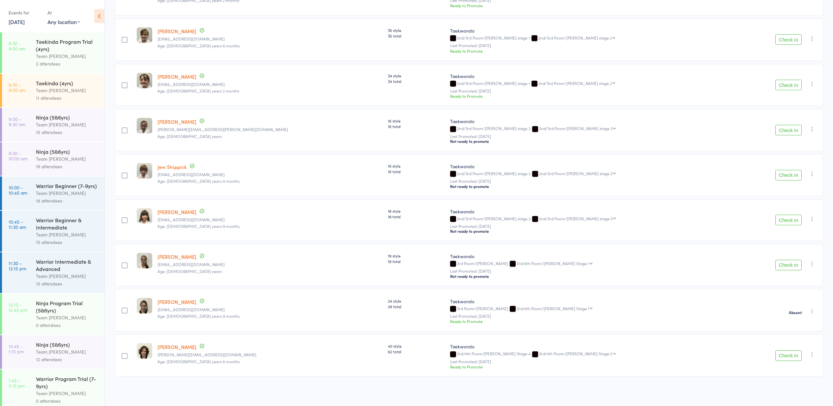
click at [74, 230] on div "Warrior Beginner & Intermediate Team [PERSON_NAME] 15 attendees" at bounding box center [70, 231] width 69 height 41
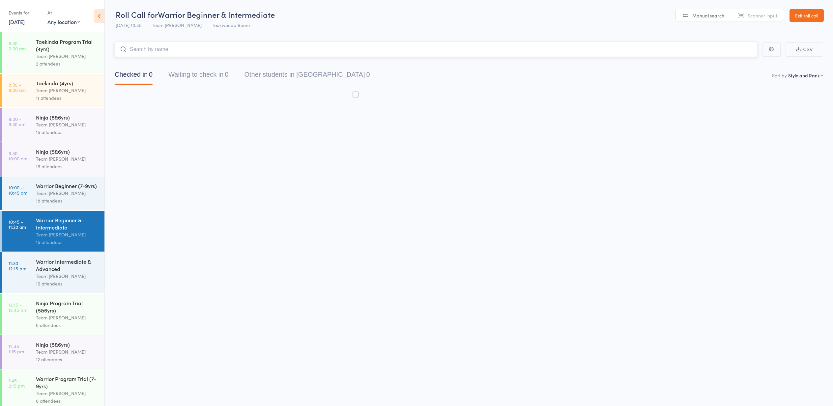
scroll to position [0, 0]
click at [64, 271] on div "Warrior Intermediate & Advanced" at bounding box center [67, 265] width 63 height 15
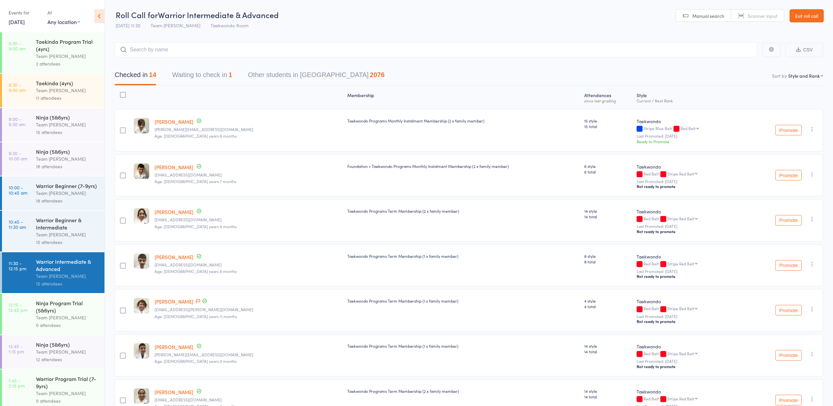
click at [807, 16] on link "Exit roll call" at bounding box center [807, 15] width 34 height 13
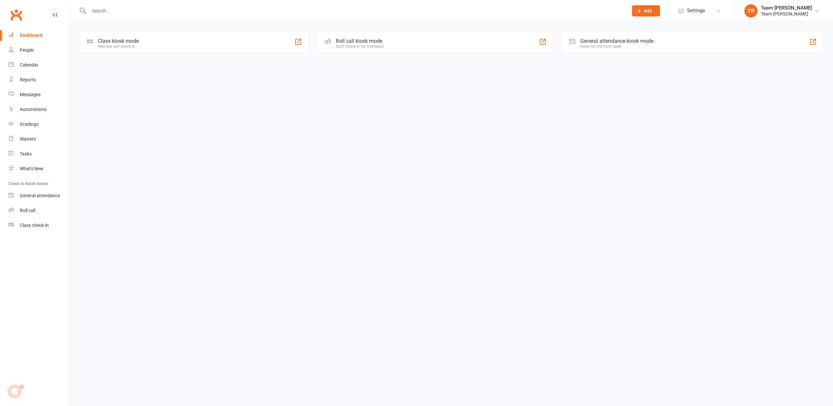
click at [28, 63] on div "Calendar" at bounding box center [29, 64] width 18 height 5
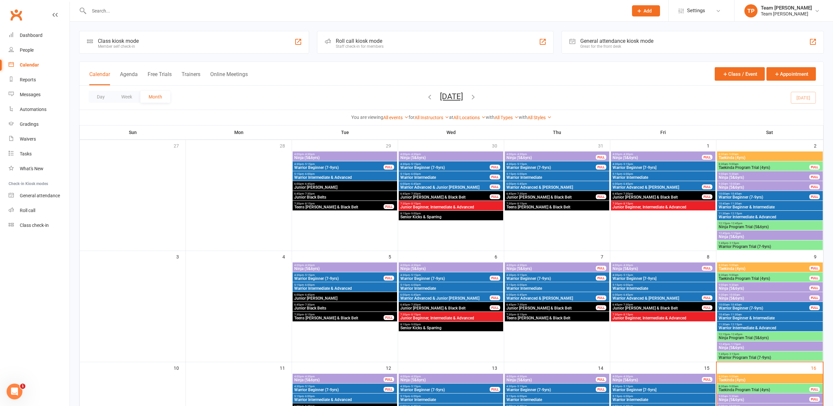
click at [353, 286] on span "5:15pm - 6:00pm" at bounding box center [345, 285] width 102 height 3
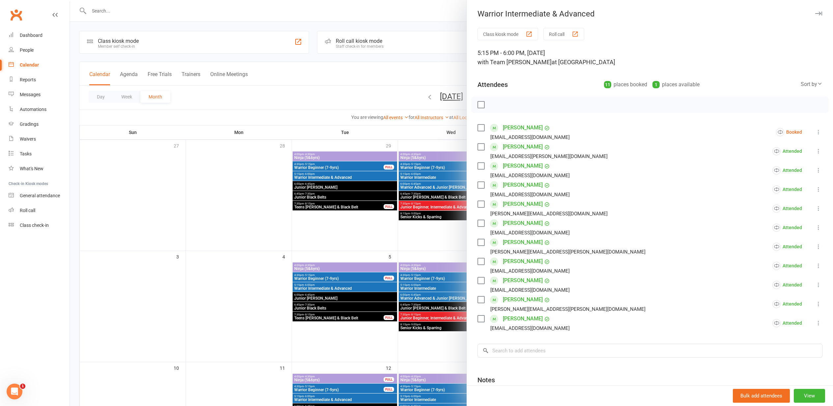
drag, startPoint x: 176, startPoint y: 261, endPoint x: 183, endPoint y: 261, distance: 6.3
click at [183, 261] on div at bounding box center [451, 203] width 763 height 406
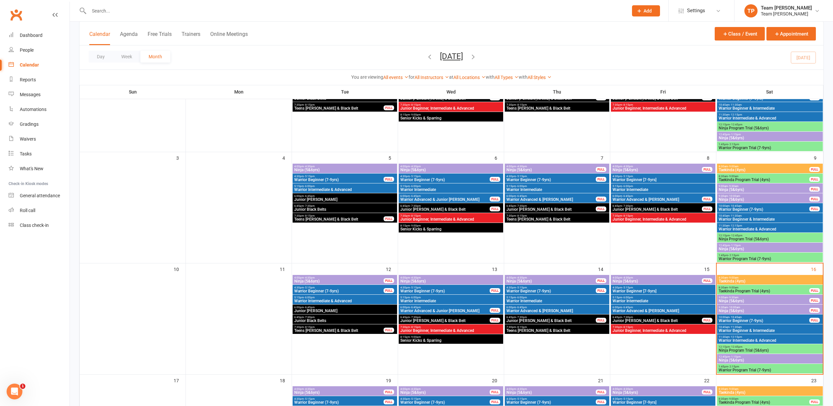
scroll to position [100, 0]
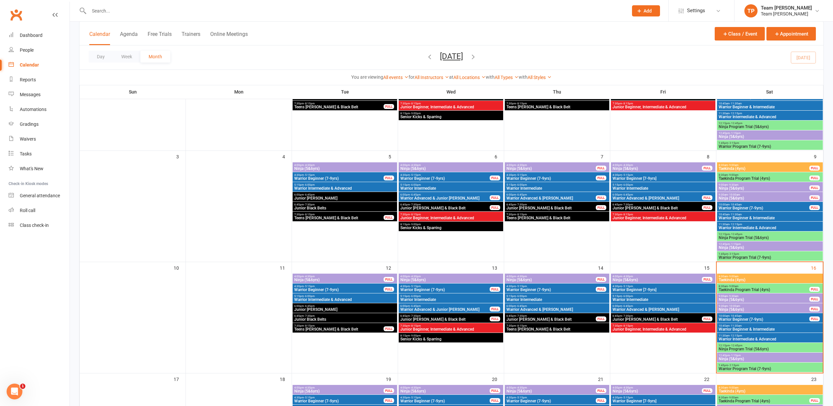
click at [634, 308] on span "Warrior Advanced & Cho Dan Bo" at bounding box center [663, 310] width 102 height 4
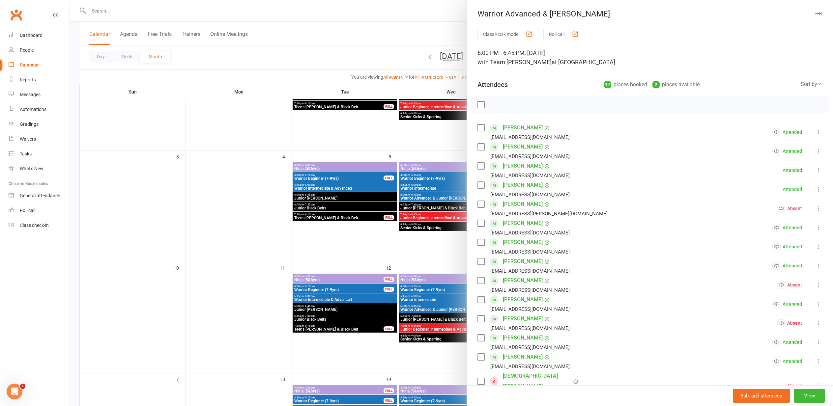
click at [272, 244] on div at bounding box center [451, 203] width 763 height 406
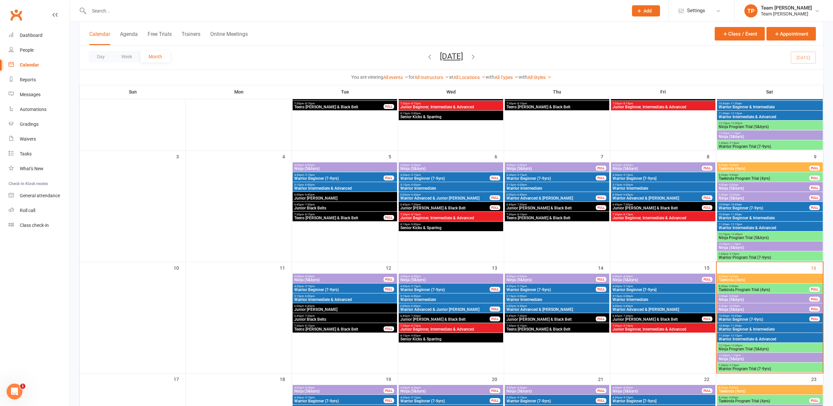
click at [534, 310] on span "Warrior Advanced & Cho Dan Bo" at bounding box center [557, 310] width 102 height 4
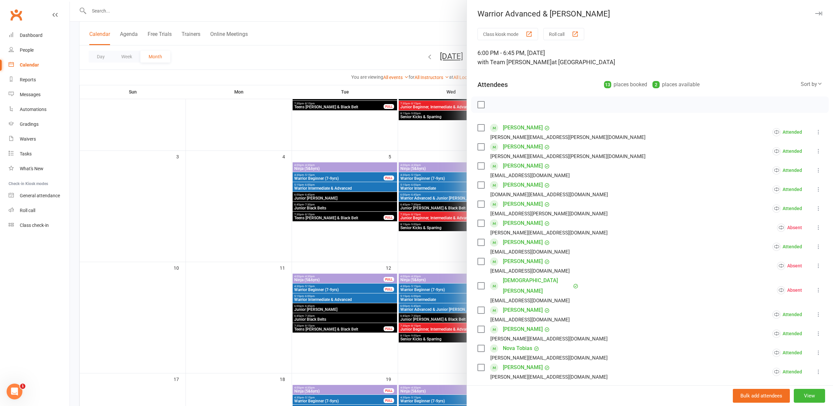
click at [186, 214] on div at bounding box center [451, 203] width 763 height 406
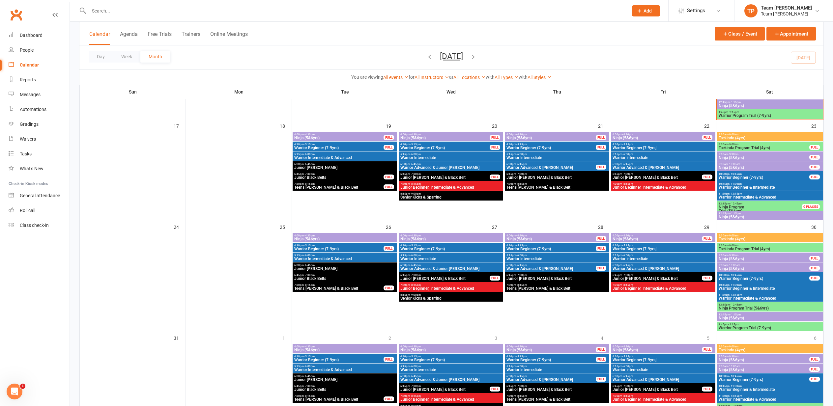
scroll to position [355, 0]
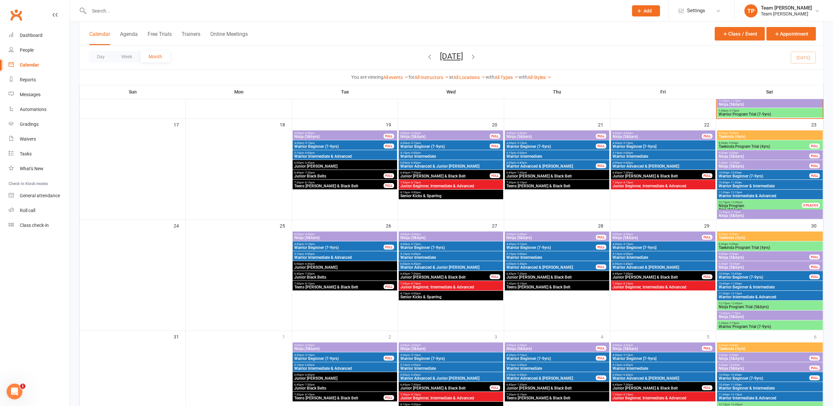
click at [645, 266] on span "Warrior Advanced & Cho Dan Bo" at bounding box center [663, 268] width 102 height 4
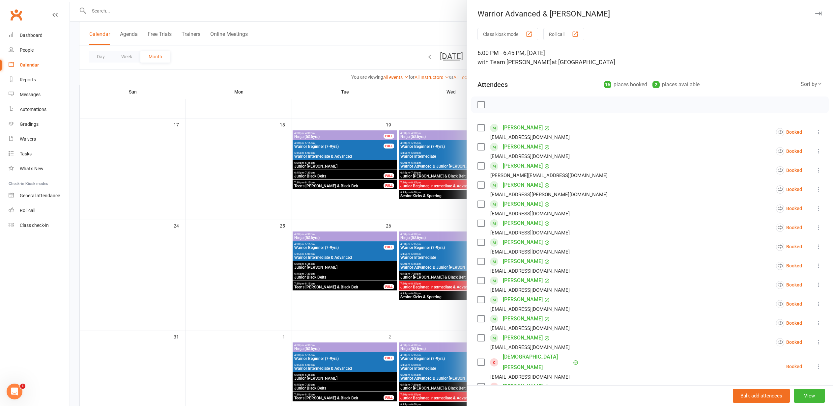
drag, startPoint x: 197, startPoint y: 209, endPoint x: 192, endPoint y: 211, distance: 5.8
click at [196, 209] on div at bounding box center [451, 203] width 763 height 406
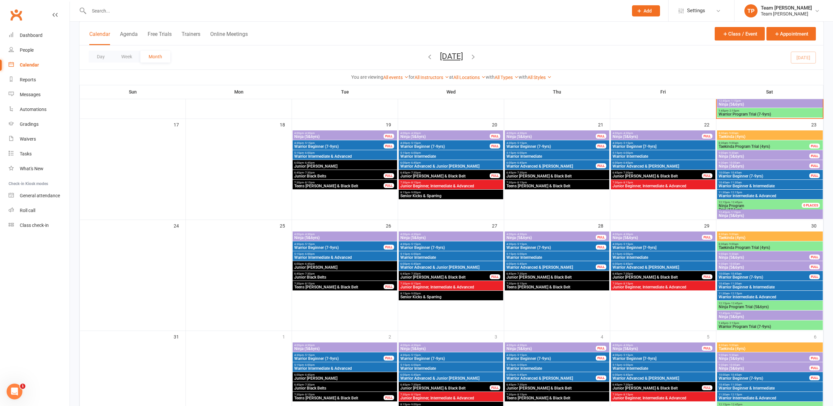
click at [447, 266] on span "Warrior Advanced & Junior Cho Dan Bo" at bounding box center [451, 268] width 102 height 4
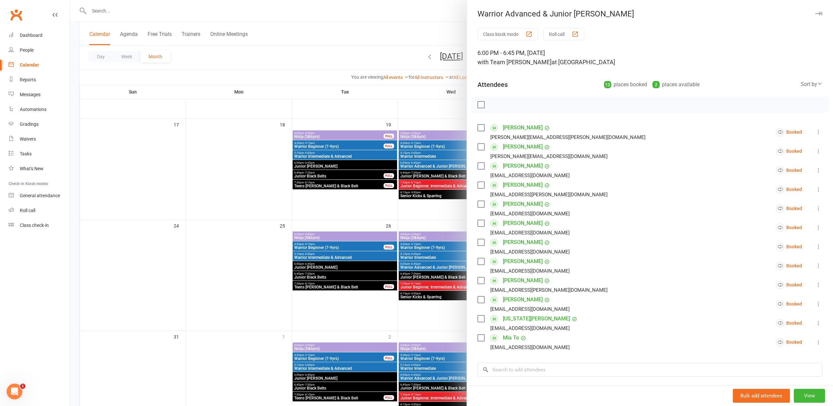
click at [235, 248] on div at bounding box center [451, 203] width 763 height 406
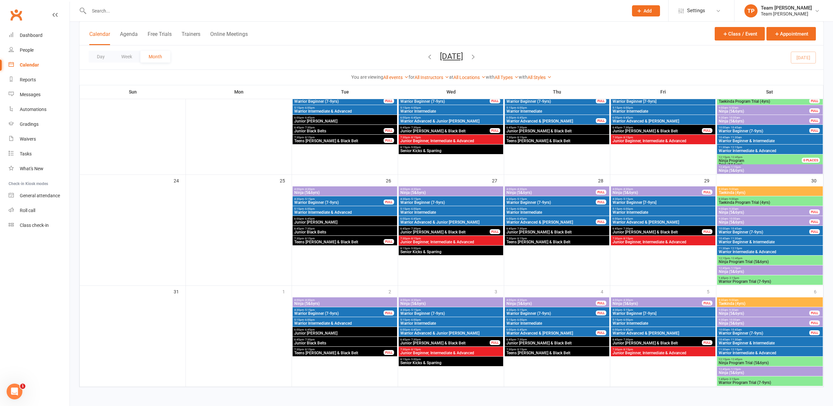
scroll to position [400, 0]
click at [441, 221] on span "Warrior Advanced & Junior [PERSON_NAME]" at bounding box center [451, 223] width 102 height 4
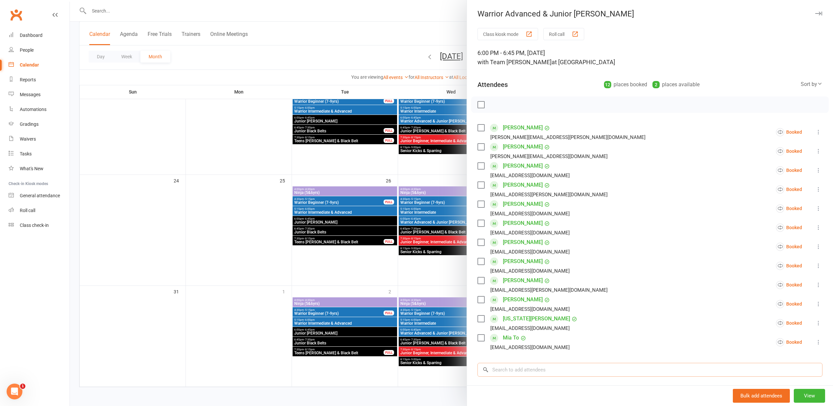
click at [503, 370] on input "search" at bounding box center [650, 370] width 345 height 14
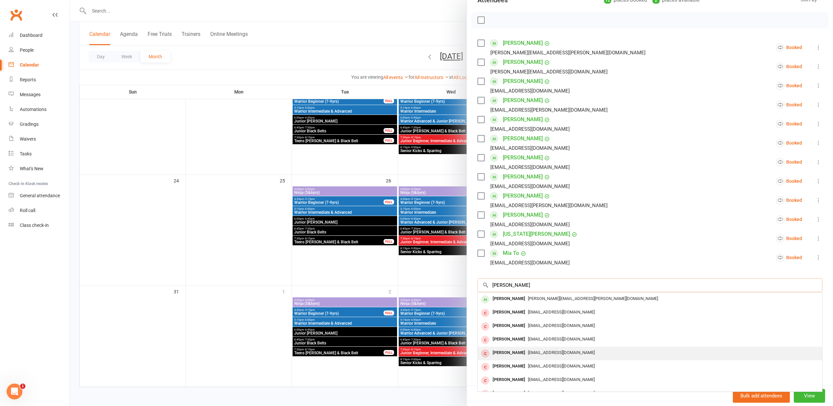
scroll to position [0, 0]
type input "Lucas"
click at [162, 298] on div at bounding box center [451, 203] width 763 height 406
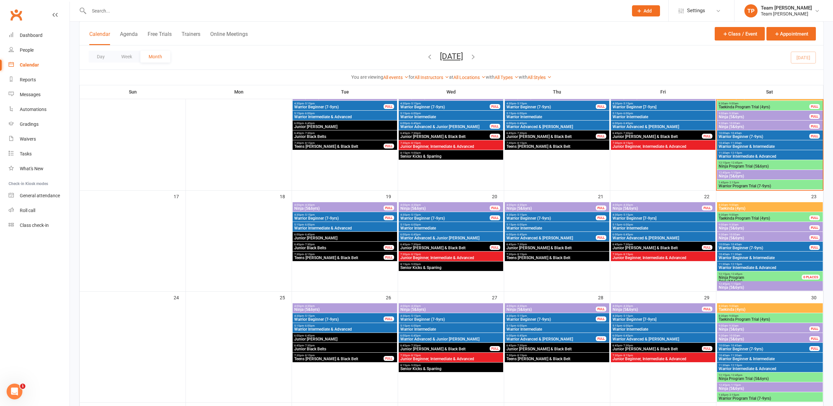
scroll to position [283, 0]
click at [729, 155] on div "11:30am - 12:15pm Warrior Intermediate & Advanced" at bounding box center [770, 156] width 106 height 10
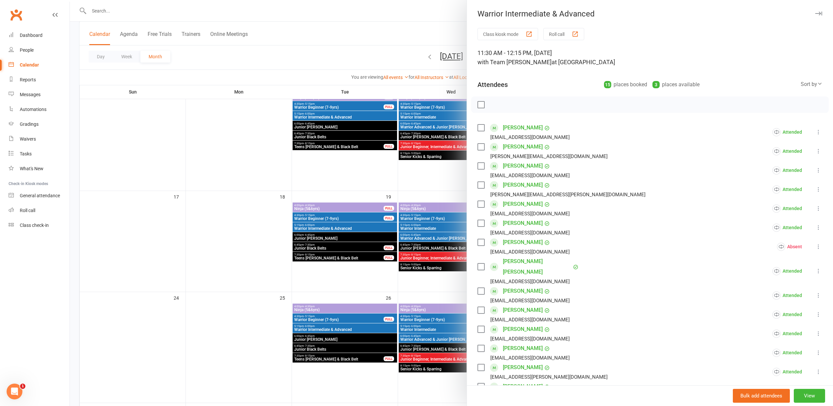
click at [241, 218] on div at bounding box center [451, 203] width 763 height 406
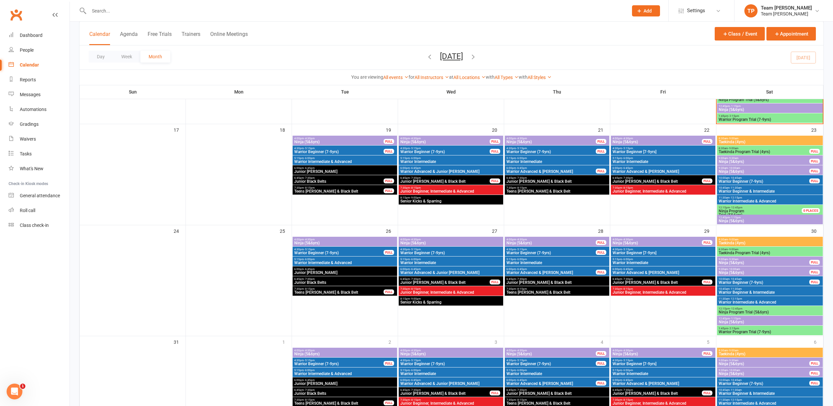
scroll to position [355, 0]
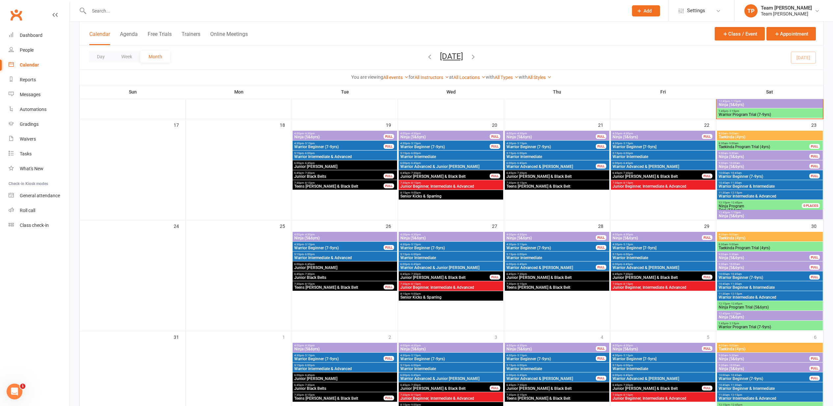
click at [427, 265] on span "6:00pm - 6:45pm" at bounding box center [451, 264] width 102 height 3
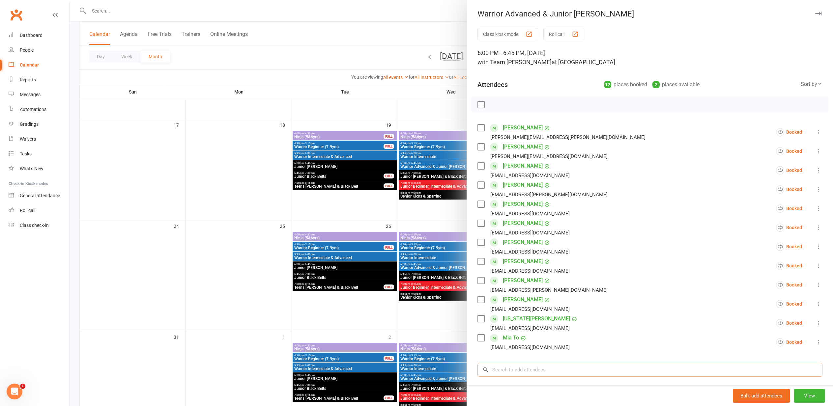
click at [506, 369] on input "search" at bounding box center [650, 370] width 345 height 14
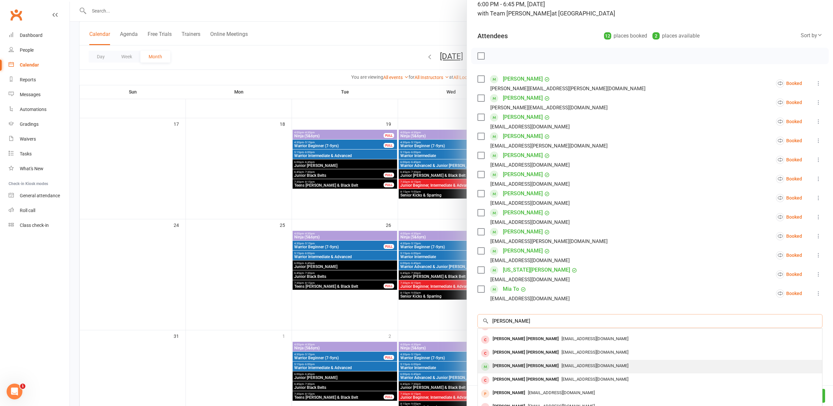
scroll to position [36, 0]
type input "Cooper"
click at [520, 366] on div "Cooper Robertson" at bounding box center [526, 367] width 72 height 10
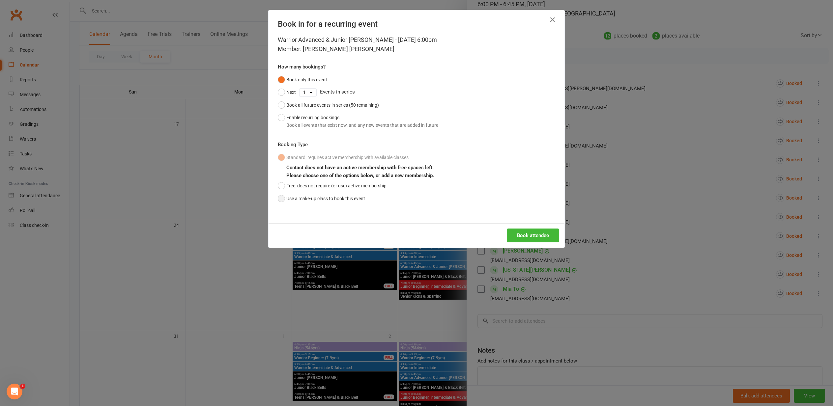
click at [282, 198] on button "Use a make-up class to book this event" at bounding box center [321, 198] width 87 height 13
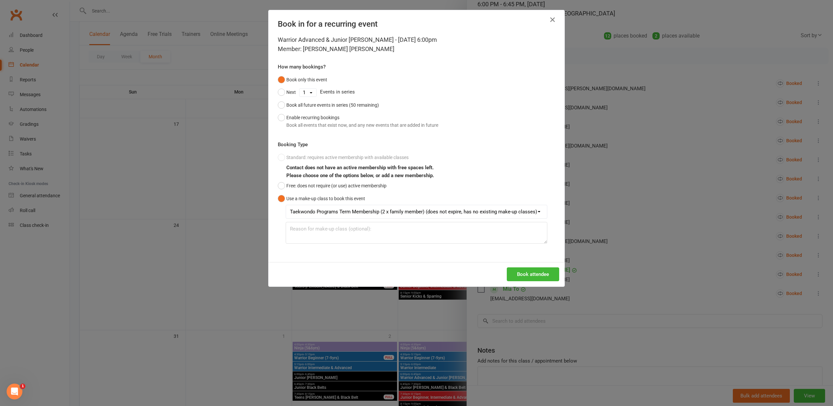
click at [527, 274] on button "Book attendee" at bounding box center [533, 275] width 52 height 14
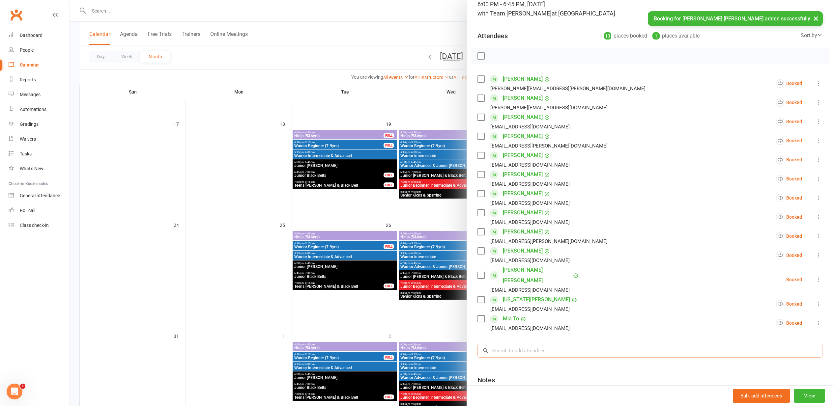
click at [504, 344] on input "search" at bounding box center [650, 351] width 345 height 14
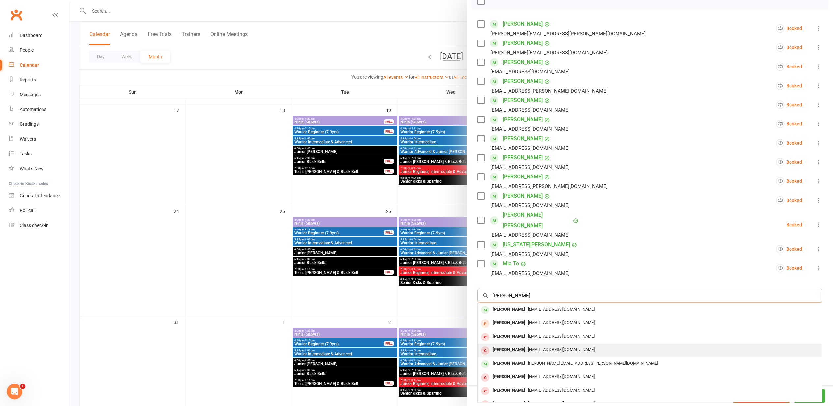
scroll to position [0, 0]
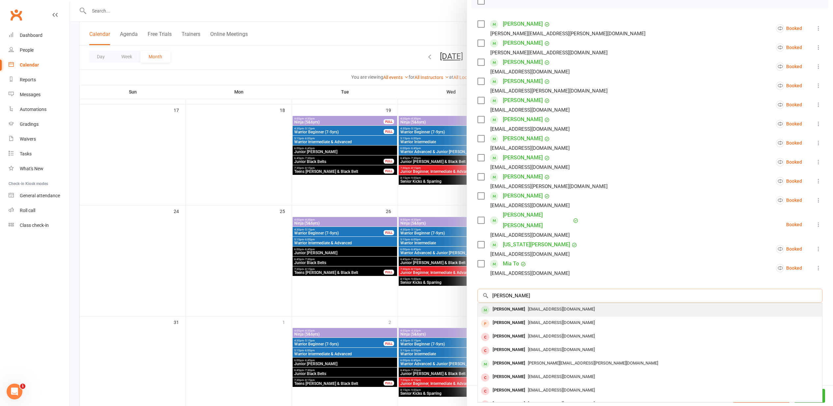
type input "Lucas rob"
click at [519, 305] on div "Lucas Robertson" at bounding box center [509, 310] width 38 height 10
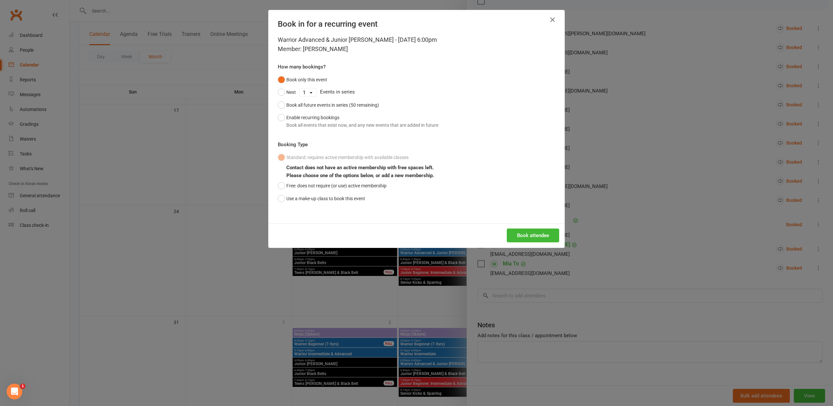
drag, startPoint x: 280, startPoint y: 196, endPoint x: 277, endPoint y: 197, distance: 3.3
click at [281, 196] on button "Use a make-up class to book this event" at bounding box center [321, 198] width 87 height 13
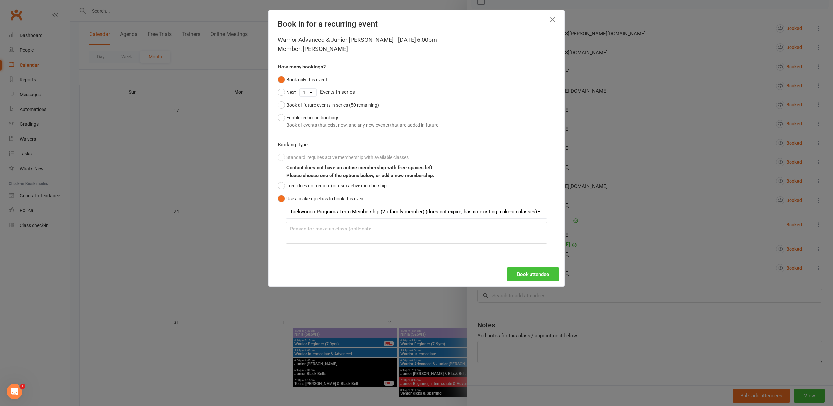
click at [528, 272] on button "Book attendee" at bounding box center [533, 275] width 52 height 14
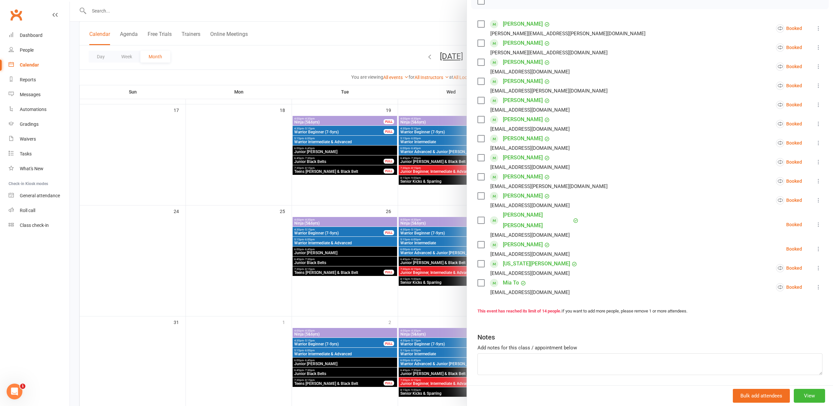
click at [234, 214] on div at bounding box center [451, 203] width 763 height 406
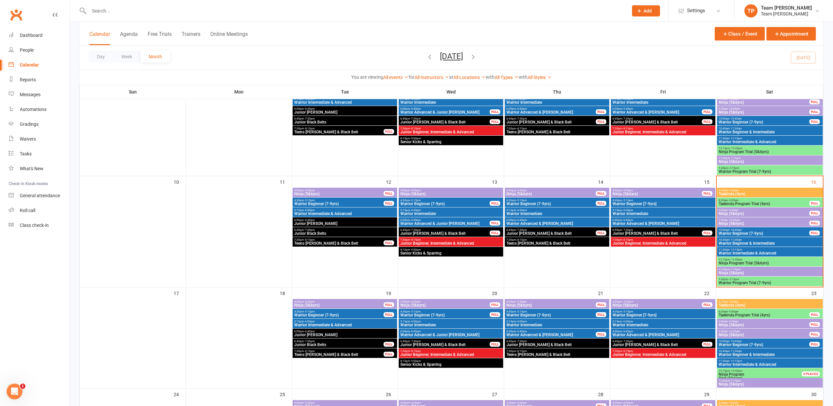
scroll to position [188, 0]
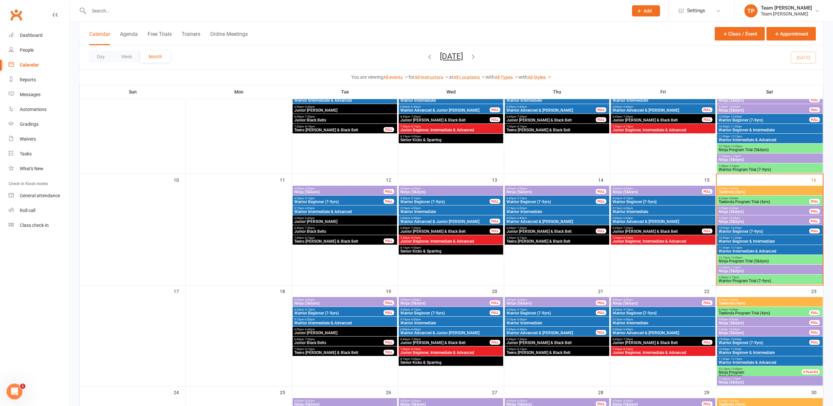
click at [731, 259] on span "Ninja Program Trial (5&6yrs)" at bounding box center [770, 261] width 103 height 4
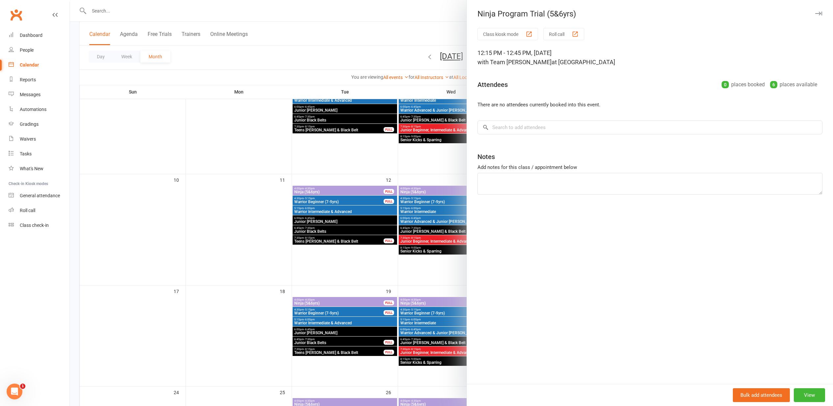
drag, startPoint x: 262, startPoint y: 273, endPoint x: 273, endPoint y: 272, distance: 10.6
click at [262, 273] on div at bounding box center [451, 203] width 763 height 406
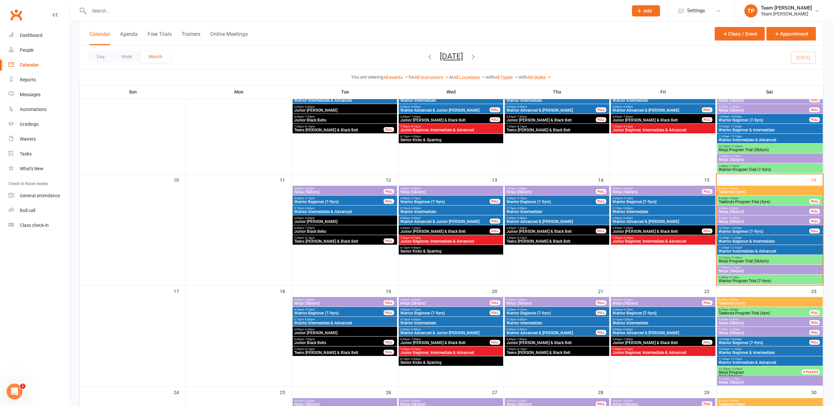
click at [735, 281] on span "Warrior Program Trial (7-9yrs)" at bounding box center [770, 281] width 103 height 4
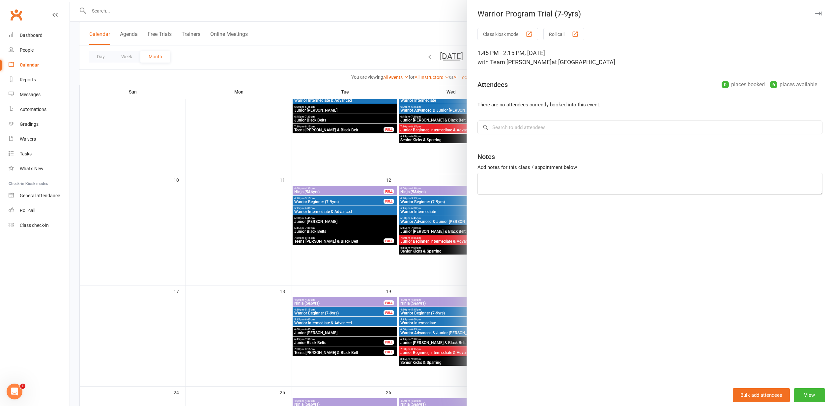
drag, startPoint x: 148, startPoint y: 272, endPoint x: 556, endPoint y: 279, distance: 407.8
click at [151, 271] on div at bounding box center [451, 203] width 763 height 406
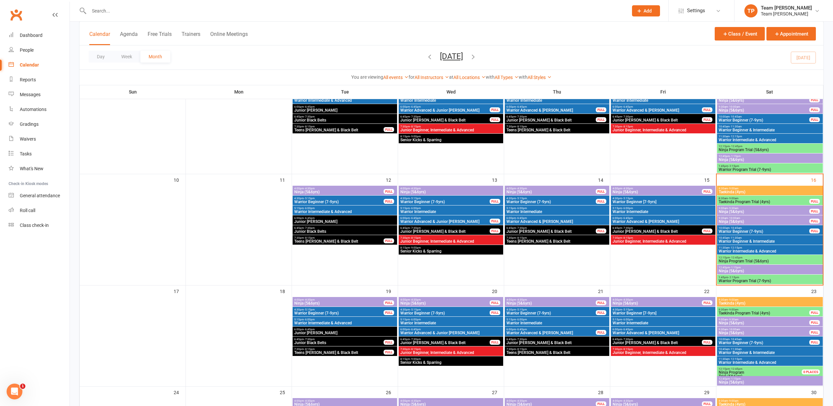
click at [725, 268] on span "12:45pm - 1:15pm" at bounding box center [770, 267] width 103 height 3
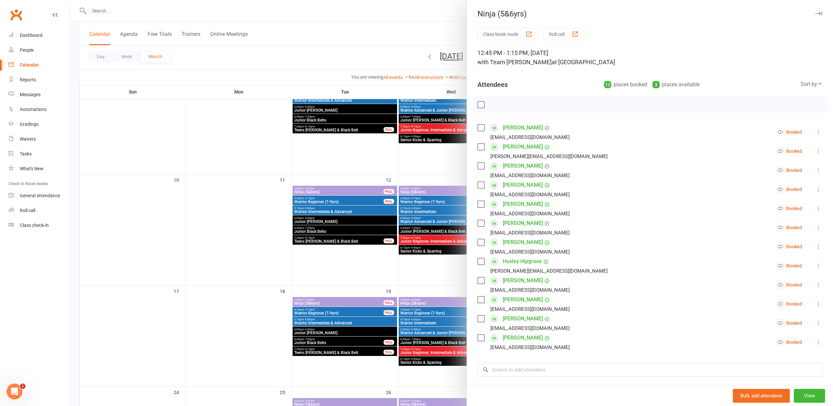
click at [577, 34] on div "button" at bounding box center [575, 34] width 7 height 7
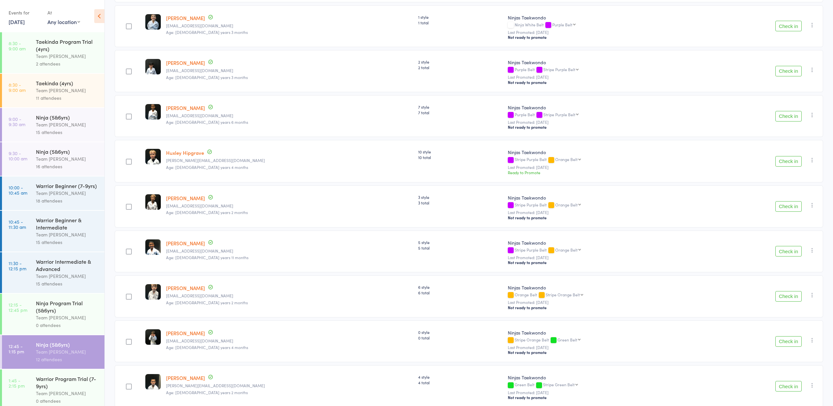
scroll to position [150, 0]
click at [790, 252] on button "Check in" at bounding box center [789, 251] width 26 height 11
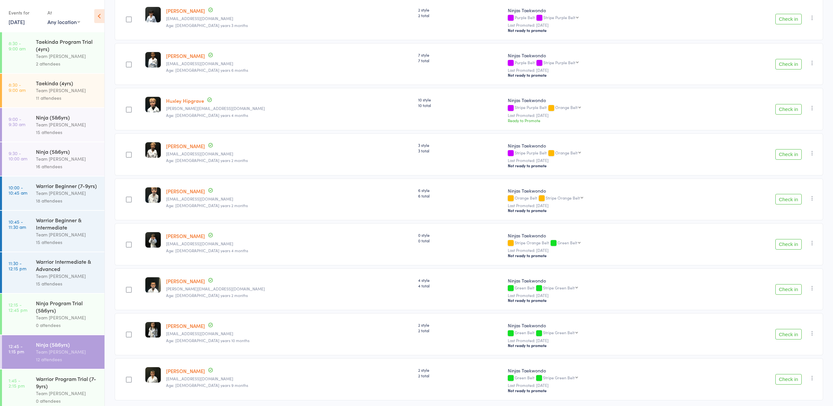
scroll to position [200, 0]
drag, startPoint x: 788, startPoint y: 292, endPoint x: 785, endPoint y: 291, distance: 3.4
click at [788, 292] on button "Check in" at bounding box center [789, 291] width 26 height 11
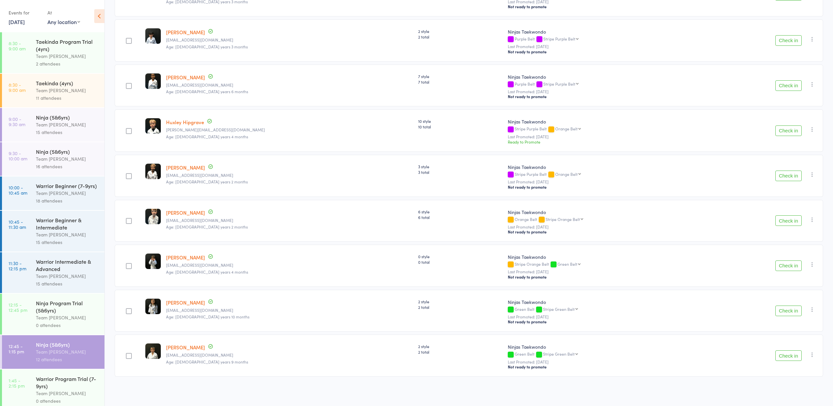
drag, startPoint x: 788, startPoint y: 356, endPoint x: 785, endPoint y: 358, distance: 3.8
click at [788, 357] on button "Check in" at bounding box center [789, 356] width 26 height 11
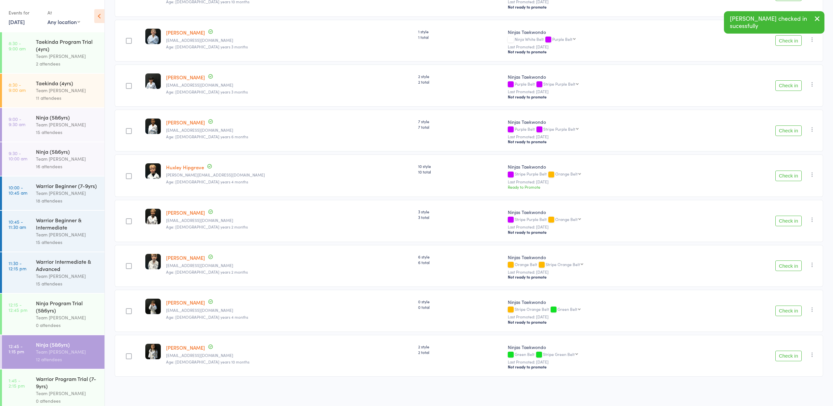
scroll to position [136, 0]
click at [785, 358] on button "Check in" at bounding box center [789, 356] width 26 height 11
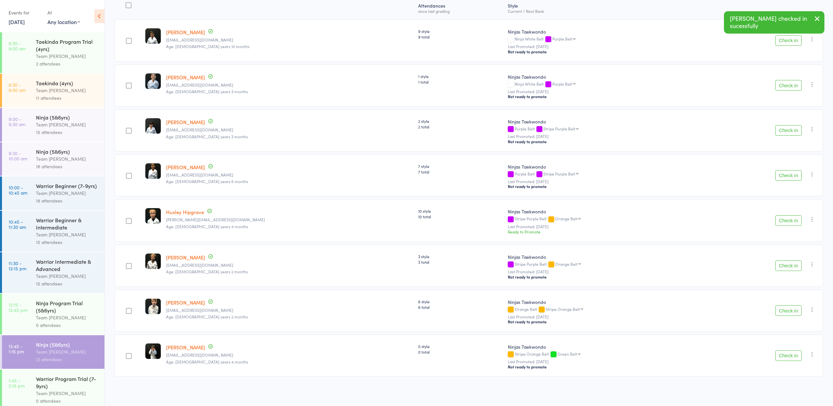
drag, startPoint x: 788, startPoint y: 313, endPoint x: 787, endPoint y: 317, distance: 3.8
click at [788, 313] on button "Check in" at bounding box center [789, 311] width 26 height 11
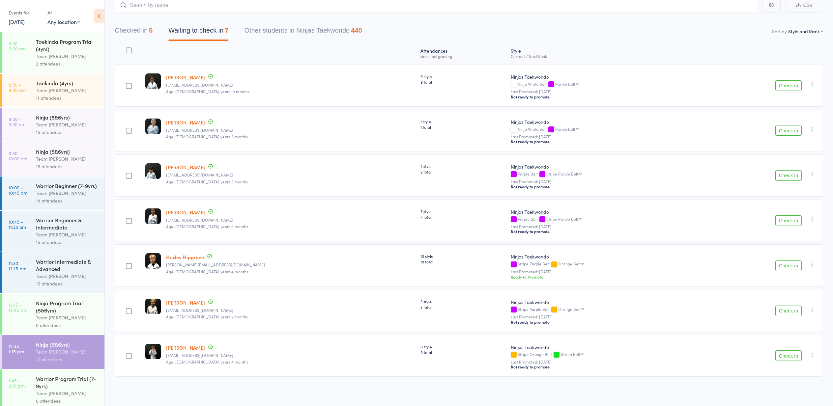
scroll to position [46, 0]
click at [784, 177] on button "Check in" at bounding box center [789, 175] width 26 height 11
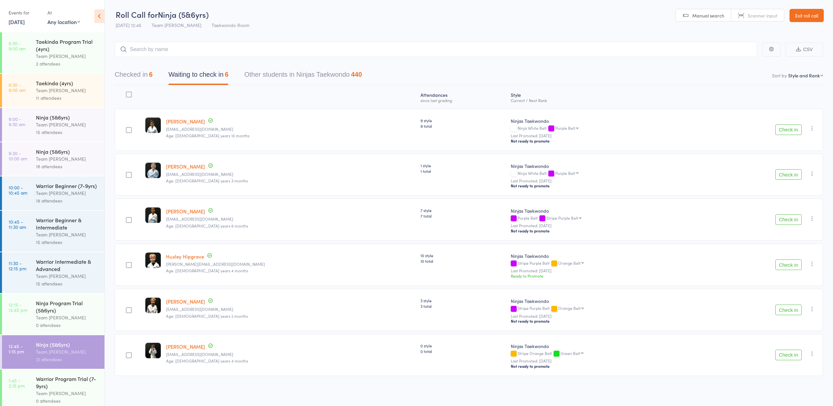
click at [788, 131] on button "Check in" at bounding box center [789, 130] width 26 height 11
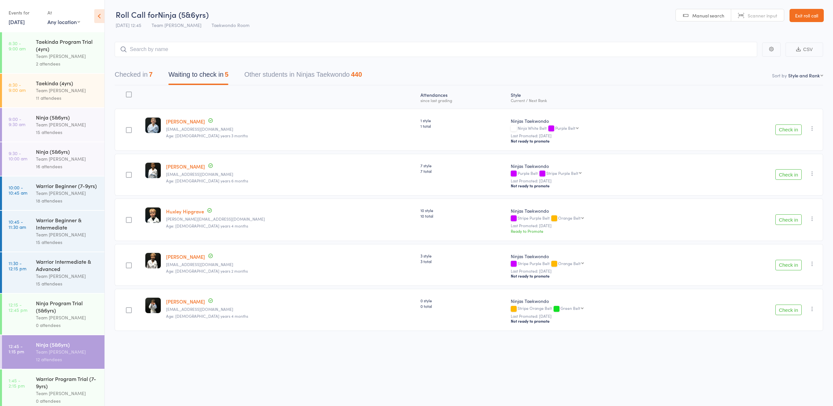
click at [128, 76] on button "Checked in 7" at bounding box center [134, 76] width 38 height 17
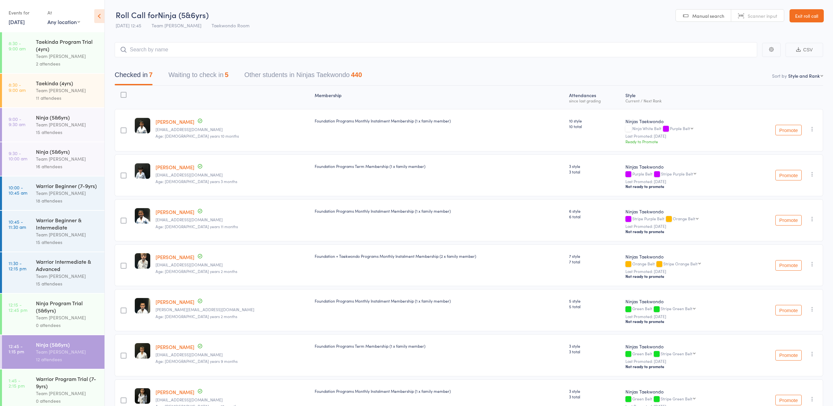
scroll to position [0, 0]
click at [191, 76] on button "Waiting to check in 5" at bounding box center [198, 76] width 60 height 17
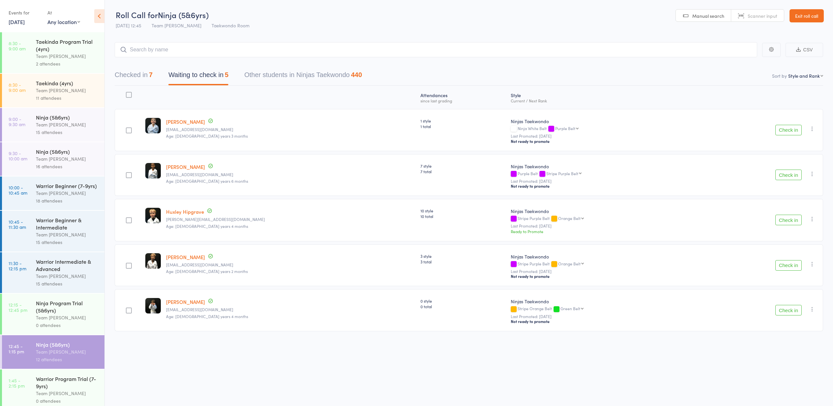
click at [131, 74] on button "Checked in 7" at bounding box center [134, 76] width 38 height 17
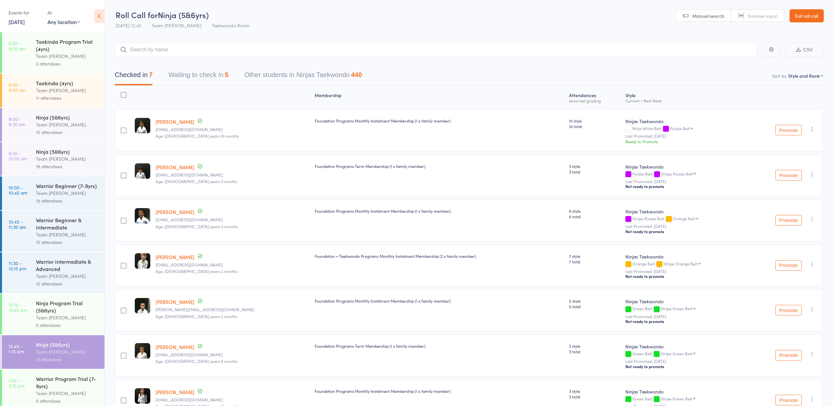
click at [53, 126] on div "Team [PERSON_NAME]" at bounding box center [67, 125] width 63 height 8
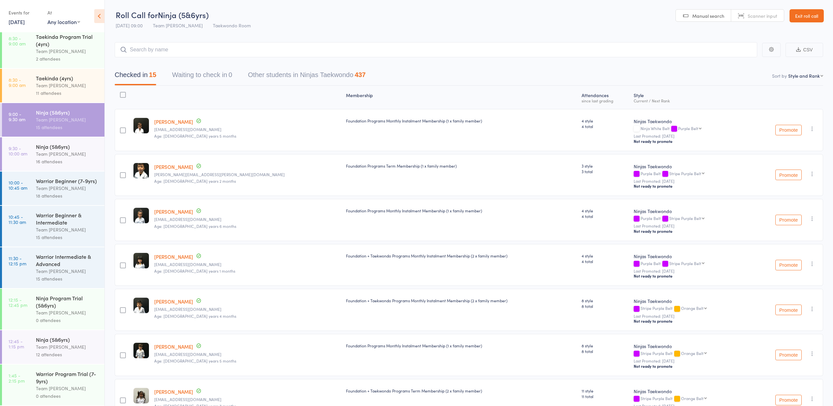
scroll to position [5, 0]
drag, startPoint x: 56, startPoint y: 349, endPoint x: 58, endPoint y: 344, distance: 5.3
click at [57, 347] on div "Team [PERSON_NAME]" at bounding box center [67, 347] width 63 height 8
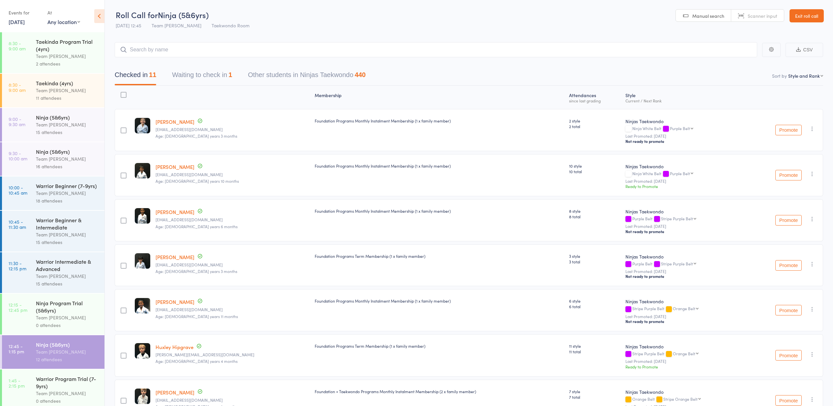
click at [202, 74] on button "Waiting to check in 1" at bounding box center [202, 76] width 60 height 17
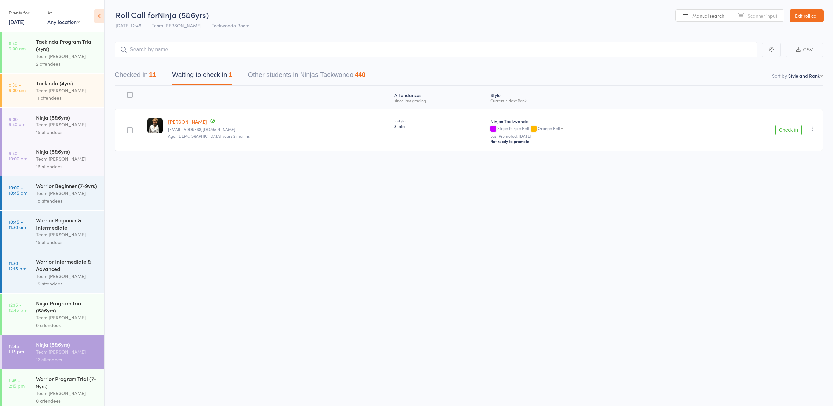
click at [813, 127] on icon "button" at bounding box center [812, 129] width 7 height 7
click at [793, 203] on li "Mark absent" at bounding box center [789, 203] width 54 height 9
click at [792, 202] on div "Roll Call for Ninja (5&6yrs) [DATE] 12:45 Team [PERSON_NAME] Taekwondo Room Man…" at bounding box center [416, 203] width 833 height 406
click at [801, 13] on link "Exit roll call" at bounding box center [807, 15] width 34 height 13
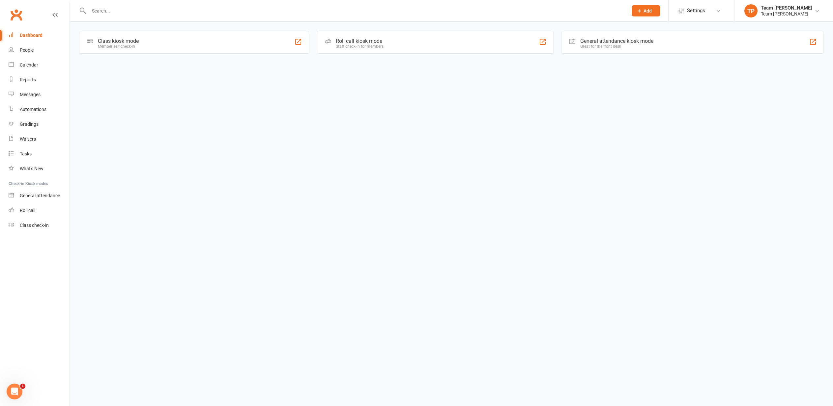
click at [32, 95] on div "Messages" at bounding box center [30, 94] width 21 height 5
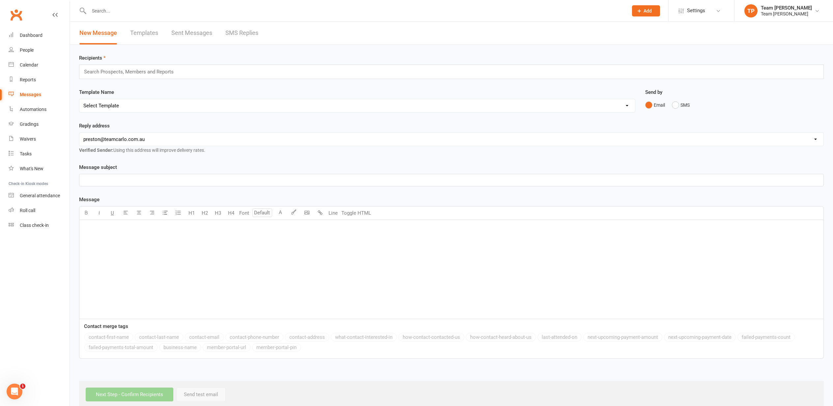
click at [239, 33] on link "SMS Replies" at bounding box center [241, 33] width 33 height 23
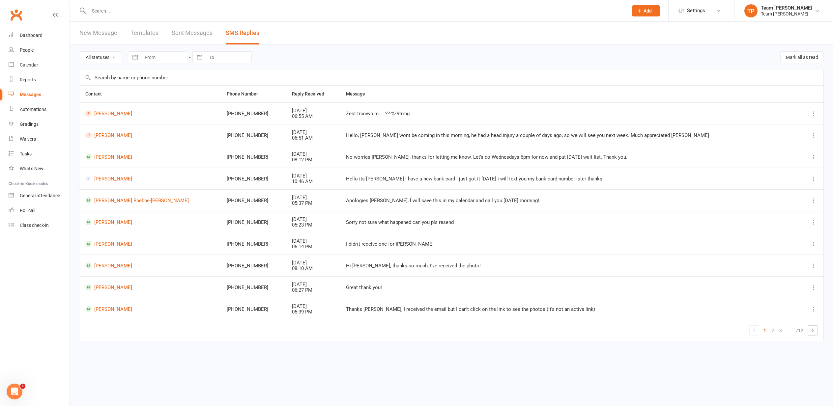
drag, startPoint x: 26, startPoint y: 65, endPoint x: 22, endPoint y: 65, distance: 4.3
click at [25, 65] on div "Calendar" at bounding box center [29, 64] width 18 height 5
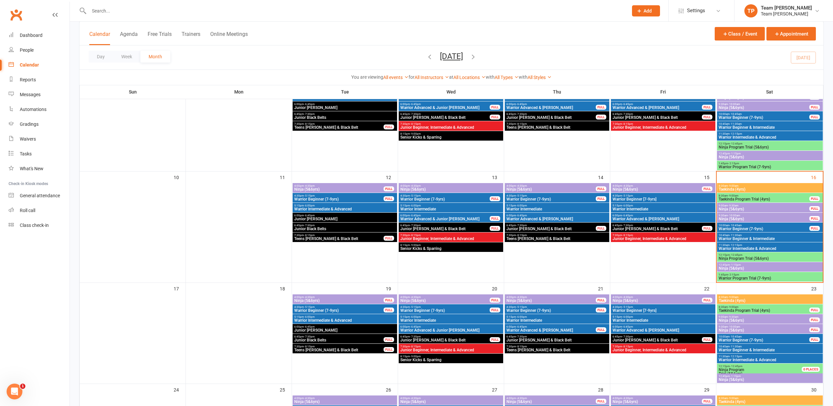
scroll to position [188, 0]
